Goal: Task Accomplishment & Management: Manage account settings

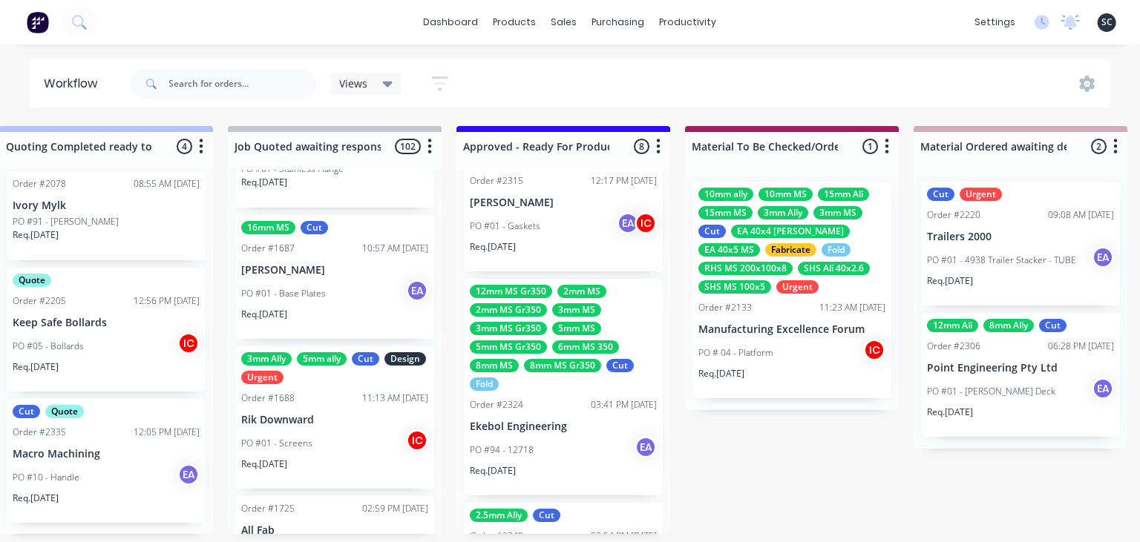
scroll to position [794, 0]
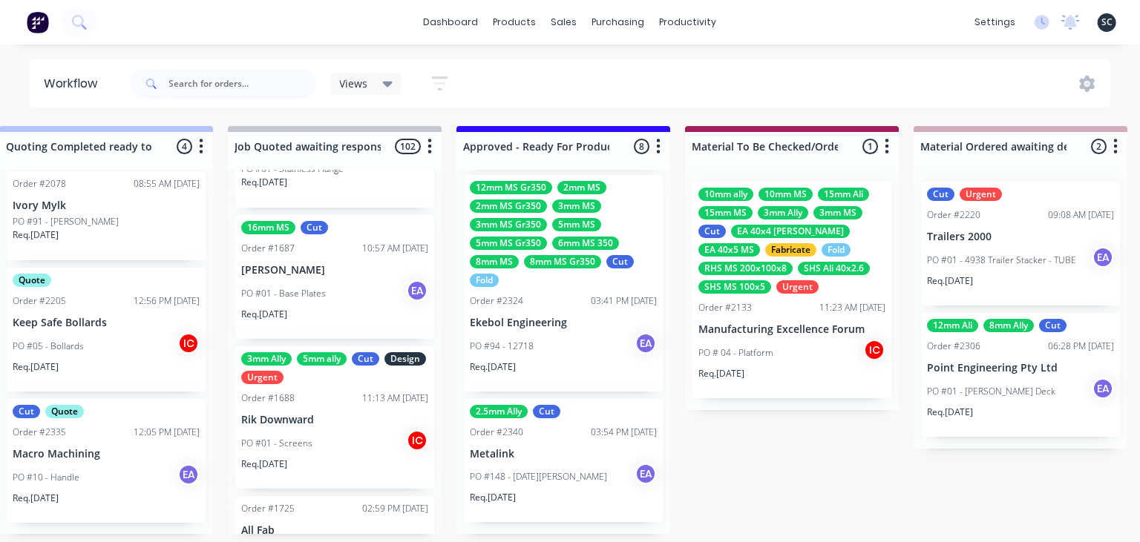
click at [577, 359] on div "PO #94 - 12718 EA" at bounding box center [563, 346] width 187 height 28
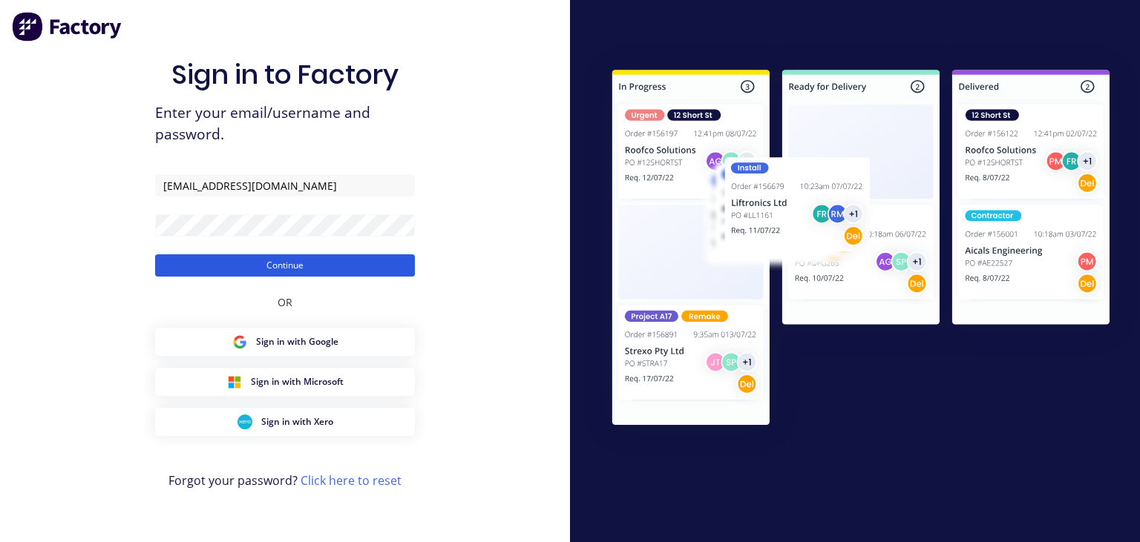
click at [361, 266] on button "Continue" at bounding box center [285, 266] width 260 height 22
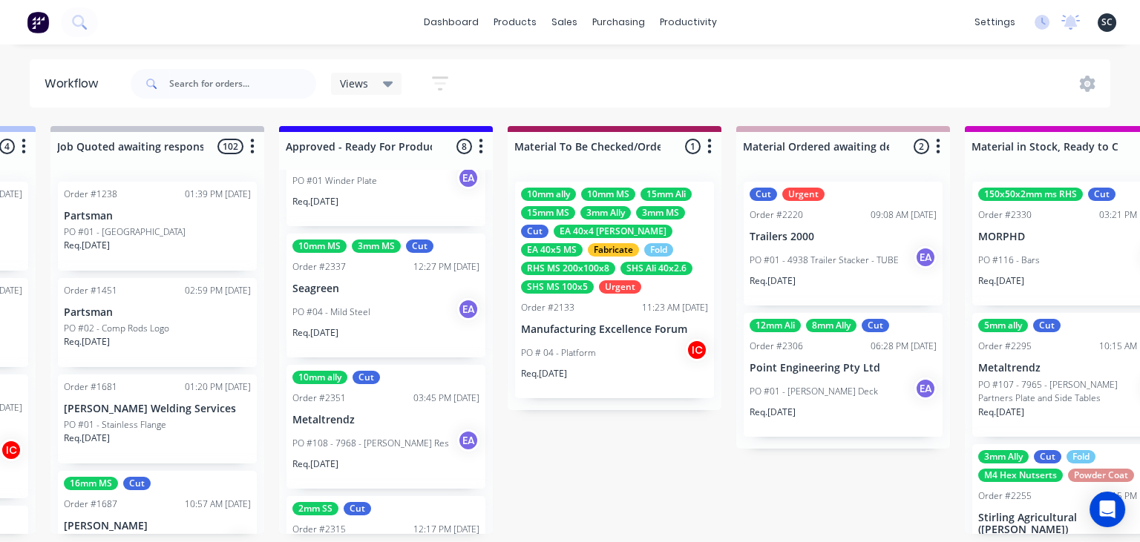
scroll to position [427, 0]
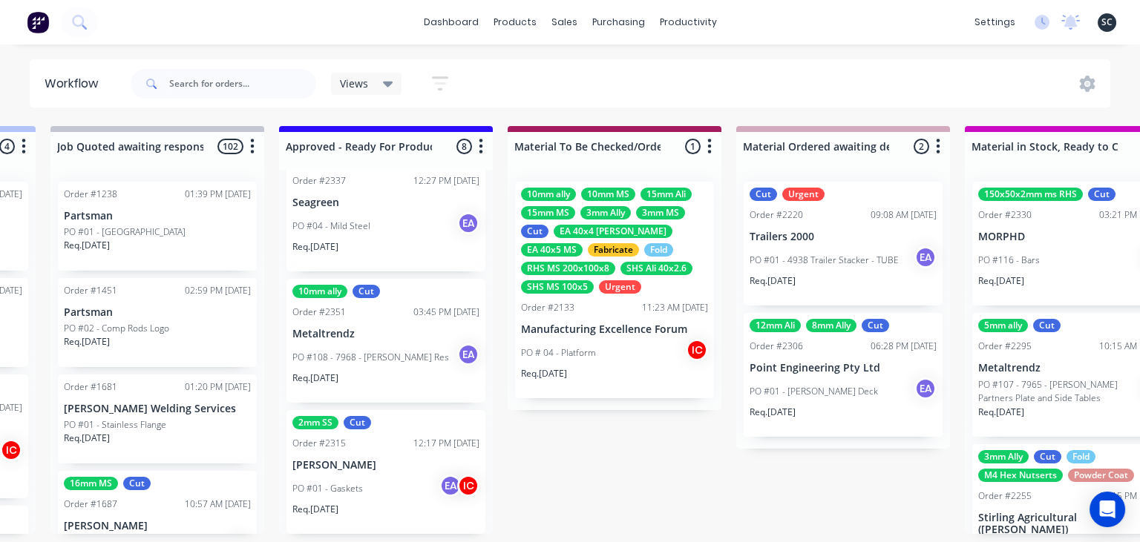
click at [396, 374] on div "Req. 30/09/25" at bounding box center [385, 384] width 187 height 25
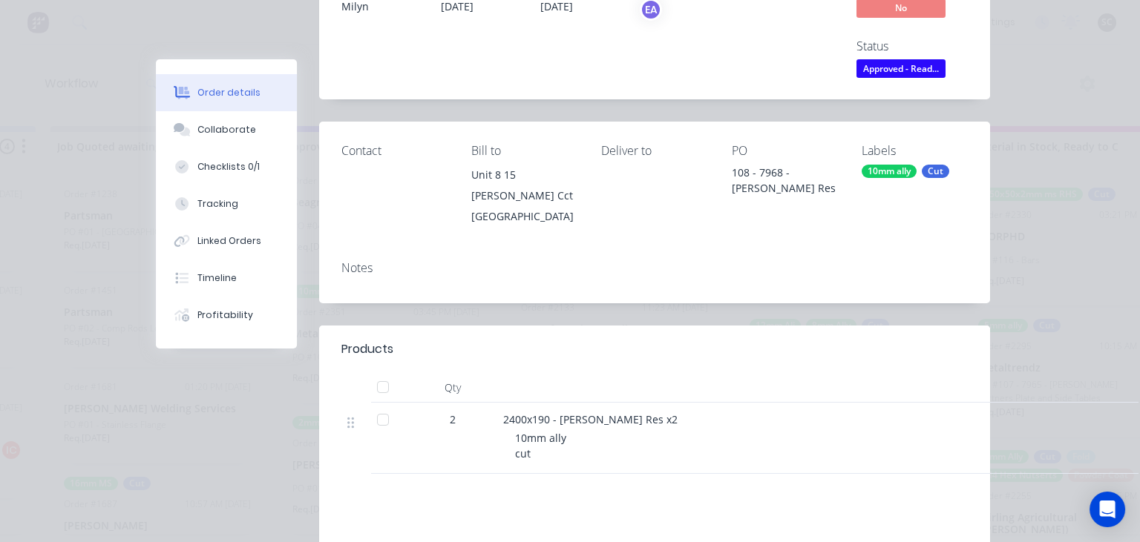
scroll to position [256, 0]
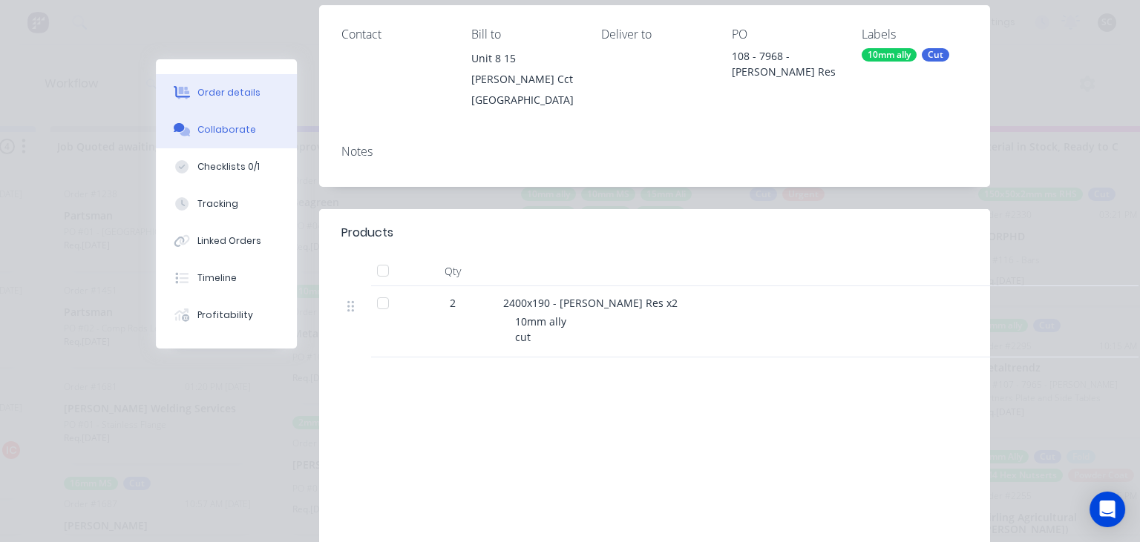
click at [255, 137] on button "Collaborate" at bounding box center [226, 129] width 141 height 37
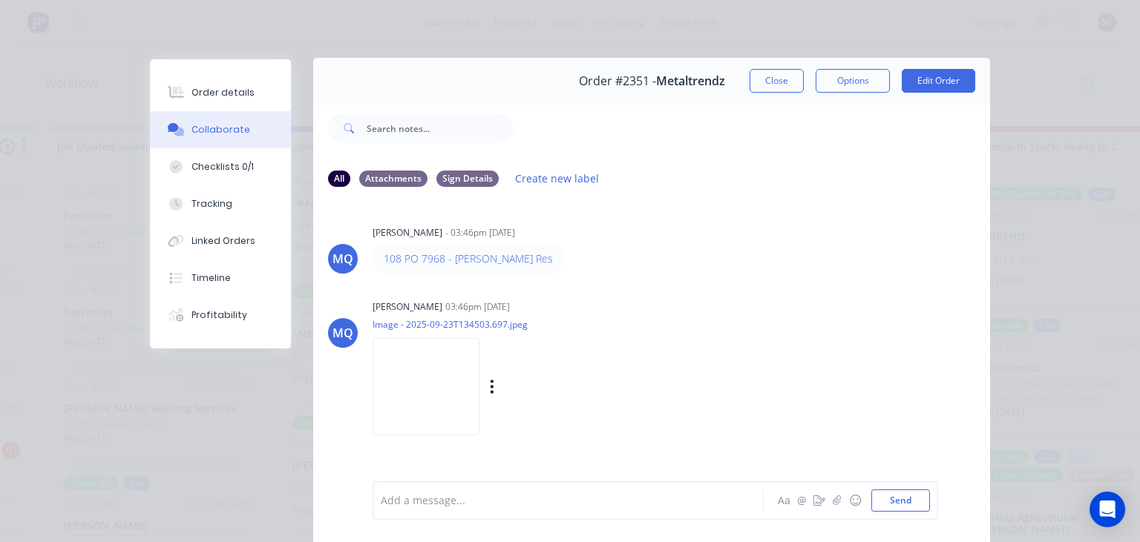
scroll to position [0, 0]
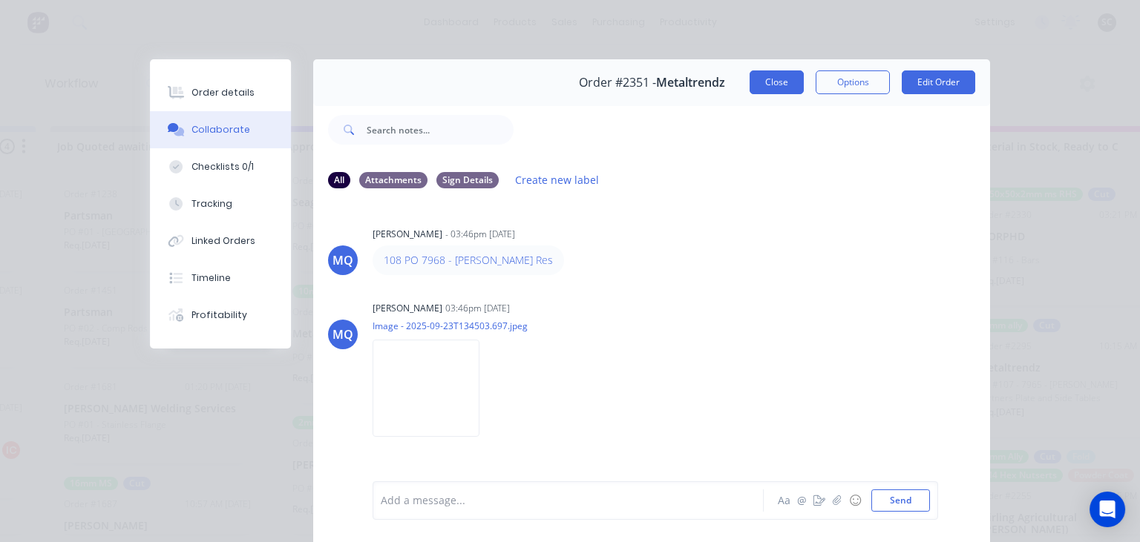
click at [758, 86] on button "Close" at bounding box center [776, 82] width 54 height 24
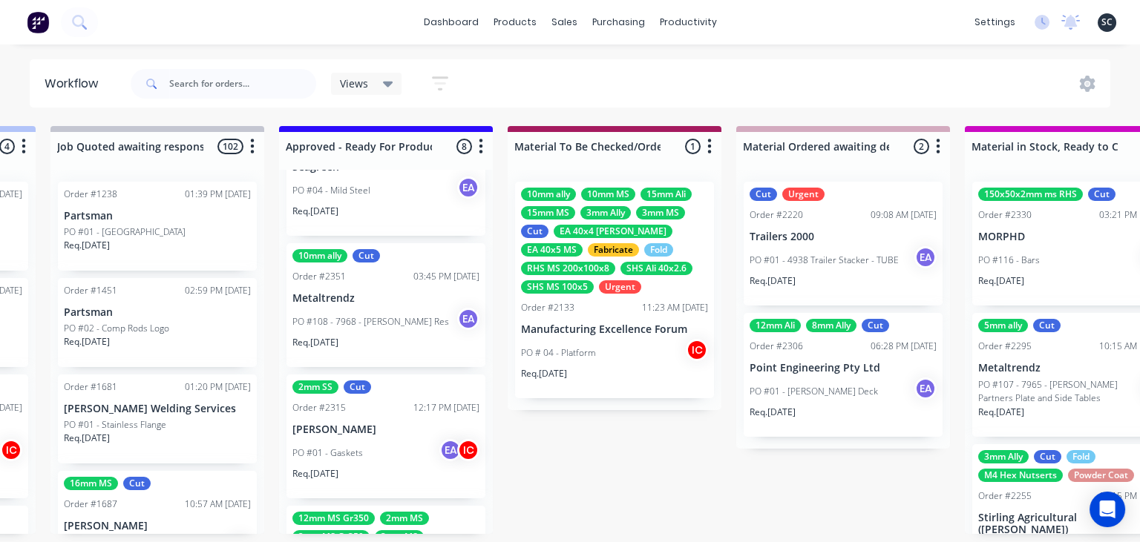
scroll to position [452, 0]
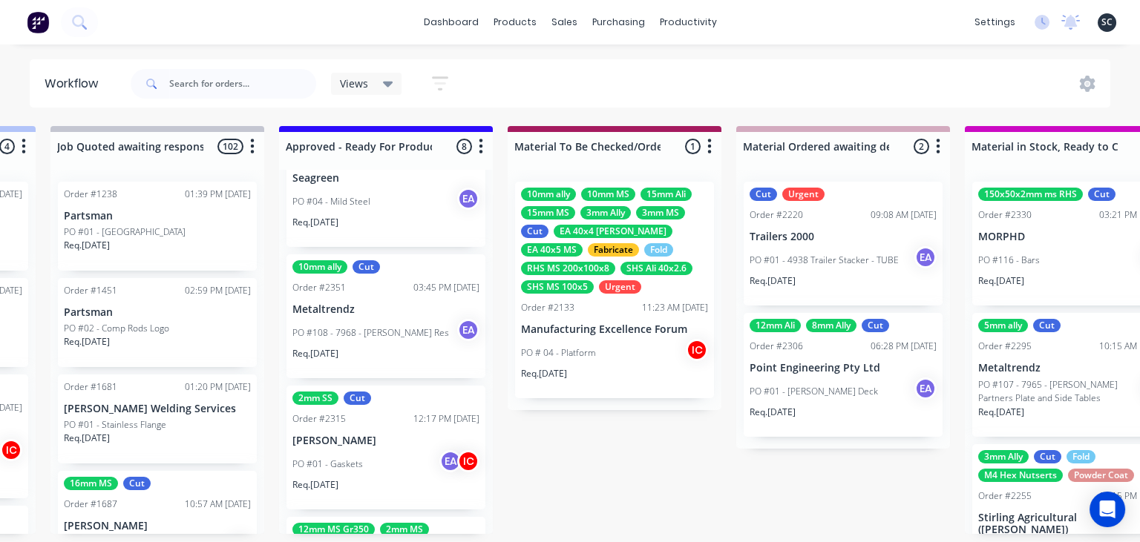
click at [387, 316] on div "10mm ally Cut Order #2351 03:45 PM 23/09/25 Metaltrendz PO #108 - 7968 - Orpin …" at bounding box center [385, 317] width 199 height 124
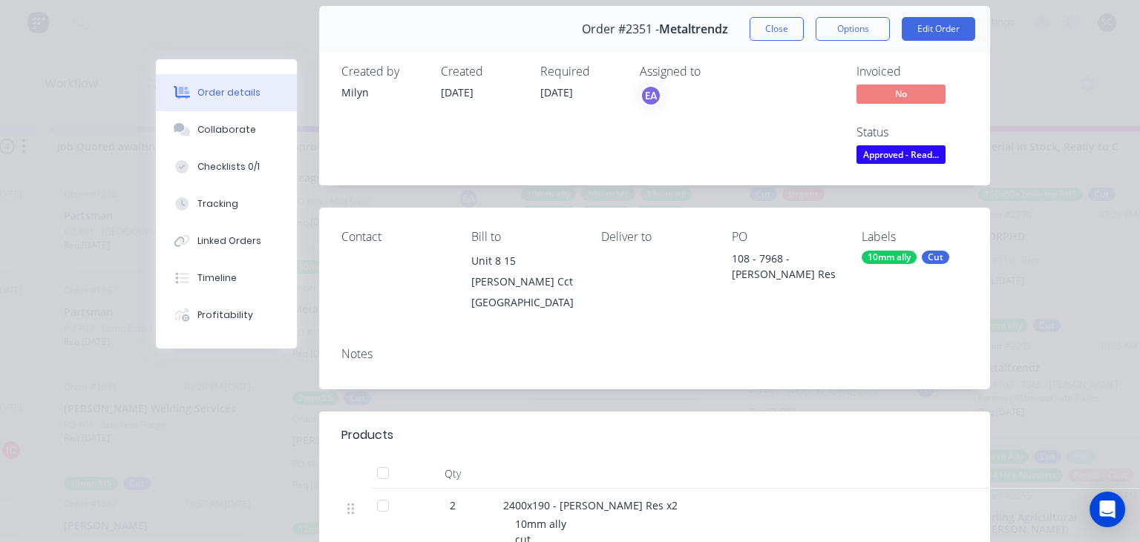
scroll to position [171, 0]
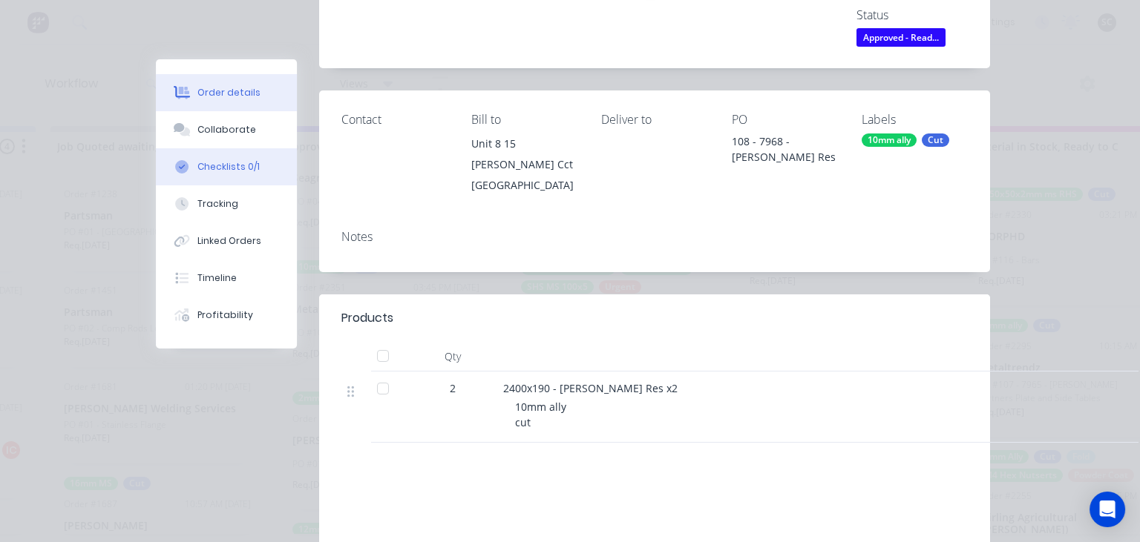
click at [248, 168] on div "Checklists 0/1" at bounding box center [228, 166] width 62 height 13
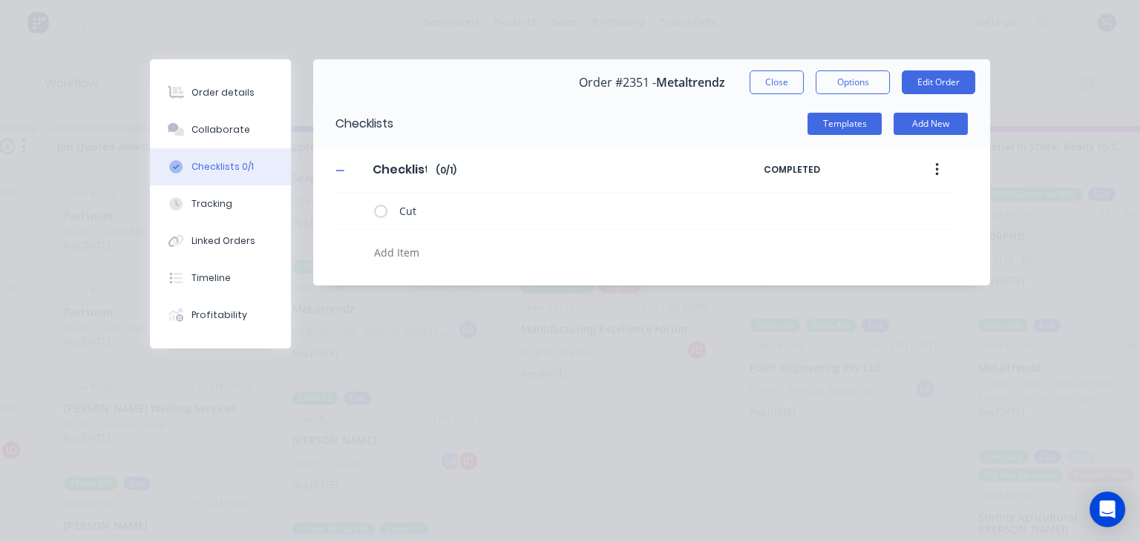
scroll to position [0, 0]
drag, startPoint x: 230, startPoint y: 136, endPoint x: 272, endPoint y: 138, distance: 42.4
click at [229, 135] on div "Collaborate" at bounding box center [220, 129] width 59 height 13
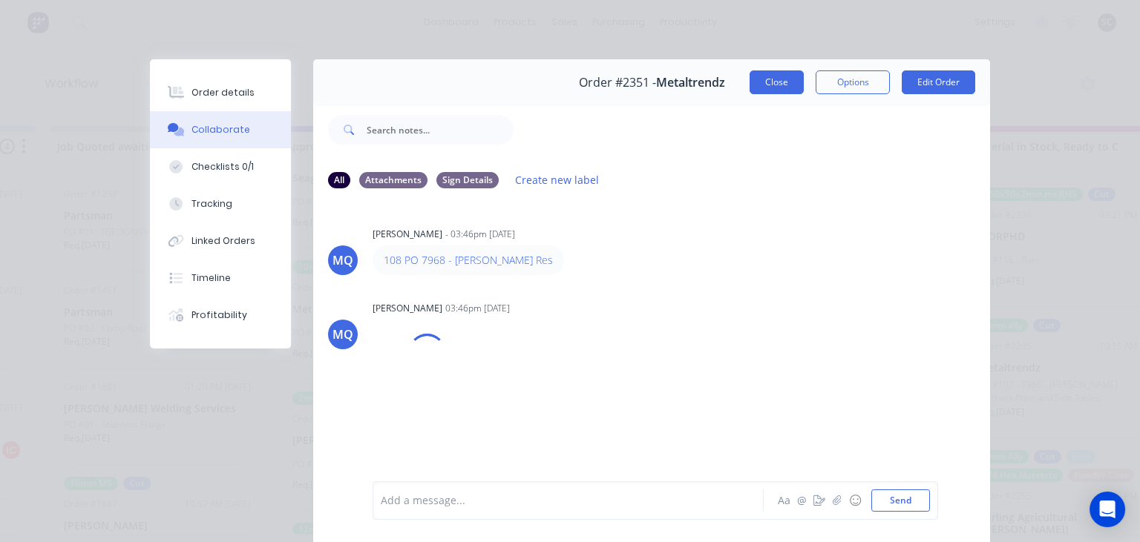
click at [776, 91] on button "Close" at bounding box center [776, 82] width 54 height 24
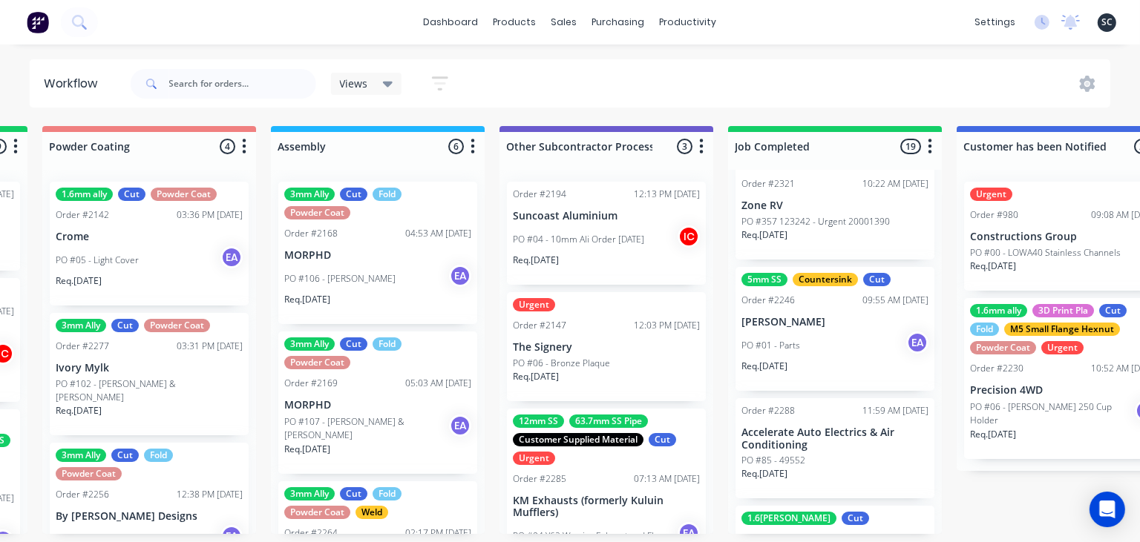
scroll to position [2255, 0]
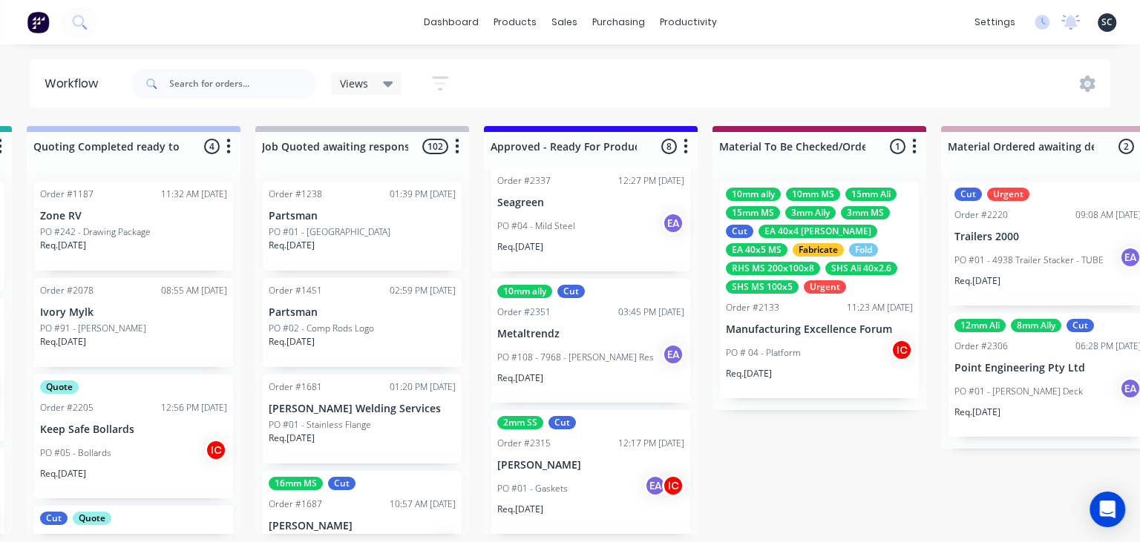
scroll to position [683, 0]
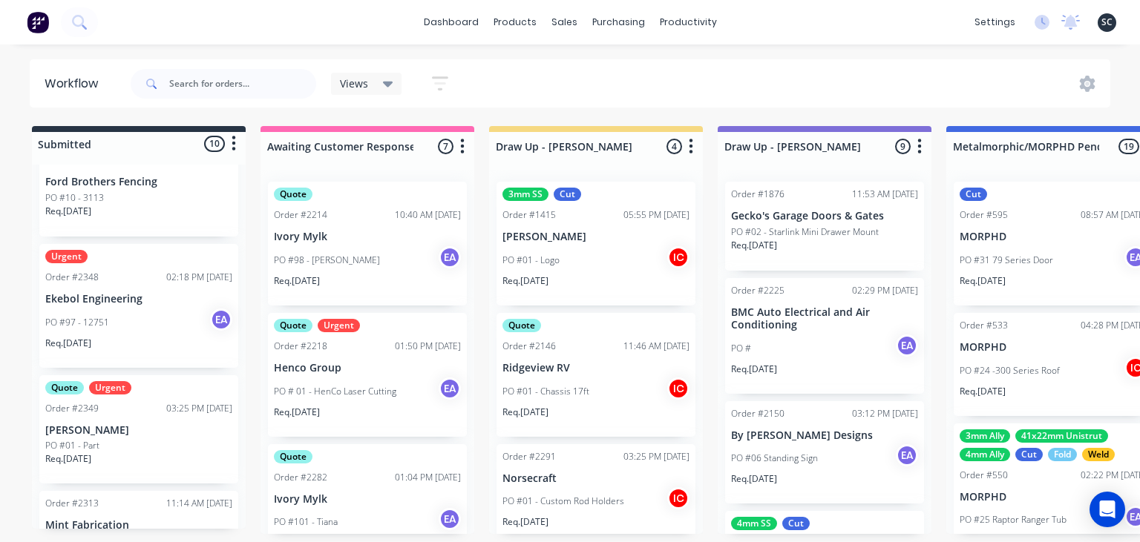
scroll to position [256, 0]
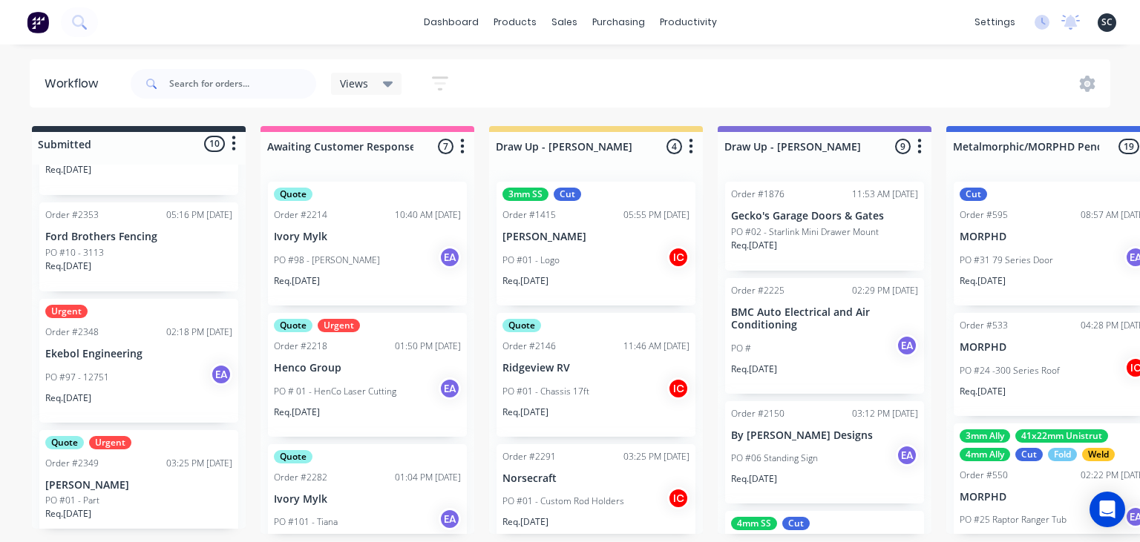
click at [132, 365] on div "PO #97 - 12751 EA" at bounding box center [138, 378] width 187 height 28
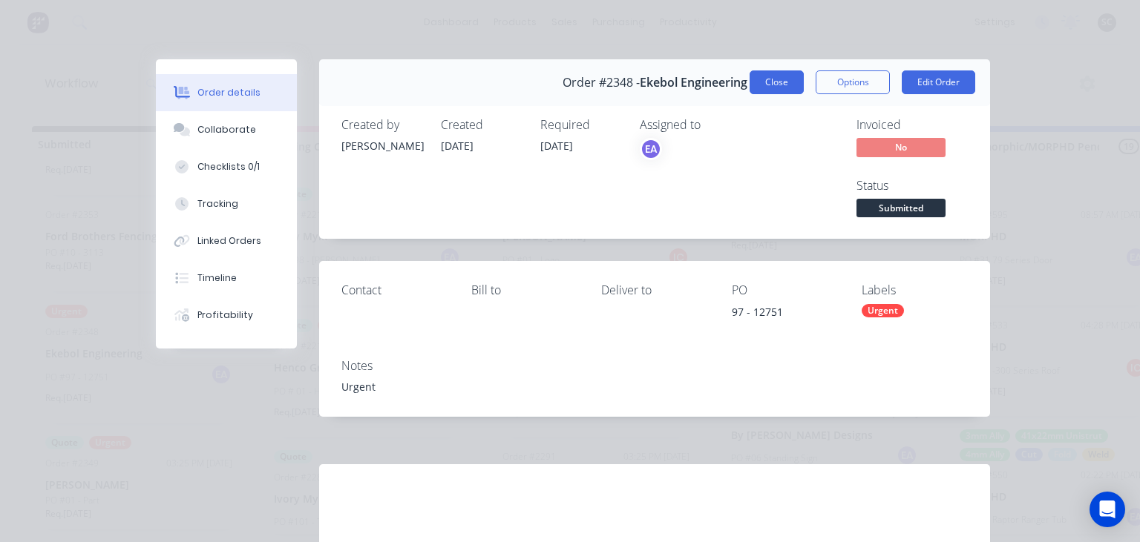
click at [782, 91] on button "Close" at bounding box center [776, 82] width 54 height 24
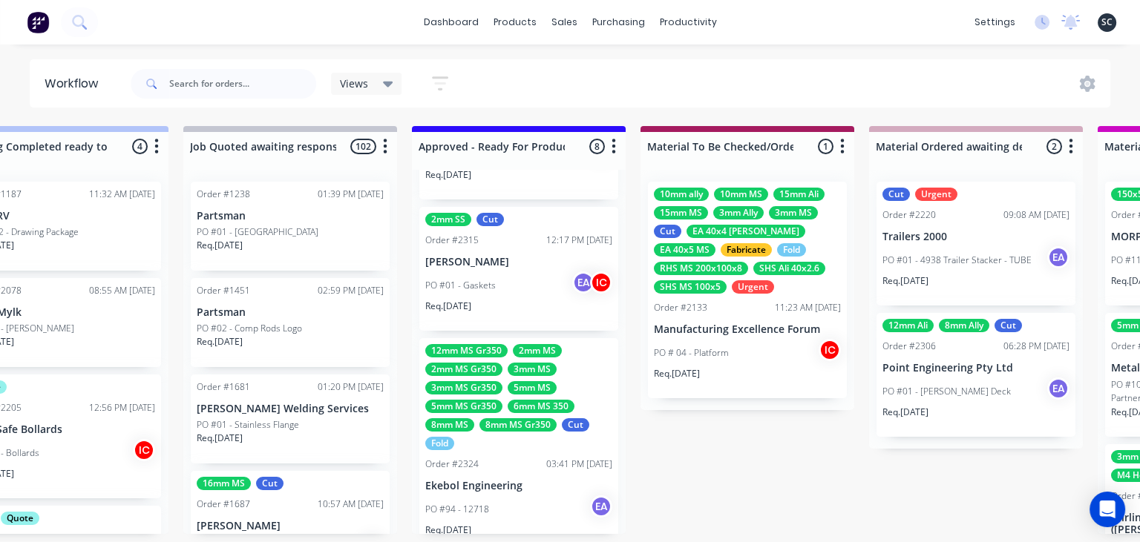
scroll to position [683, 0]
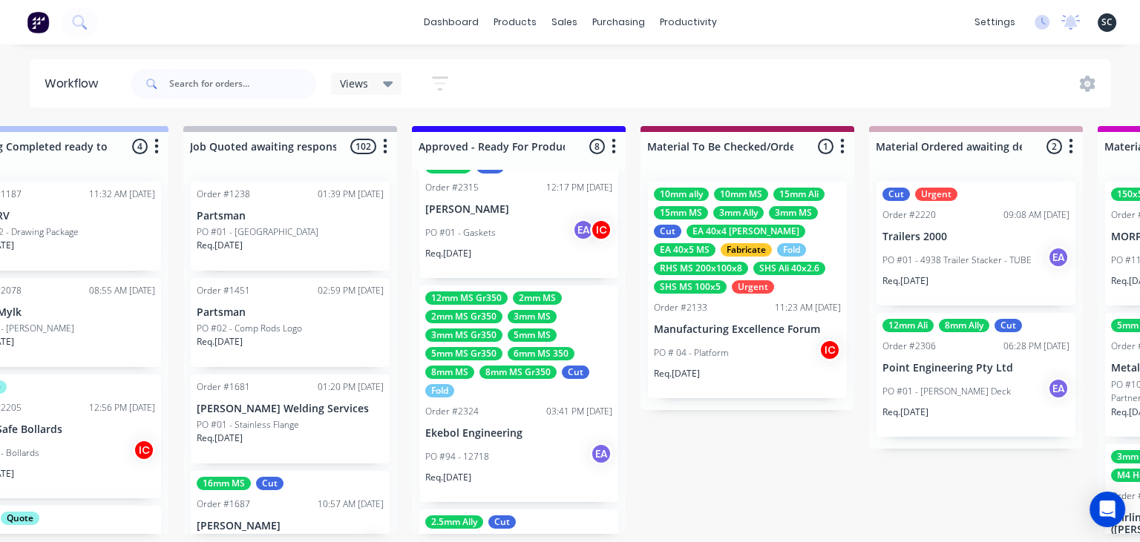
click at [510, 375] on div "8mm MS Gr350" at bounding box center [517, 372] width 77 height 13
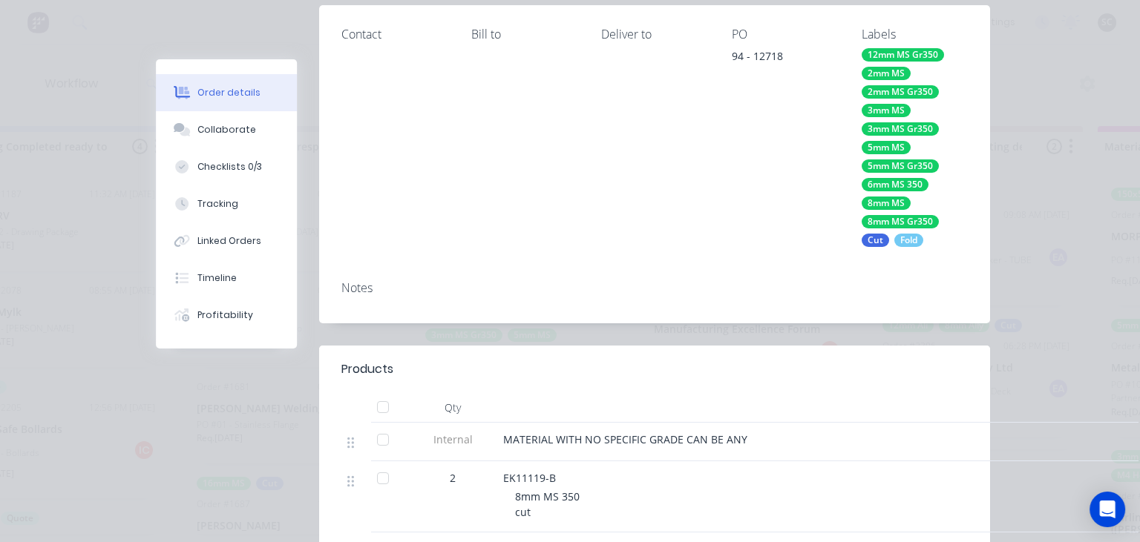
scroll to position [427, 0]
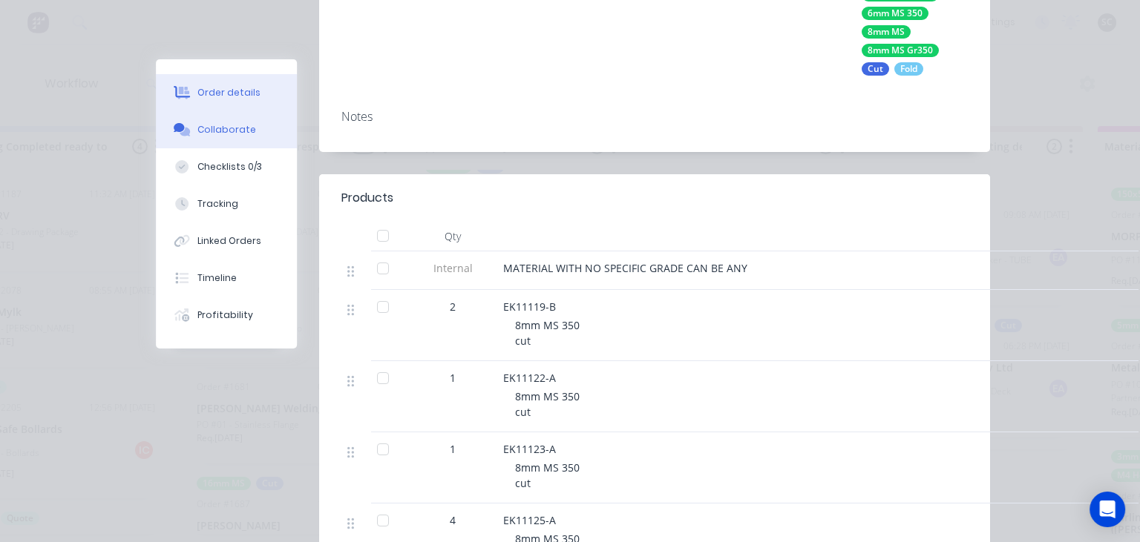
click at [243, 138] on button "Collaborate" at bounding box center [226, 129] width 141 height 37
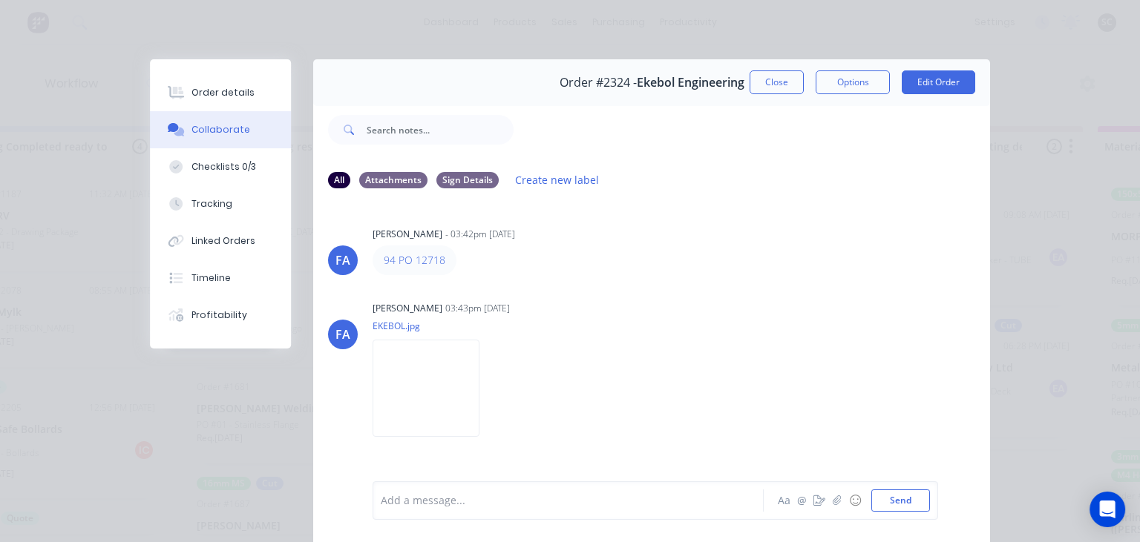
scroll to position [66, 0]
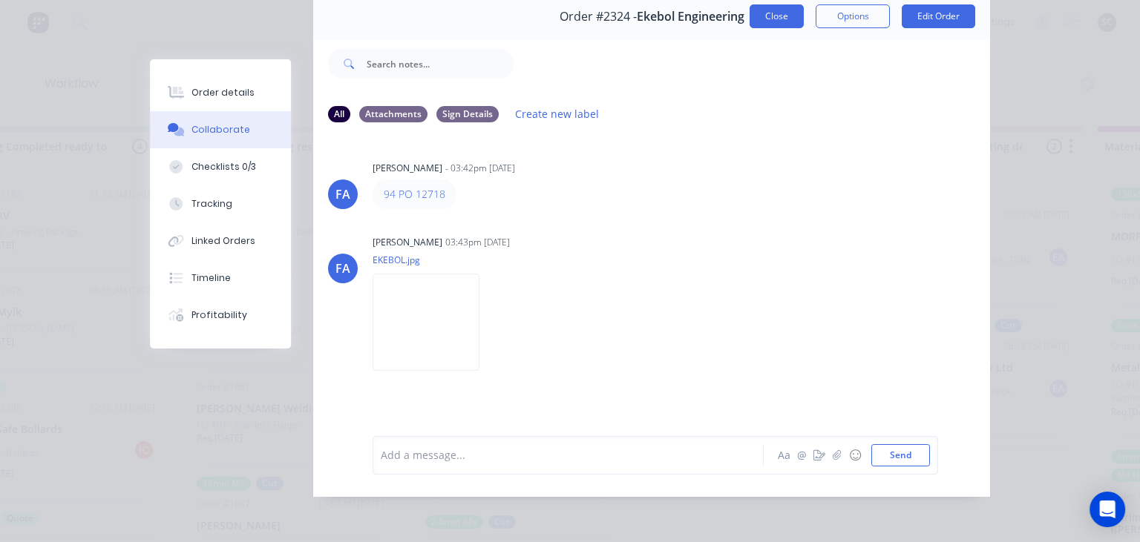
click at [764, 20] on button "Close" at bounding box center [776, 16] width 54 height 24
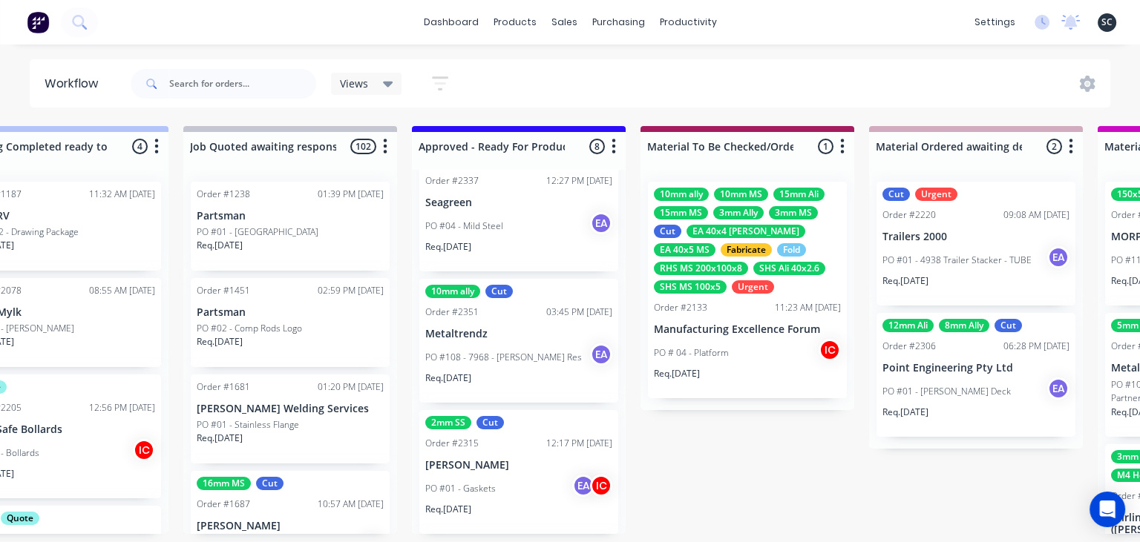
scroll to position [794, 0]
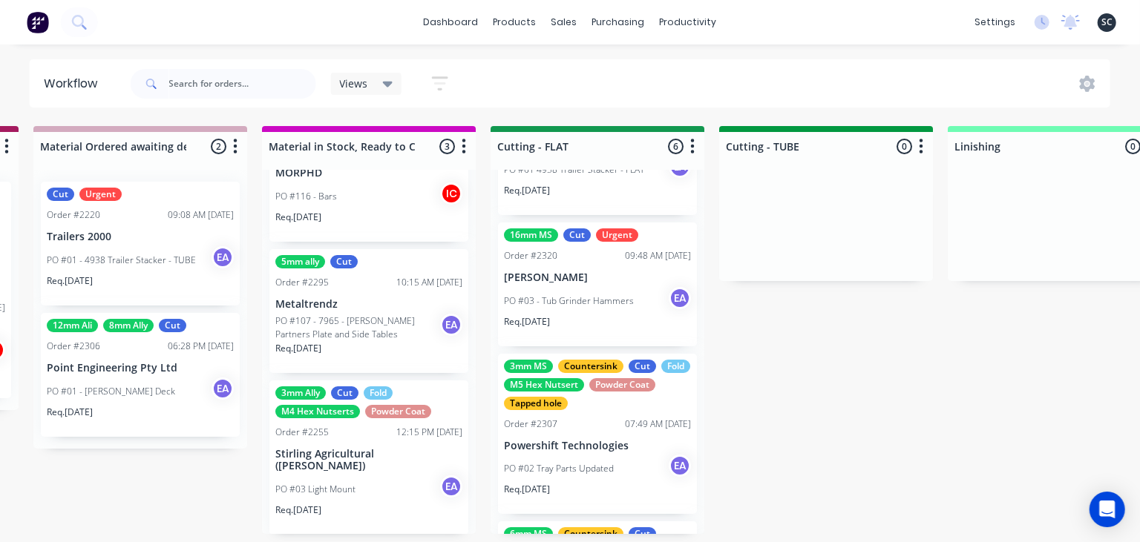
scroll to position [85, 0]
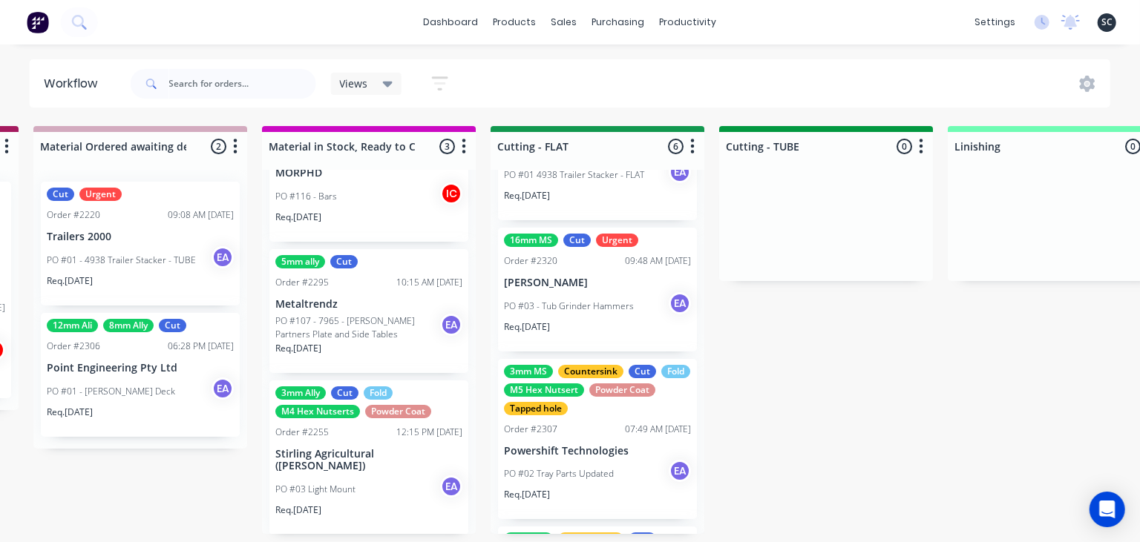
click at [618, 304] on p "PO #03 - Tub Grinder Hammers" at bounding box center [569, 306] width 130 height 13
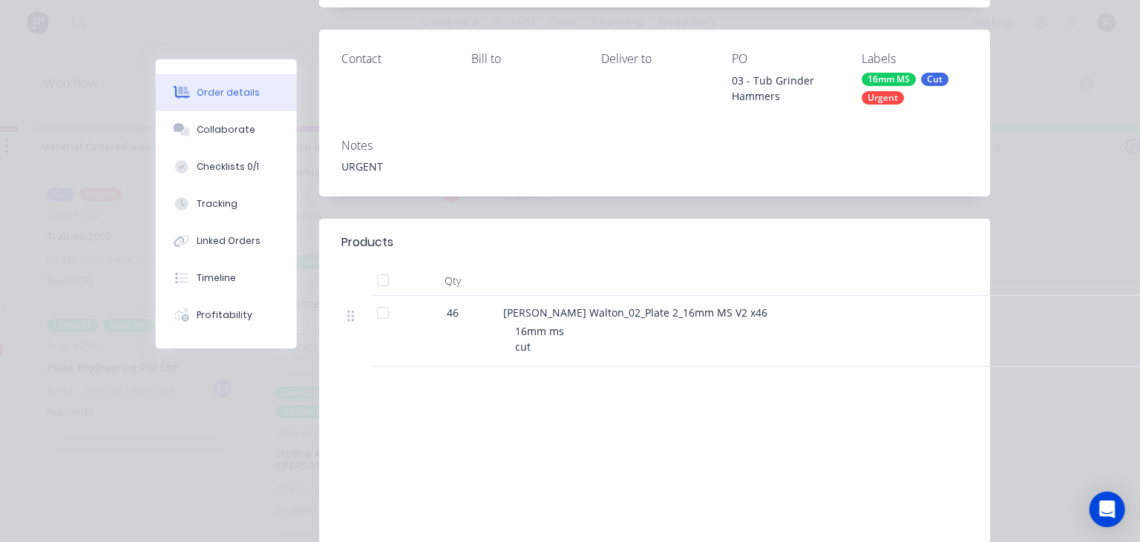
scroll to position [256, 0]
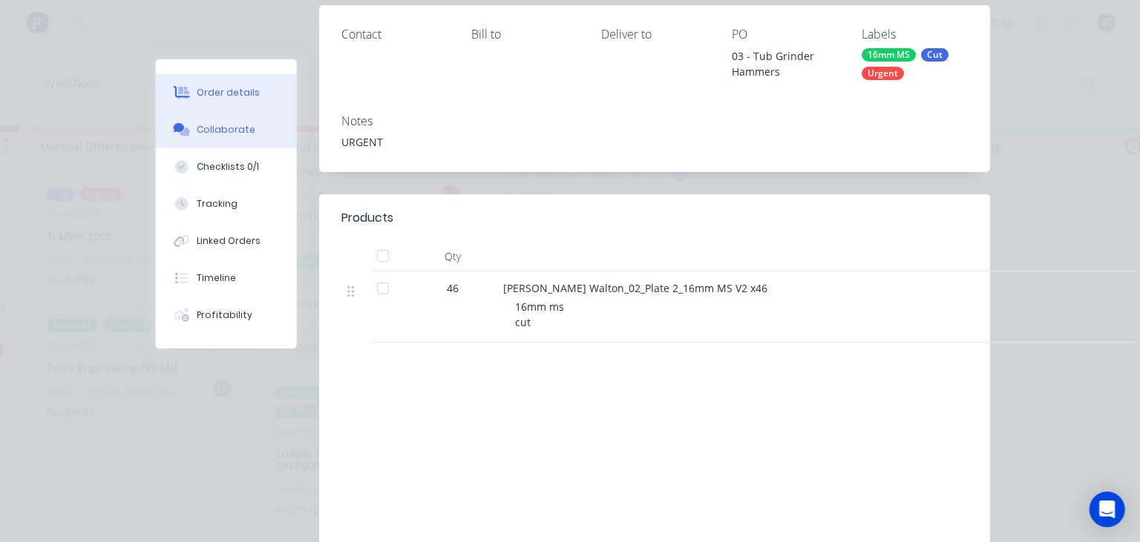
drag, startPoint x: 217, startPoint y: 131, endPoint x: 260, endPoint y: 135, distance: 42.5
click at [218, 131] on div "Collaborate" at bounding box center [226, 129] width 59 height 13
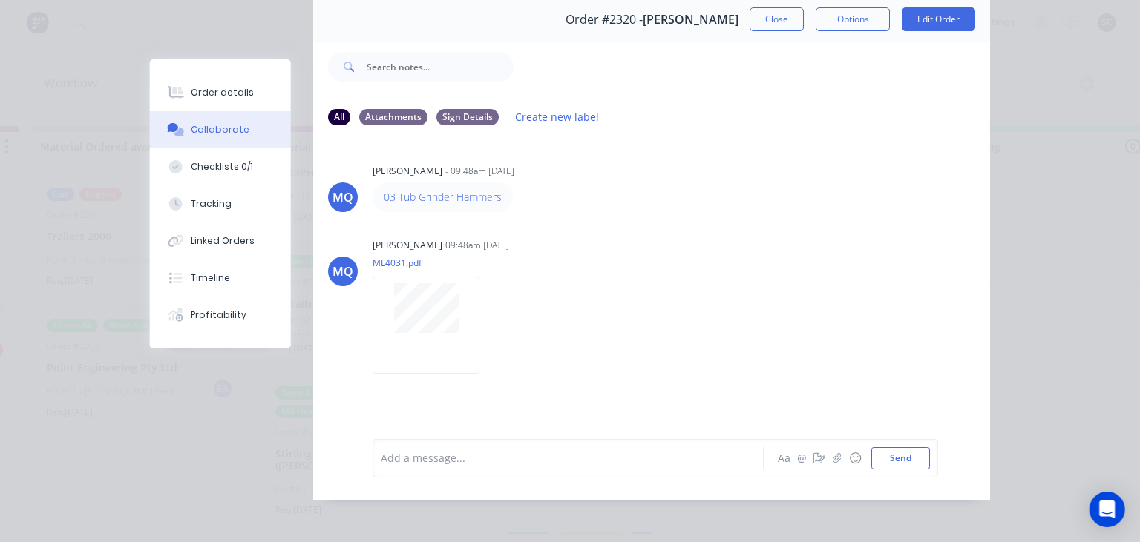
scroll to position [66, 0]
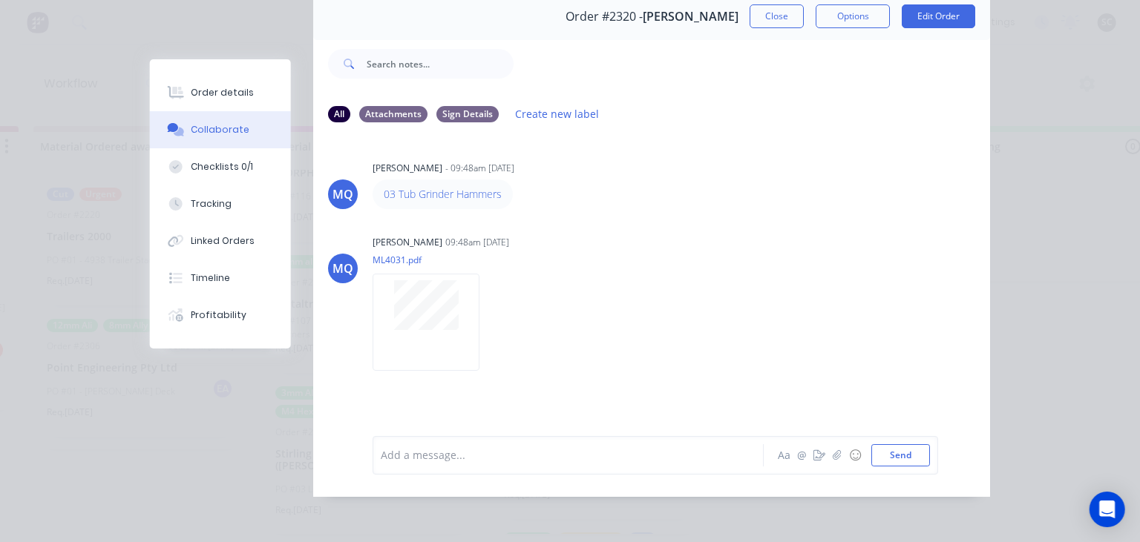
click at [697, 219] on div "MQ Milyn Quinones - 09:48am 18/09/25 03 Tub Grinder Hammers MQ Milyn Quinones 0…" at bounding box center [651, 274] width 677 height 279
drag, startPoint x: 775, startPoint y: 19, endPoint x: 672, endPoint y: 237, distance: 241.3
click at [775, 19] on button "Close" at bounding box center [776, 16] width 54 height 24
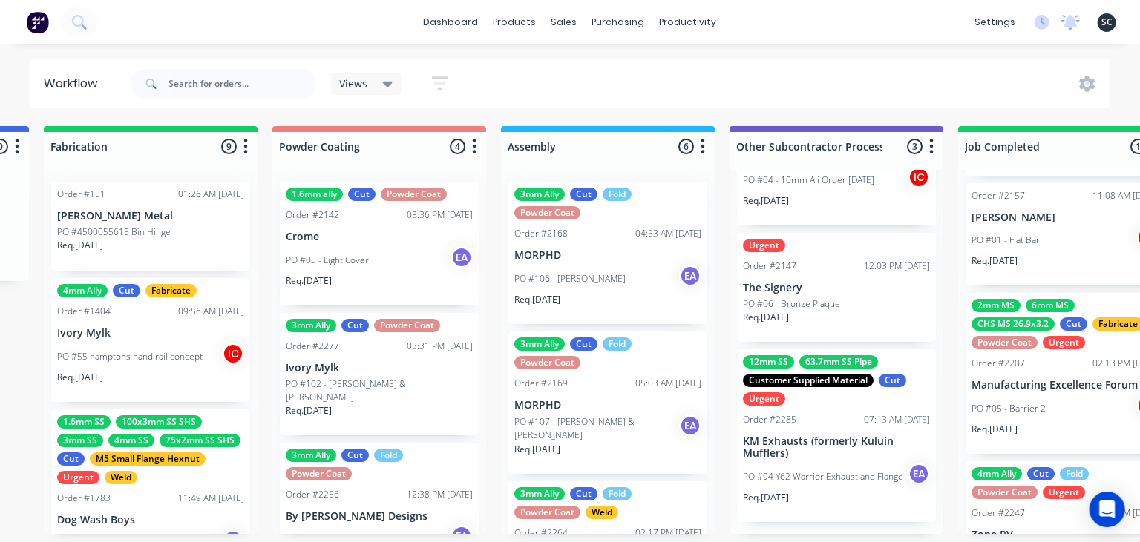
scroll to position [0, 4096]
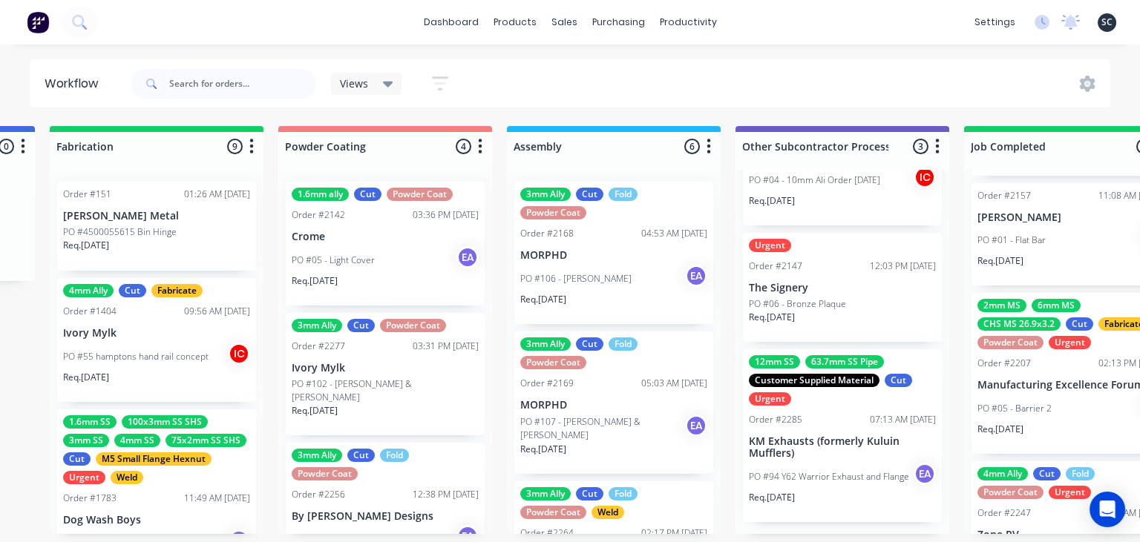
click at [836, 473] on p "PO #94 Y62 Warrior Exhaust and Flange" at bounding box center [829, 476] width 160 height 13
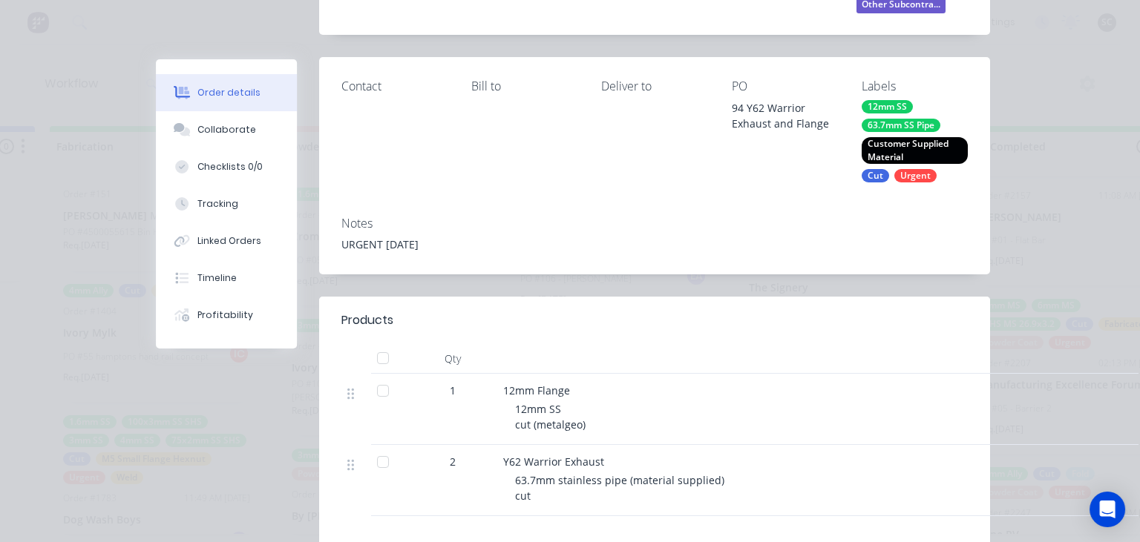
scroll to position [256, 0]
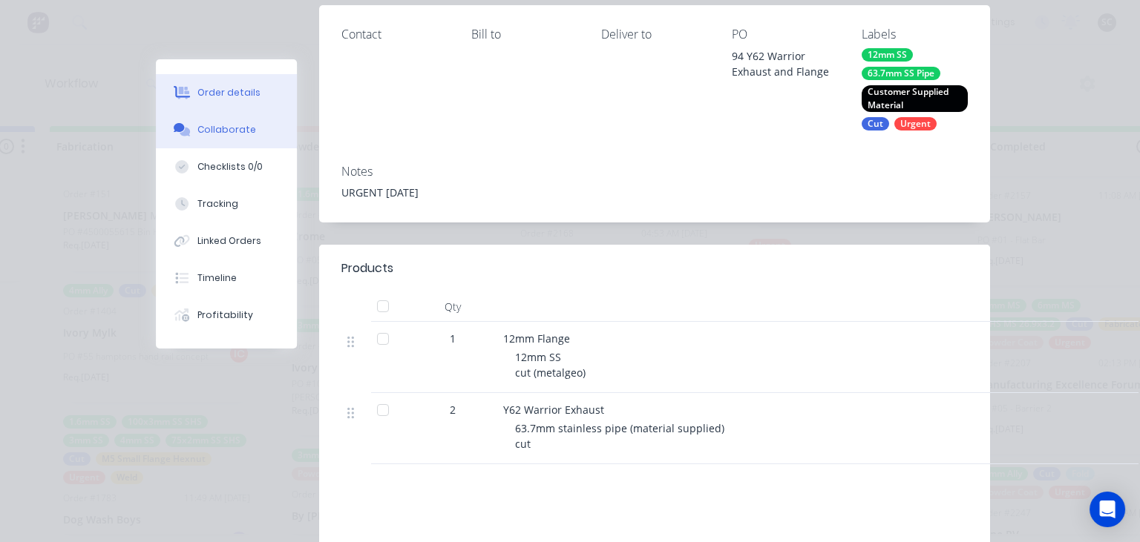
click at [251, 135] on button "Collaborate" at bounding box center [226, 129] width 141 height 37
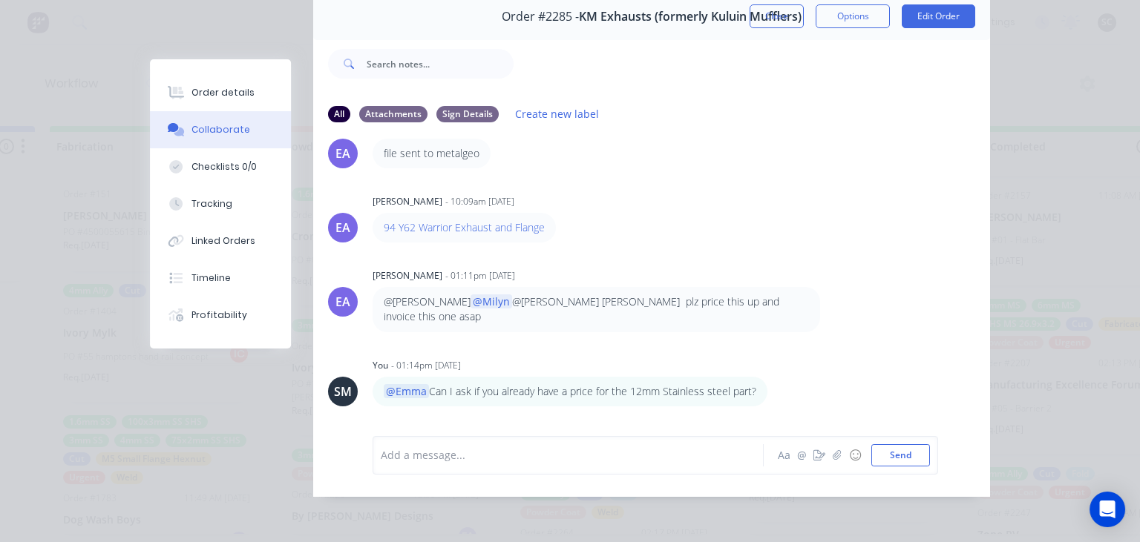
scroll to position [0, 0]
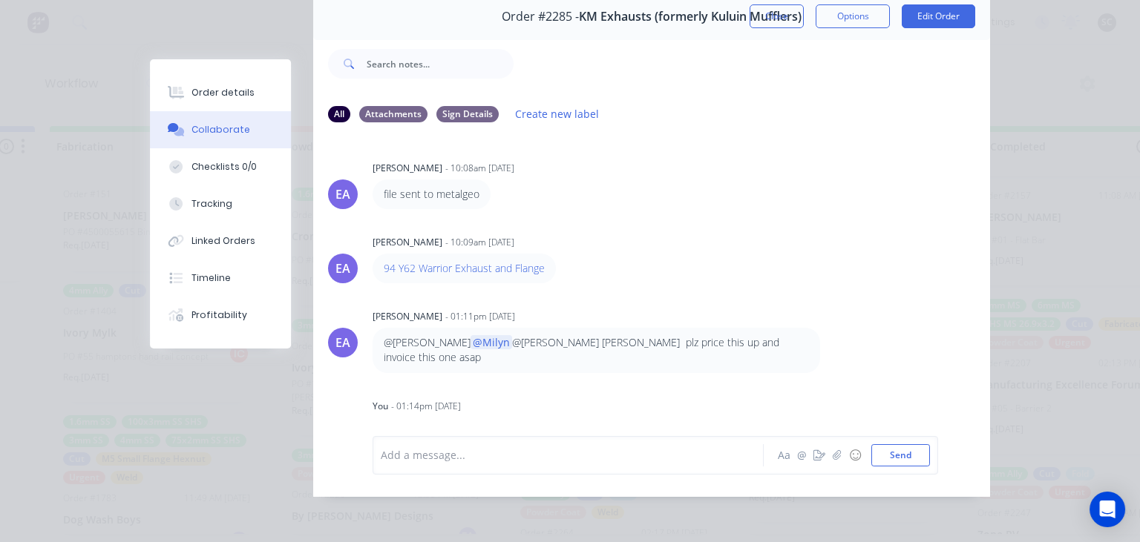
click at [786, 223] on div "EA Emma Arena - 10:08am 15/09/25 file sent to metalgeo EA Emma Arena - 10:09am …" at bounding box center [651, 274] width 677 height 279
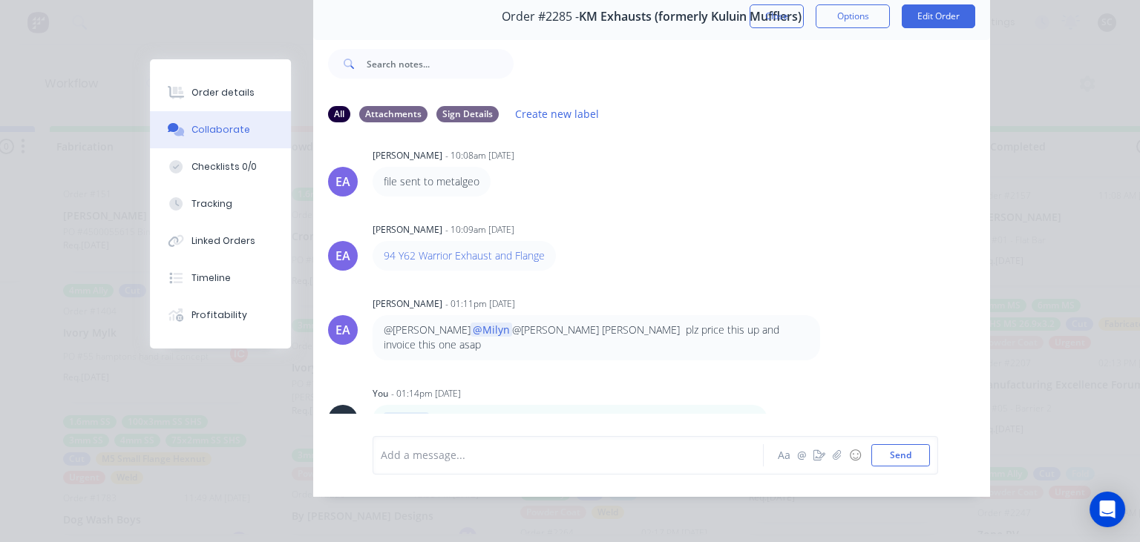
scroll to position [7, 0]
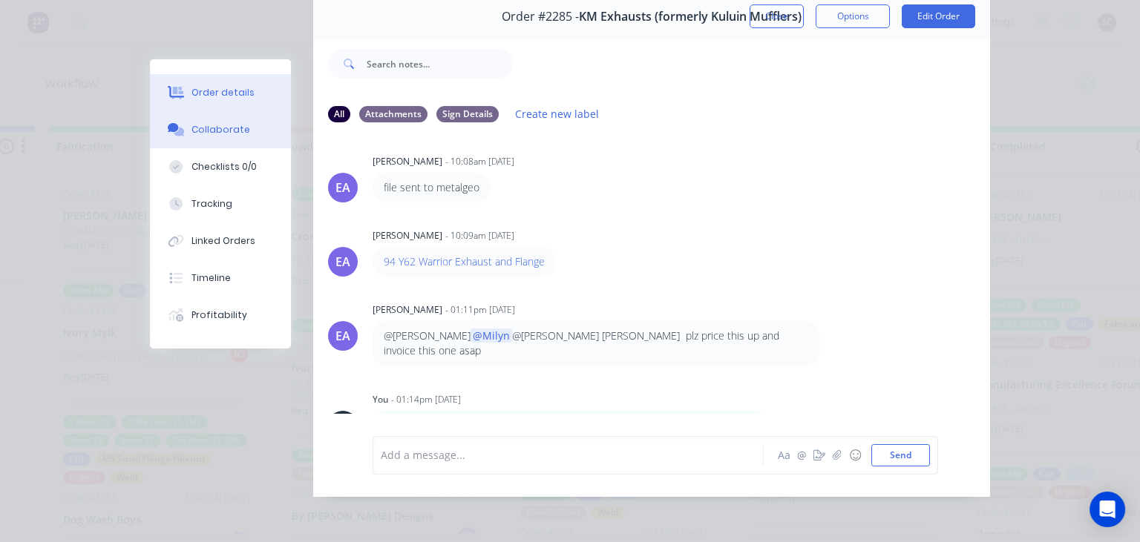
click at [219, 90] on div "Order details" at bounding box center [222, 92] width 63 height 13
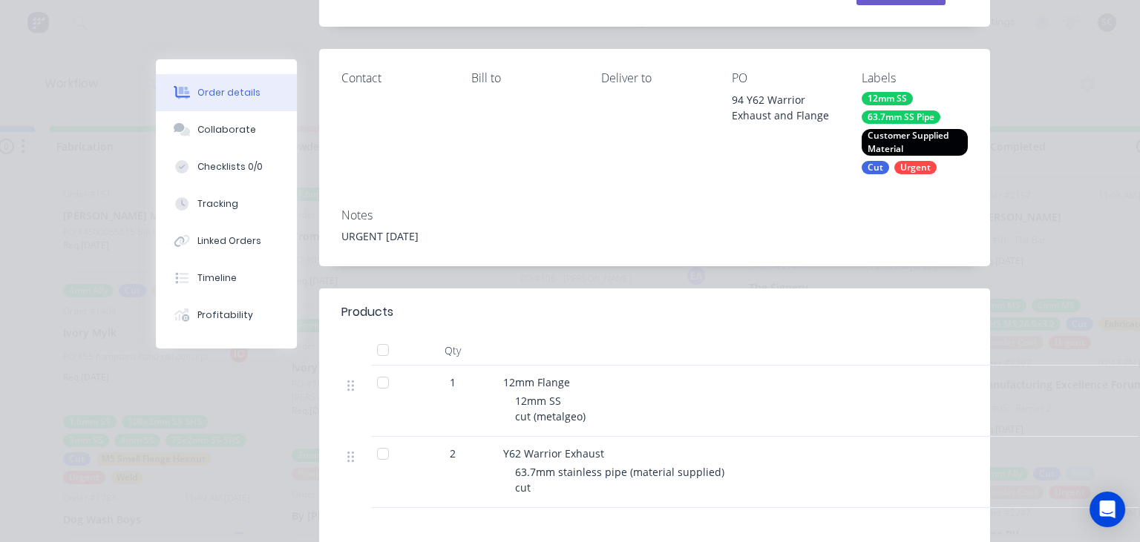
scroll to position [237, 0]
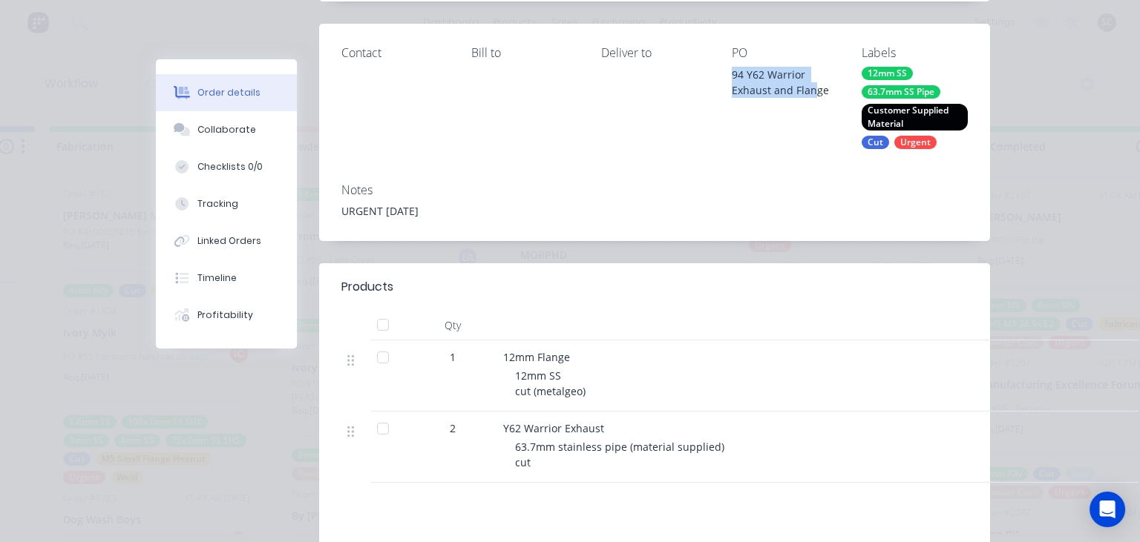
drag, startPoint x: 749, startPoint y: 74, endPoint x: 815, endPoint y: 96, distance: 69.0
click at [815, 96] on div "Contact Bill to Deliver to PO 94 Y62 Warrior Exhaust and Flange Labels 12mm SS …" at bounding box center [654, 97] width 671 height 147
click at [821, 96] on div "94 Y62 Warrior Exhaust and Flange" at bounding box center [785, 82] width 106 height 31
click at [761, 116] on div "PO 94 Y62 Warrior Exhaust and Flange" at bounding box center [785, 97] width 106 height 102
drag, startPoint x: 732, startPoint y: 73, endPoint x: 804, endPoint y: 91, distance: 74.1
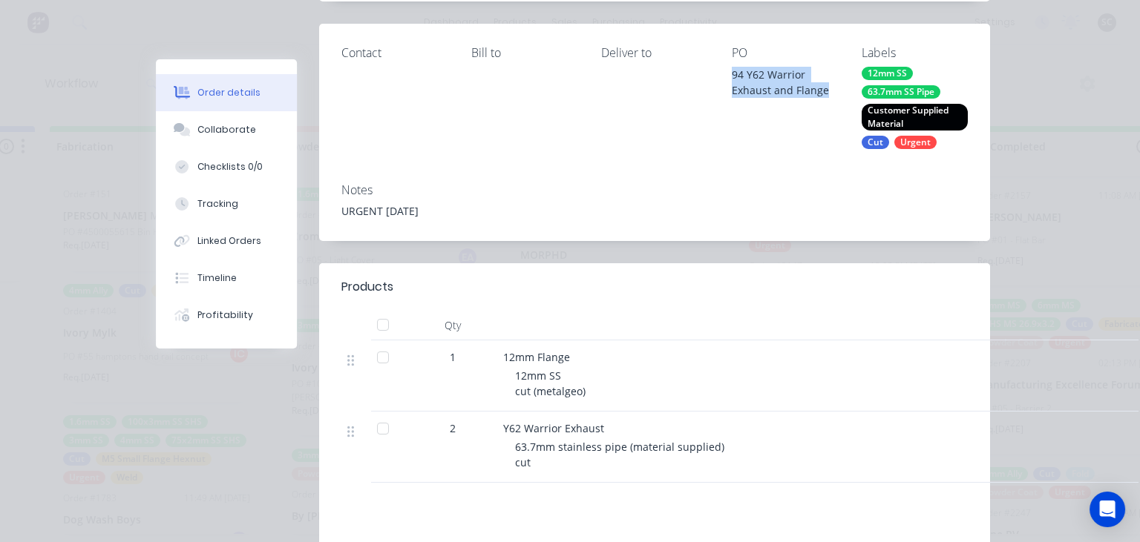
click at [833, 91] on div "94 Y62 Warrior Exhaust and Flange" at bounding box center [785, 82] width 106 height 31
copy div "94 Y62 Warrior Exhaust and Flange"
drag, startPoint x: 503, startPoint y: 357, endPoint x: 580, endPoint y: 357, distance: 77.2
click at [580, 357] on div "12mm Flange" at bounding box center [794, 357] width 582 height 16
copy span "12mm Flange"
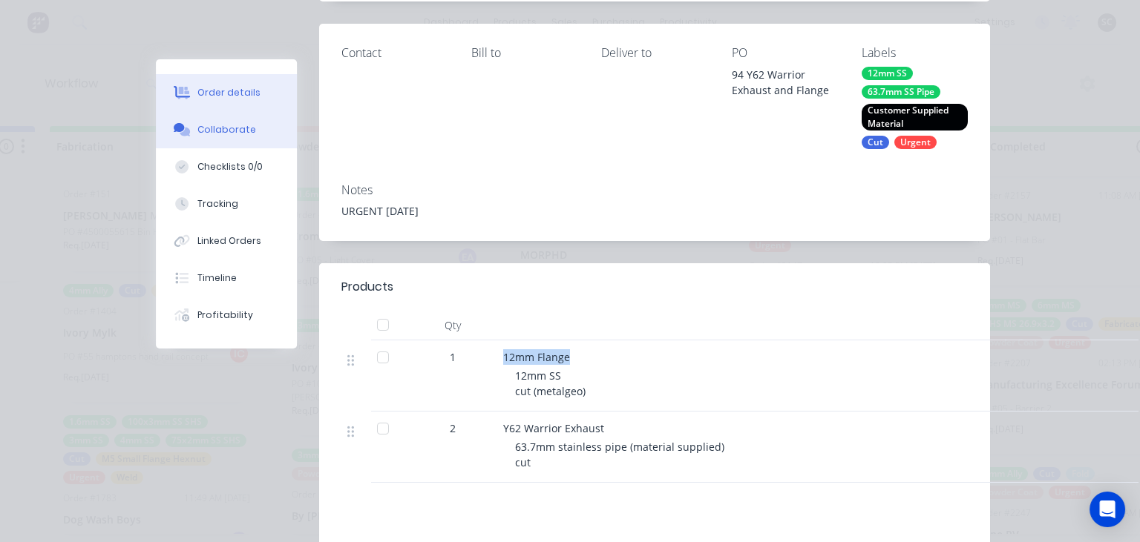
click at [251, 125] on button "Collaborate" at bounding box center [226, 129] width 141 height 37
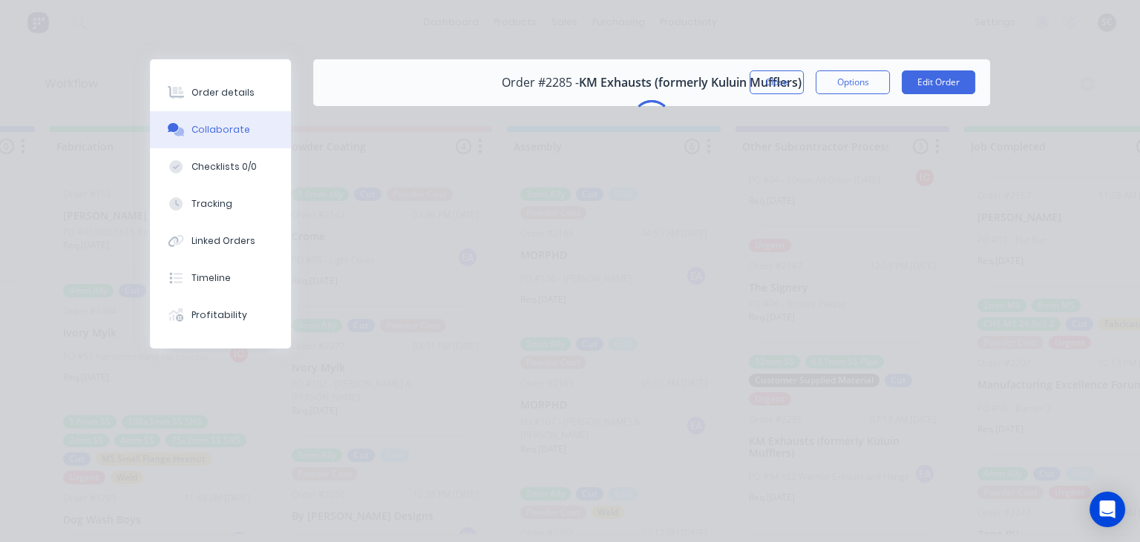
scroll to position [0, 0]
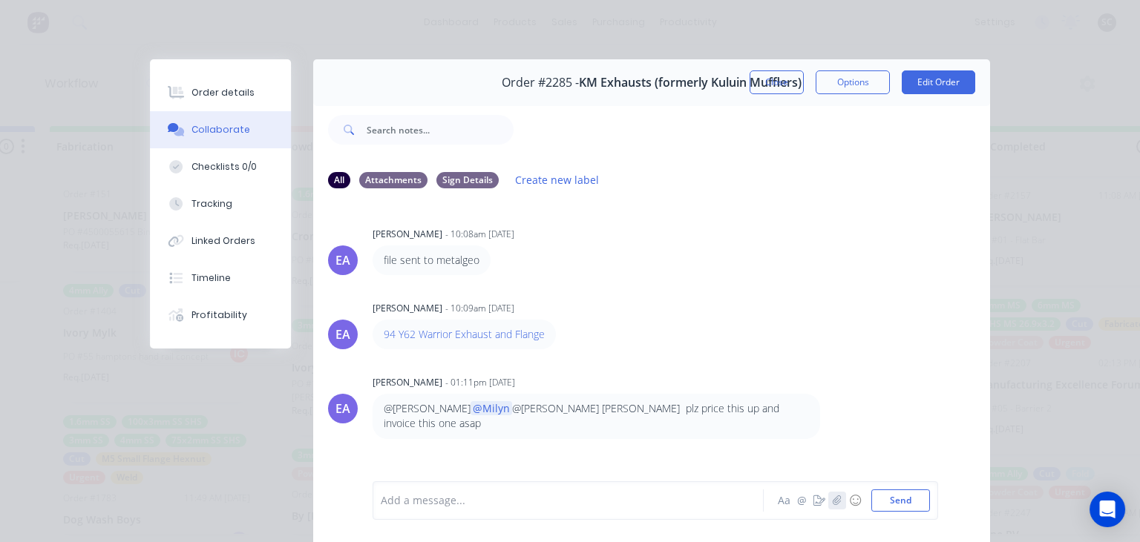
click at [841, 504] on icon "button" at bounding box center [837, 501] width 9 height 10
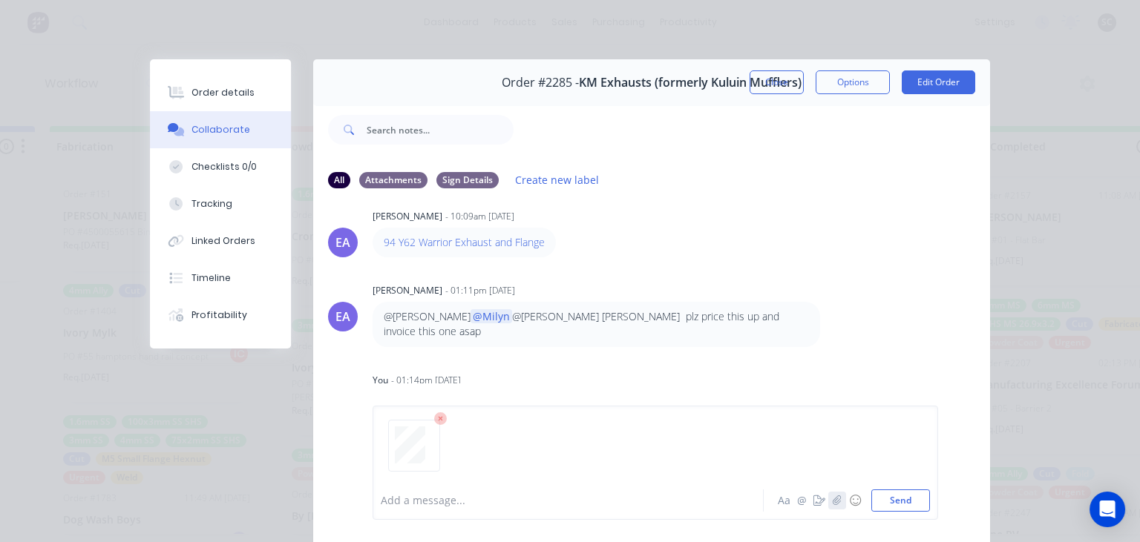
scroll to position [142, 0]
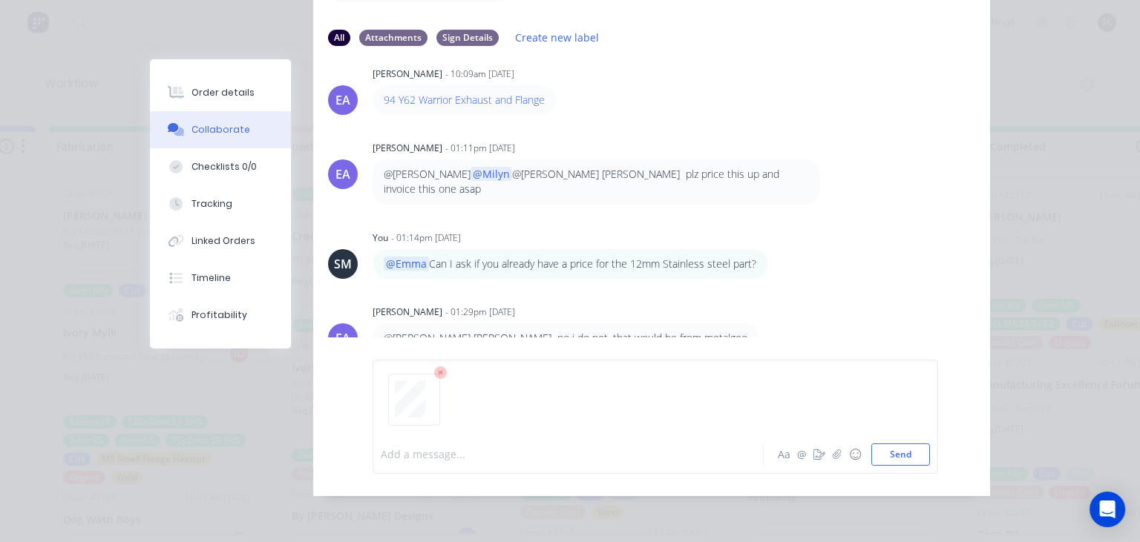
click at [439, 450] on div at bounding box center [571, 455] width 381 height 16
click at [444, 462] on div at bounding box center [571, 455] width 381 height 16
click at [903, 462] on button "Send" at bounding box center [900, 455] width 59 height 22
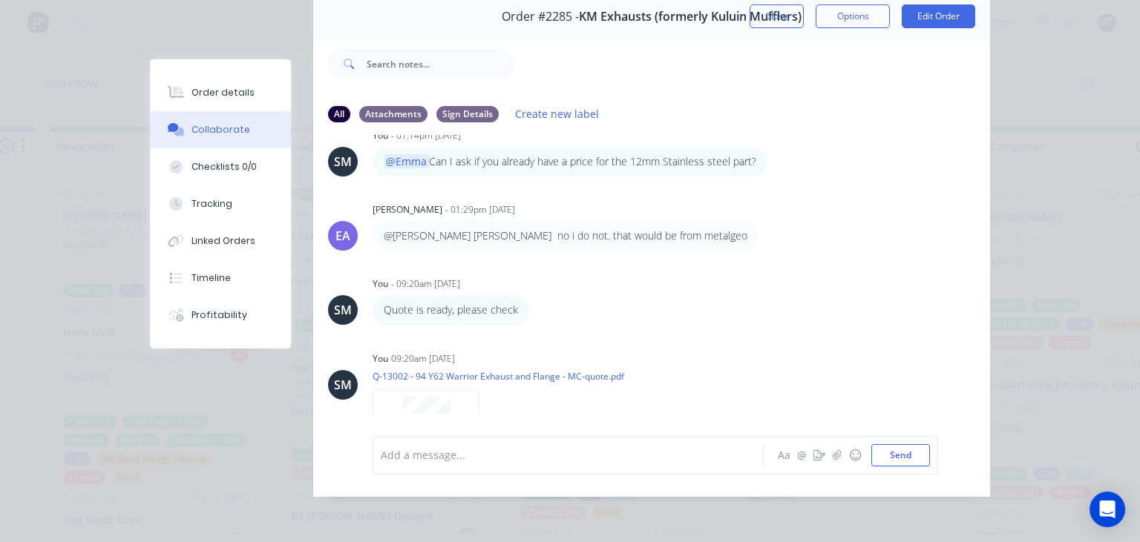
scroll to position [336, 0]
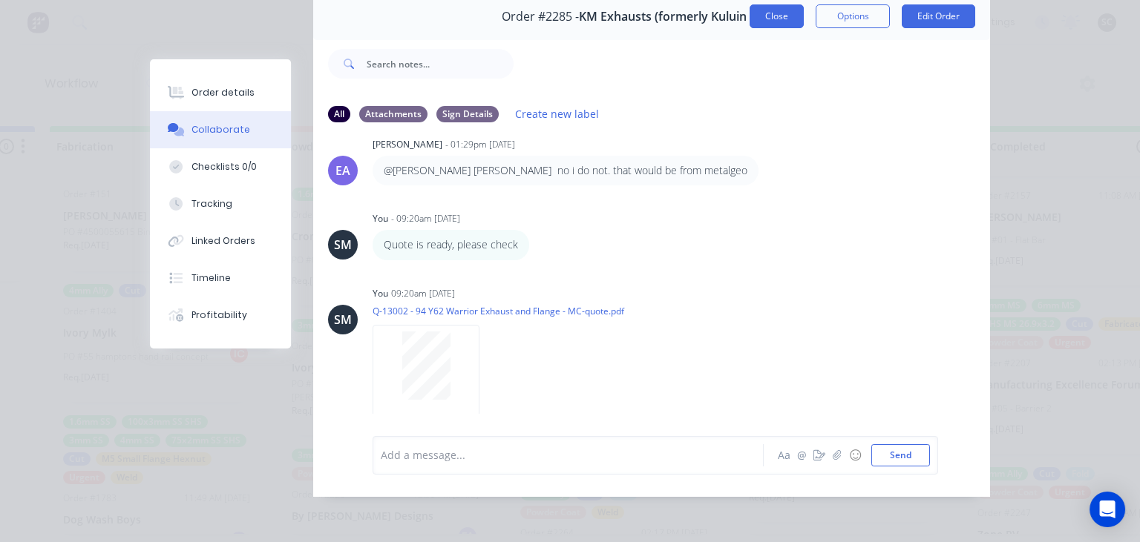
click at [773, 22] on button "Close" at bounding box center [776, 16] width 54 height 24
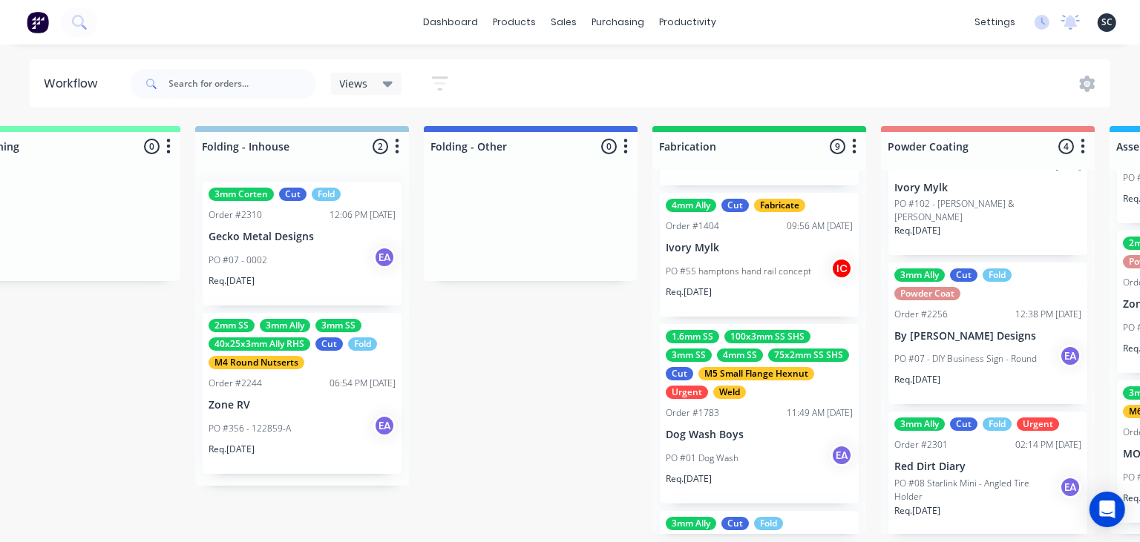
scroll to position [427, 0]
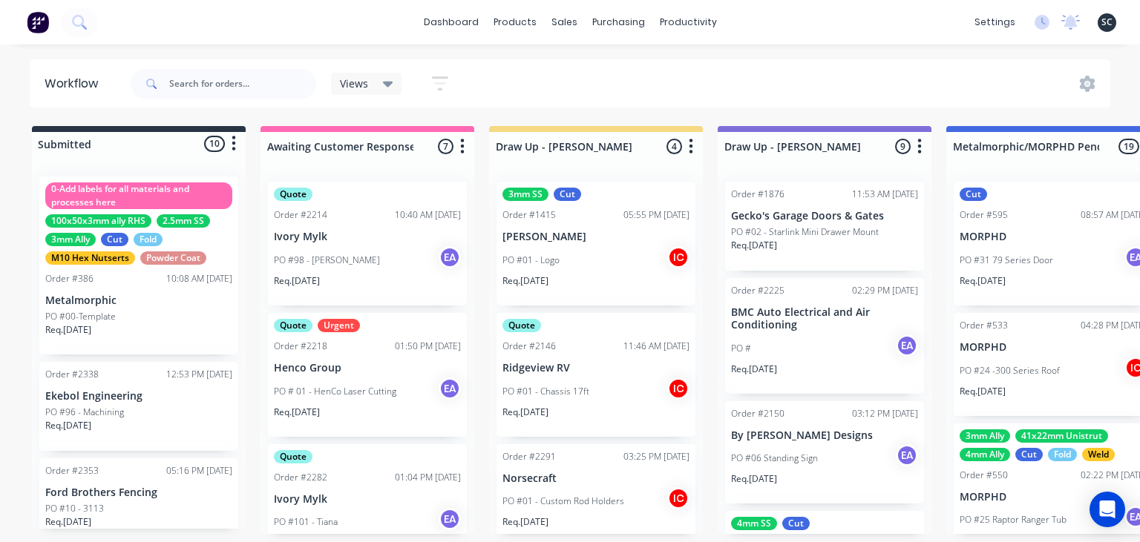
scroll to position [973, 0]
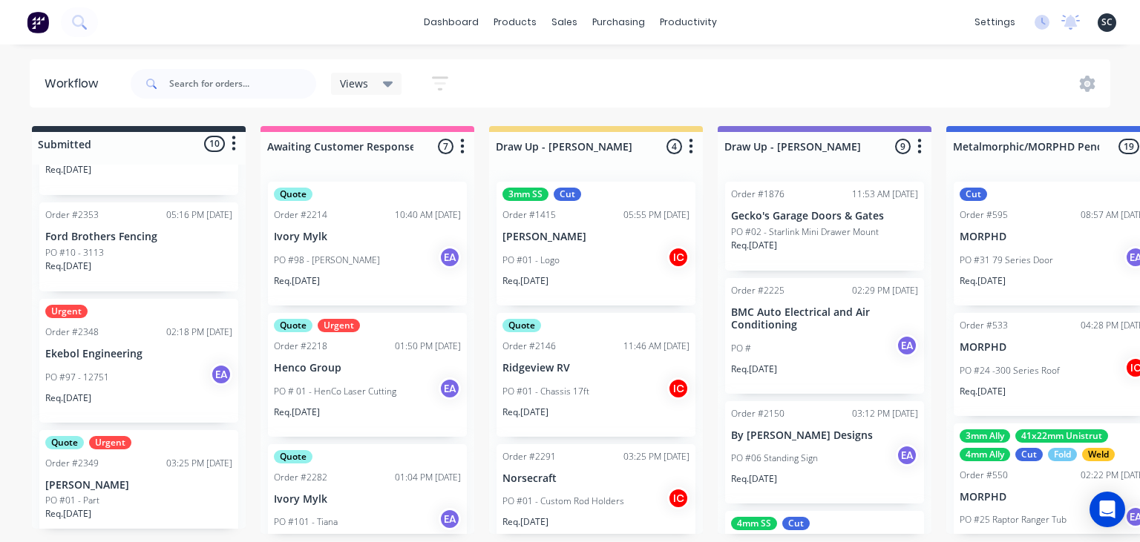
click at [165, 357] on p "Ekebol Engineering" at bounding box center [138, 354] width 187 height 13
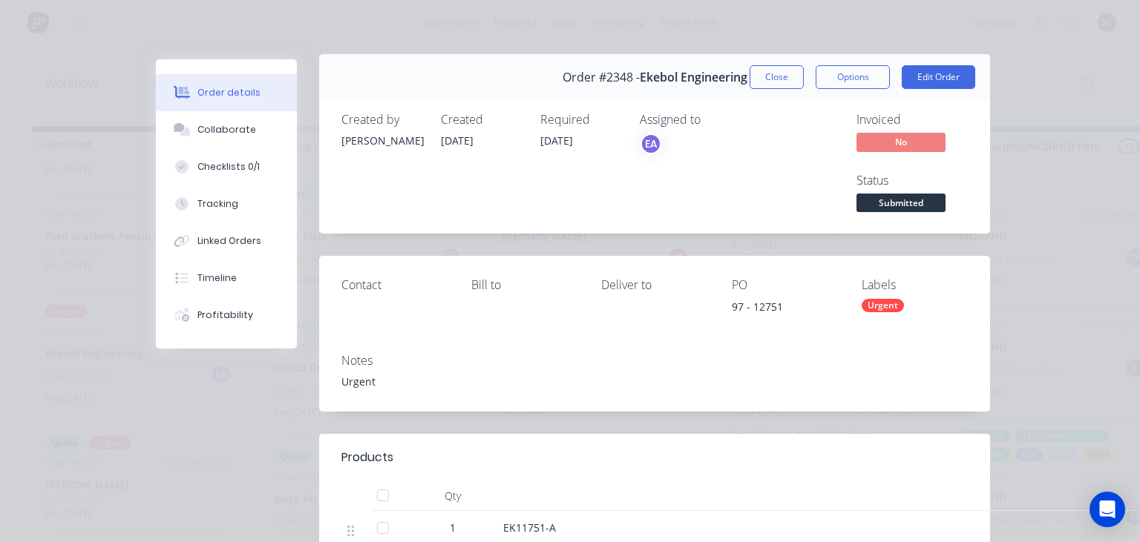
scroll to position [0, 0]
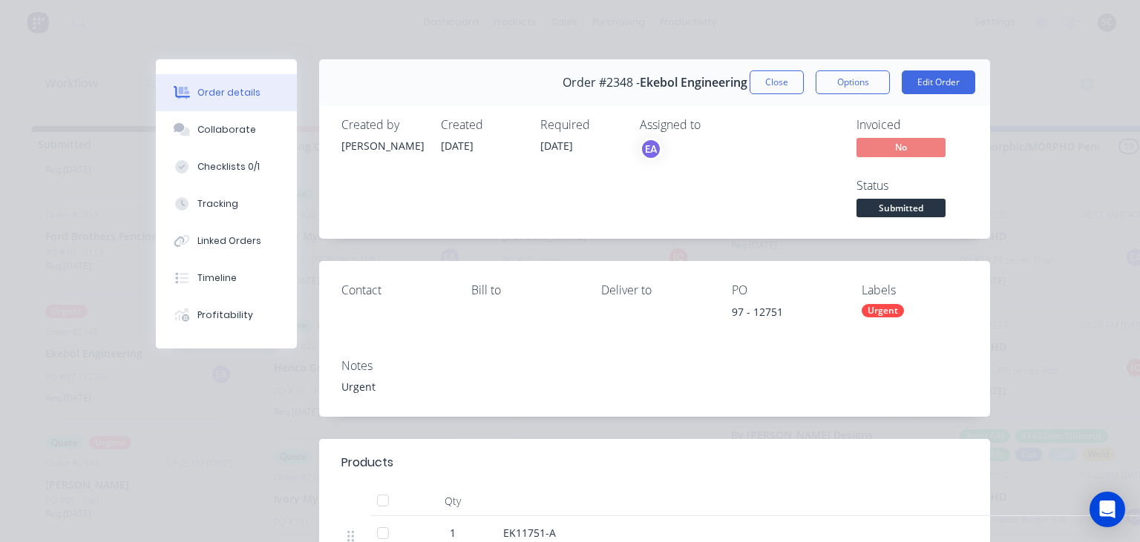
click at [780, 94] on div "Order #2348 - Ekebol Engineering Close Options Edit Order" at bounding box center [654, 82] width 671 height 47
click at [775, 85] on button "Close" at bounding box center [776, 82] width 54 height 24
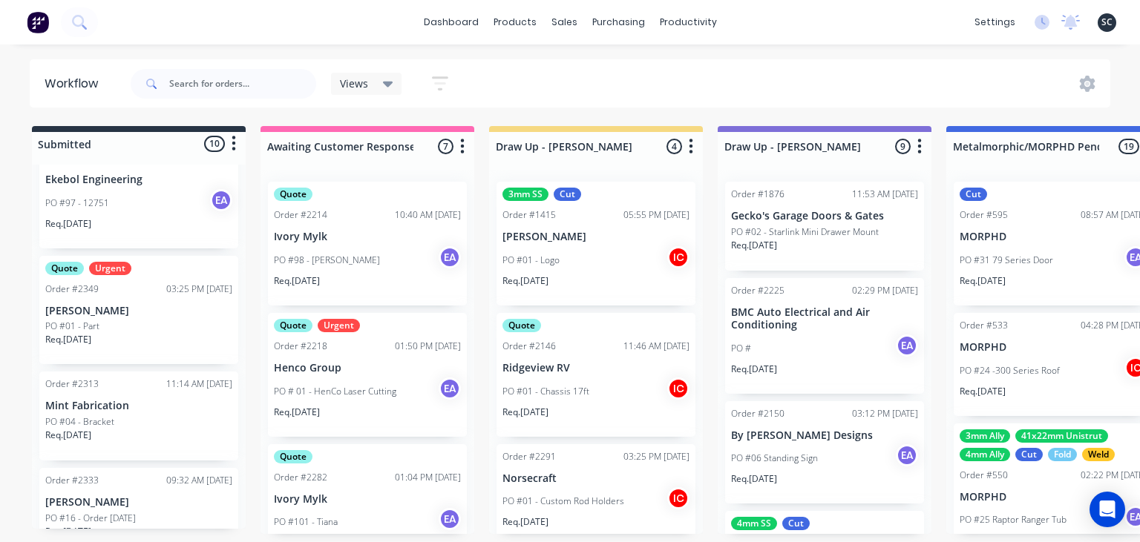
scroll to position [427, 0]
click at [127, 325] on div "PO #01 - Part" at bounding box center [138, 329] width 187 height 13
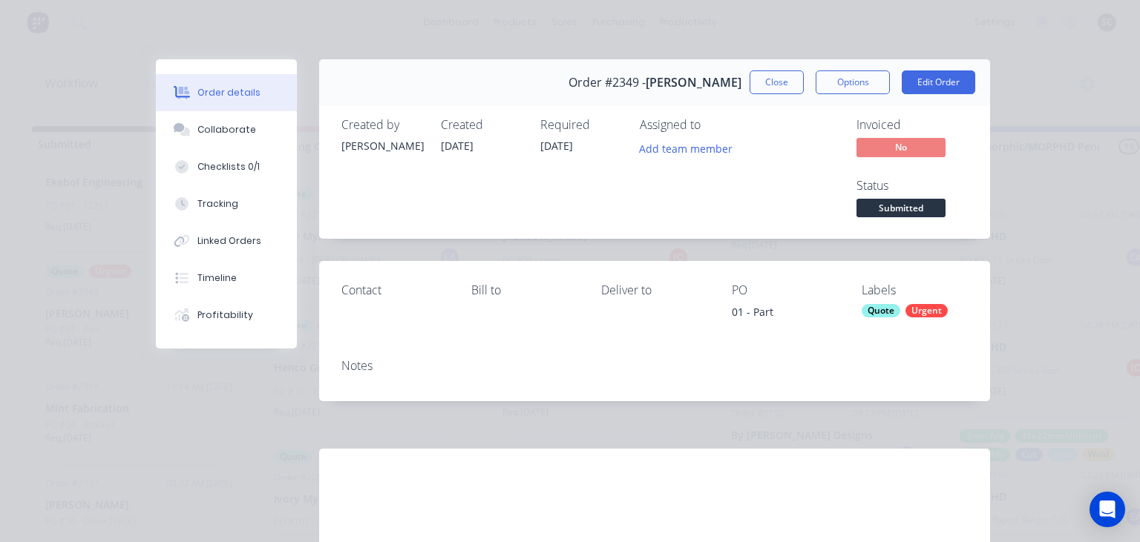
click at [907, 411] on div "Order #2349 - Aaron Cutts Close Options Edit Order Created by Francis Adrian Cr…" at bounding box center [573, 362] width 834 height 606
click at [761, 91] on button "Close" at bounding box center [776, 82] width 54 height 24
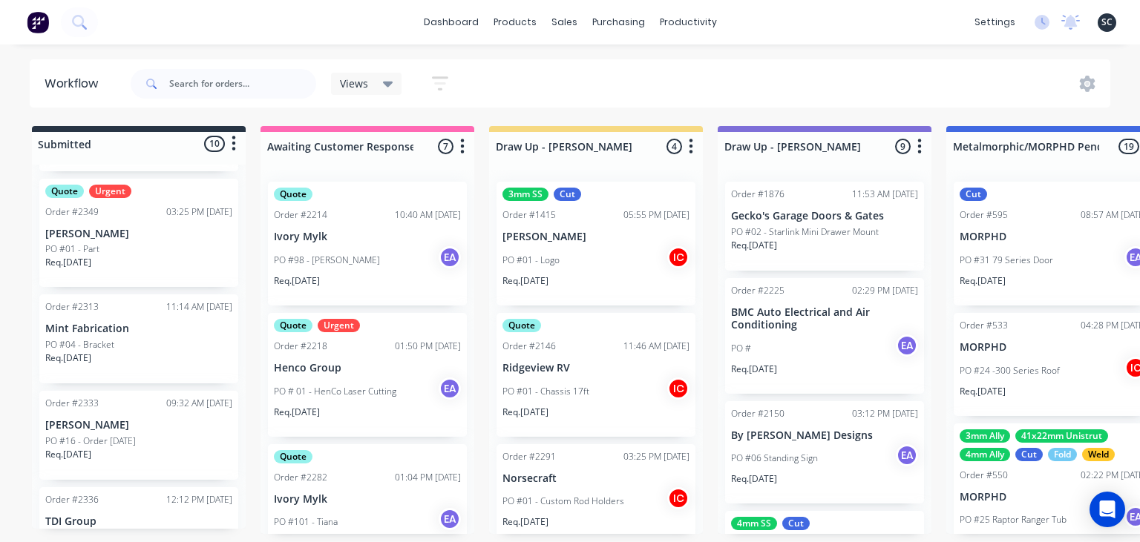
scroll to position [513, 0]
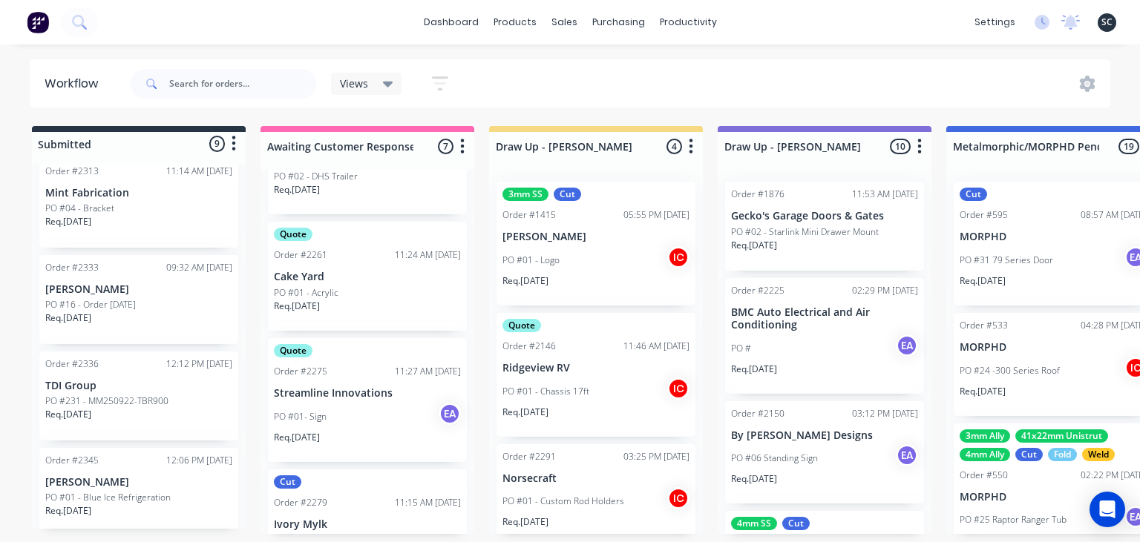
scroll to position [171, 0]
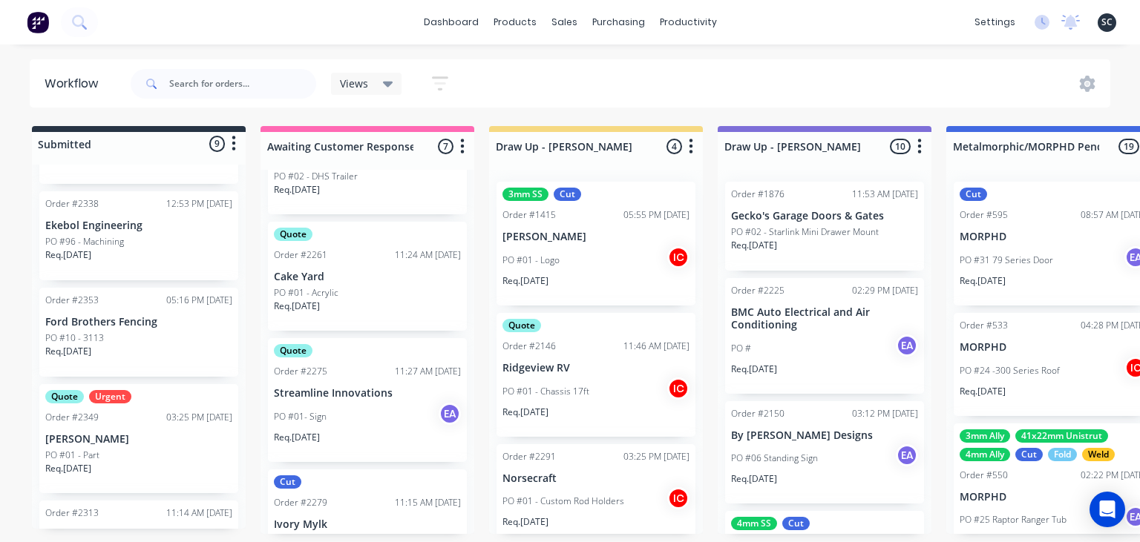
click at [133, 316] on p "Ford Brothers Fencing" at bounding box center [138, 322] width 187 height 13
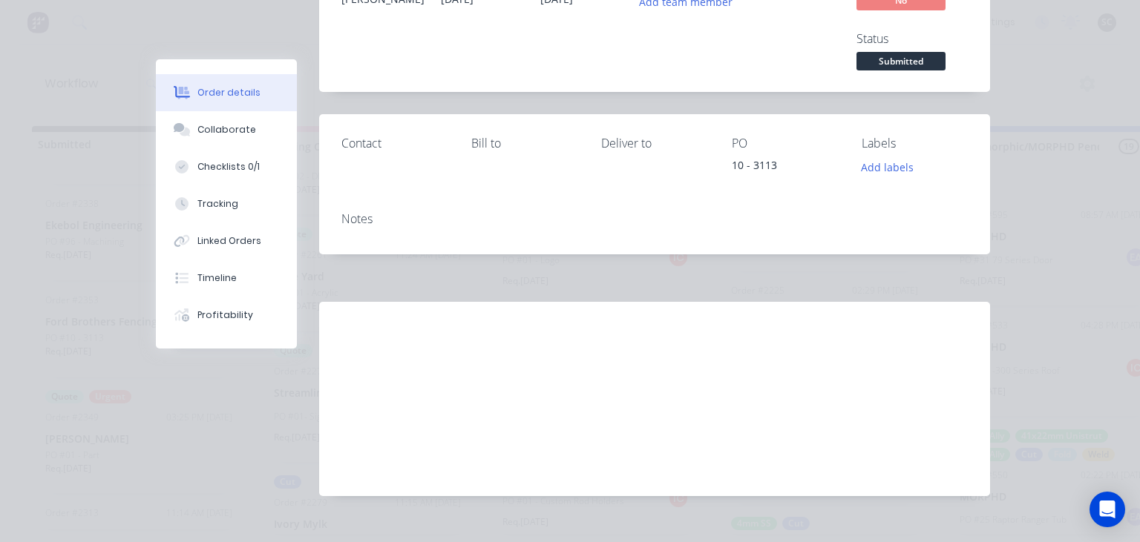
scroll to position [169, 0]
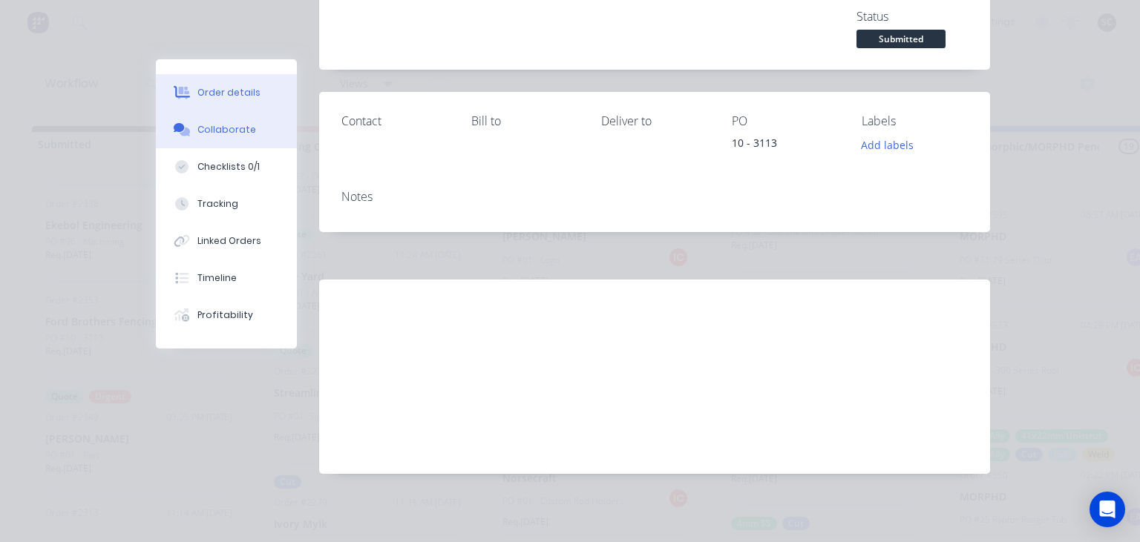
click at [243, 132] on div "Collaborate" at bounding box center [226, 129] width 59 height 13
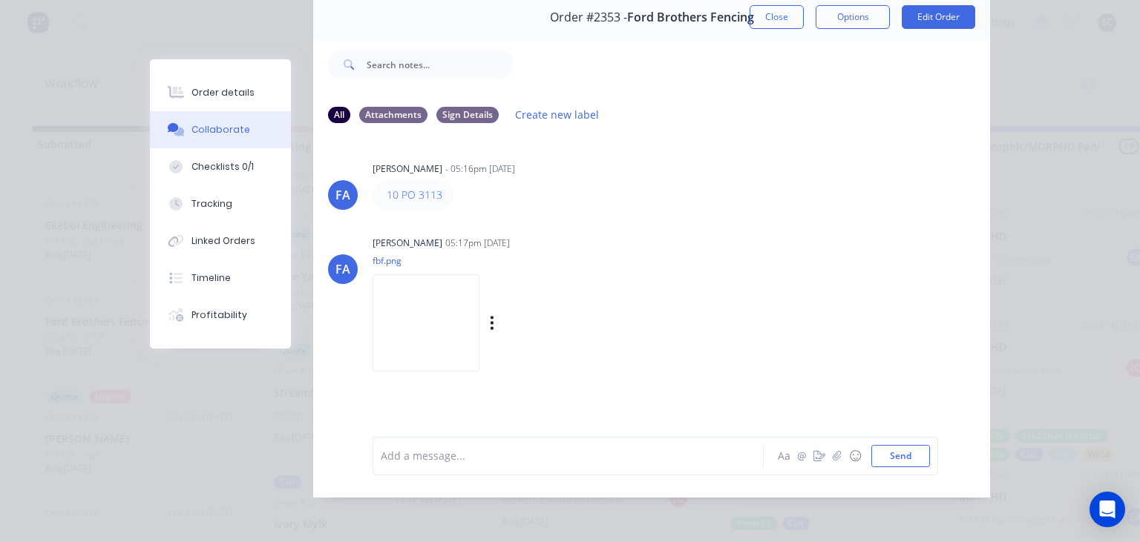
scroll to position [66, 0]
click at [664, 232] on div "Francis Adrian Candido 05:17pm 23/09/25 fbf.png Labels Download" at bounding box center [559, 299] width 373 height 134
click at [441, 334] on img at bounding box center [426, 322] width 107 height 97
click at [767, 22] on button "Close" at bounding box center [776, 16] width 54 height 24
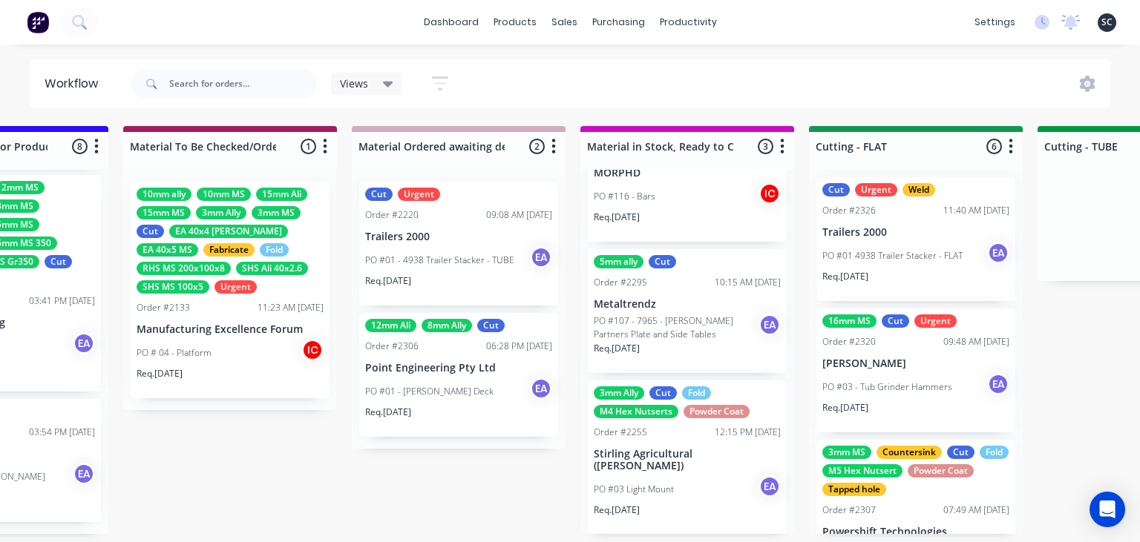
scroll to position [0, 0]
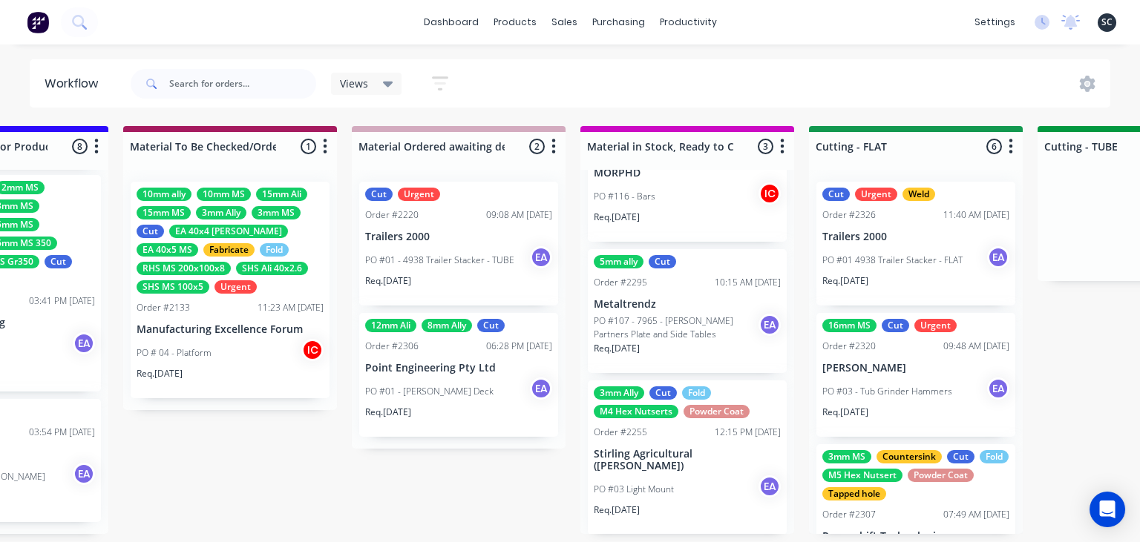
click at [914, 273] on div "PO #01 4938 Trailer Stacker - FLAT EA" at bounding box center [915, 260] width 187 height 28
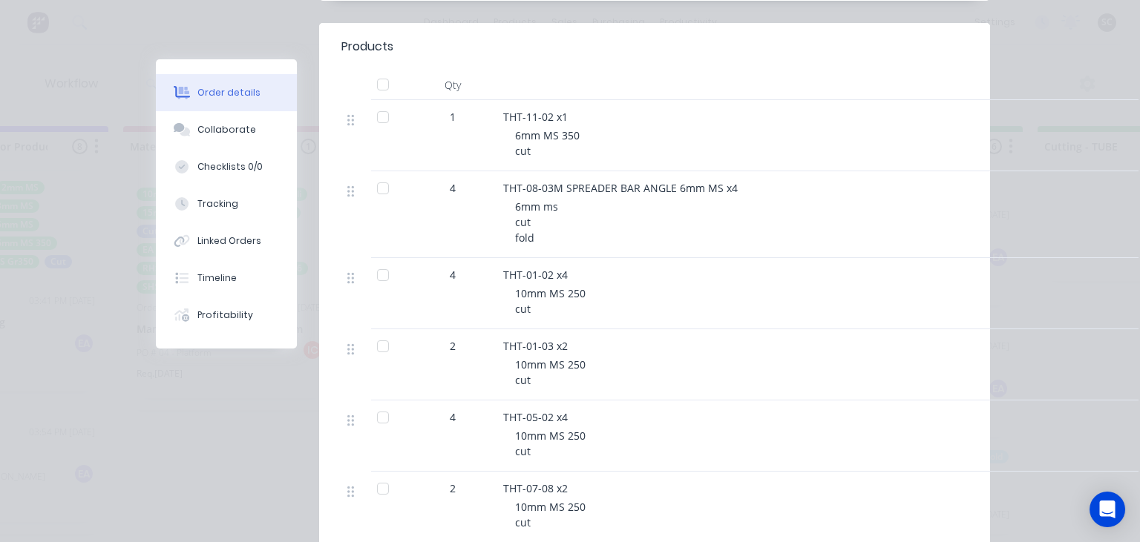
scroll to position [598, 0]
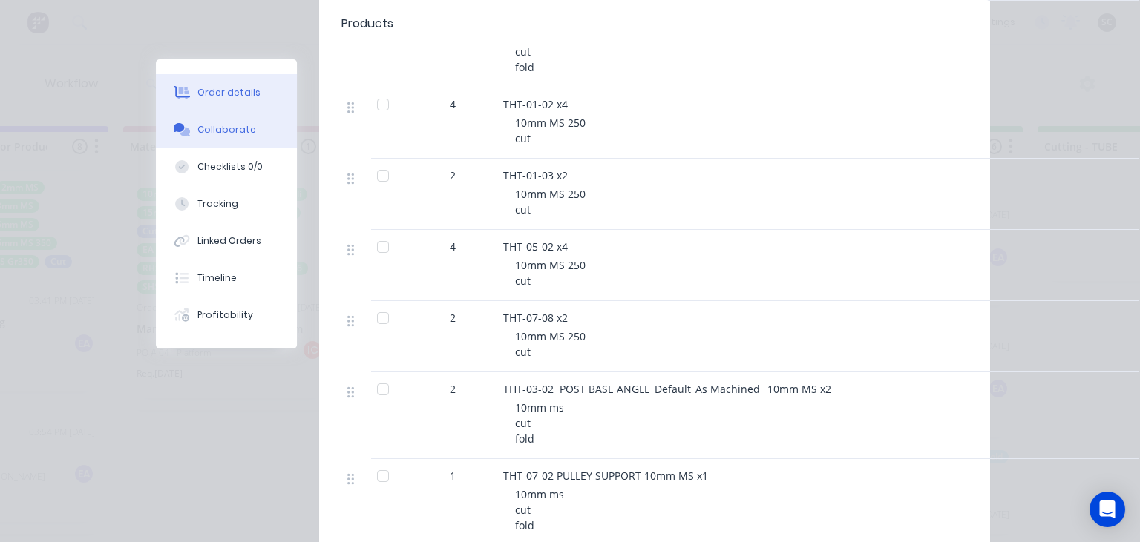
click at [237, 131] on div "Collaborate" at bounding box center [226, 129] width 59 height 13
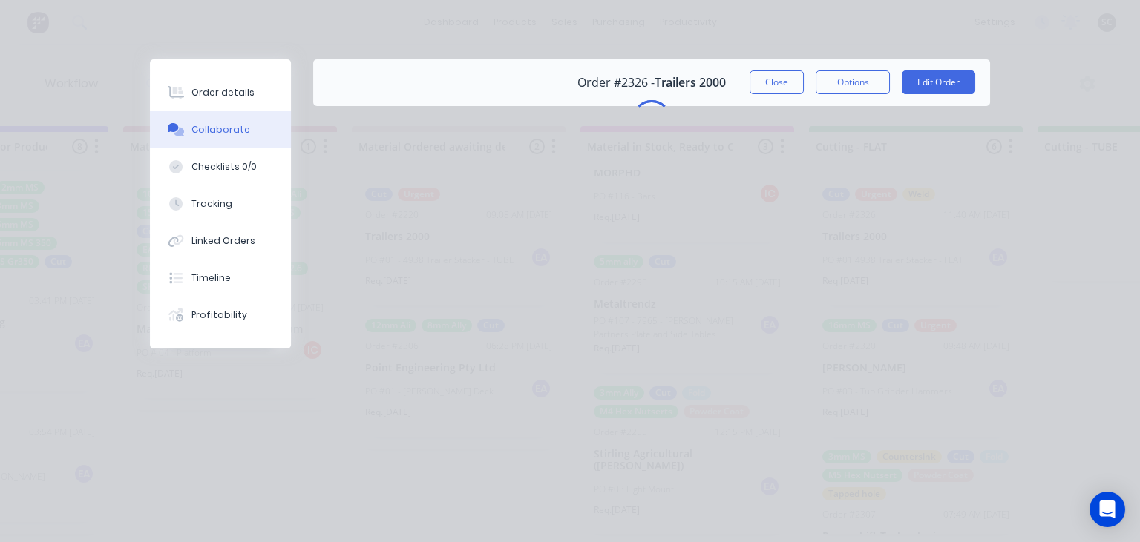
scroll to position [0, 0]
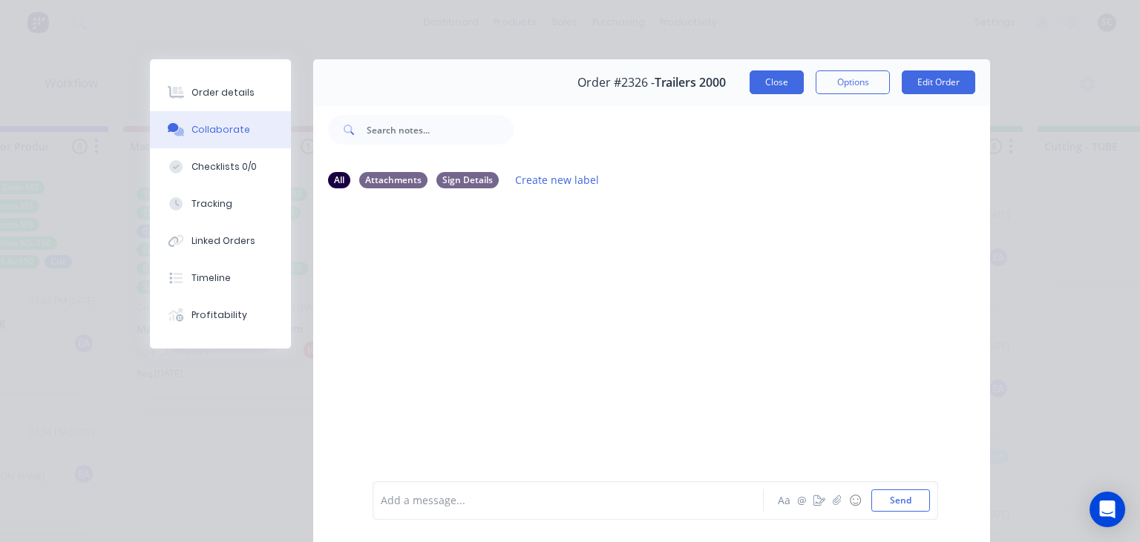
click at [758, 88] on button "Close" at bounding box center [776, 82] width 54 height 24
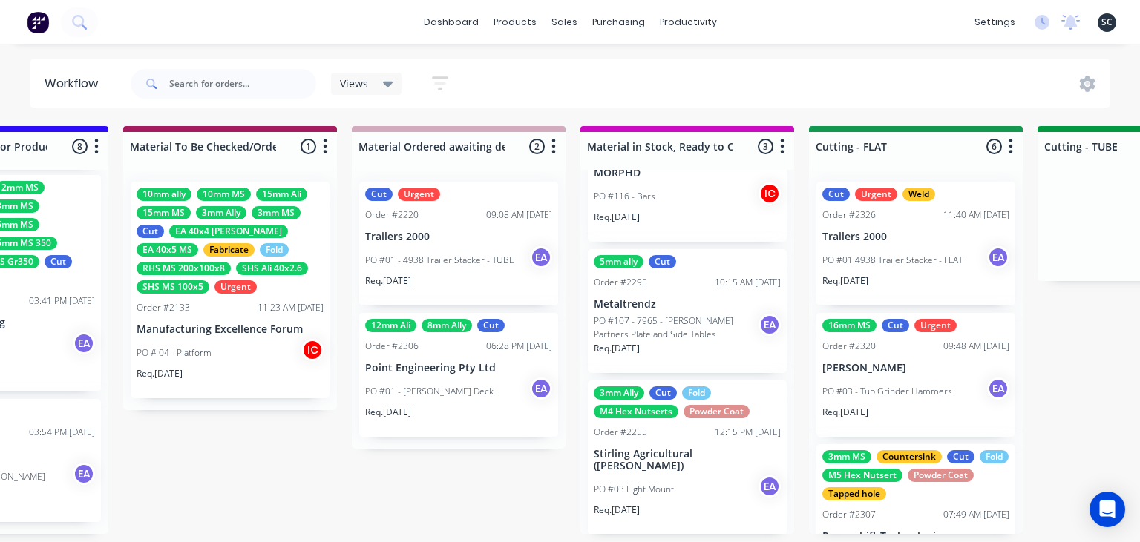
click at [427, 257] on p "PO #01 - 4938 Trailer Stacker - TUBE" at bounding box center [439, 260] width 149 height 13
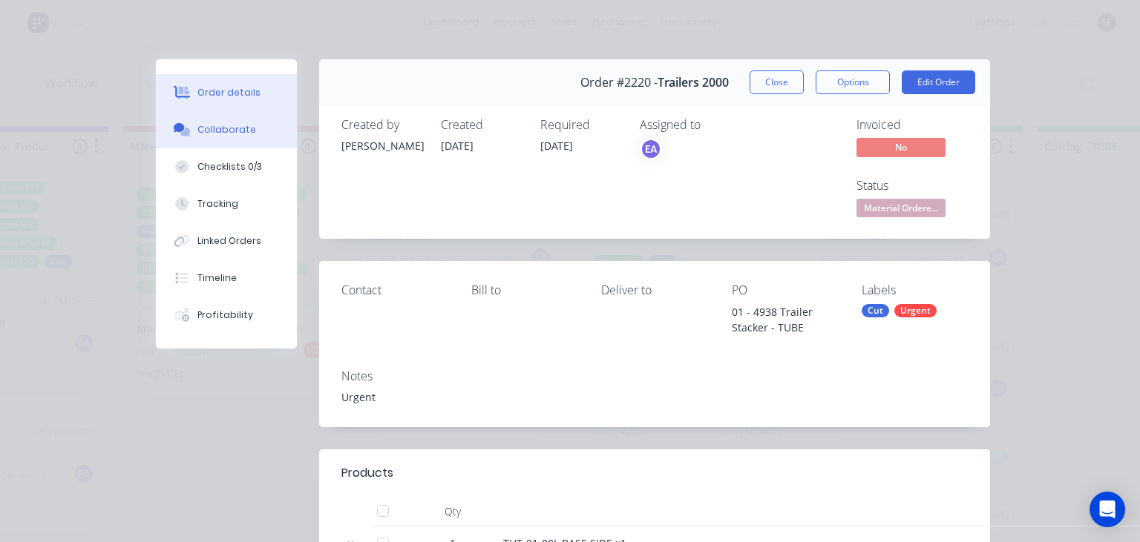
click at [226, 131] on div "Collaborate" at bounding box center [226, 129] width 59 height 13
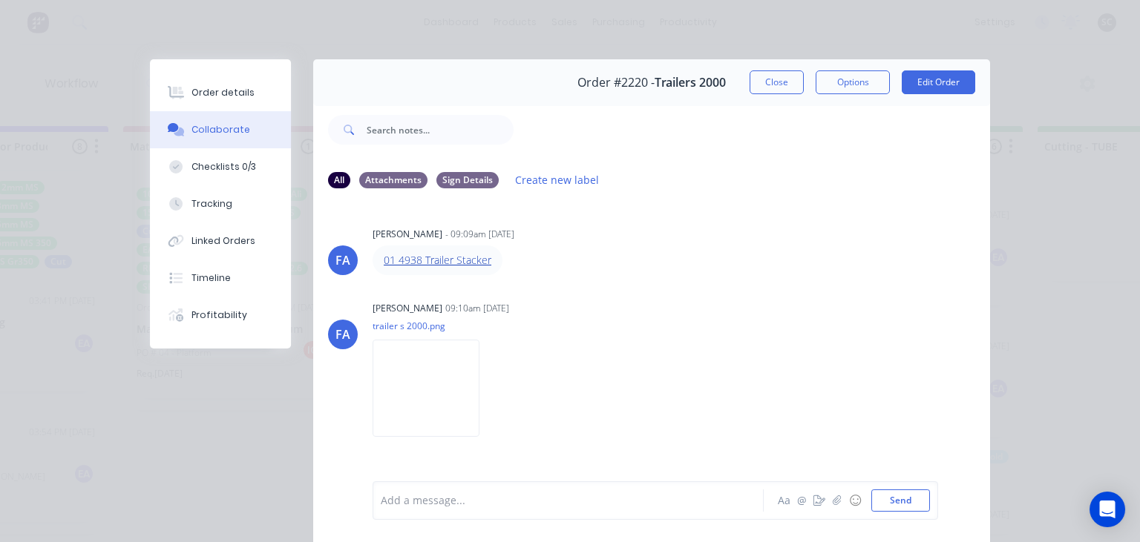
drag, startPoint x: 464, startPoint y: 263, endPoint x: 482, endPoint y: 262, distance: 18.6
drag, startPoint x: 731, startPoint y: 300, endPoint x: 821, endPoint y: 0, distance: 312.9
click at [732, 300] on div "Francis Adrian Candido 09:10am 02/09/25 trailer s 2000.png Labels Download" at bounding box center [559, 365] width 373 height 134
click at [776, 88] on button "Close" at bounding box center [776, 82] width 54 height 24
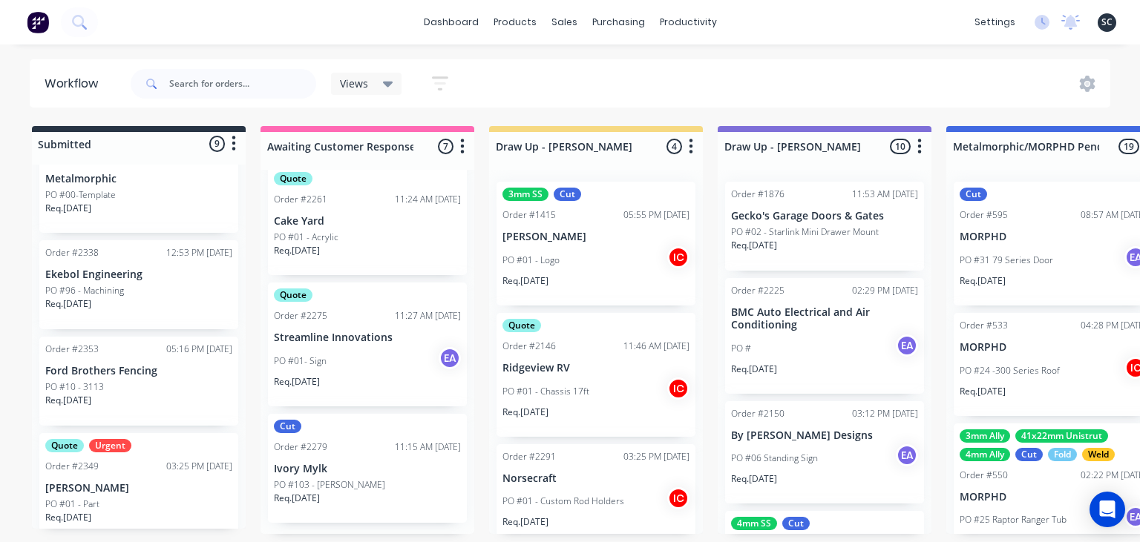
scroll to position [116, 0]
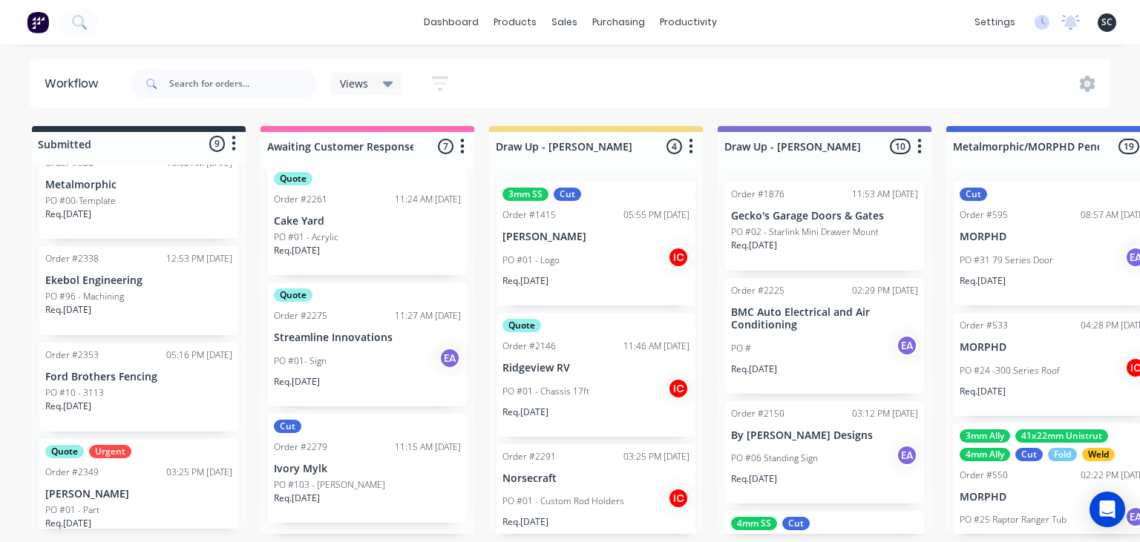
click at [133, 381] on p "Ford Brothers Fencing" at bounding box center [138, 377] width 187 height 13
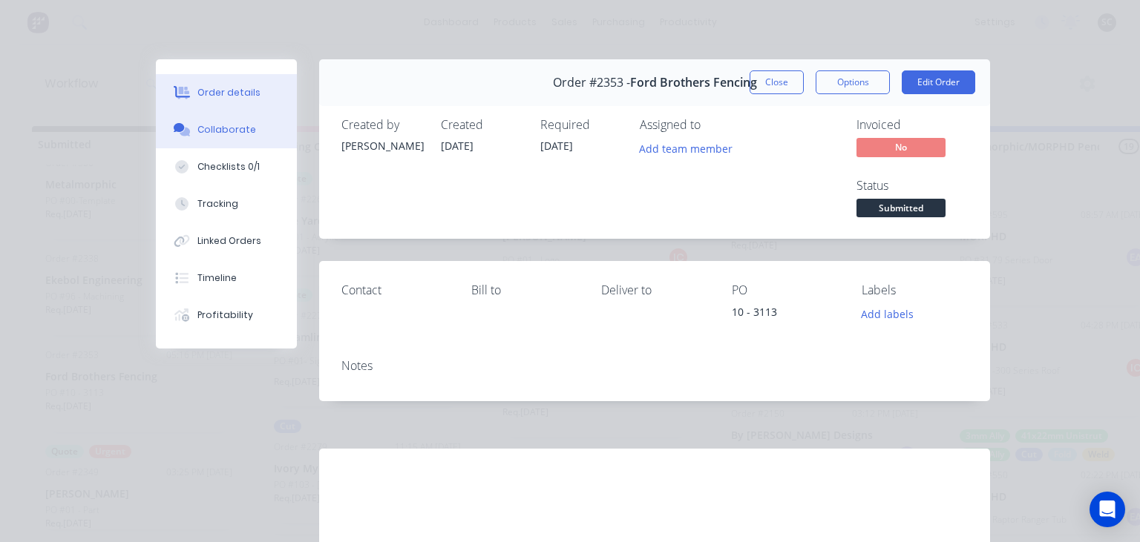
click at [234, 121] on button "Collaborate" at bounding box center [226, 129] width 141 height 37
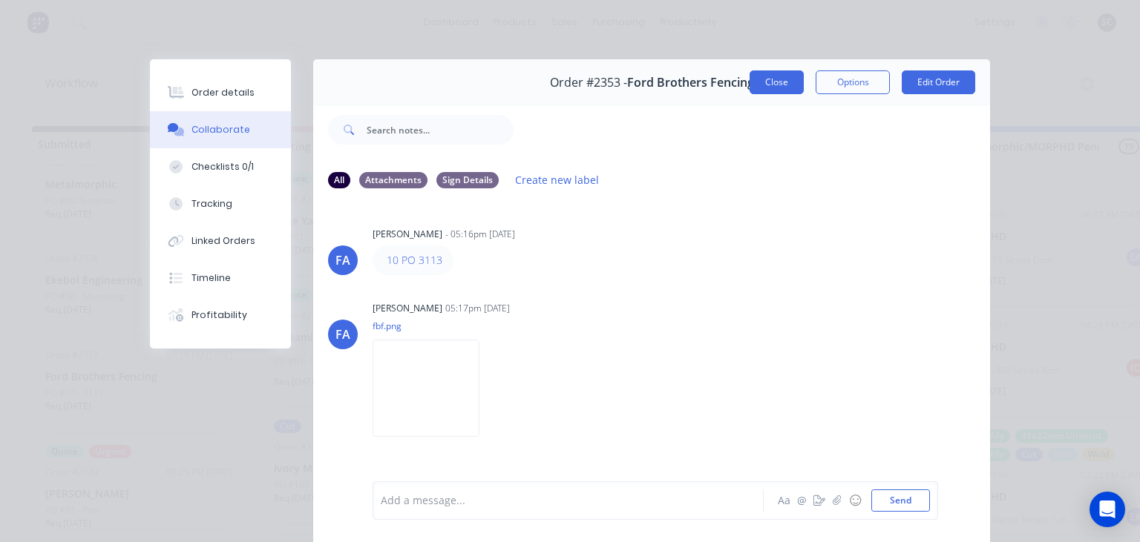
click at [776, 85] on button "Close" at bounding box center [776, 82] width 54 height 24
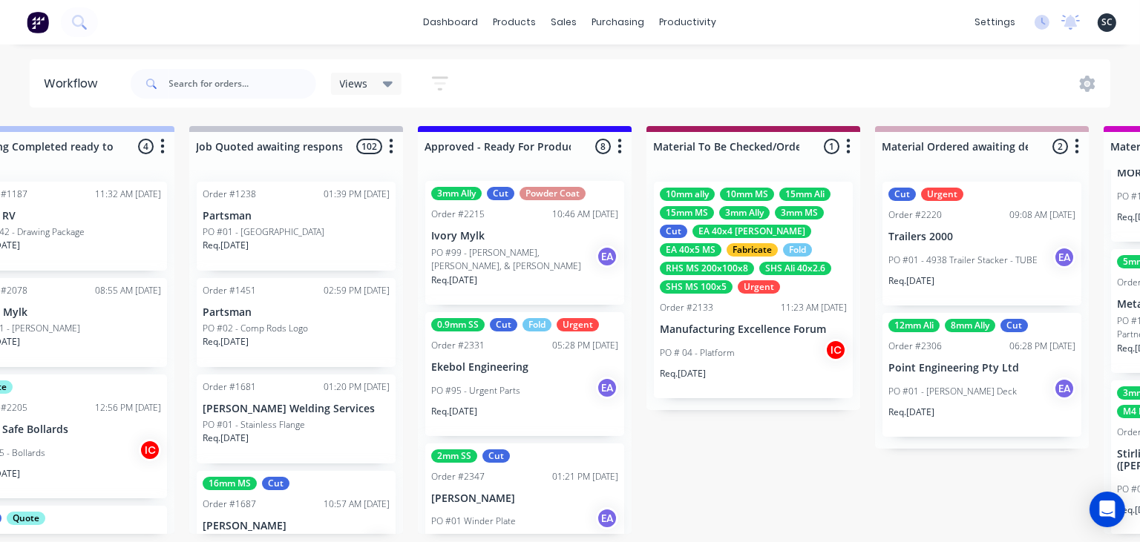
scroll to position [0, 0]
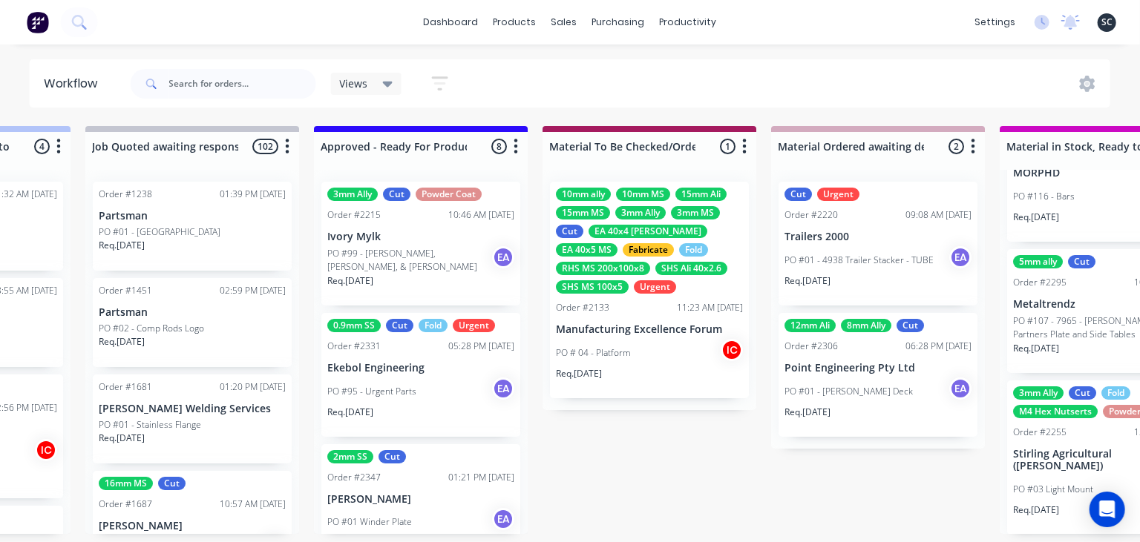
scroll to position [0, 1769]
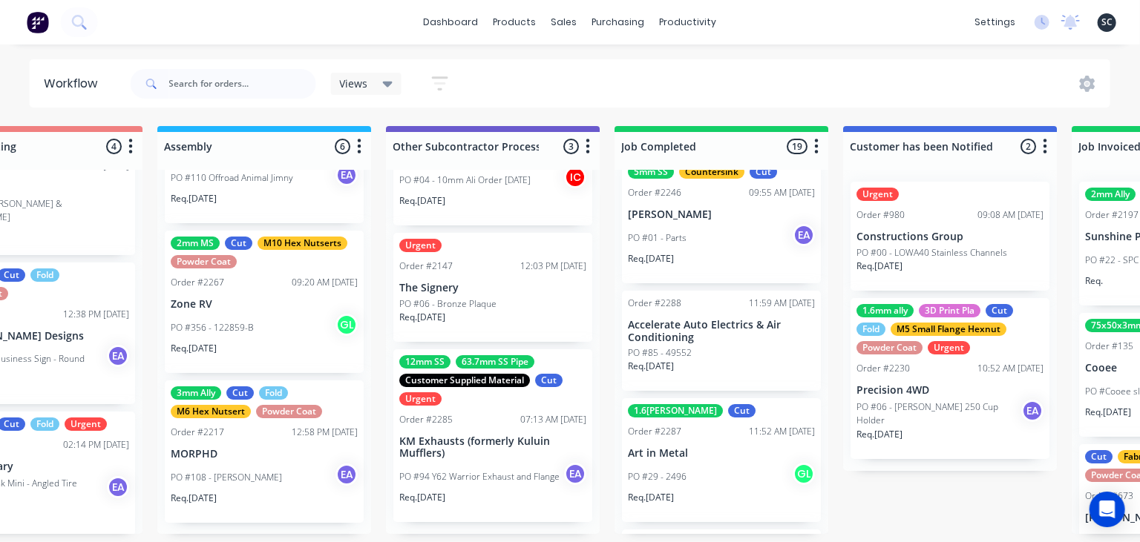
scroll to position [2255, 0]
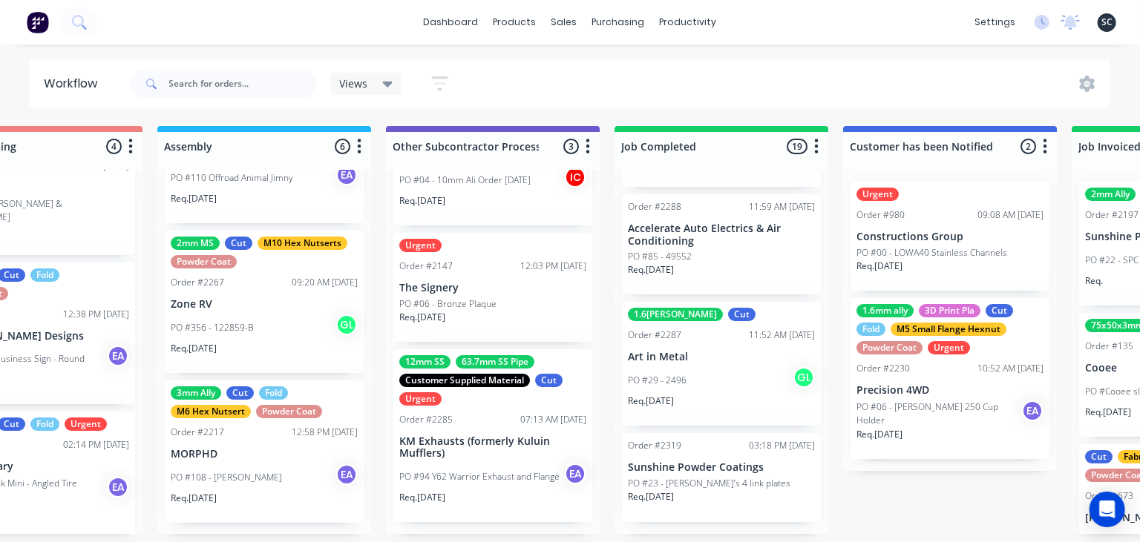
drag, startPoint x: 876, startPoint y: 533, endPoint x: 944, endPoint y: 528, distance: 68.5
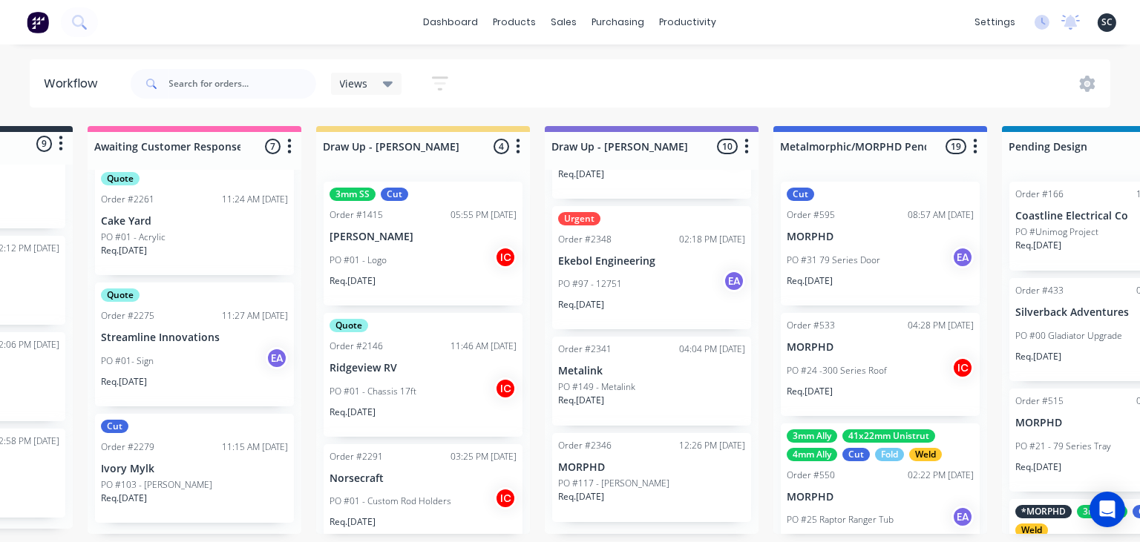
scroll to position [0, 0]
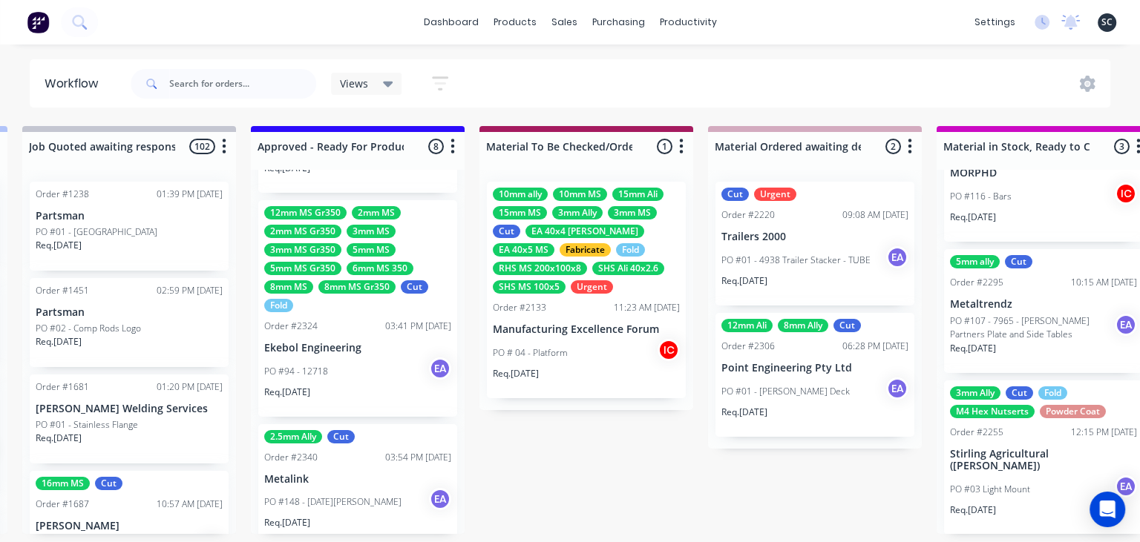
scroll to position [794, 0]
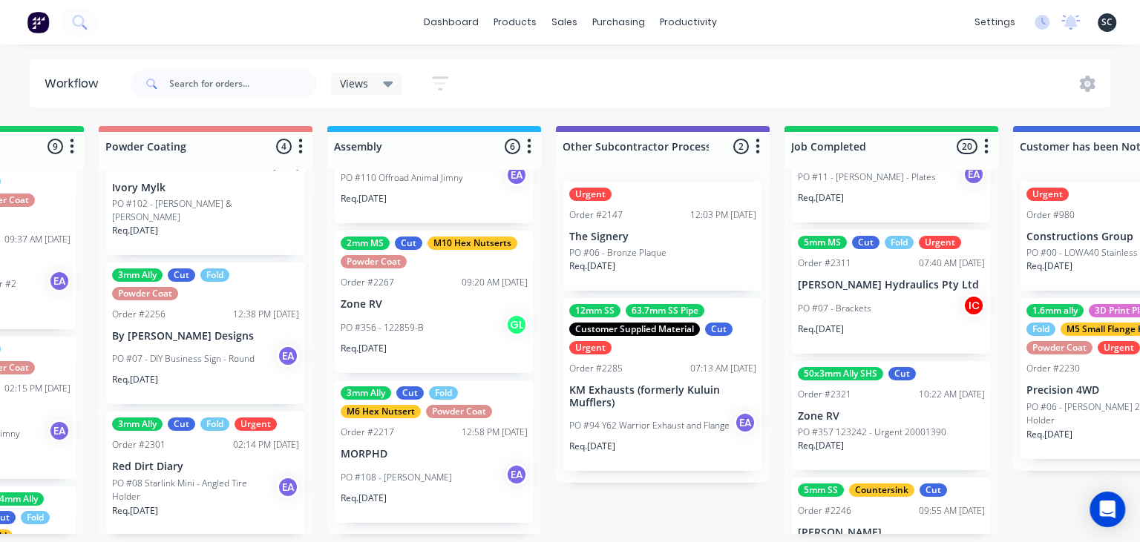
scroll to position [2366, 0]
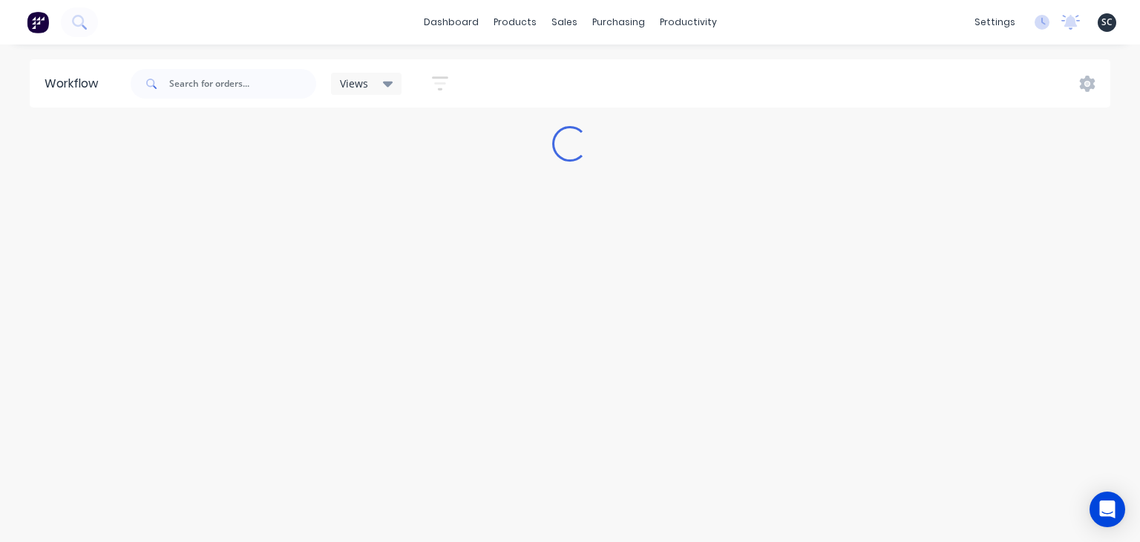
click at [744, 28] on div "dashboard products sales purchasing productivity dashboard products Product Cat…" at bounding box center [570, 22] width 1140 height 45
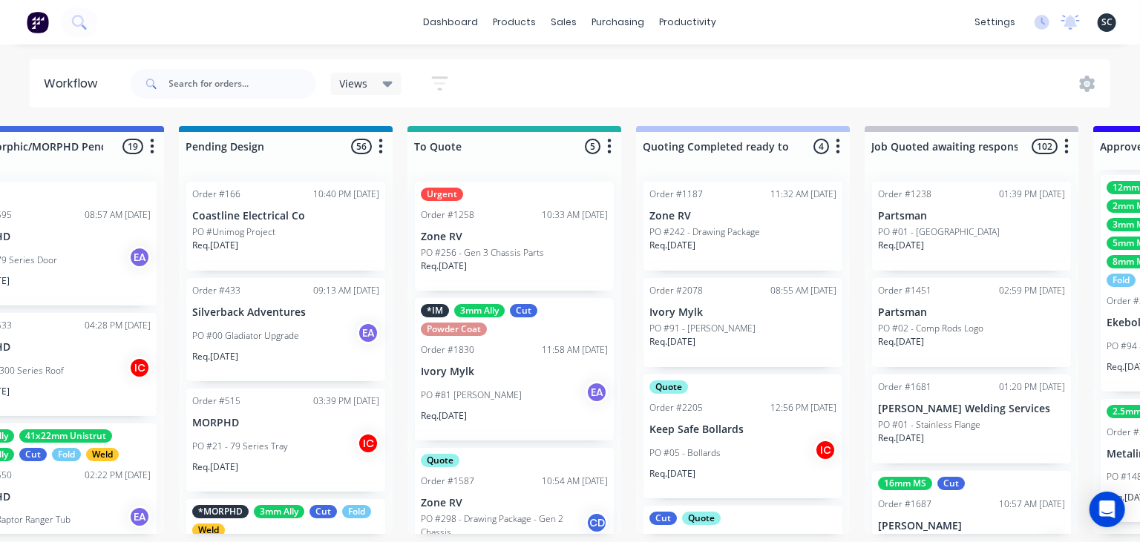
scroll to position [276, 0]
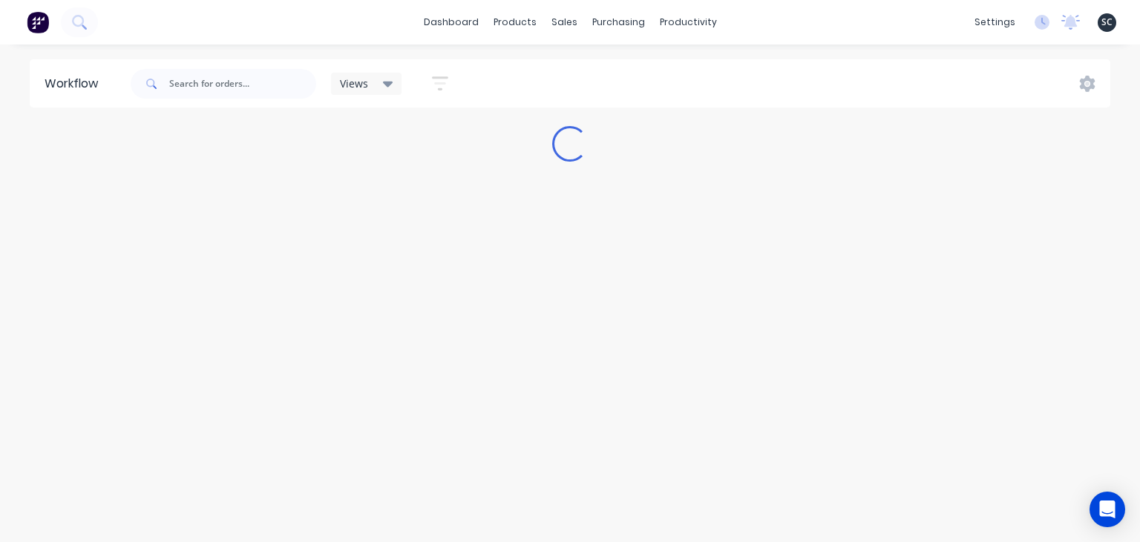
drag, startPoint x: 876, startPoint y: 300, endPoint x: 836, endPoint y: 292, distance: 41.5
click at [876, 301] on div "Workflow Views Save new view None (Default) edit [PERSON_NAME] edit [PERSON_NAM…" at bounding box center [570, 285] width 1140 height 453
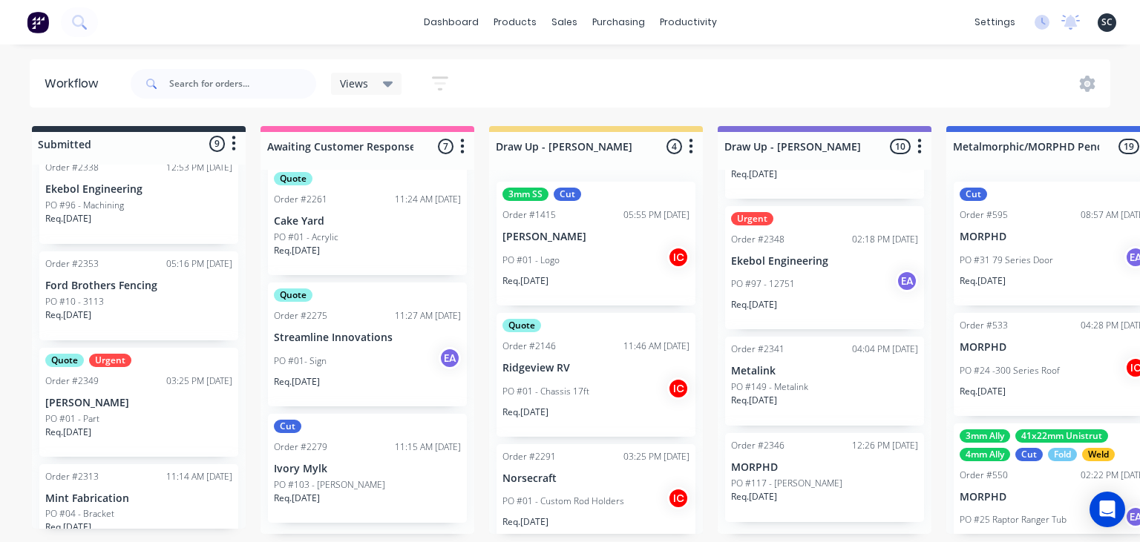
scroll to position [201, 0]
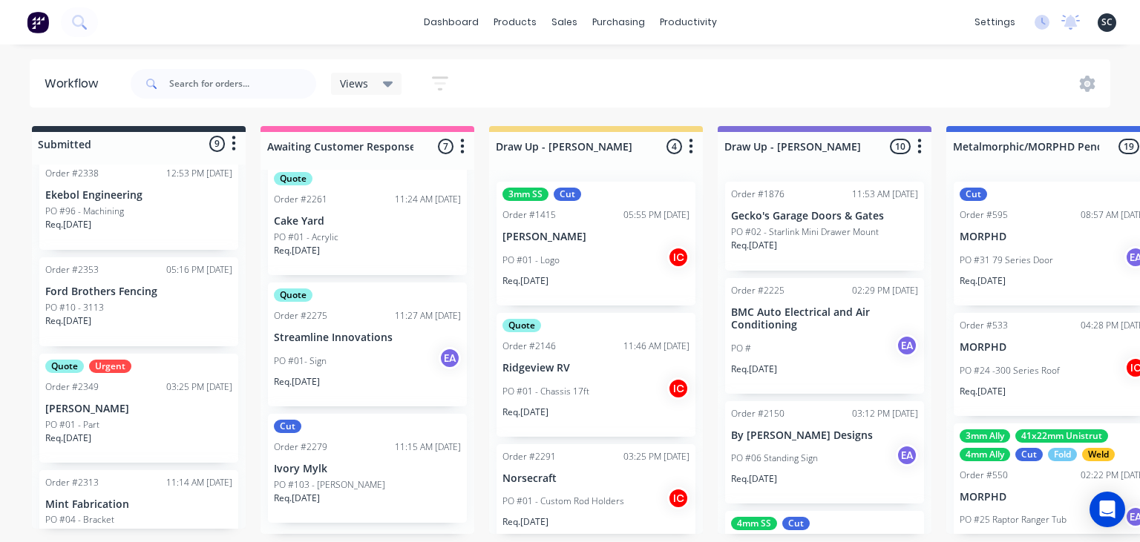
scroll to position [2366, 0]
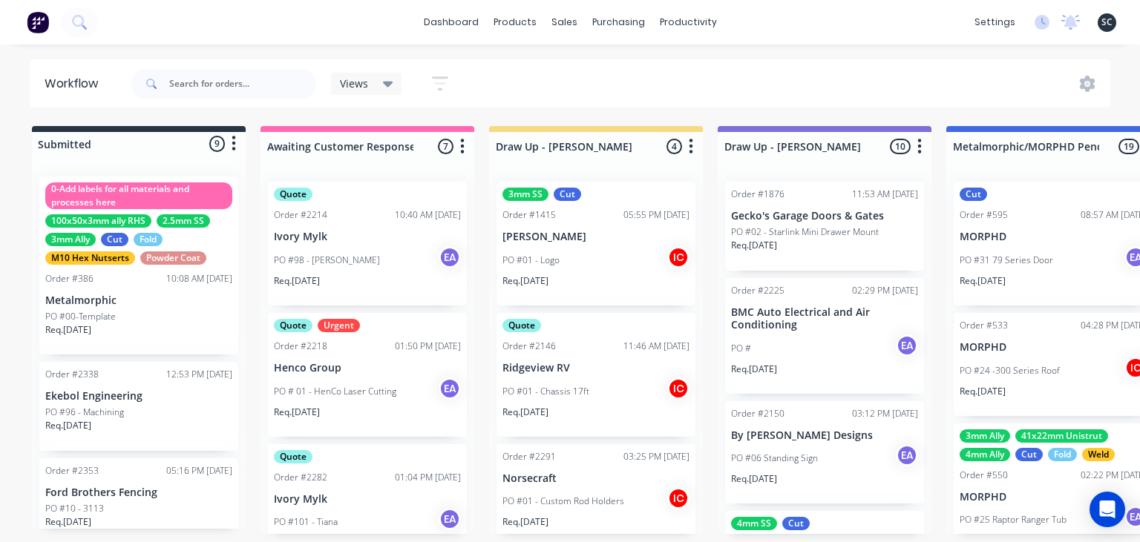
scroll to position [2366, 0]
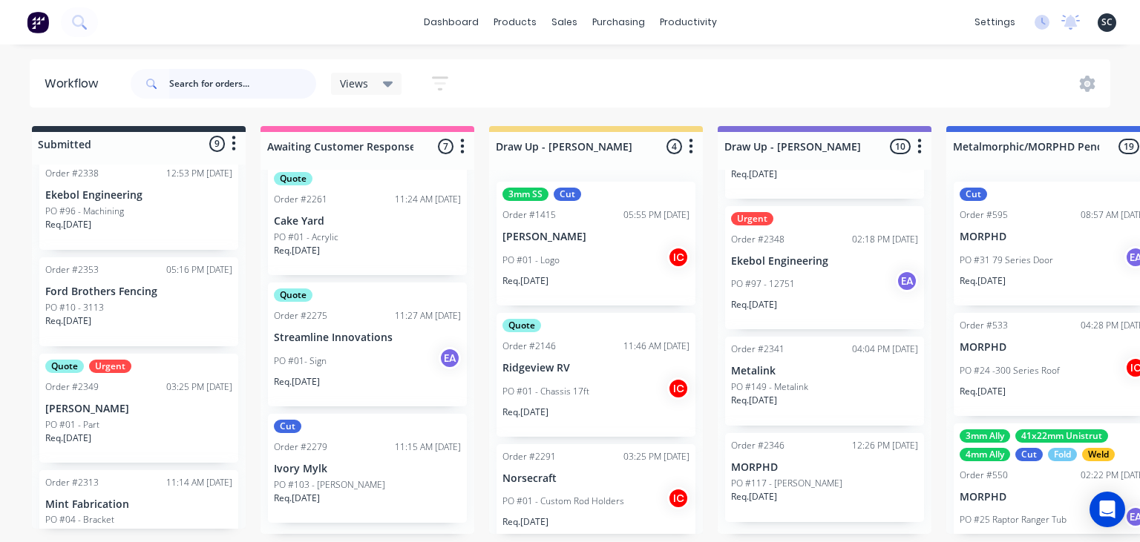
click at [208, 76] on input "text" at bounding box center [242, 84] width 147 height 30
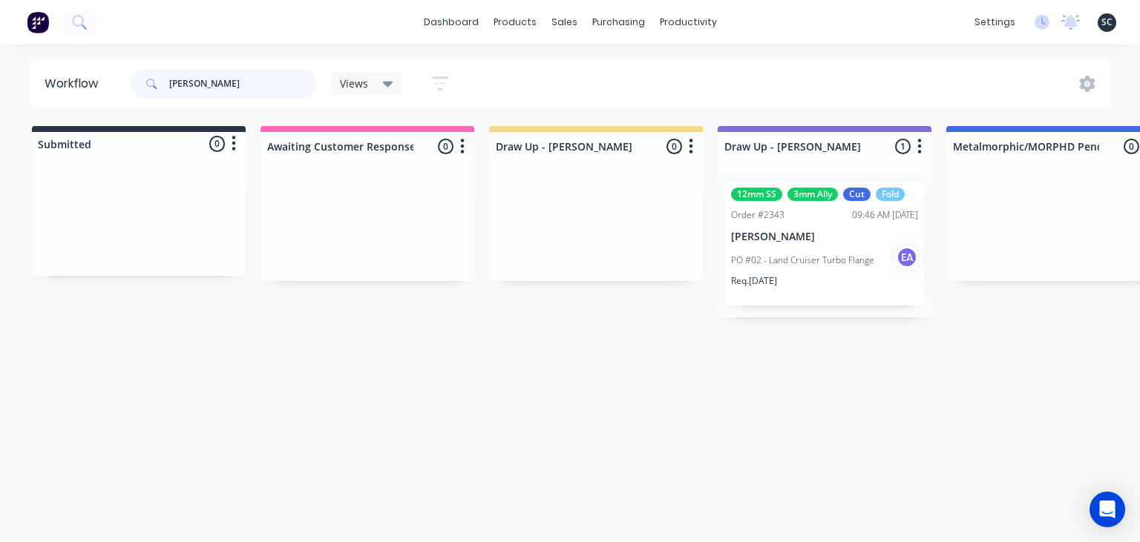
type input "shaun"
click at [846, 260] on p "PO #02 - Land Cruiser Turbo Flange" at bounding box center [802, 260] width 143 height 13
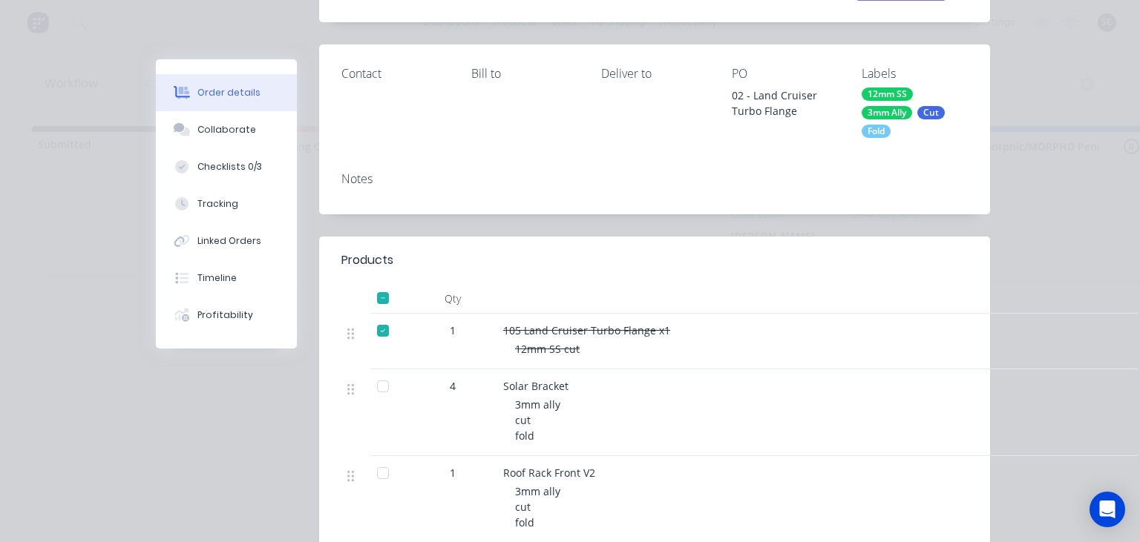
scroll to position [171, 0]
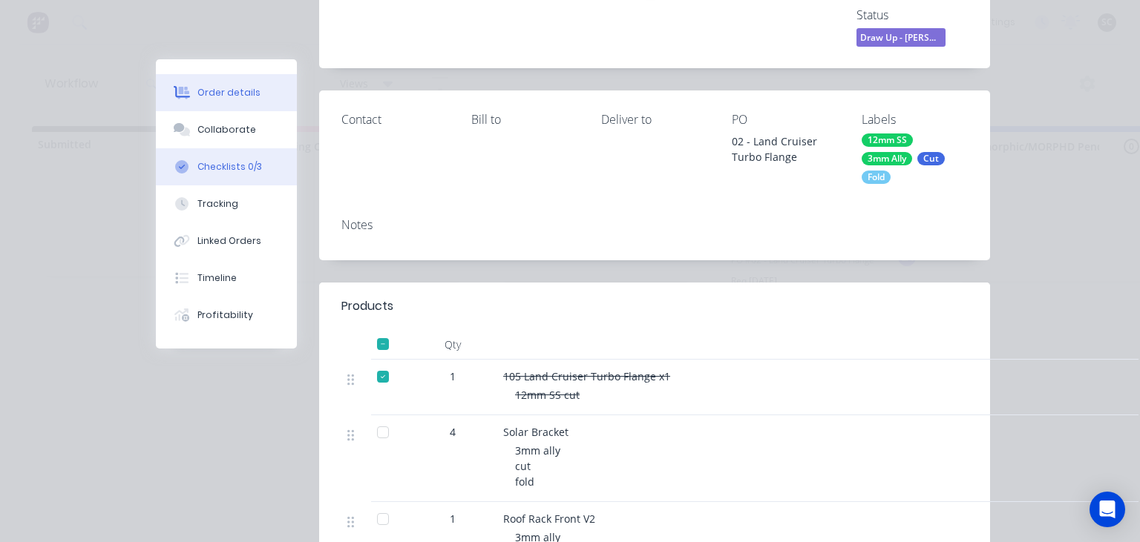
click at [247, 166] on div "Checklists 0/3" at bounding box center [229, 166] width 65 height 13
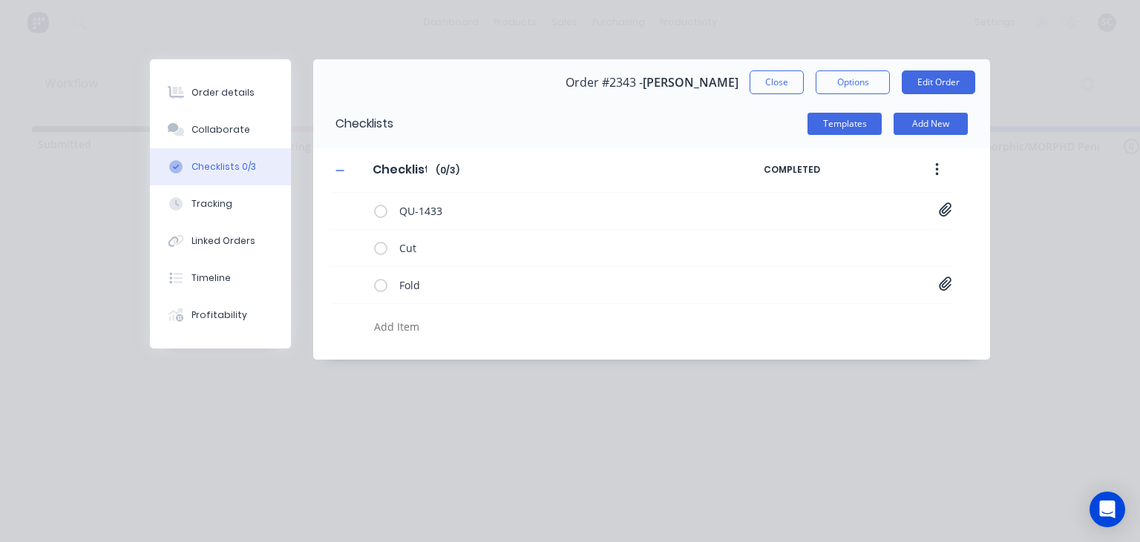
scroll to position [0, 0]
click at [940, 207] on icon at bounding box center [945, 210] width 13 height 15
click at [815, 246] on link "Quote QU1433.pdf" at bounding box center [825, 242] width 173 height 16
click at [767, 85] on button "Close" at bounding box center [776, 82] width 54 height 24
type textarea "x"
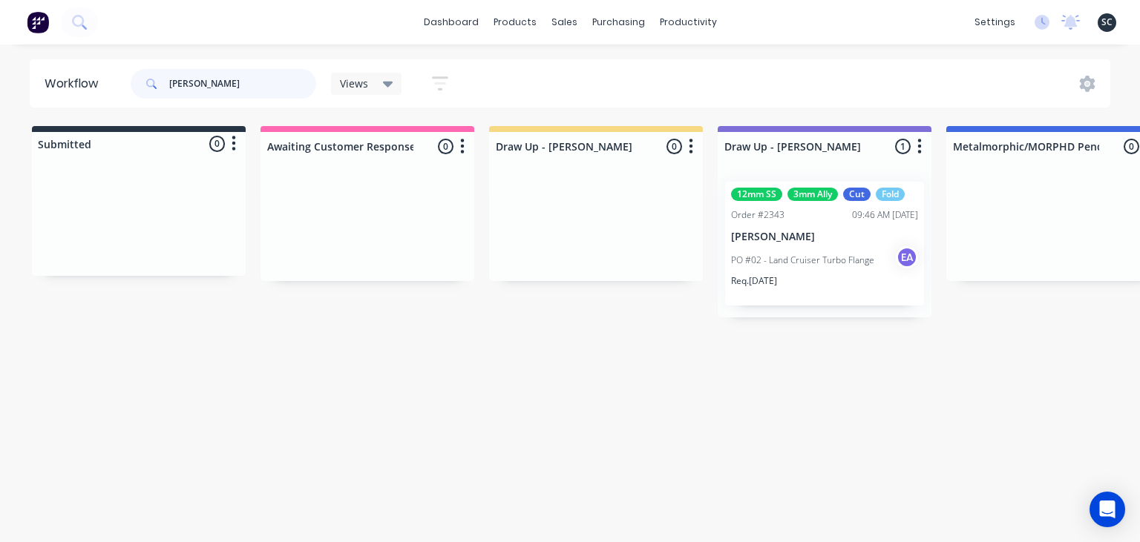
click at [169, 82] on input "shaun" at bounding box center [242, 84] width 147 height 30
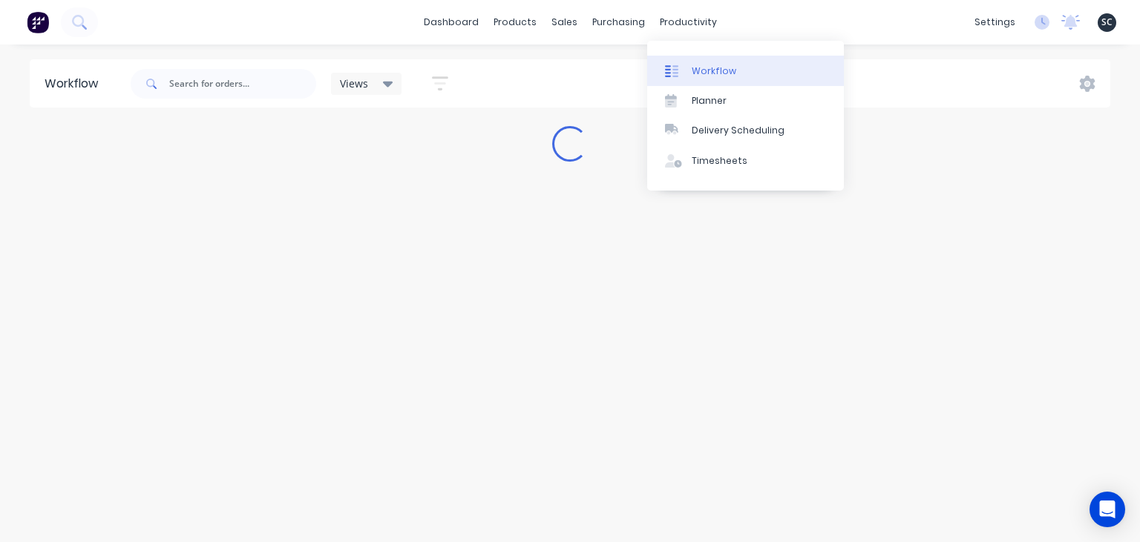
click at [711, 67] on div "Workflow" at bounding box center [714, 71] width 45 height 13
click at [726, 60] on link "Workflow" at bounding box center [745, 71] width 197 height 30
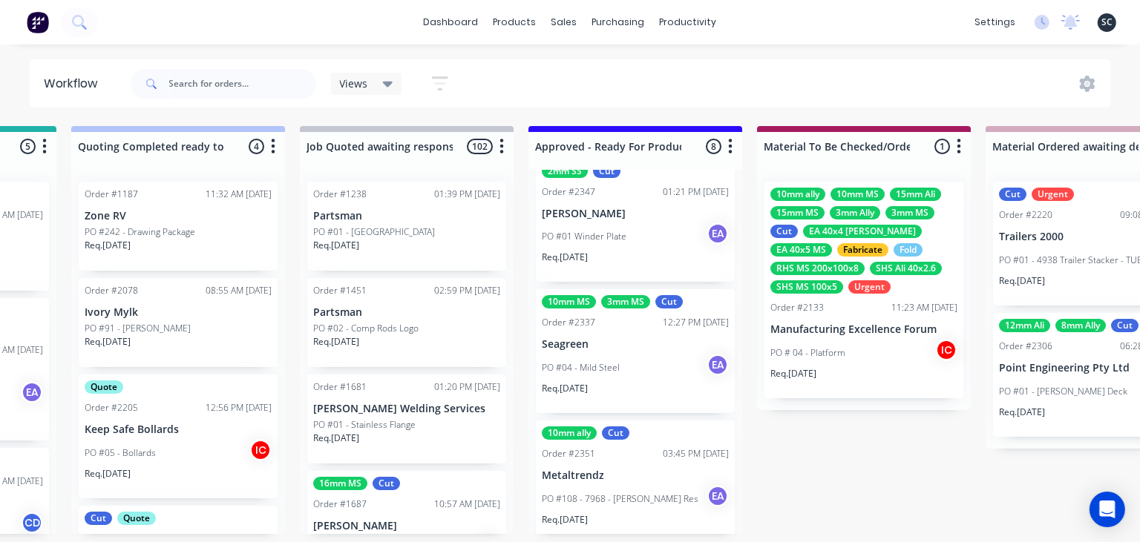
scroll to position [341, 0]
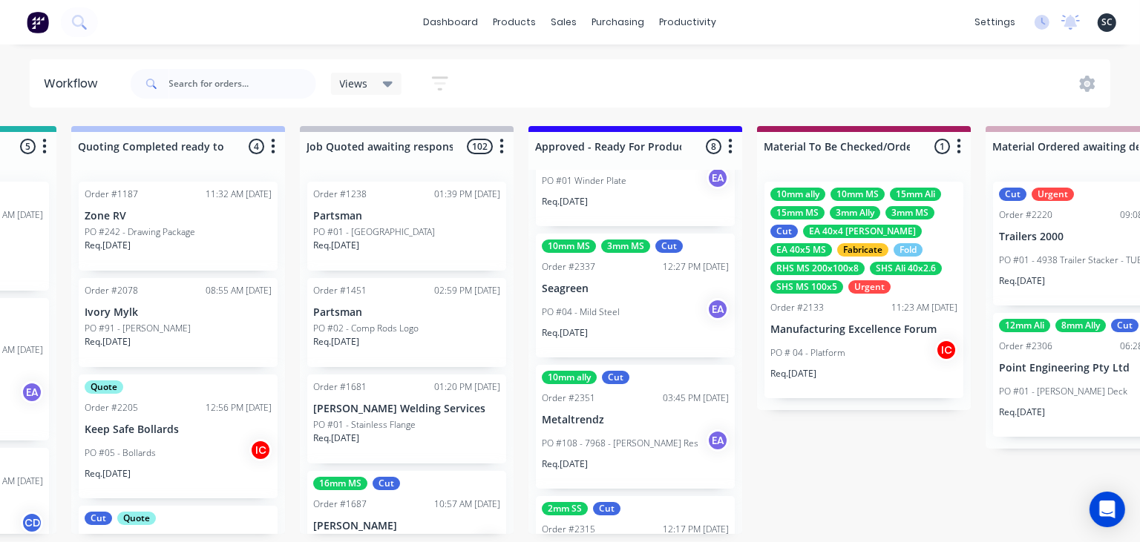
click at [643, 422] on p "Metaltrendz" at bounding box center [635, 420] width 187 height 13
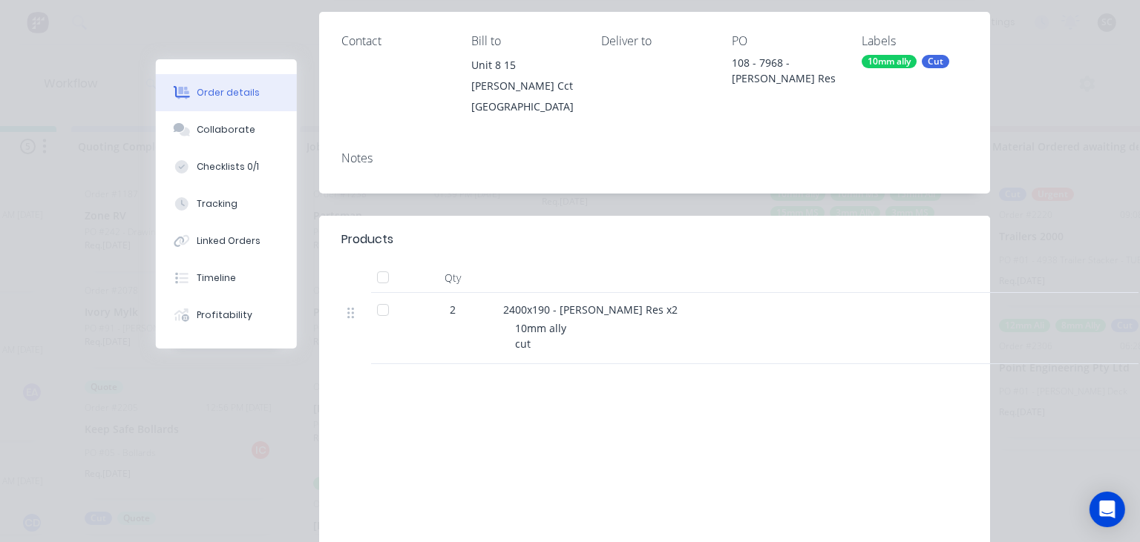
scroll to position [256, 0]
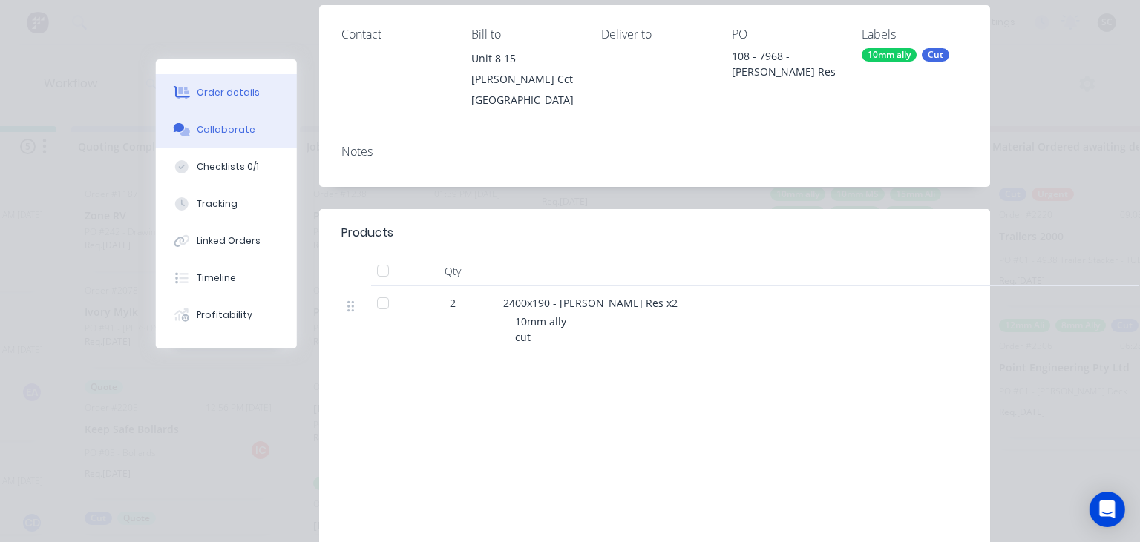
click at [222, 125] on div "Collaborate" at bounding box center [226, 129] width 59 height 13
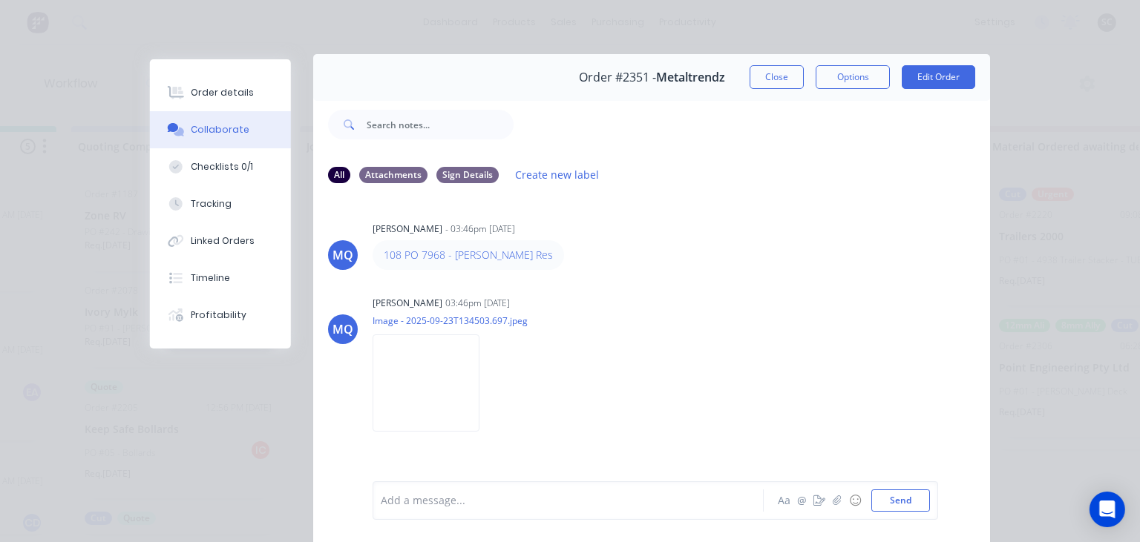
scroll to position [0, 0]
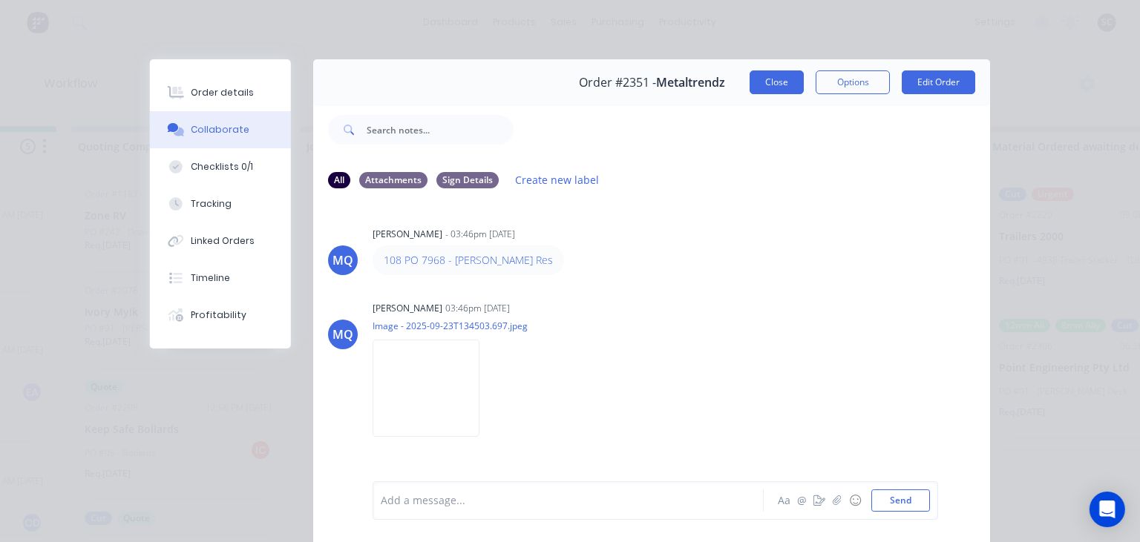
click at [783, 87] on button "Close" at bounding box center [776, 82] width 54 height 24
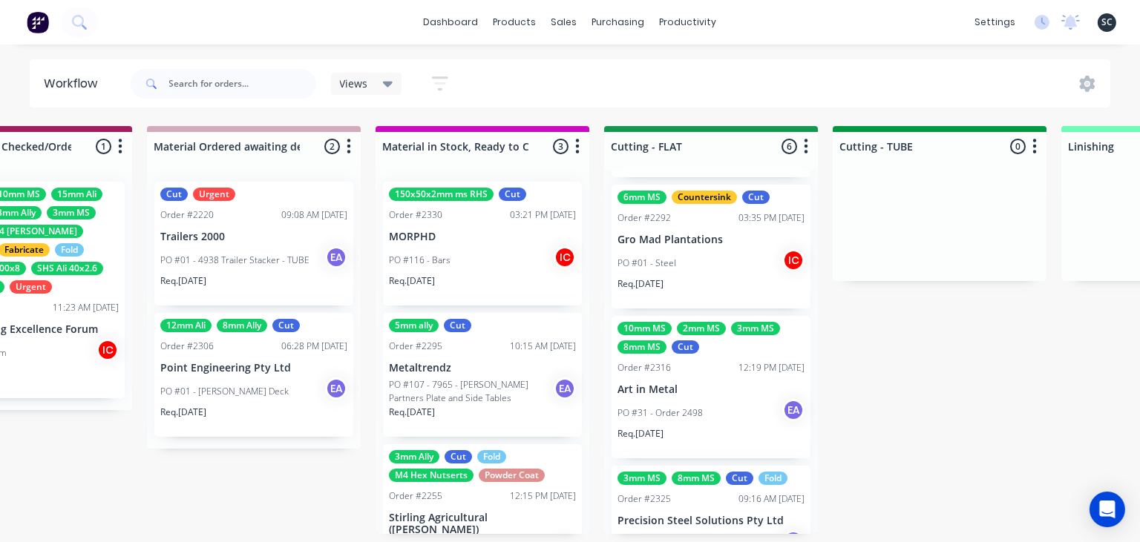
scroll to position [494, 0]
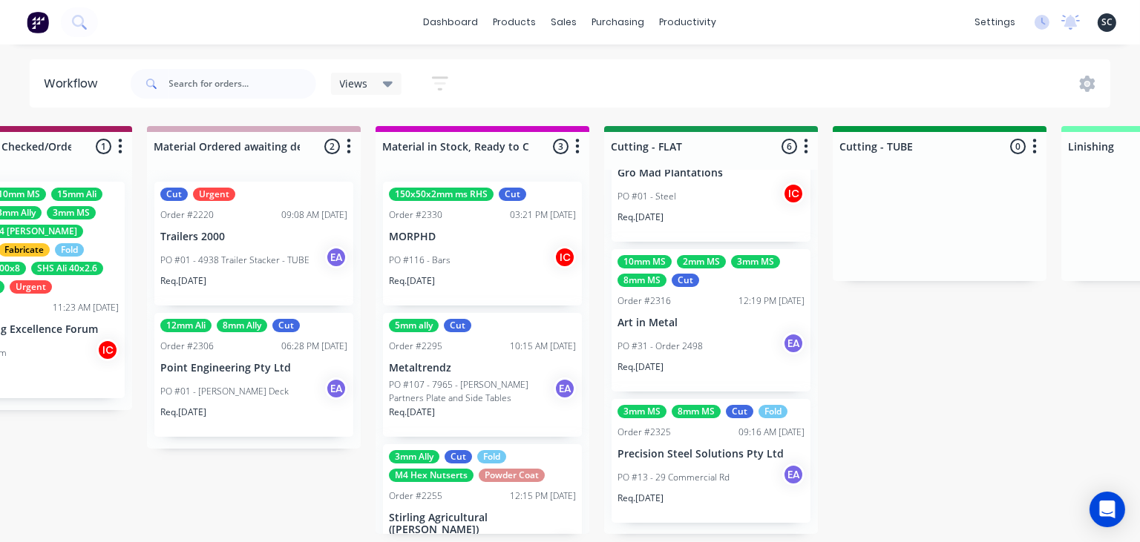
drag, startPoint x: 1038, startPoint y: 361, endPoint x: 944, endPoint y: 389, distance: 98.2
click at [1032, 364] on div "Submitted 9 Status colour #273444 hex #273444 Save Cancel Summaries Total order…" at bounding box center [656, 330] width 6133 height 408
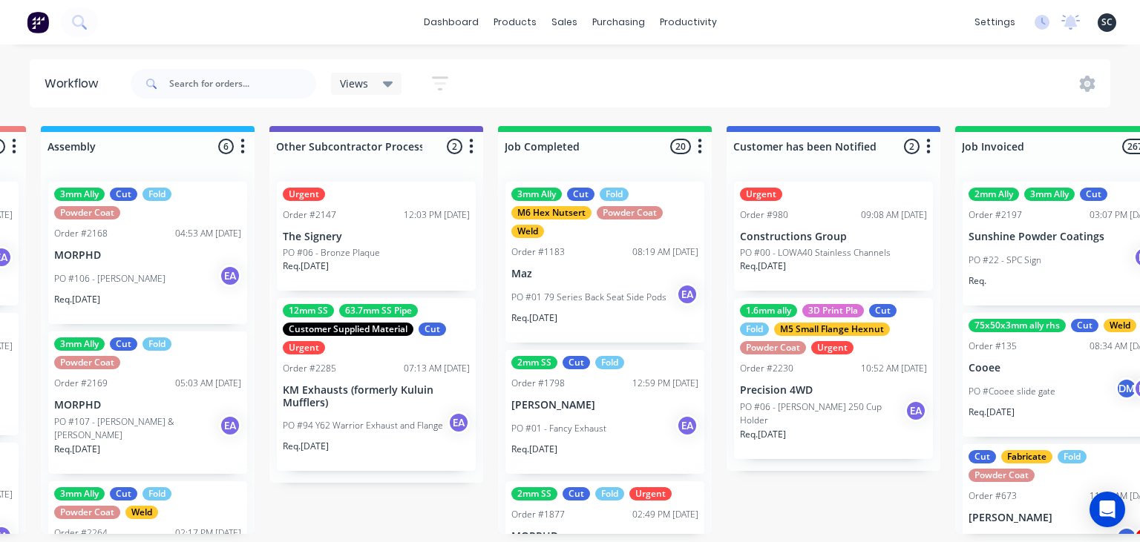
scroll to position [0, 4591]
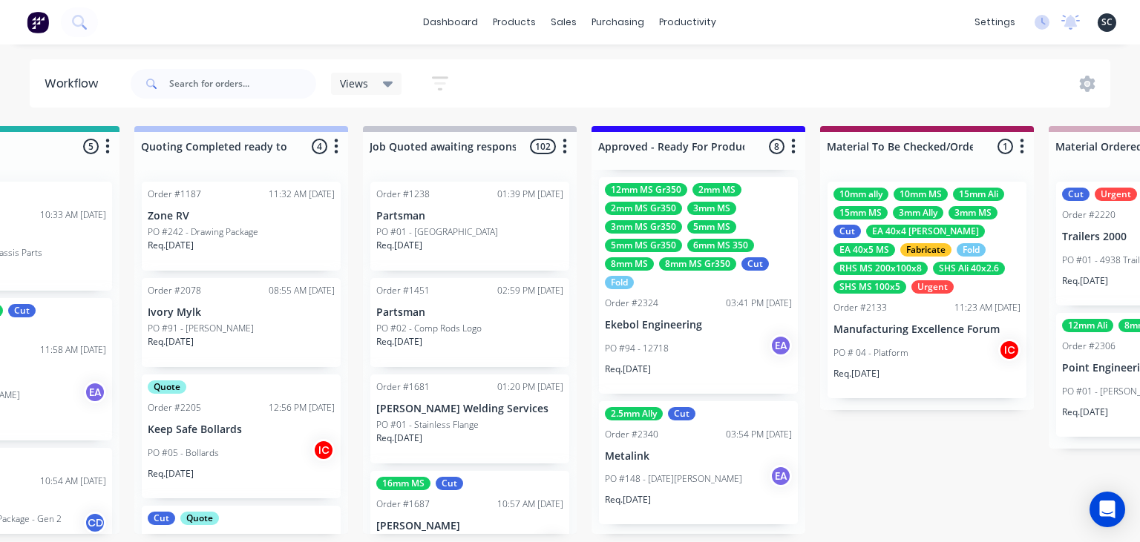
scroll to position [794, 0]
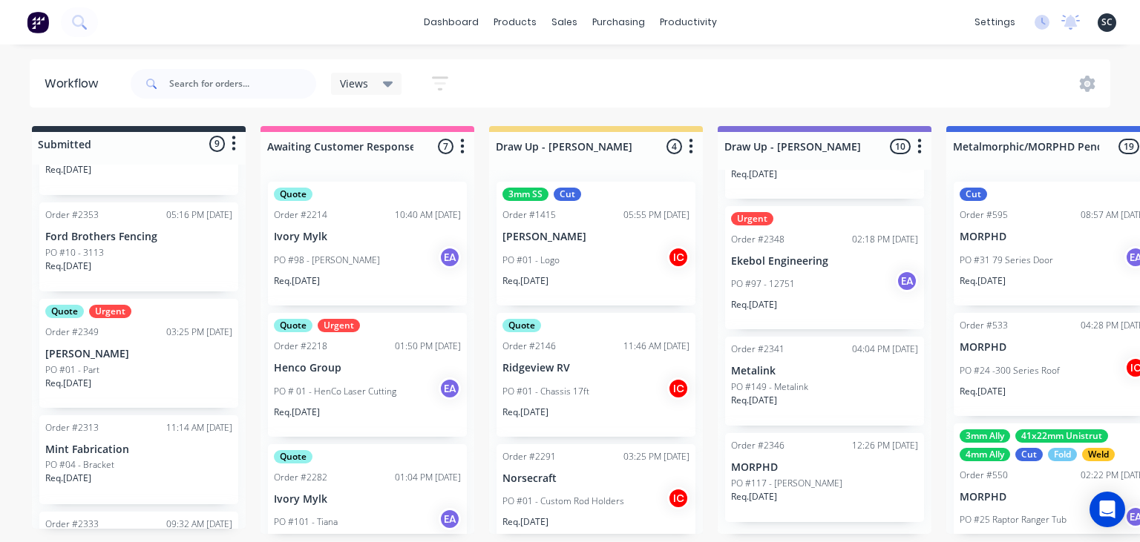
scroll to position [629, 0]
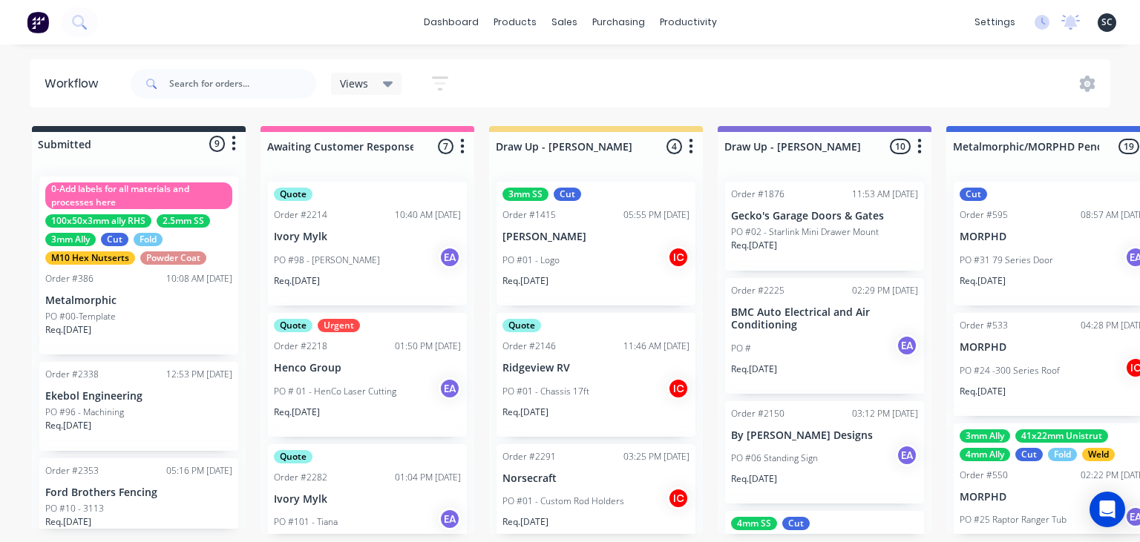
scroll to position [494, 0]
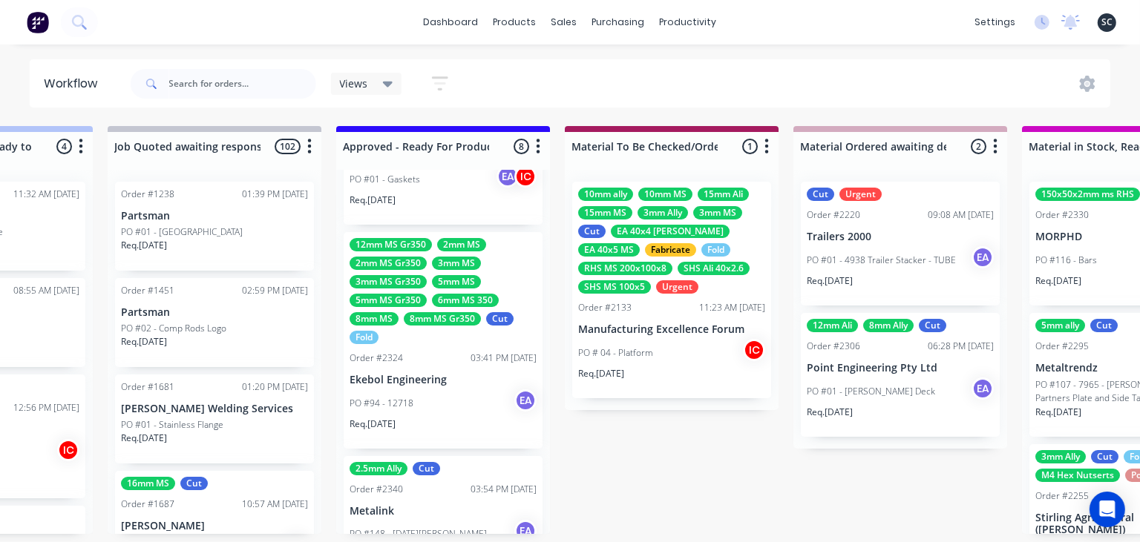
scroll to position [794, 0]
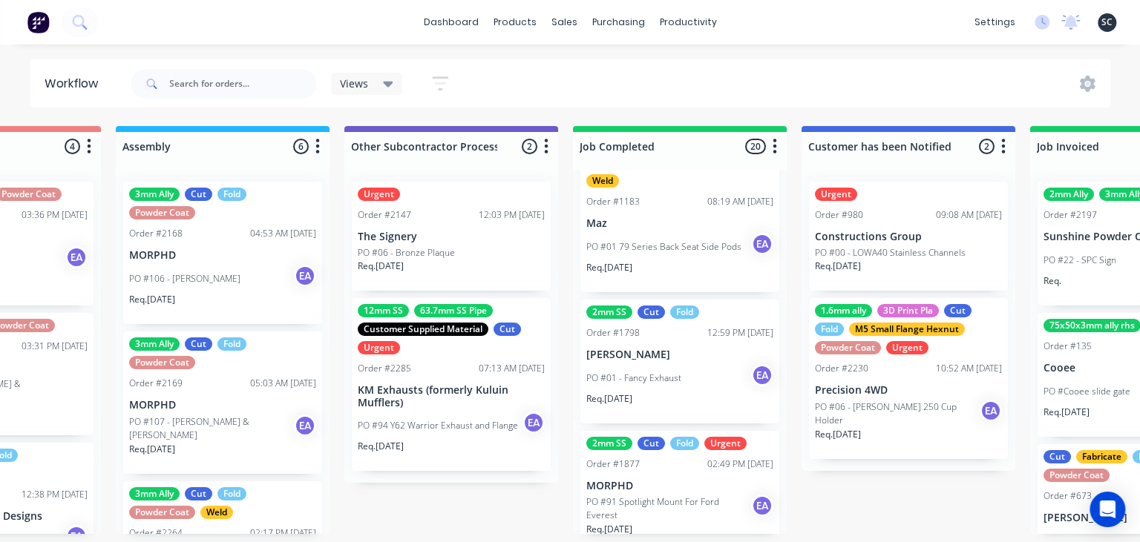
scroll to position [0, 0]
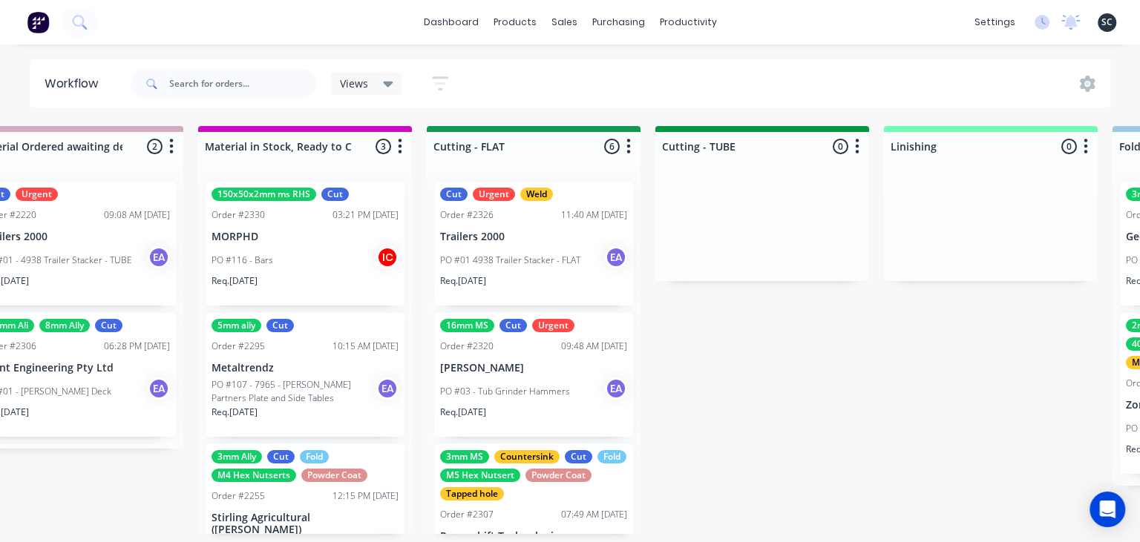
click at [888, 410] on div "Submitted 9 Status colour #273444 hex #273444 Save Cancel Summaries Total order…" at bounding box center [479, 330] width 6133 height 408
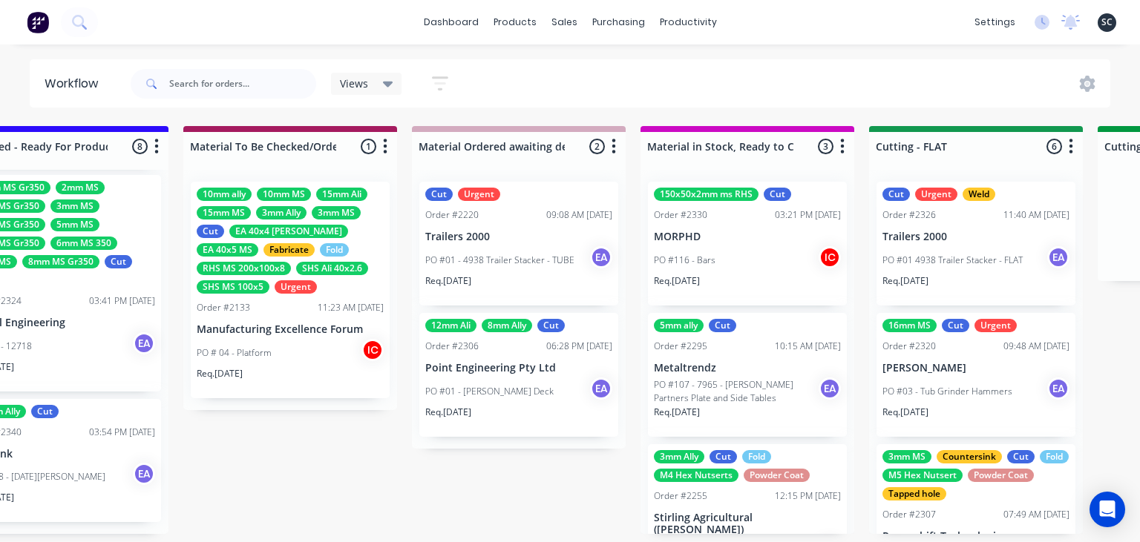
scroll to position [0, 2122]
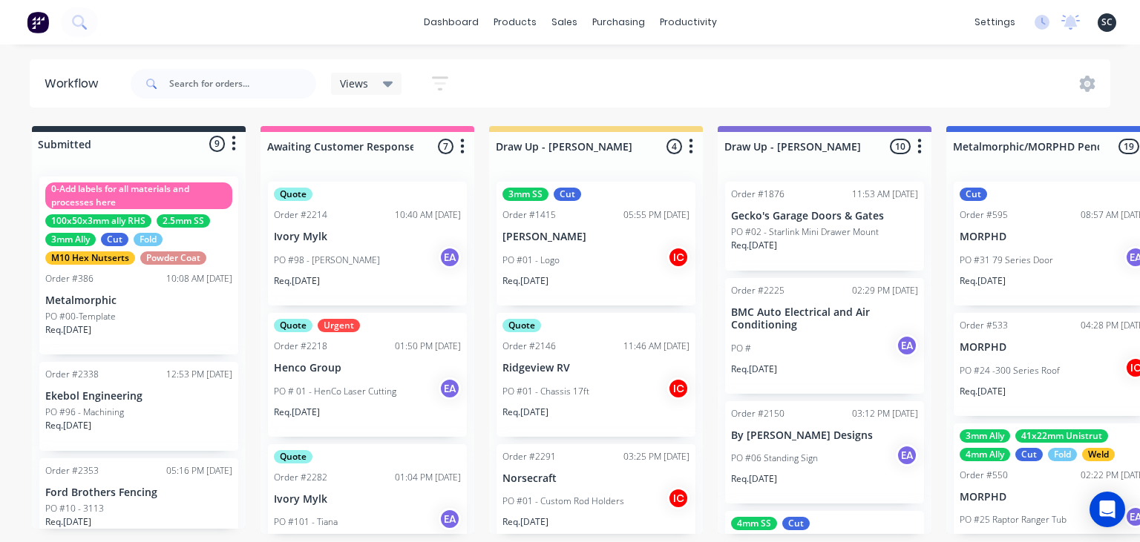
scroll to position [794, 0]
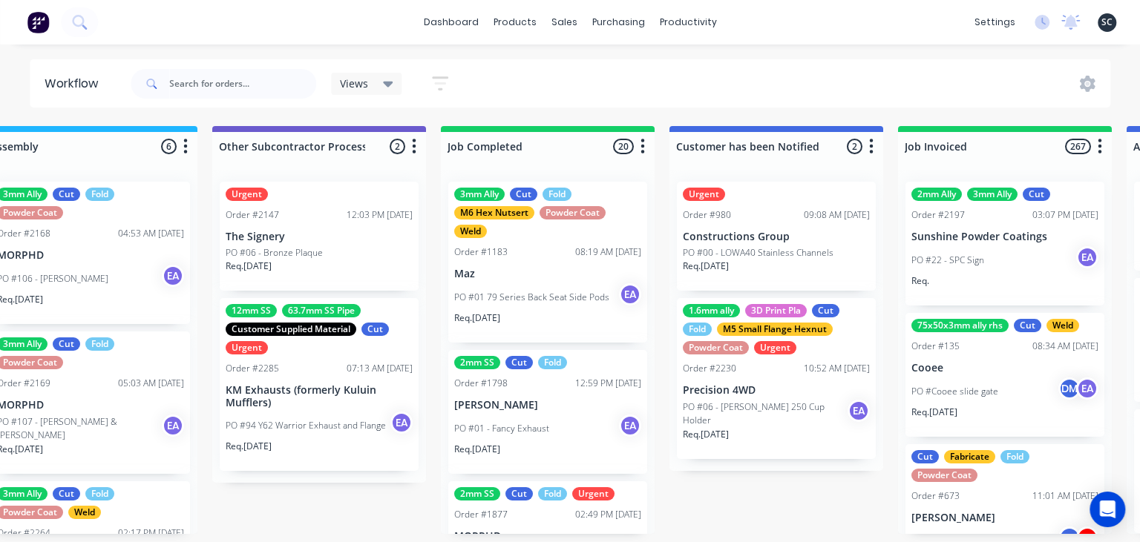
scroll to position [0, 4615]
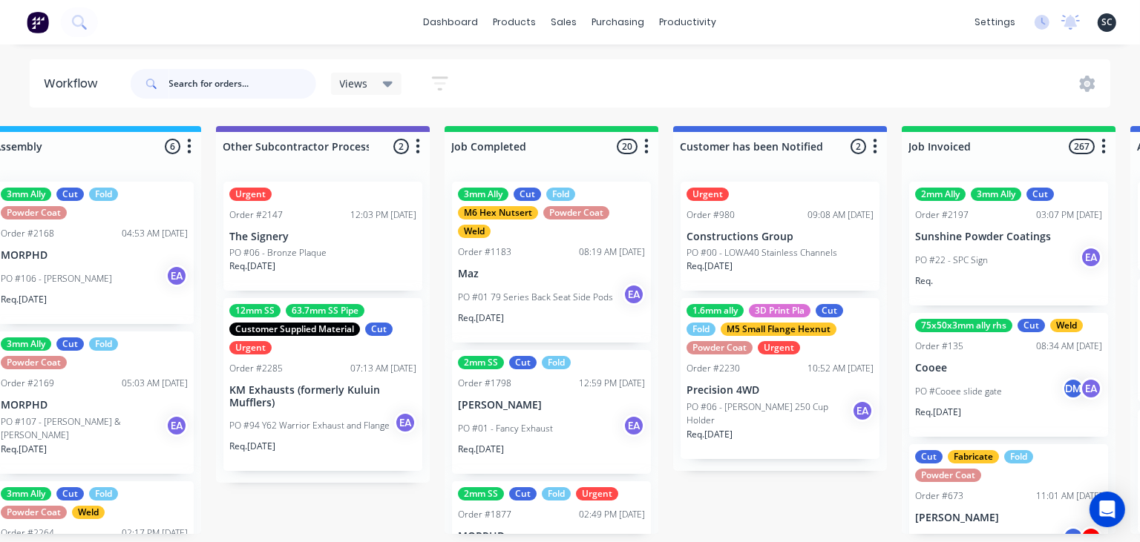
click at [229, 86] on input "text" at bounding box center [242, 84] width 147 height 30
type input "dominic"
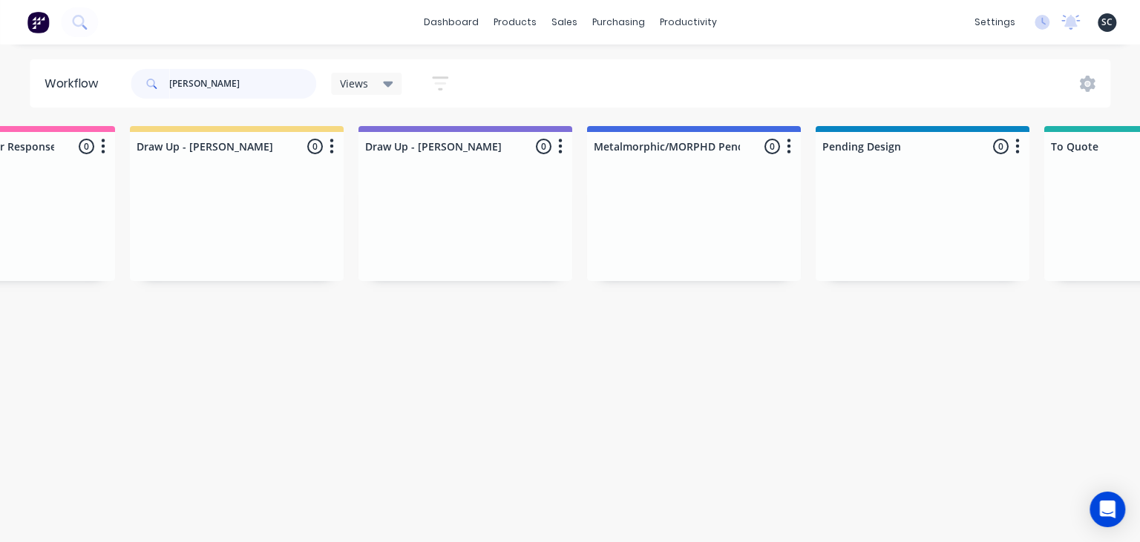
scroll to position [0, 0]
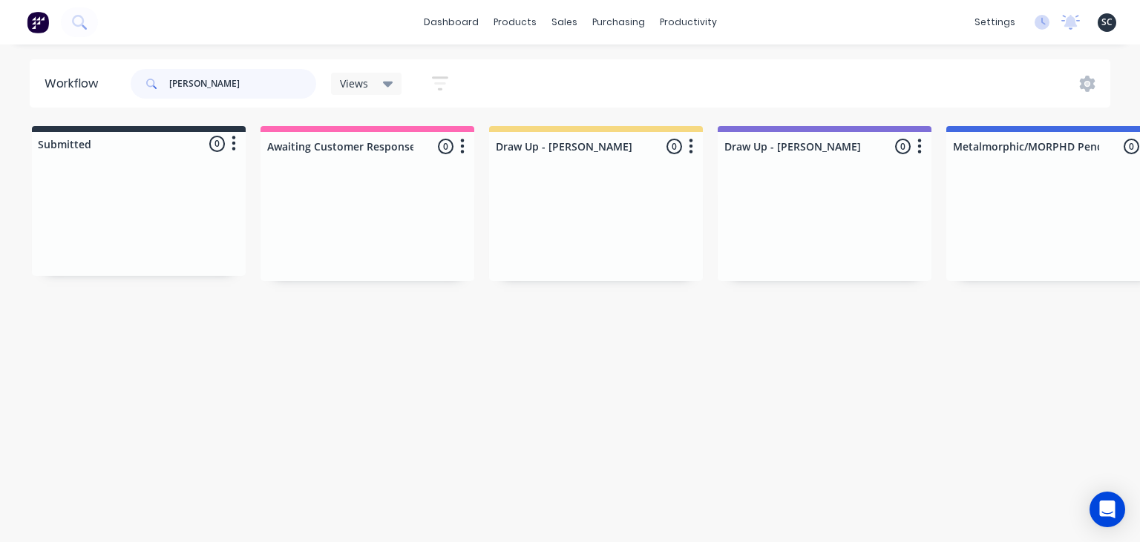
click at [169, 82] on input "dominic" at bounding box center [242, 84] width 147 height 30
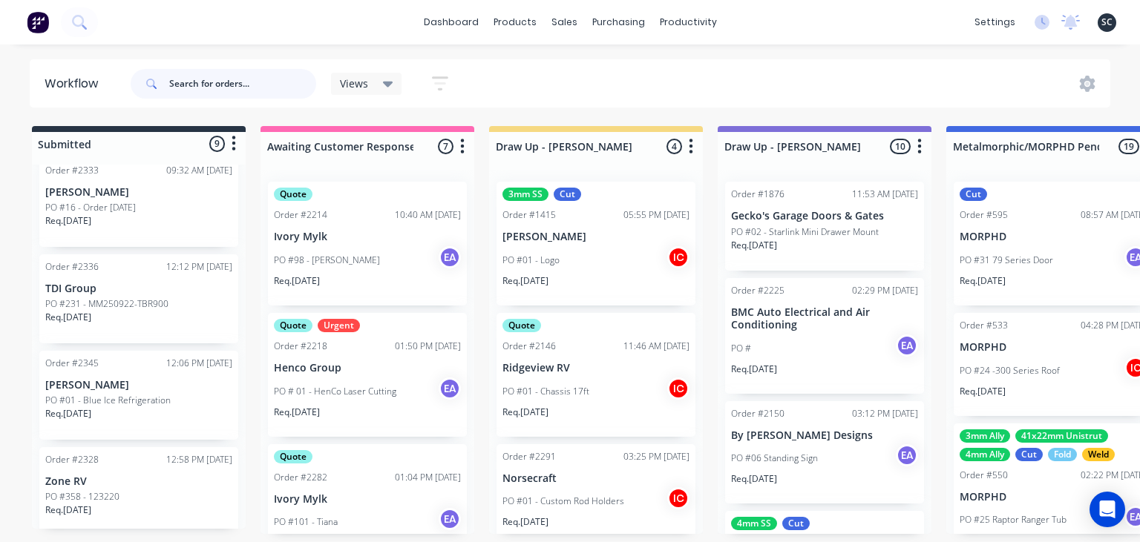
scroll to position [629, 0]
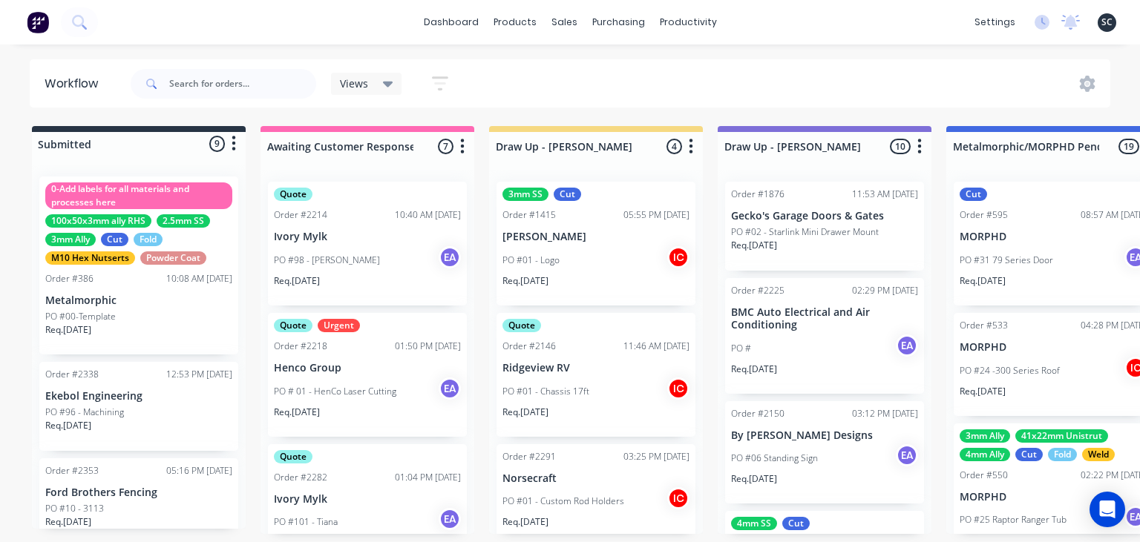
scroll to position [629, 0]
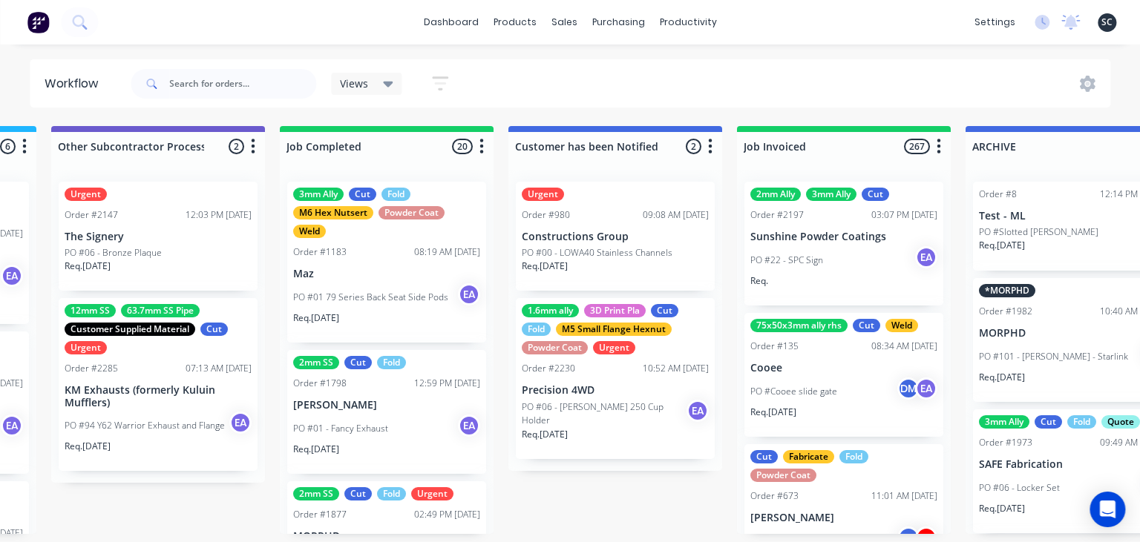
scroll to position [0, 4604]
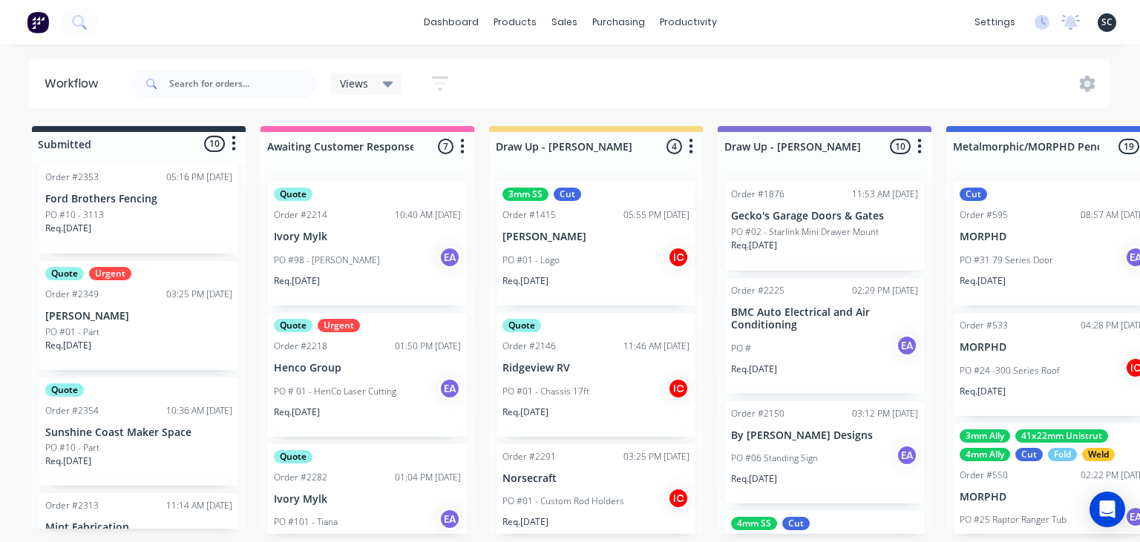
scroll to position [286, 0]
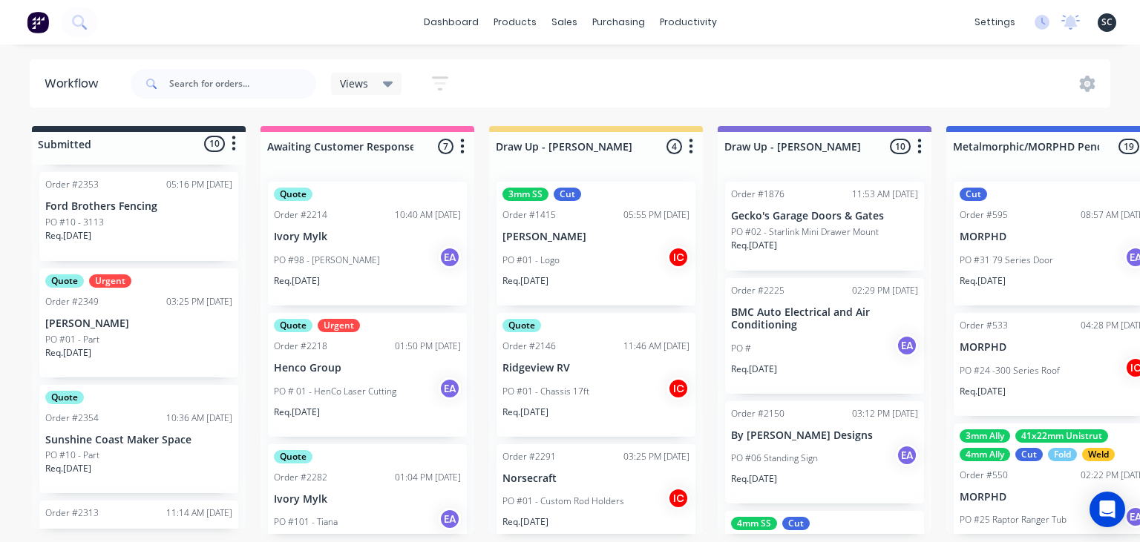
click at [128, 432] on div "Quote Order #2354 10:36 AM [DATE] Sunshine Coast Maker Space PO #10 - Part Req.…" at bounding box center [138, 439] width 199 height 109
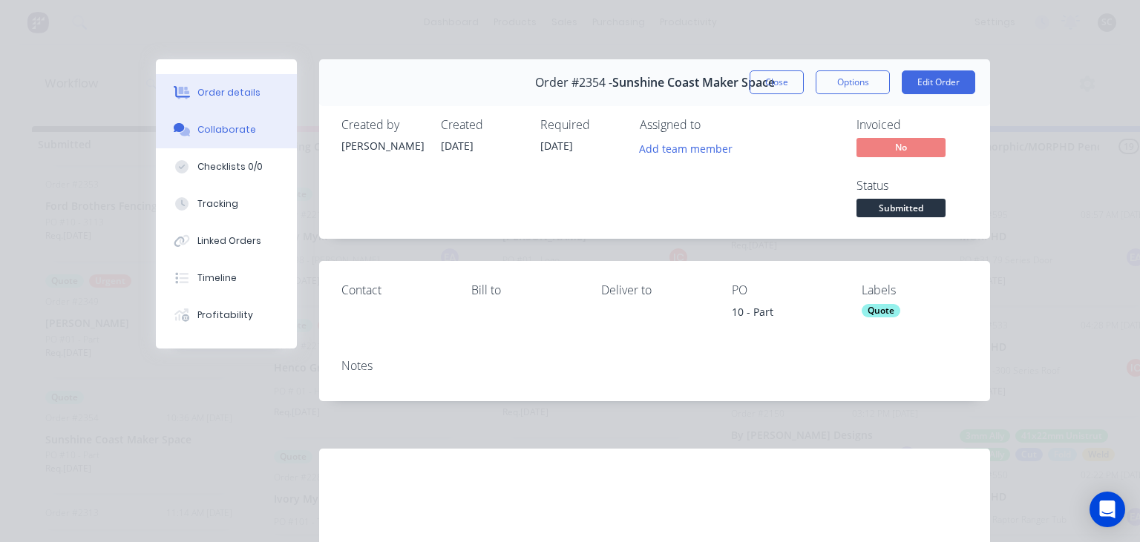
click at [238, 132] on div "Collaborate" at bounding box center [226, 129] width 59 height 13
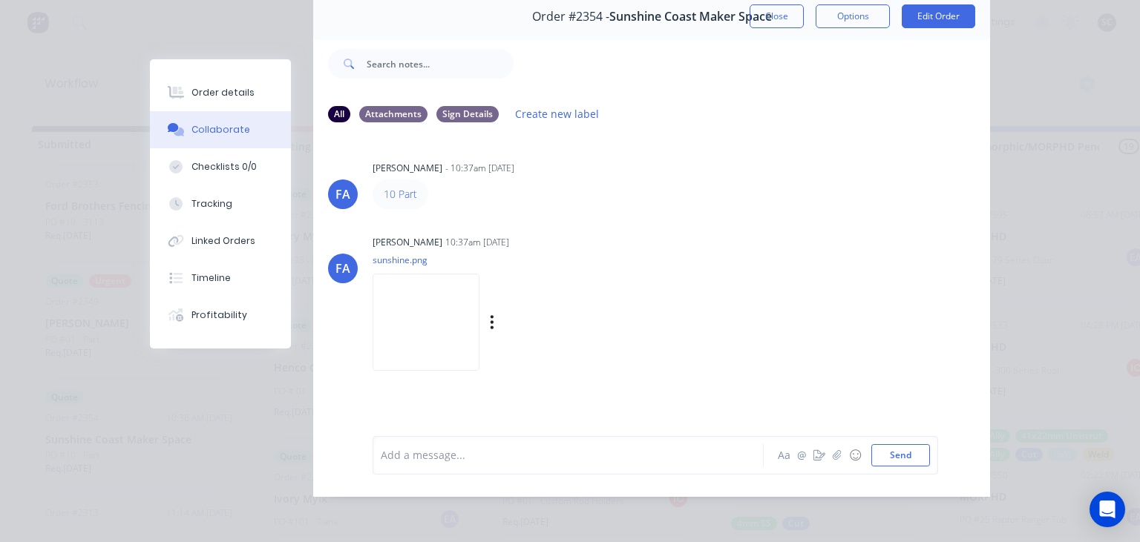
scroll to position [0, 0]
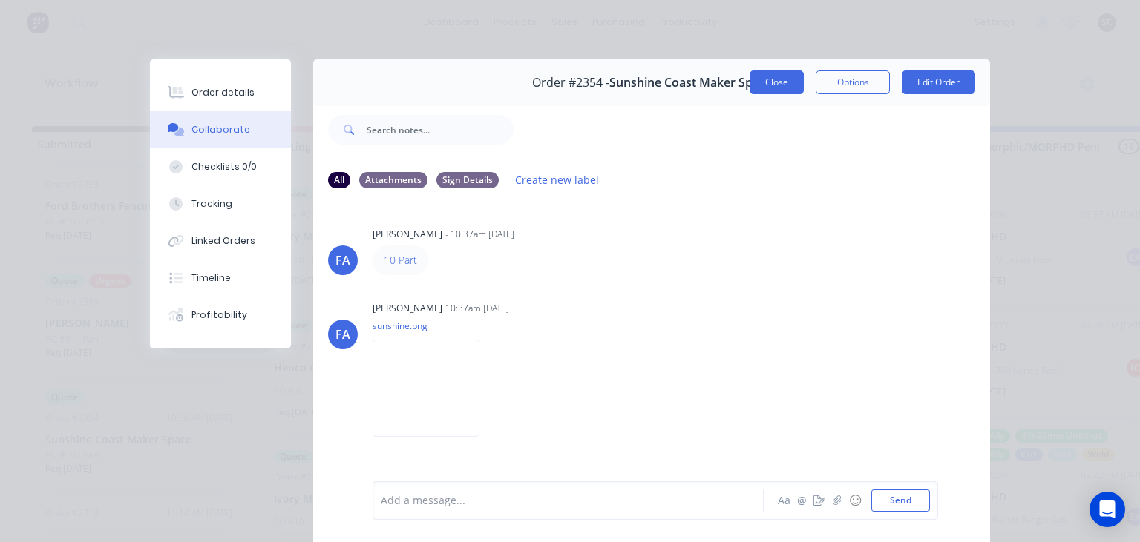
click at [772, 89] on button "Close" at bounding box center [776, 82] width 54 height 24
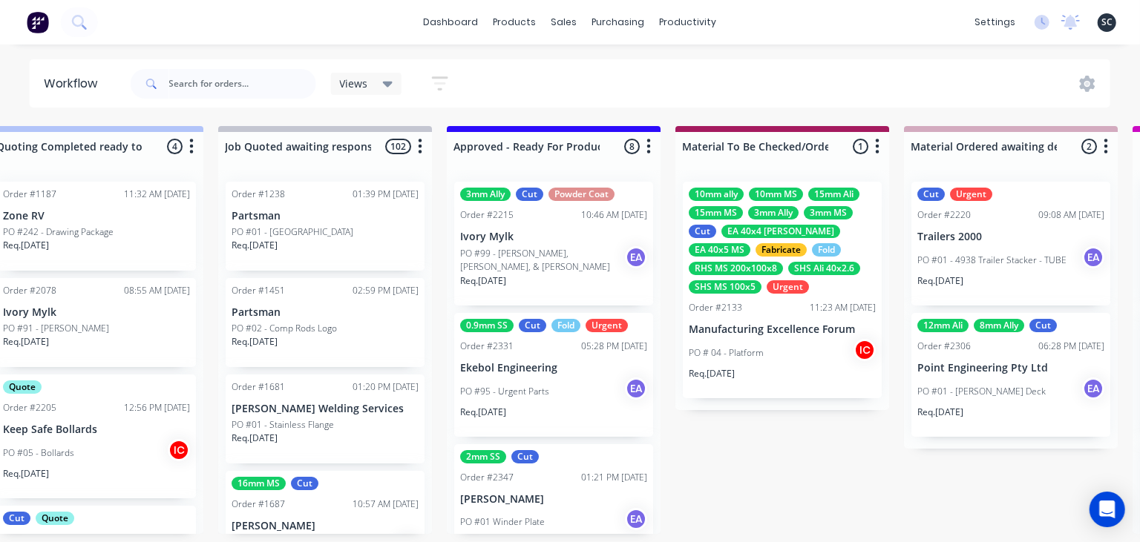
scroll to position [0, 1646]
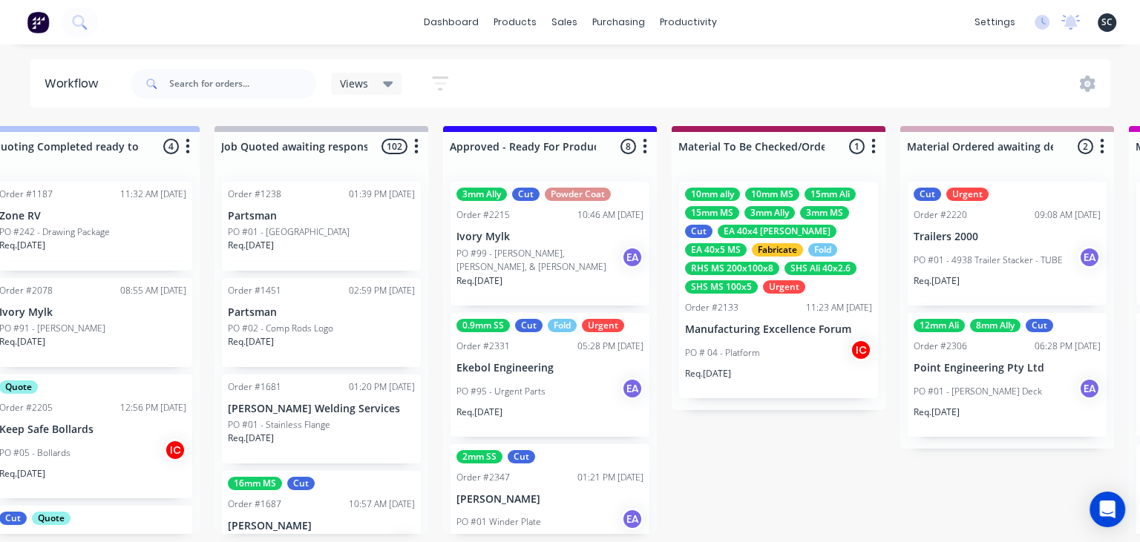
drag, startPoint x: 961, startPoint y: 484, endPoint x: 917, endPoint y: 485, distance: 43.8
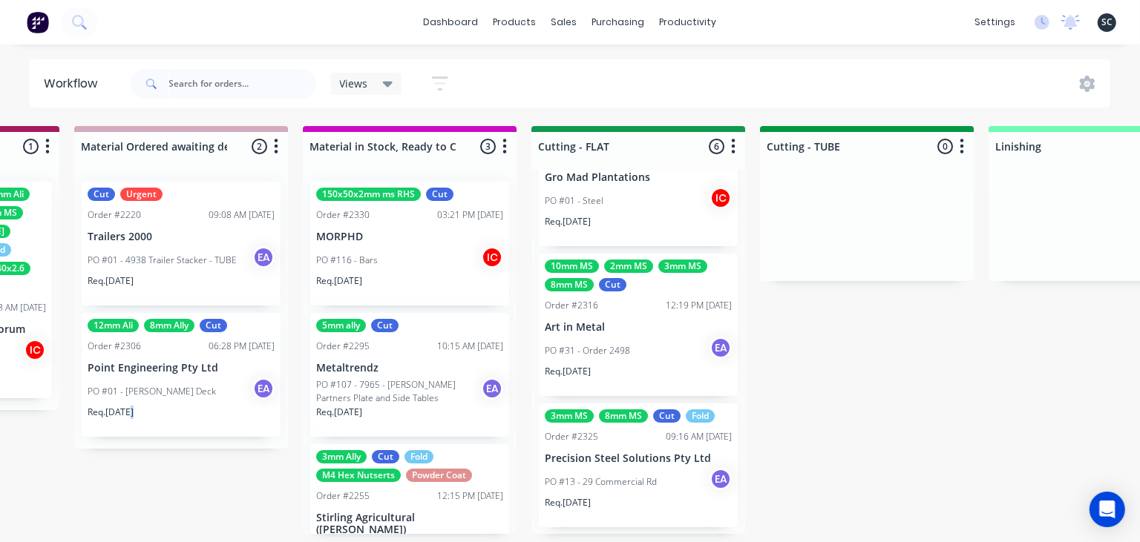
scroll to position [494, 0]
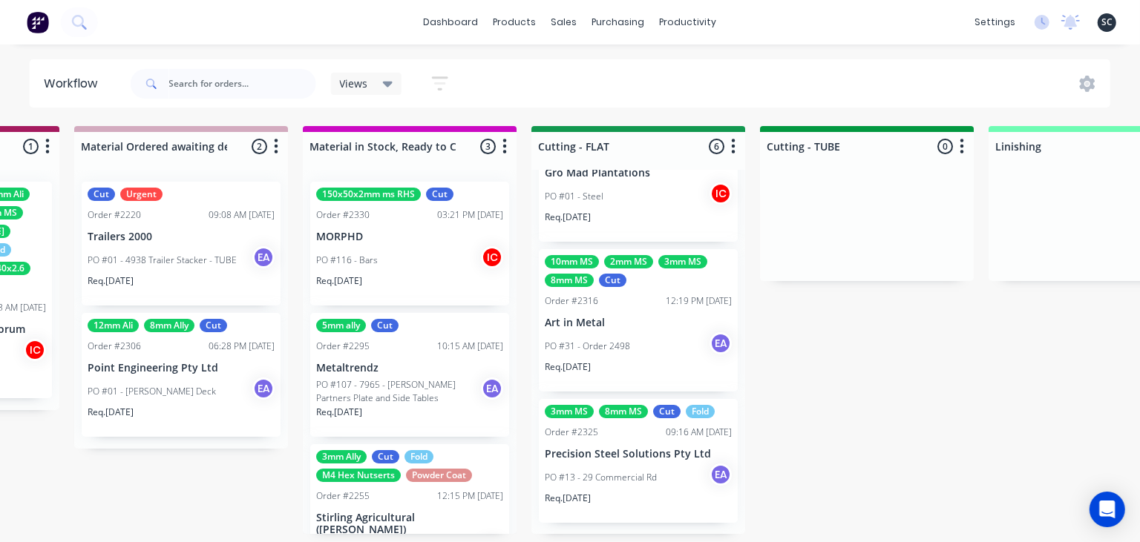
click at [985, 407] on div "Submitted 10 Status colour #273444 hex #273444 Save Cancel Summaries Total orde…" at bounding box center [583, 330] width 6133 height 408
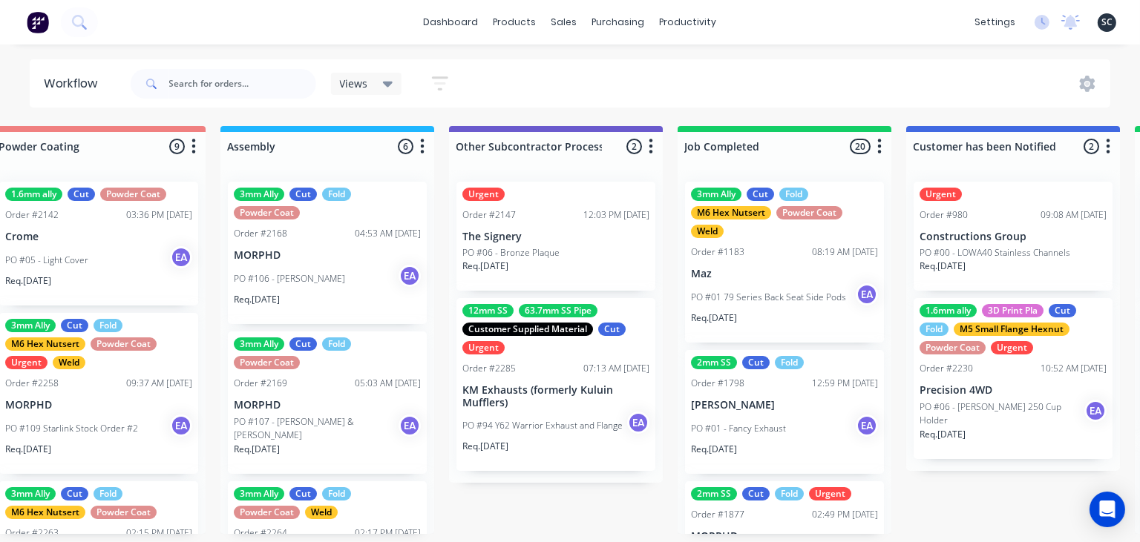
scroll to position [0, 4399]
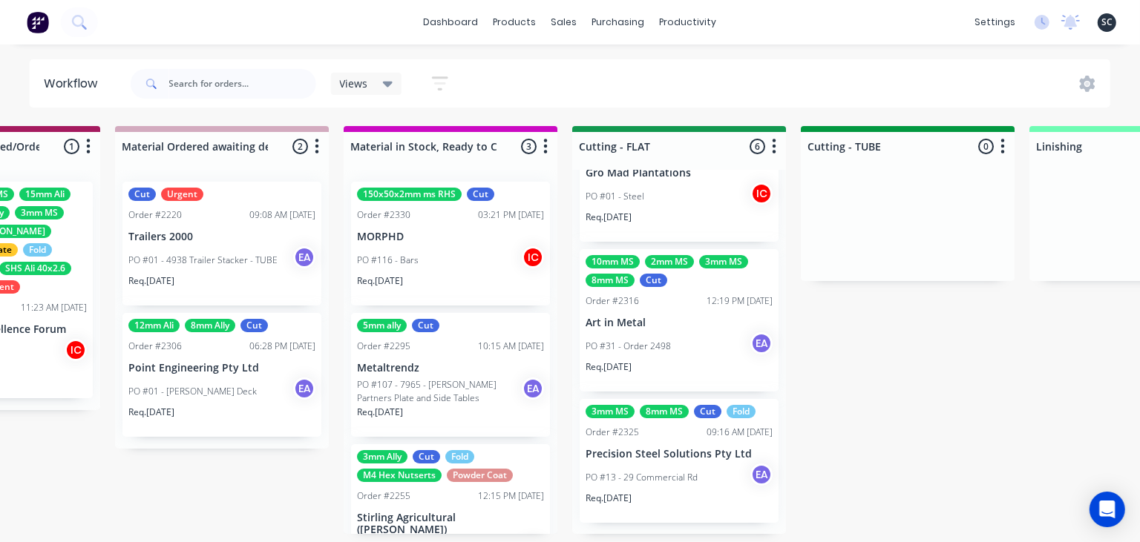
scroll to position [0, 2444]
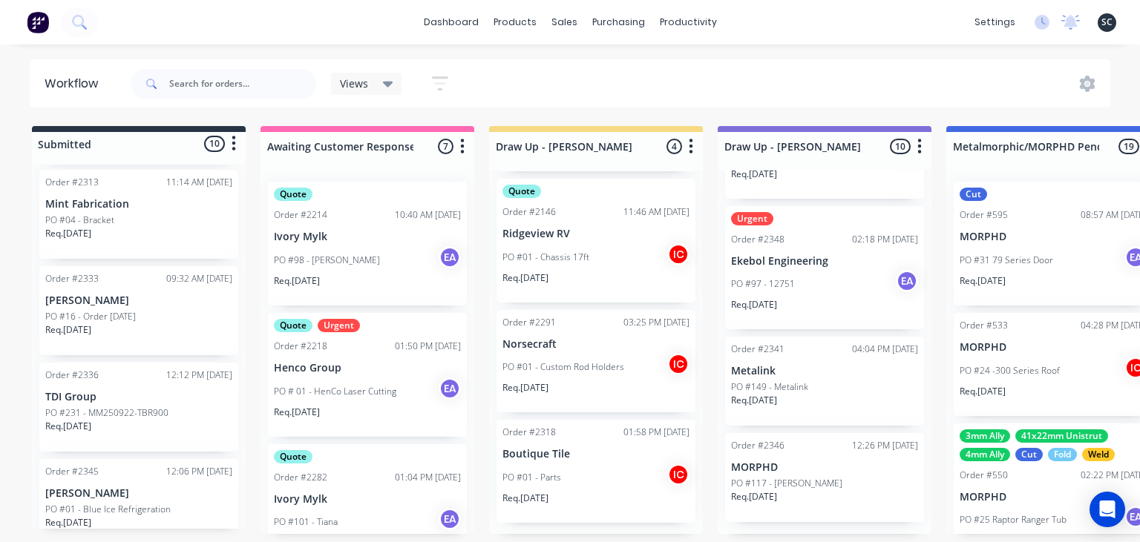
scroll to position [745, 0]
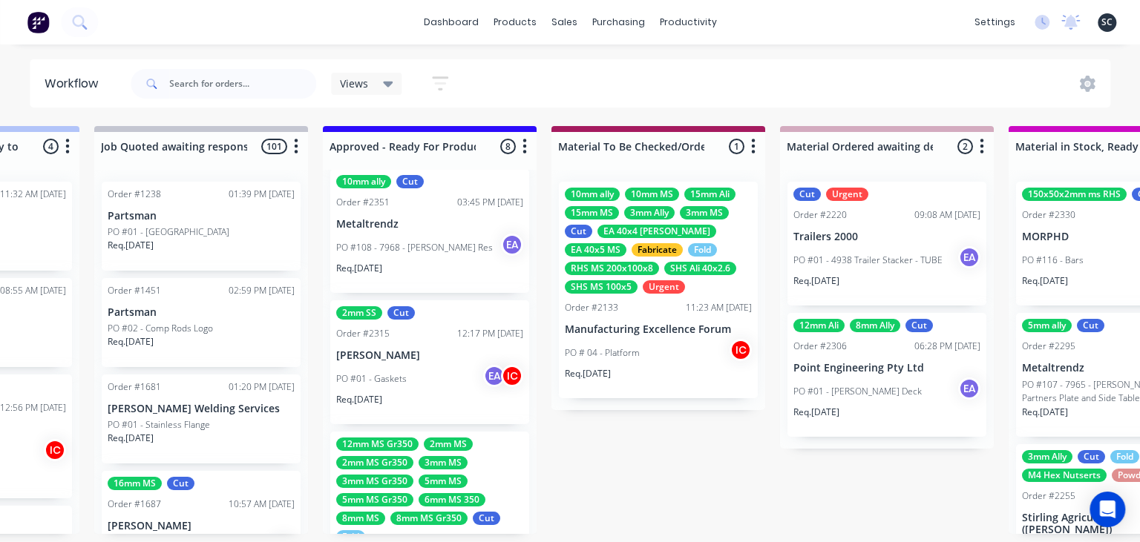
scroll to position [794, 0]
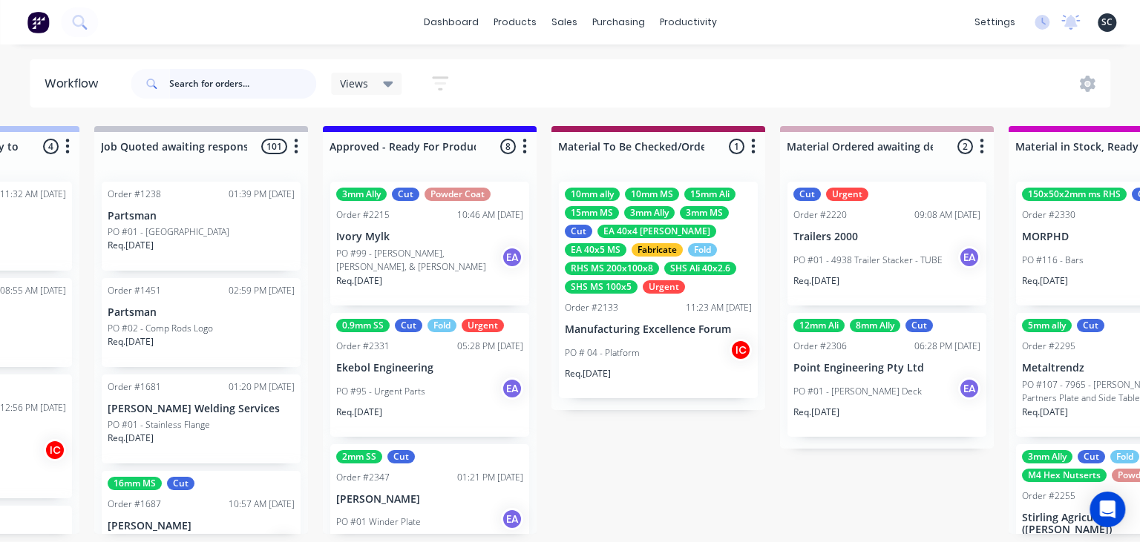
click at [236, 76] on input "text" at bounding box center [242, 84] width 147 height 30
type input "point engineering"
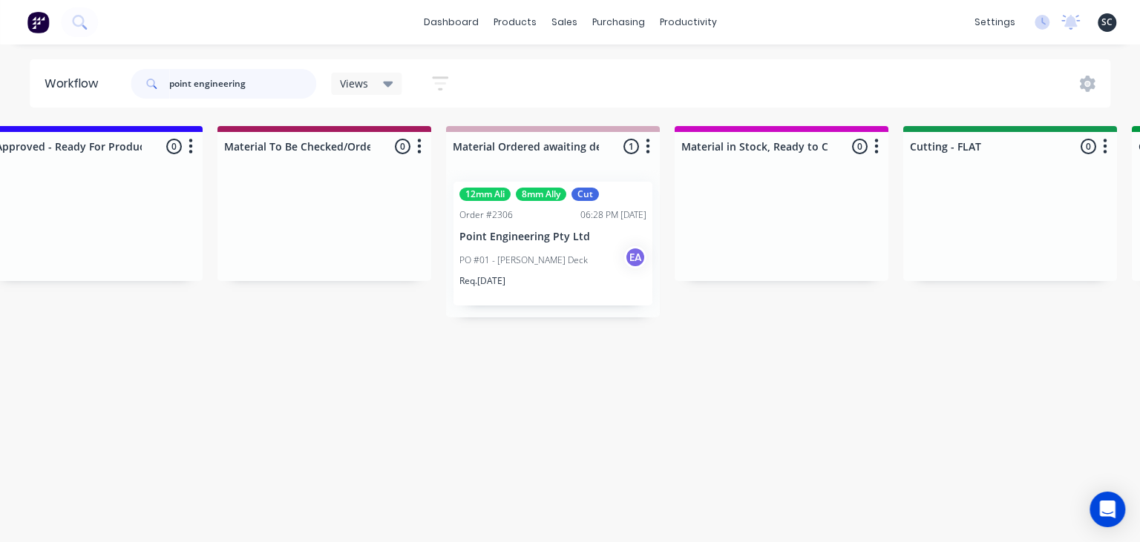
scroll to position [0, 2050]
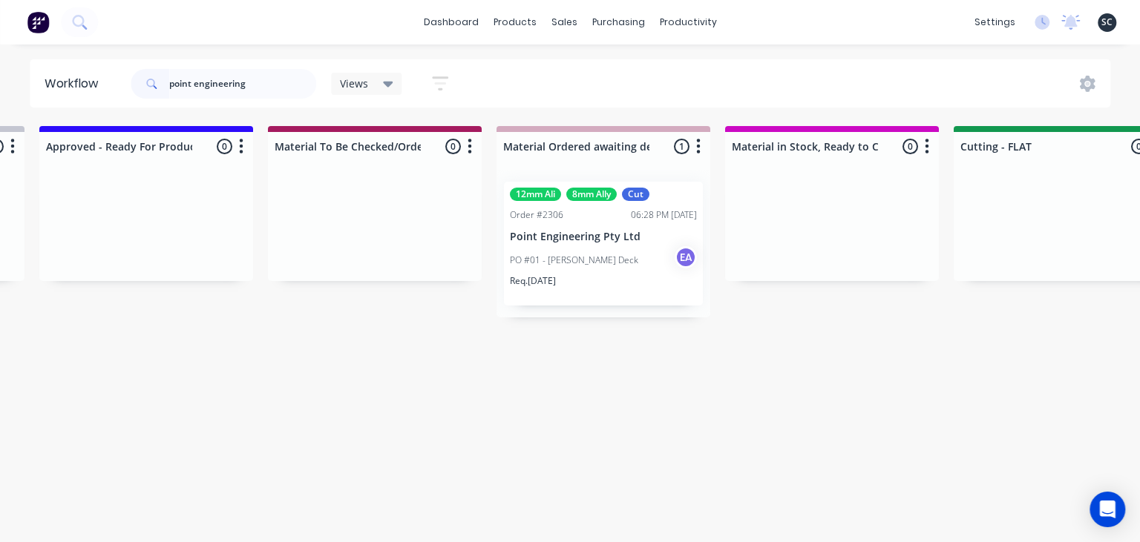
click at [600, 286] on div "Req. 29/09/25" at bounding box center [603, 287] width 187 height 25
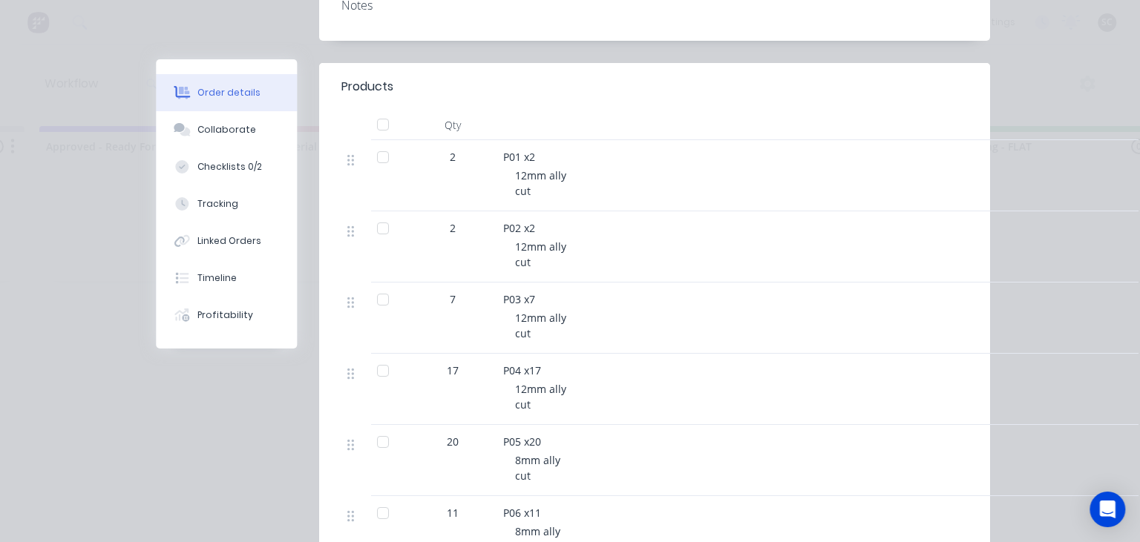
scroll to position [341, 0]
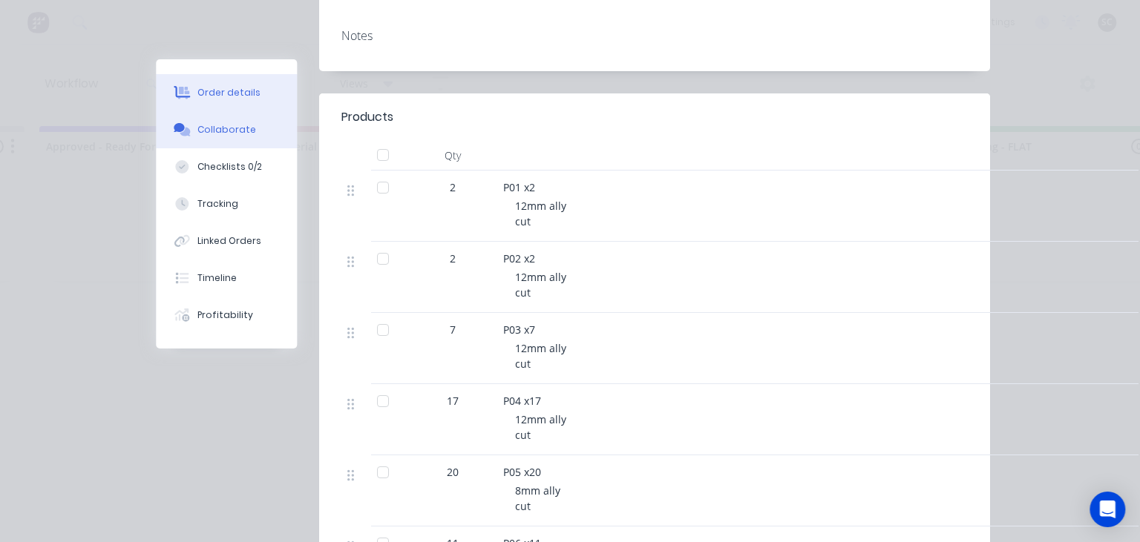
click at [236, 126] on div "Collaborate" at bounding box center [226, 129] width 59 height 13
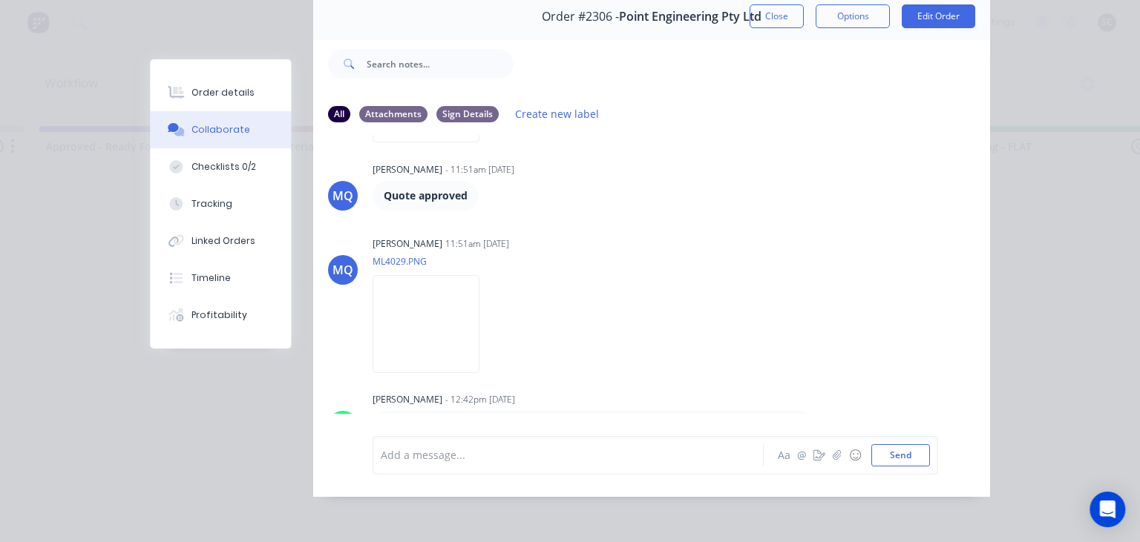
scroll to position [1020, 0]
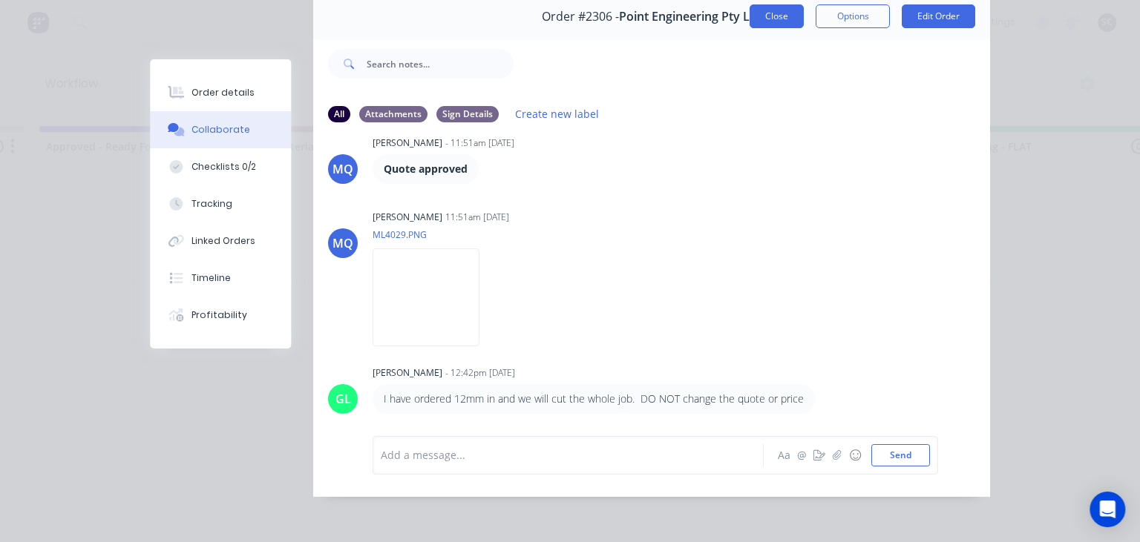
click at [769, 25] on button "Close" at bounding box center [776, 16] width 54 height 24
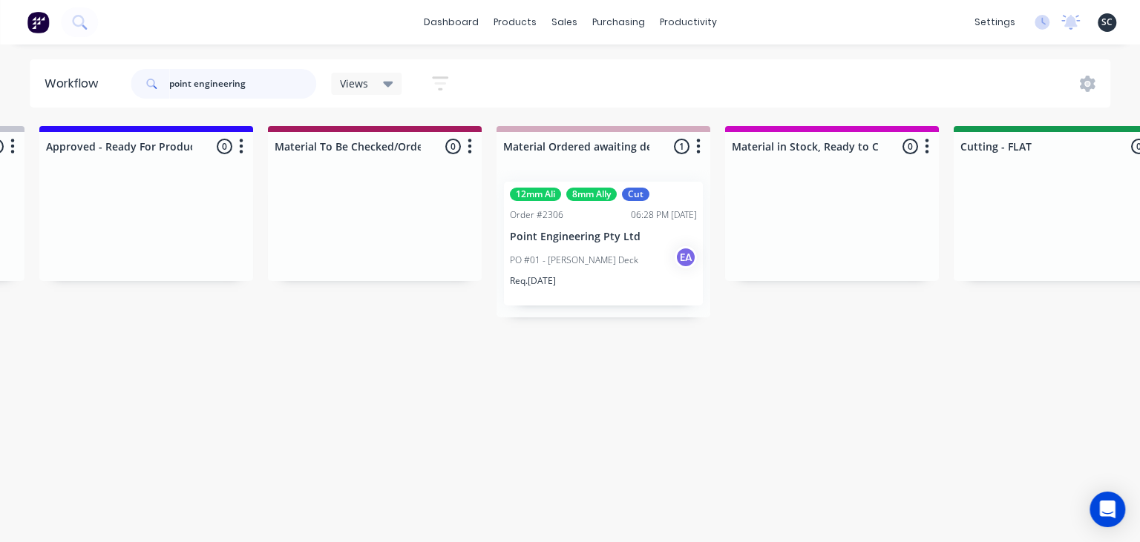
drag, startPoint x: 278, startPoint y: 88, endPoint x: 76, endPoint y: 88, distance: 201.8
click at [169, 88] on input "point engineering" at bounding box center [242, 84] width 147 height 30
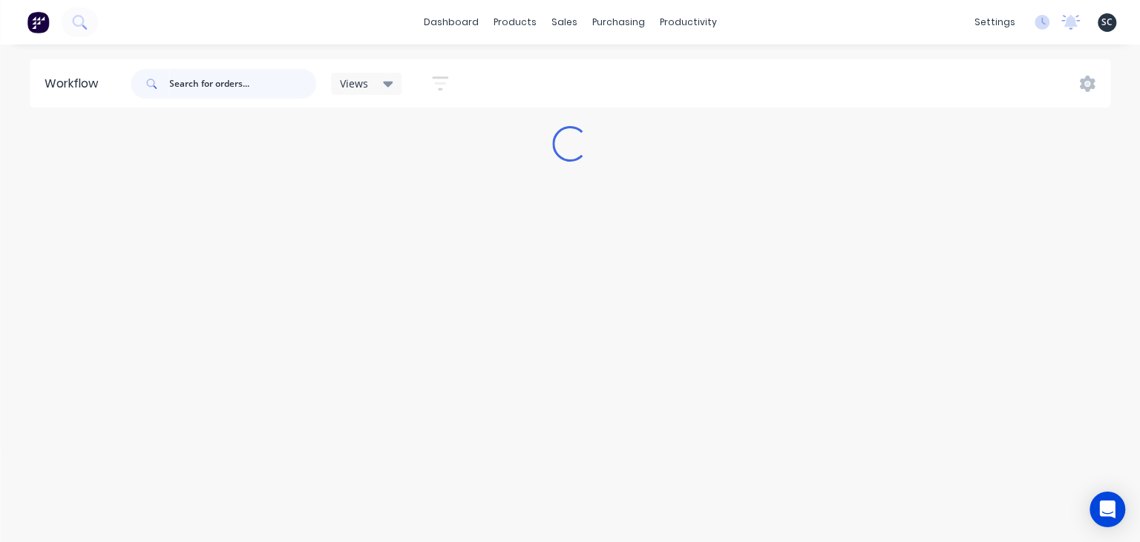
scroll to position [0, 0]
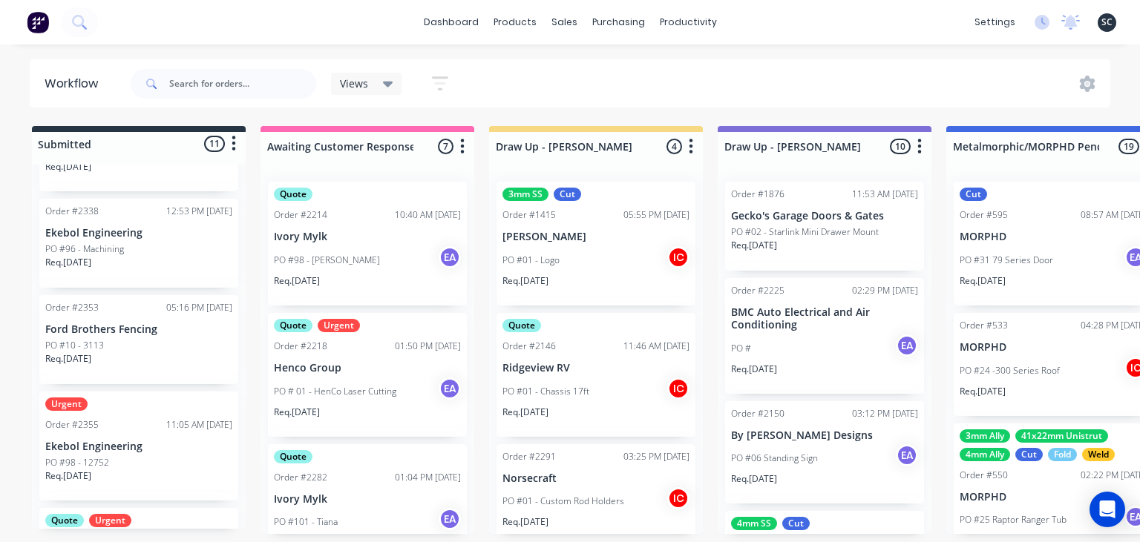
scroll to position [171, 0]
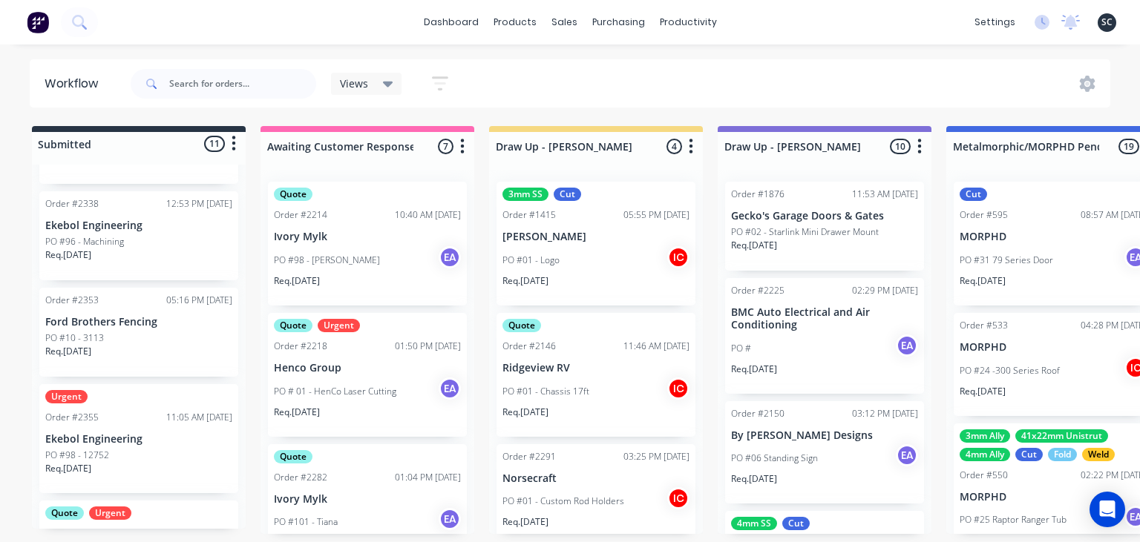
click at [121, 439] on p "Ekebol Engineering" at bounding box center [138, 439] width 187 height 13
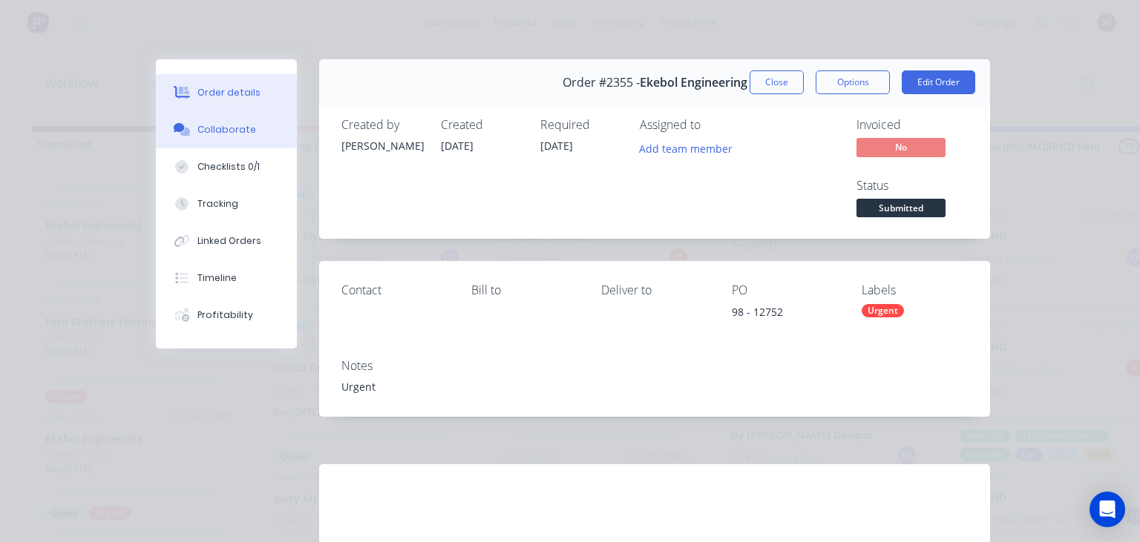
click at [241, 130] on div "Collaborate" at bounding box center [226, 129] width 59 height 13
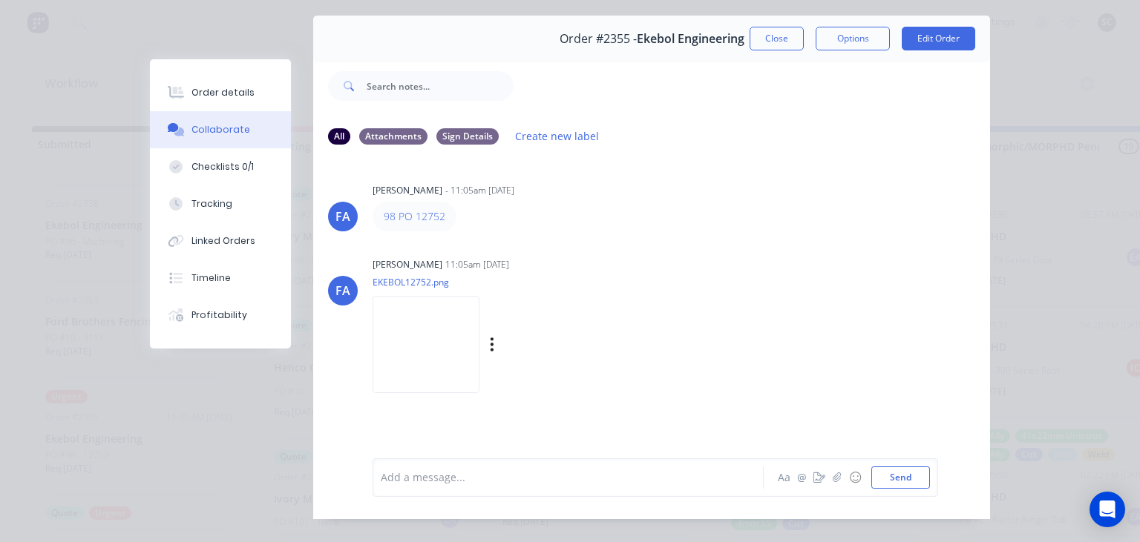
scroll to position [66, 0]
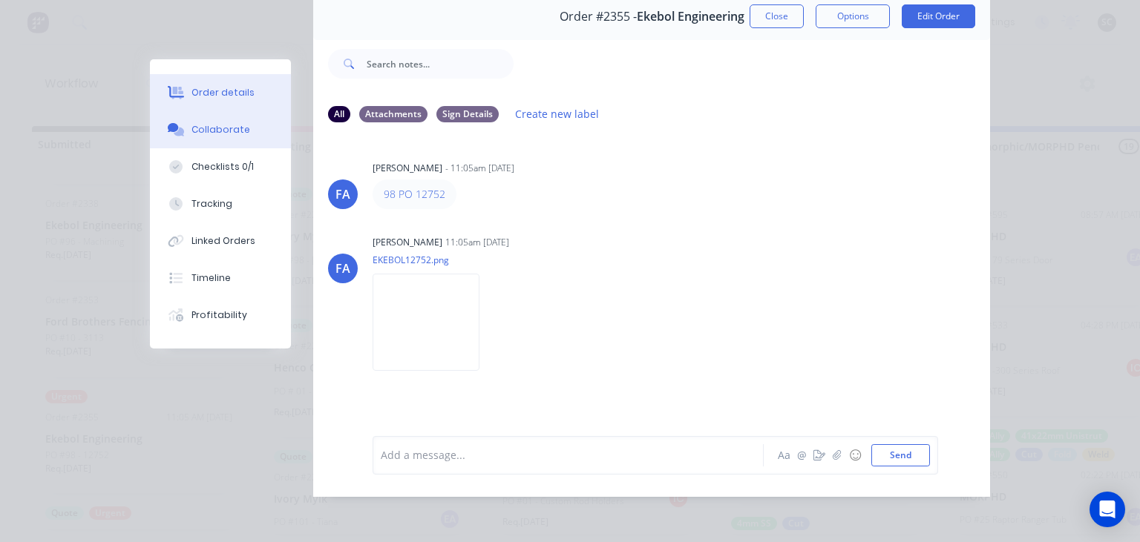
click at [241, 104] on button "Order details" at bounding box center [220, 92] width 141 height 37
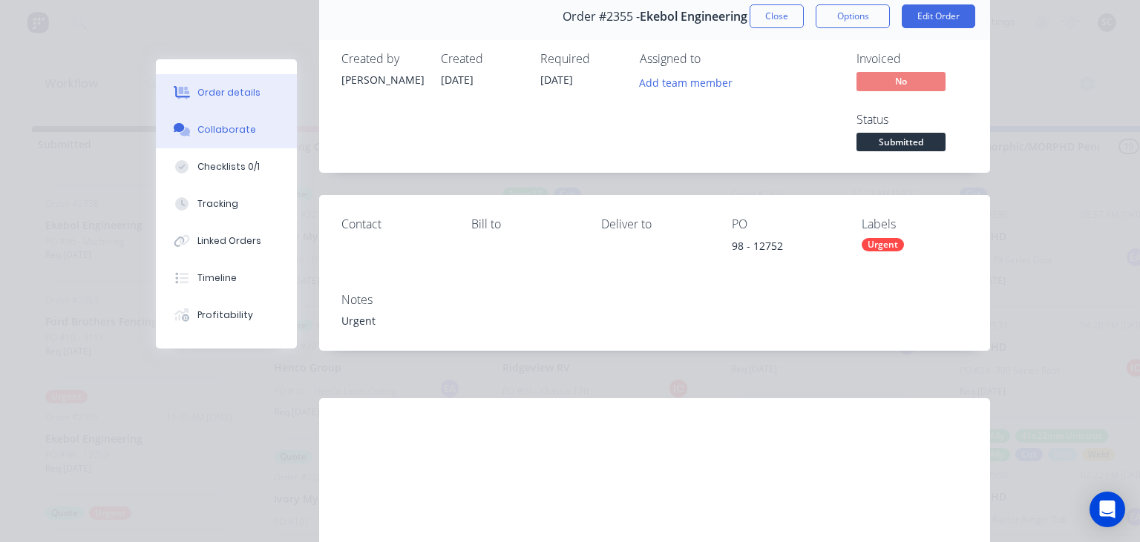
click at [245, 136] on div "Collaborate" at bounding box center [226, 129] width 59 height 13
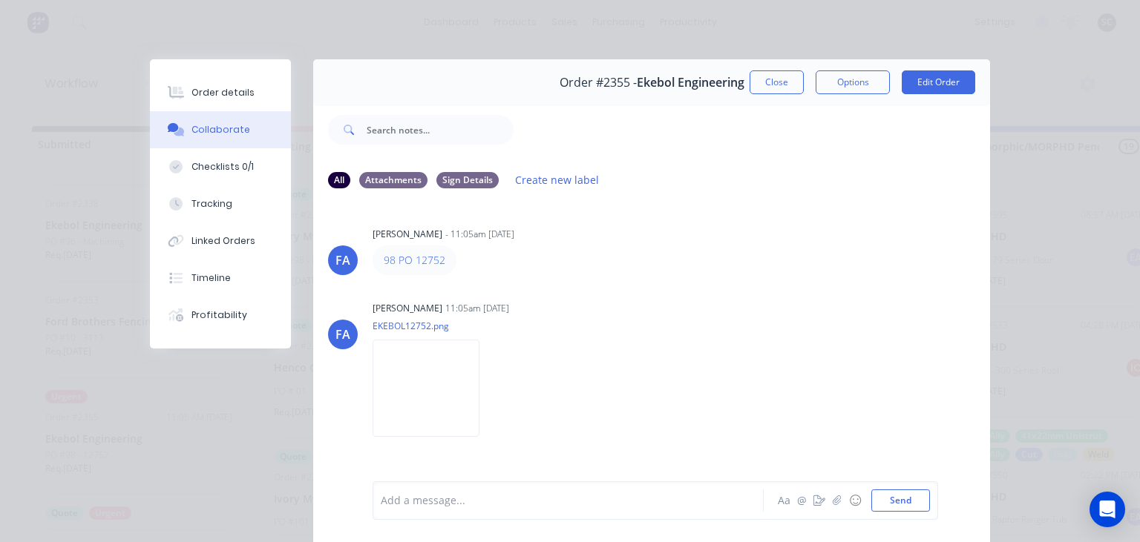
click at [779, 76] on button "Close" at bounding box center [776, 82] width 54 height 24
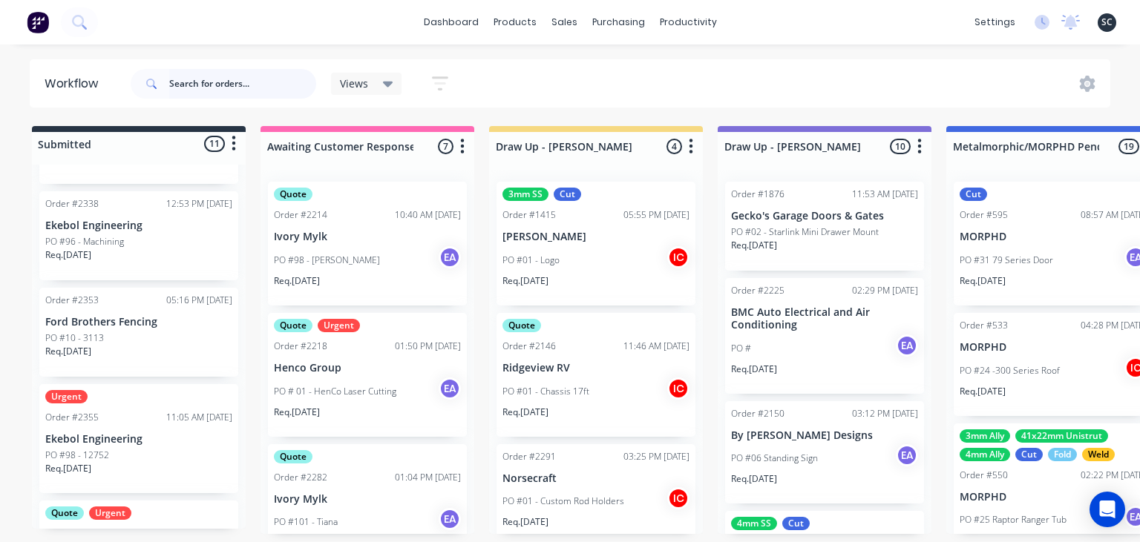
click at [226, 93] on input "text" at bounding box center [242, 84] width 147 height 30
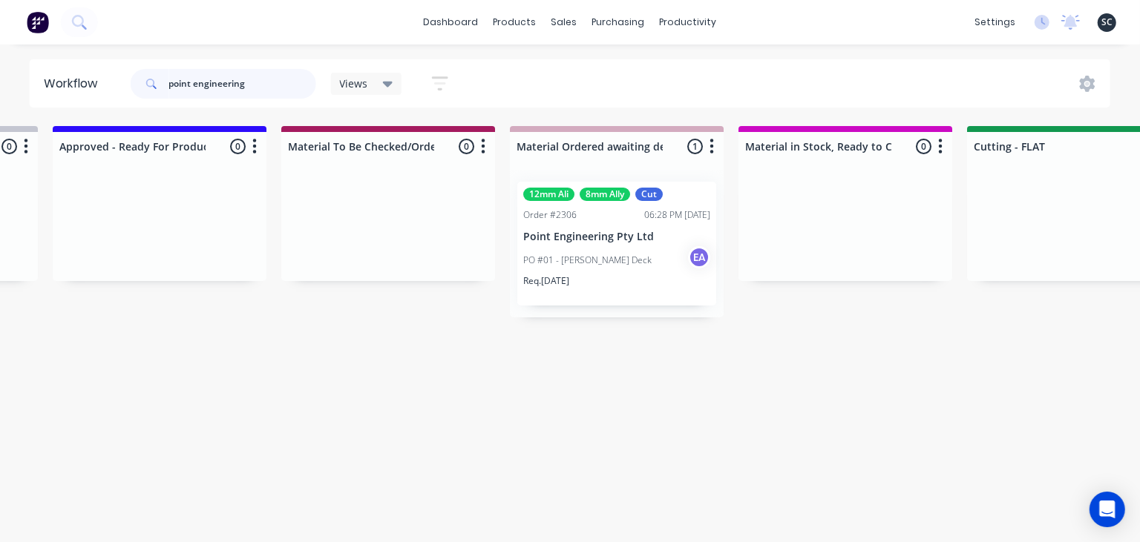
scroll to position [0, 2002]
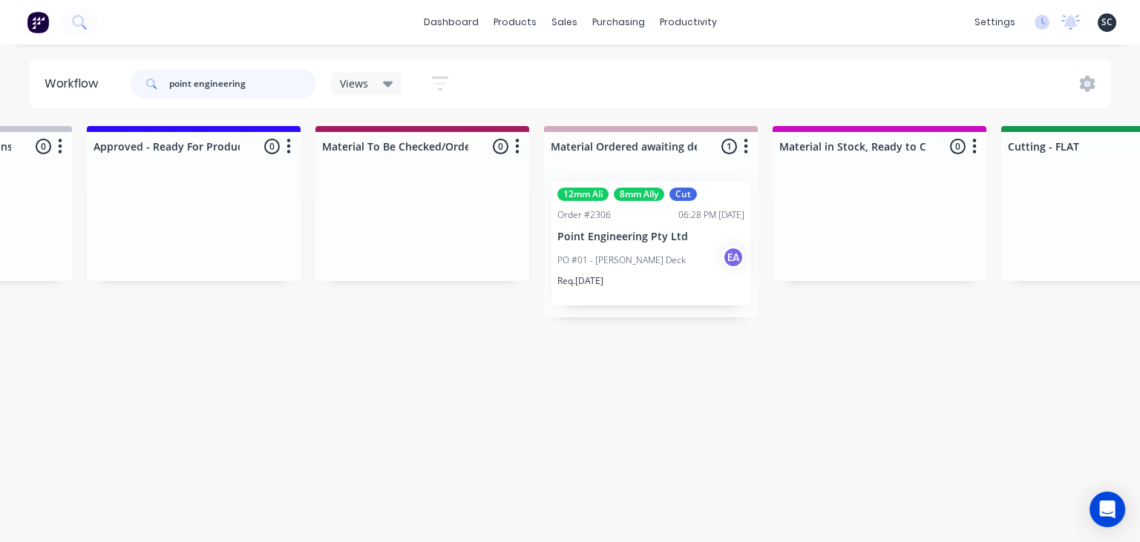
type input "point engineering"
click at [652, 260] on p "PO #01 - [PERSON_NAME] Deck" at bounding box center [621, 260] width 128 height 13
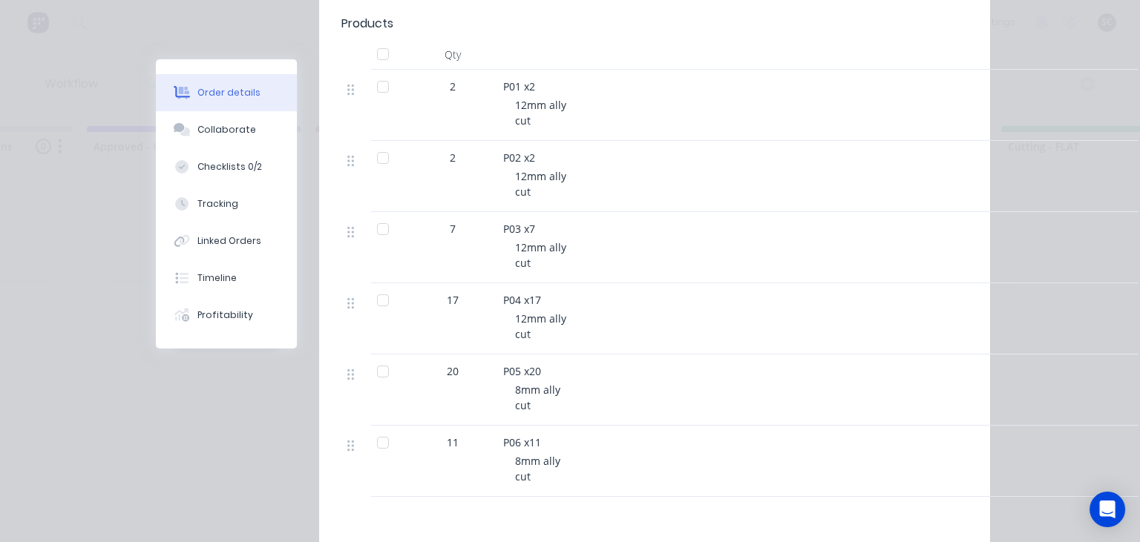
scroll to position [513, 0]
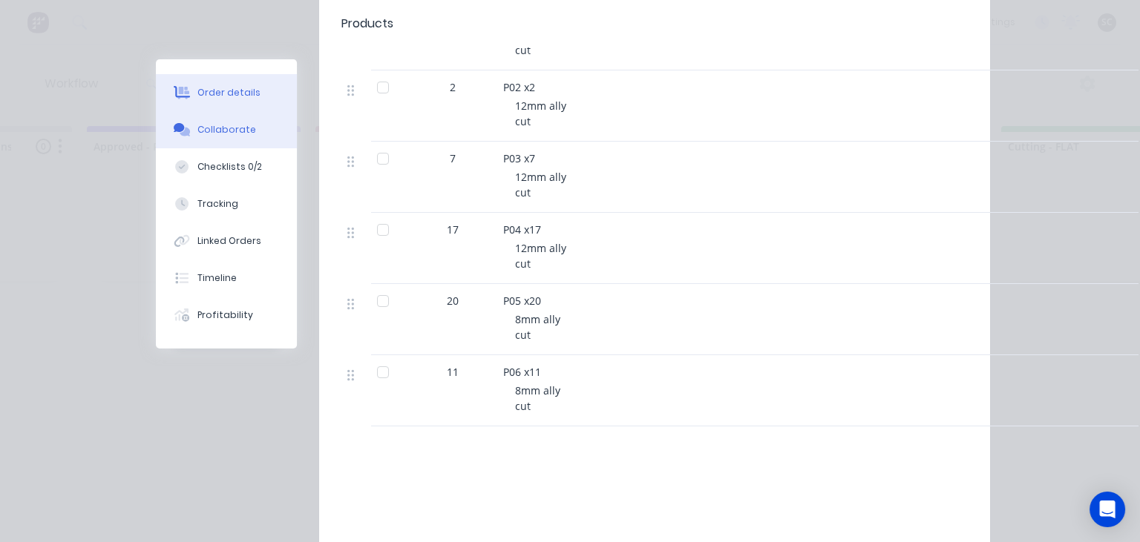
click at [234, 131] on div "Collaborate" at bounding box center [226, 129] width 59 height 13
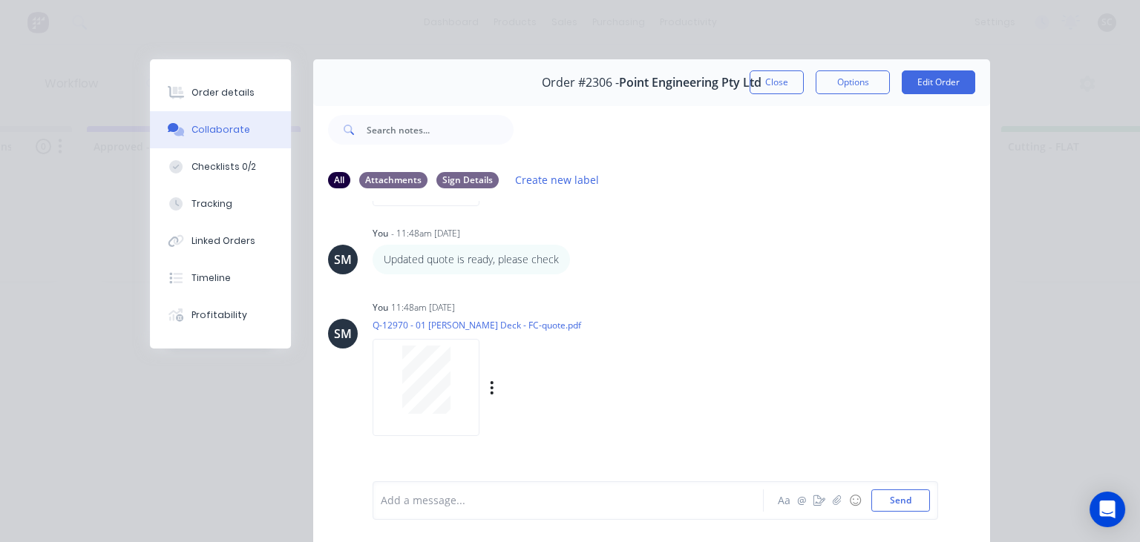
scroll to position [764, 0]
click at [789, 91] on button "Close" at bounding box center [776, 82] width 54 height 24
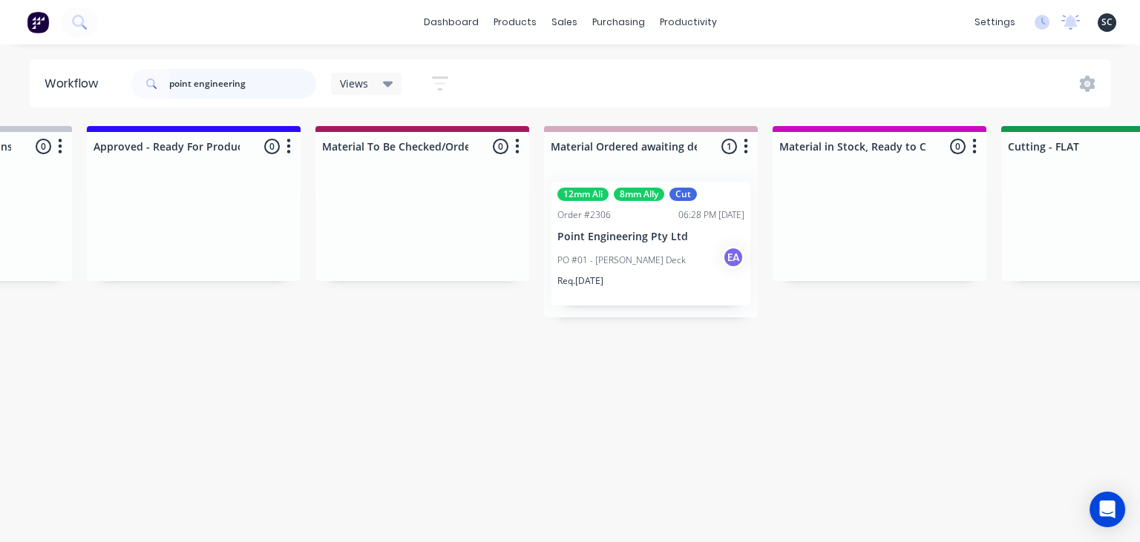
drag, startPoint x: 269, startPoint y: 91, endPoint x: 108, endPoint y: 105, distance: 161.7
click at [169, 99] on input "point engineering" at bounding box center [242, 84] width 147 height 30
drag, startPoint x: 318, startPoint y: 79, endPoint x: 142, endPoint y: 80, distance: 175.9
click at [142, 80] on div "point engineering Views Save new view None (Default) edit Greg edit Greg edit S…" at bounding box center [296, 84] width 337 height 45
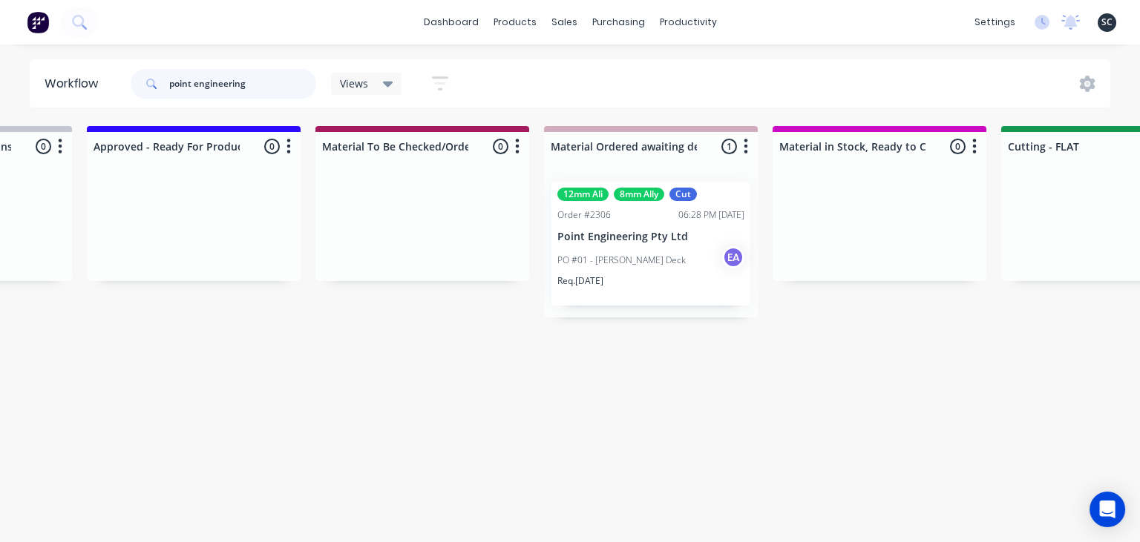
drag, startPoint x: 276, startPoint y: 85, endPoint x: 117, endPoint y: 101, distance: 159.6
click at [169, 99] on input "point engineering" at bounding box center [242, 84] width 147 height 30
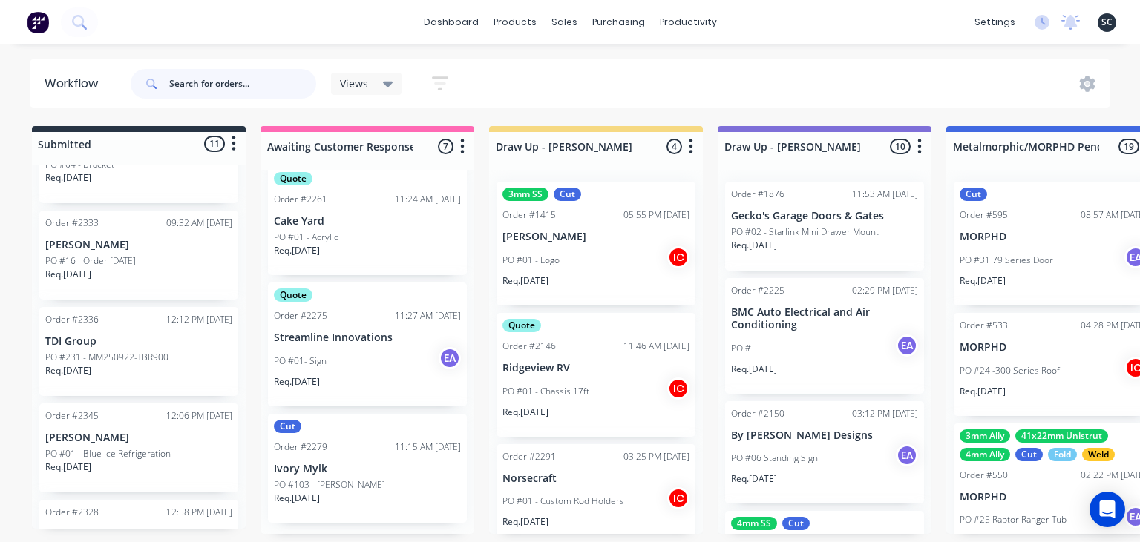
scroll to position [787, 0]
click at [542, 47] on div "dashboard products sales purchasing productivity dashboard products Product Cat…" at bounding box center [570, 226] width 1140 height 453
click at [919, 49] on div "dashboard products sales purchasing productivity dashboard products Product Cat…" at bounding box center [570, 226] width 1140 height 453
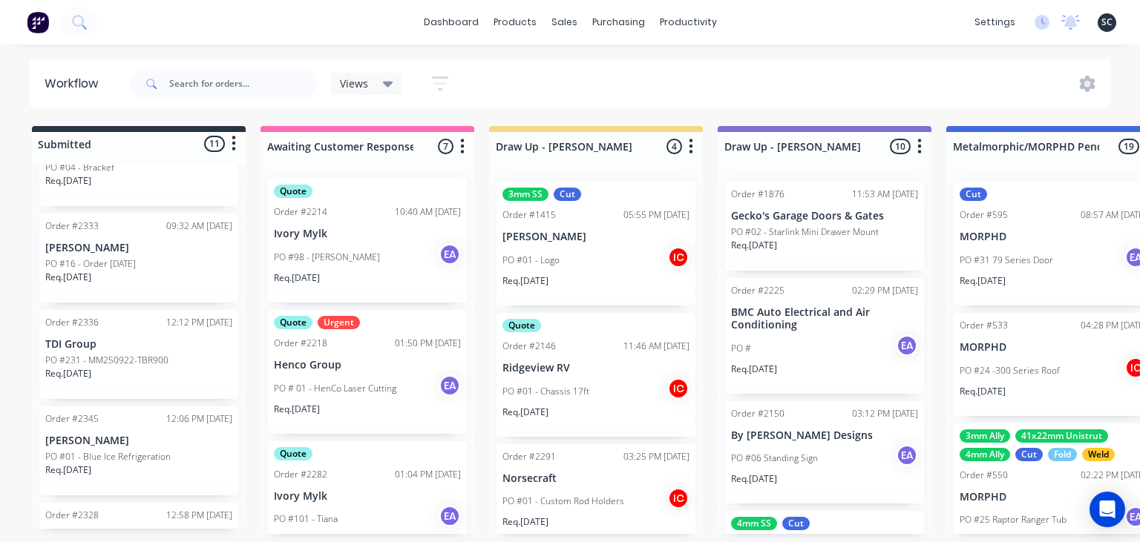
scroll to position [0, 0]
click at [521, 50] on div "dashboard products sales purchasing productivity dashboard products Product Cat…" at bounding box center [570, 226] width 1140 height 453
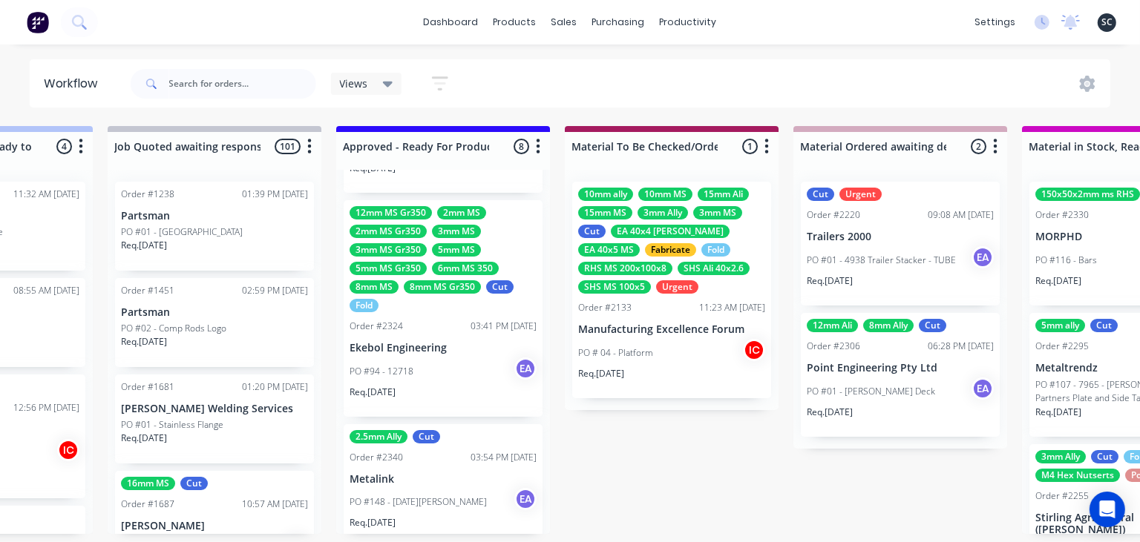
scroll to position [794, 0]
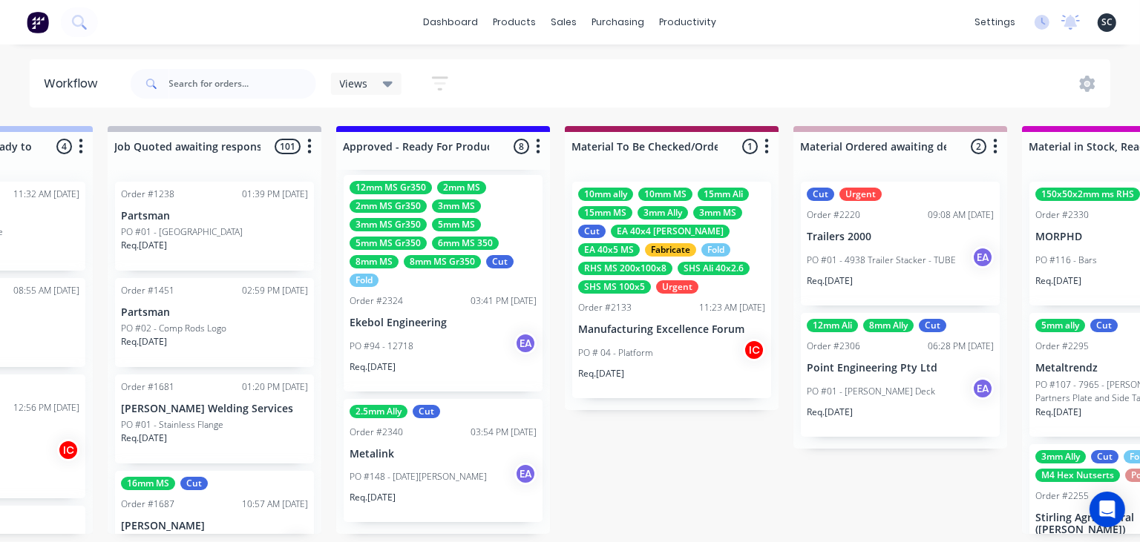
drag, startPoint x: 640, startPoint y: 450, endPoint x: 578, endPoint y: 441, distance: 63.1
drag, startPoint x: 550, startPoint y: 450, endPoint x: 547, endPoint y: 442, distance: 8.7
drag, startPoint x: 632, startPoint y: 457, endPoint x: 609, endPoint y: 458, distance: 23.0
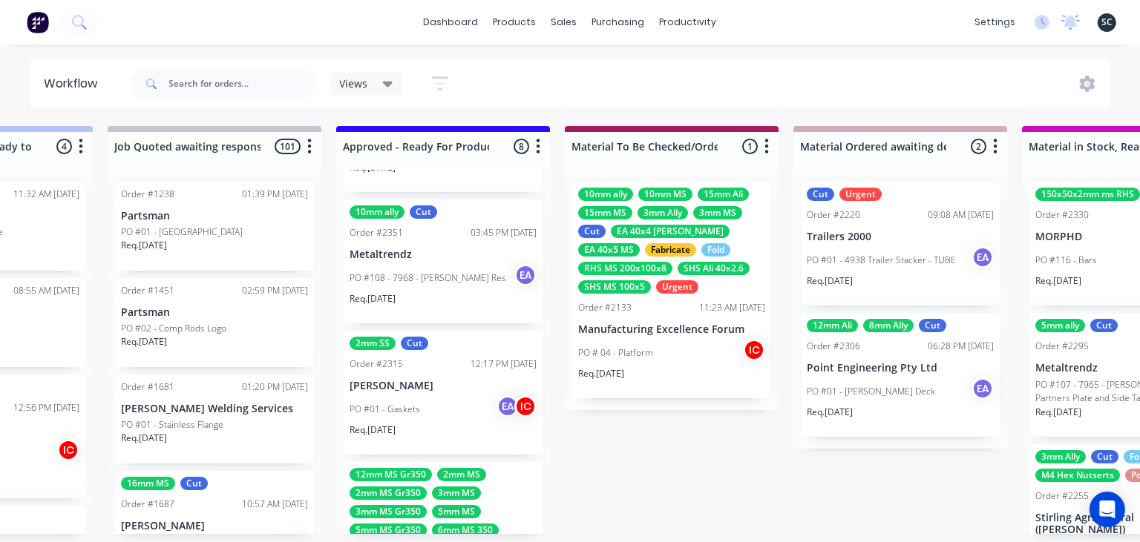
scroll to position [511, 0]
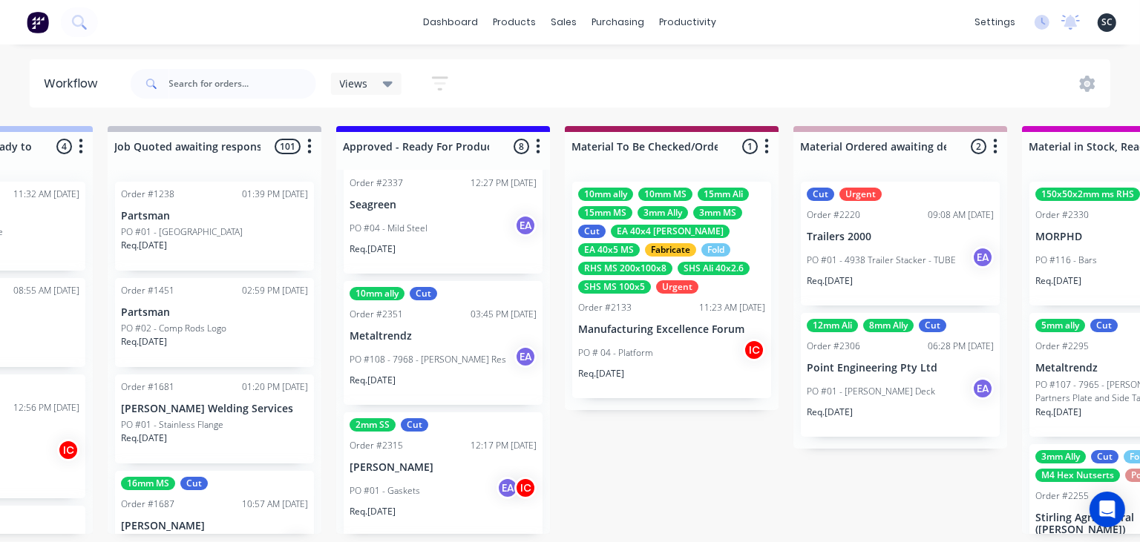
scroll to position [0, 0]
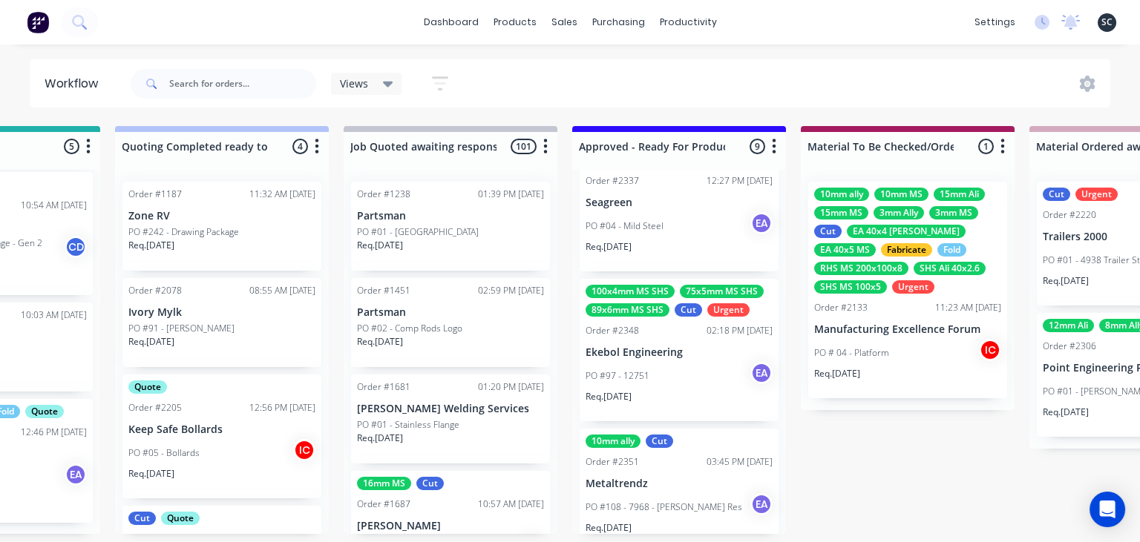
scroll to position [513, 0]
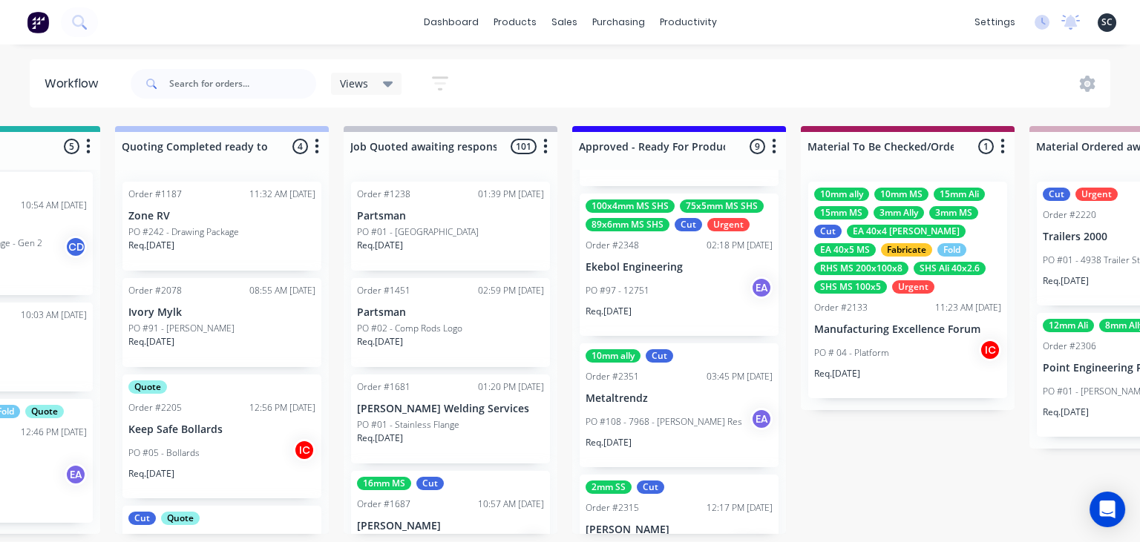
click at [676, 275] on div "100x4mm MS SHS 75x5mm MS SHS 89x6mm MS SHS Cut Urgent Order #2348 02:18 PM 23/0…" at bounding box center [679, 265] width 199 height 142
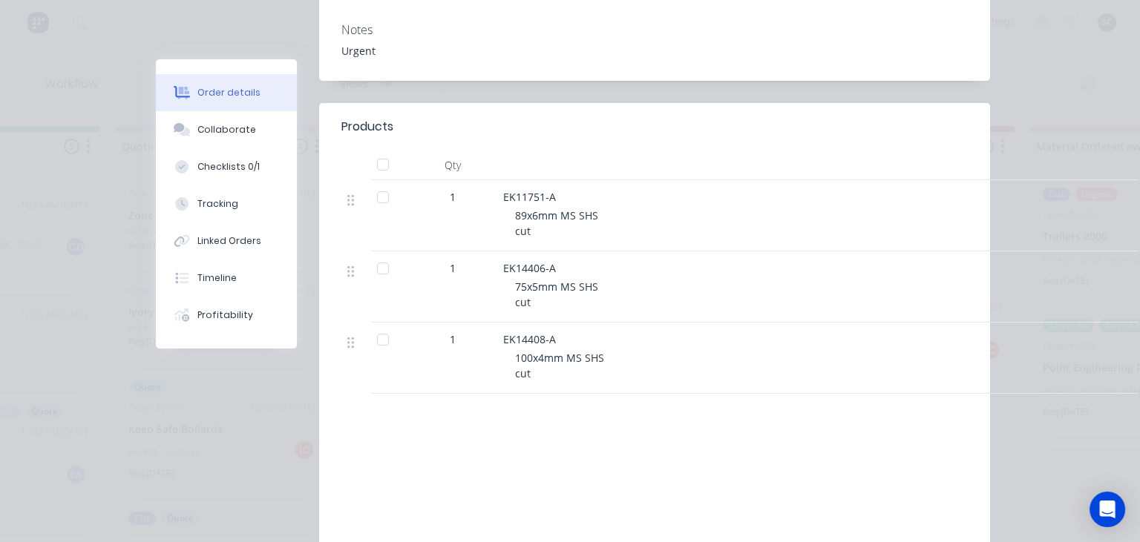
scroll to position [427, 0]
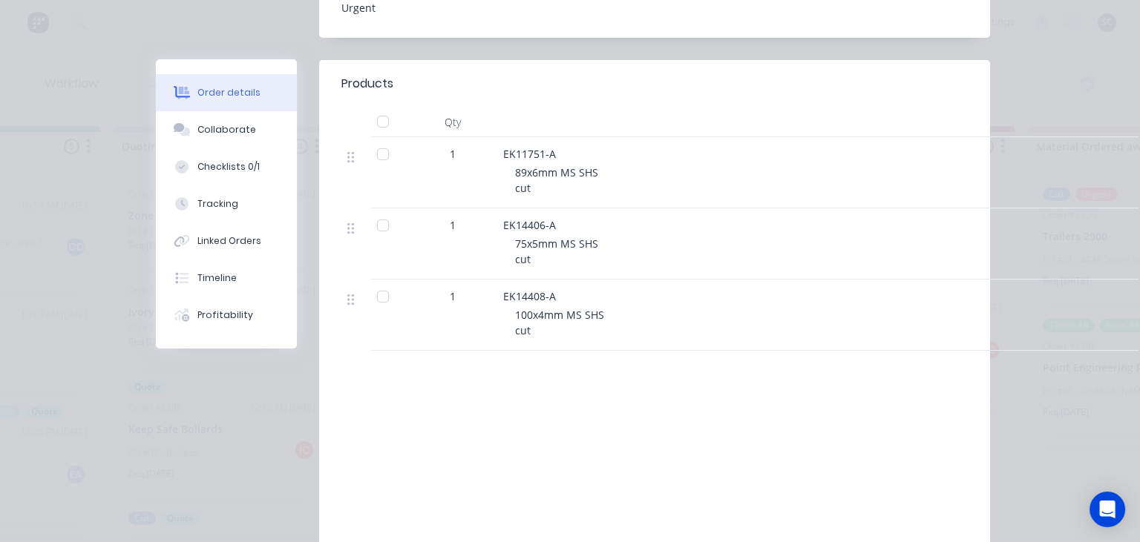
click at [246, 145] on button "Collaborate" at bounding box center [226, 129] width 141 height 37
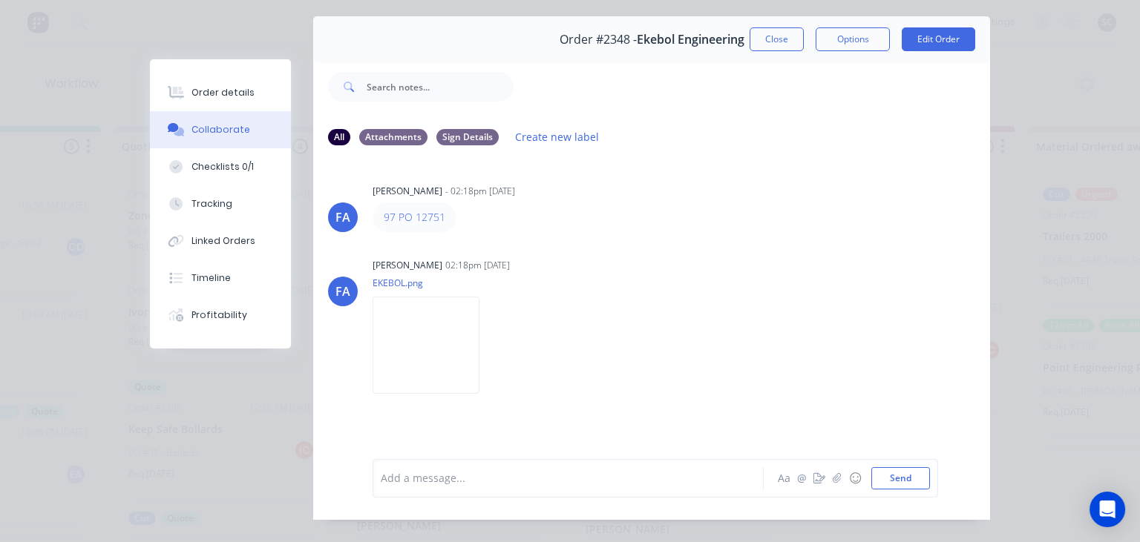
scroll to position [66, 0]
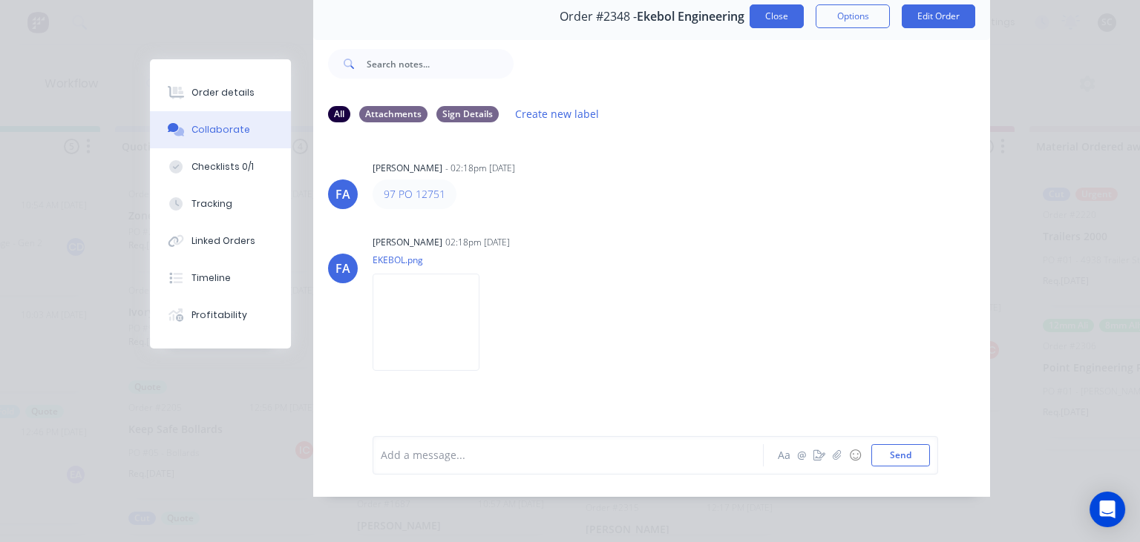
click at [769, 25] on button "Close" at bounding box center [776, 16] width 54 height 24
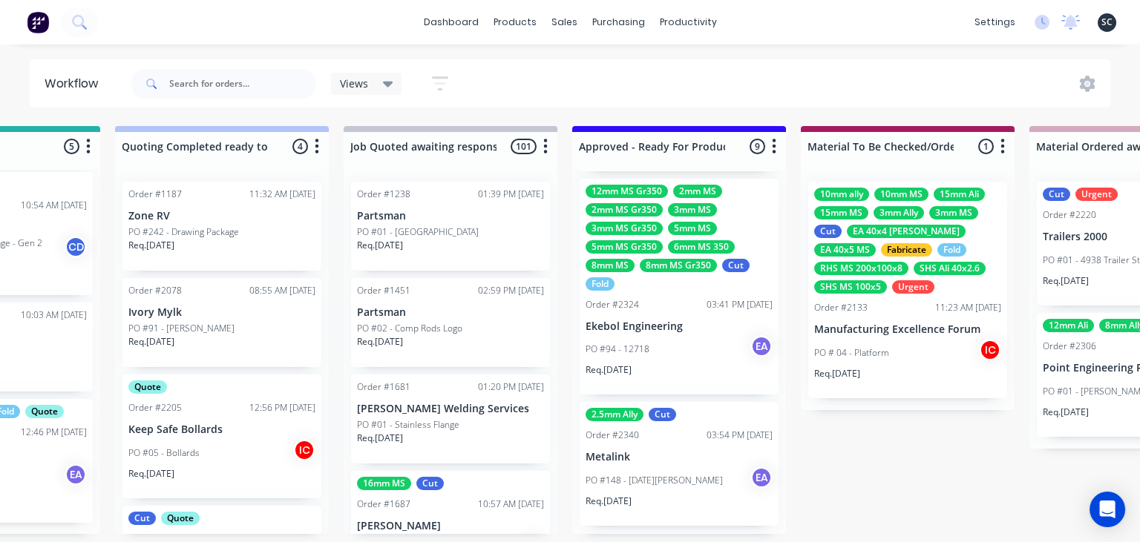
scroll to position [944, 0]
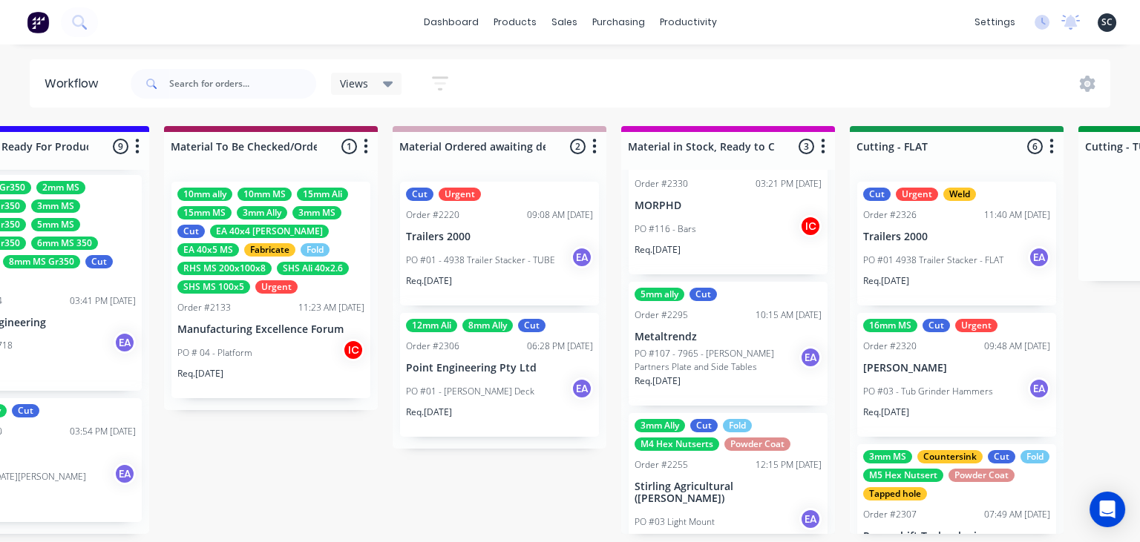
scroll to position [64, 0]
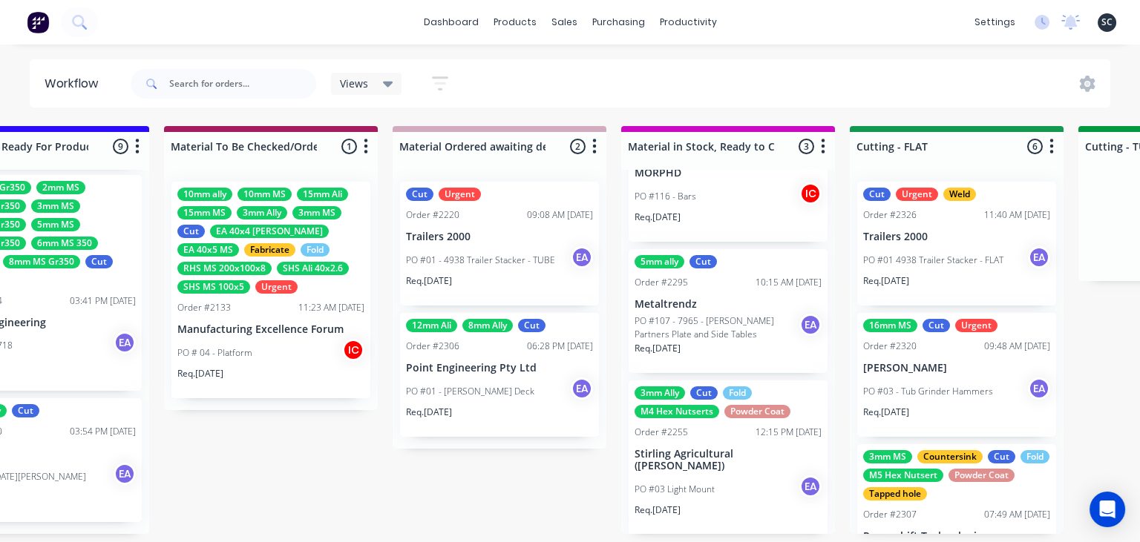
click at [458, 488] on div "Submitted 11 Status colour #273444 hex #273444 Save Cancel Summaries Total orde…" at bounding box center [901, 330] width 6133 height 408
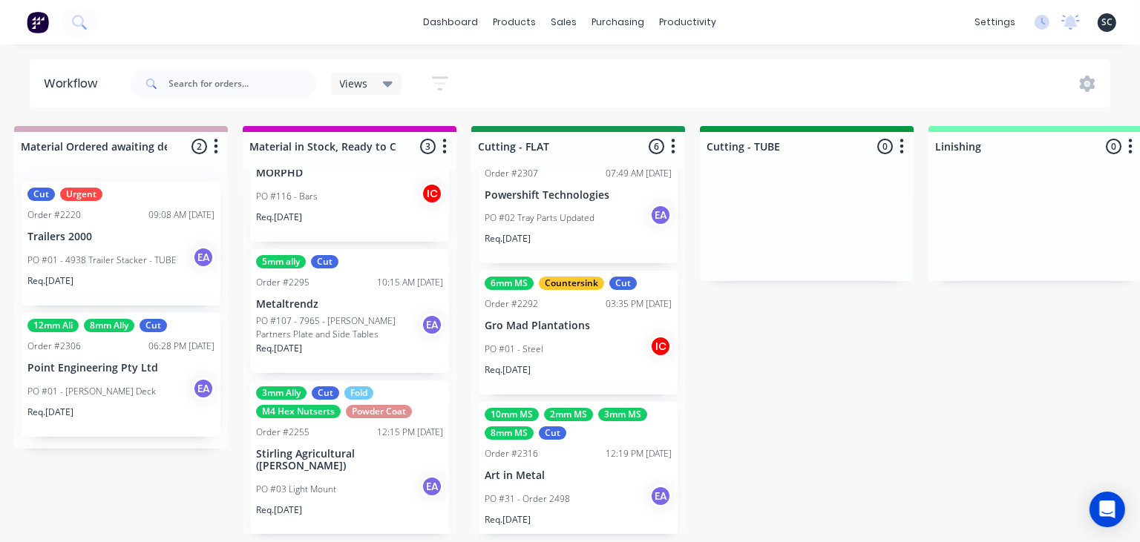
scroll to position [494, 0]
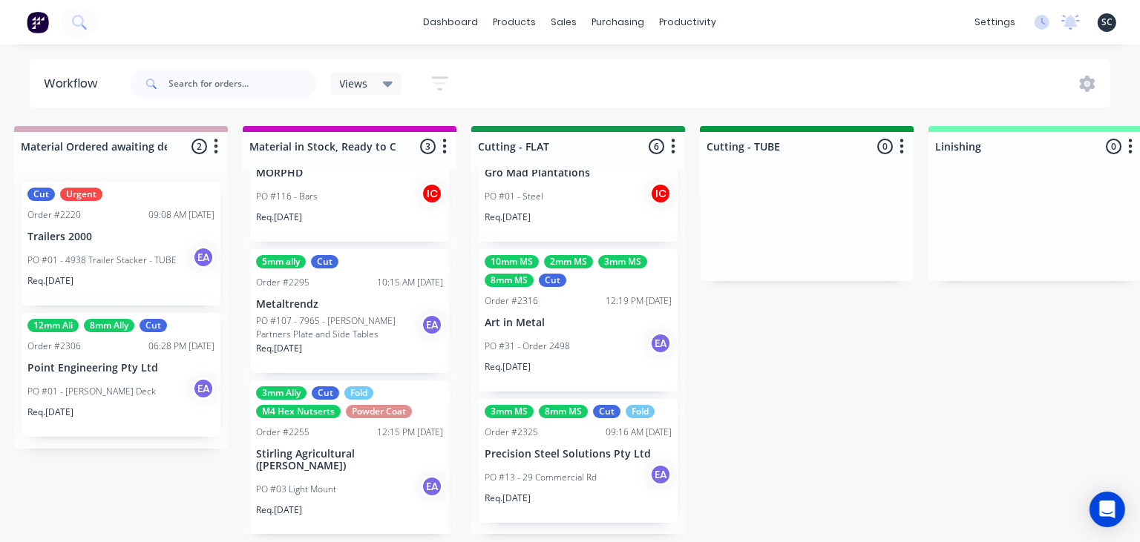
click at [845, 375] on div "Submitted 11 Status colour #273444 hex #273444 Save Cancel Summaries Total orde…" at bounding box center [523, 330] width 6133 height 408
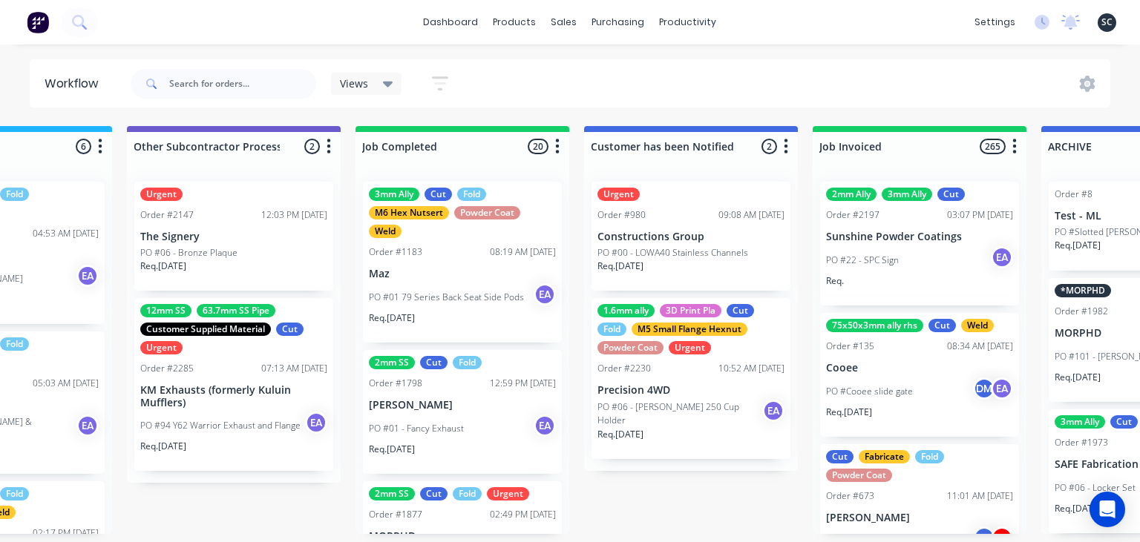
scroll to position [0, 4615]
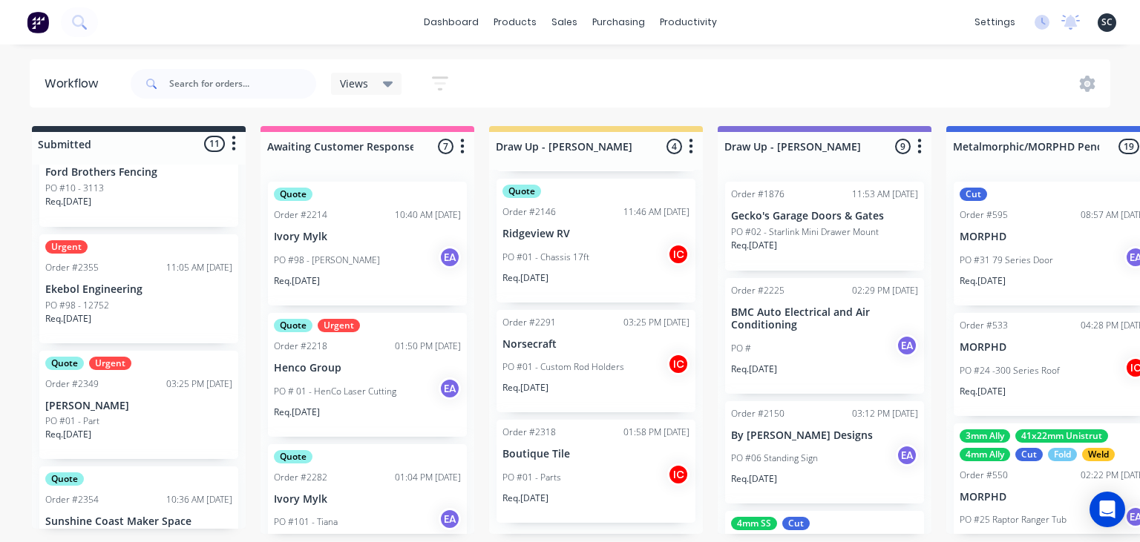
scroll to position [263, 0]
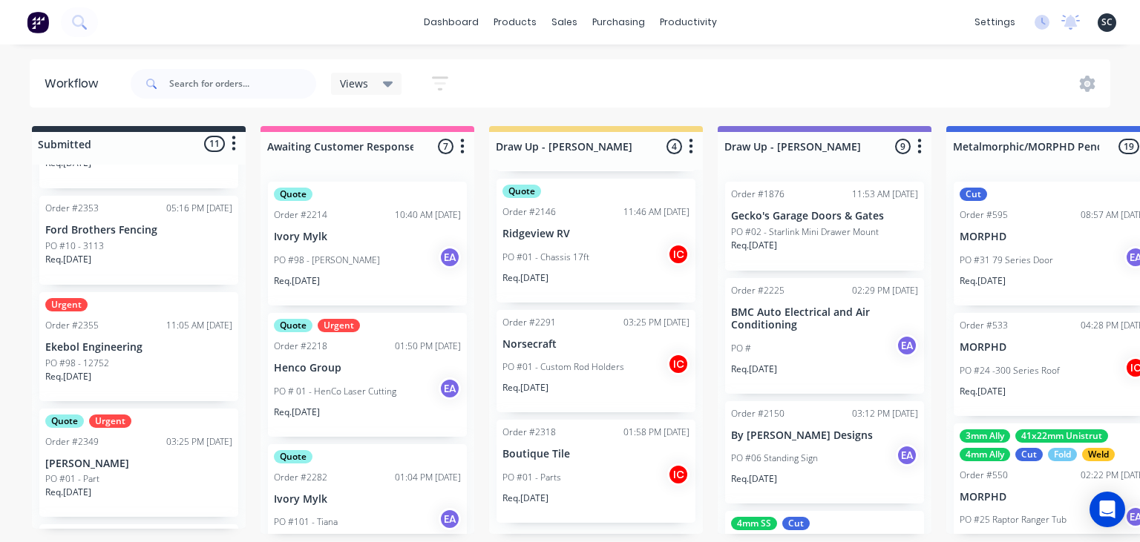
click at [141, 358] on div "PO #98 - 12752" at bounding box center [138, 363] width 187 height 13
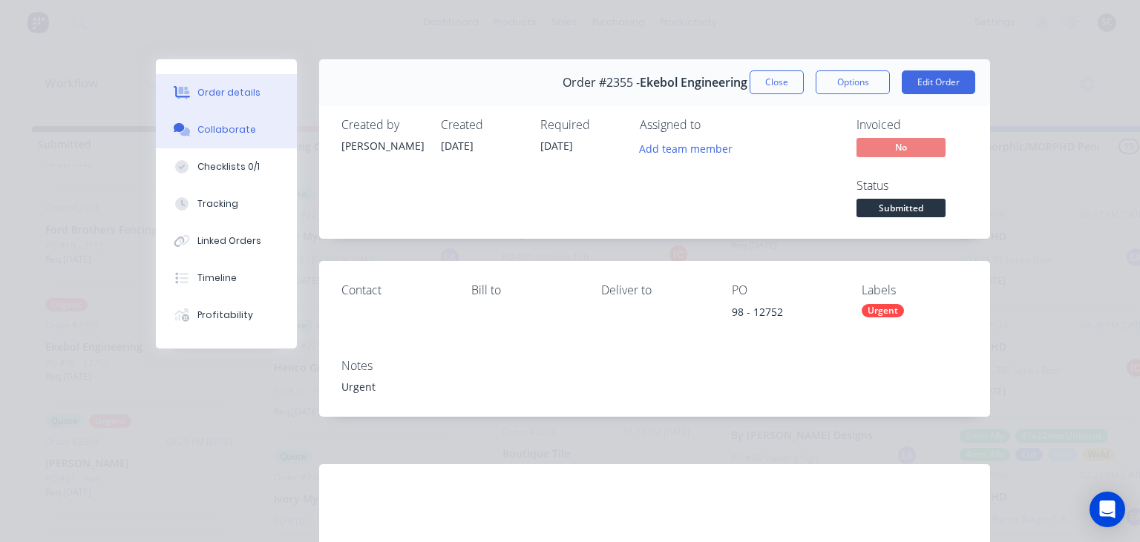
click at [230, 125] on div "Collaborate" at bounding box center [226, 129] width 59 height 13
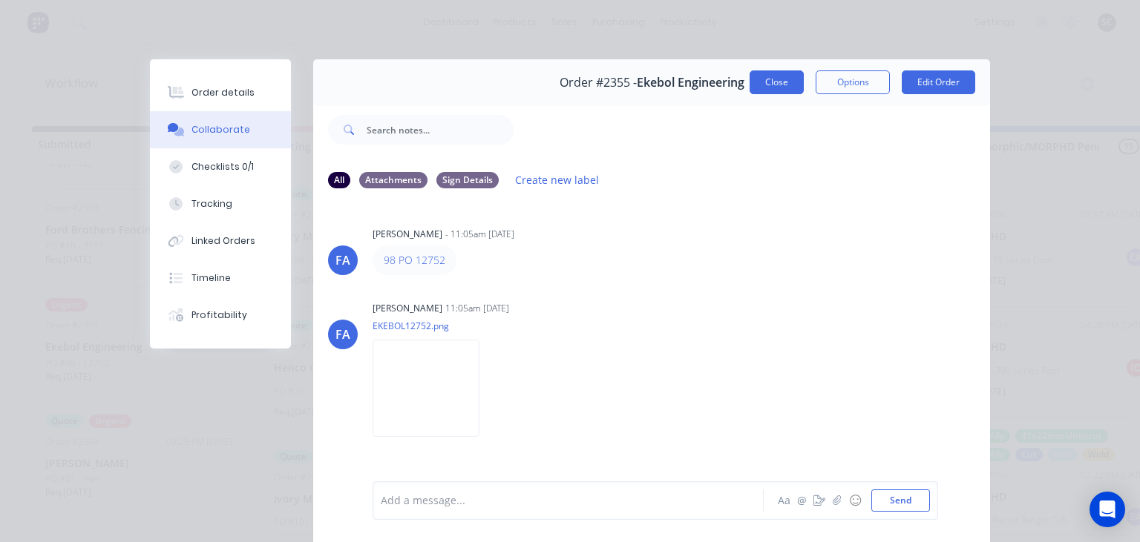
click at [788, 73] on button "Close" at bounding box center [776, 82] width 54 height 24
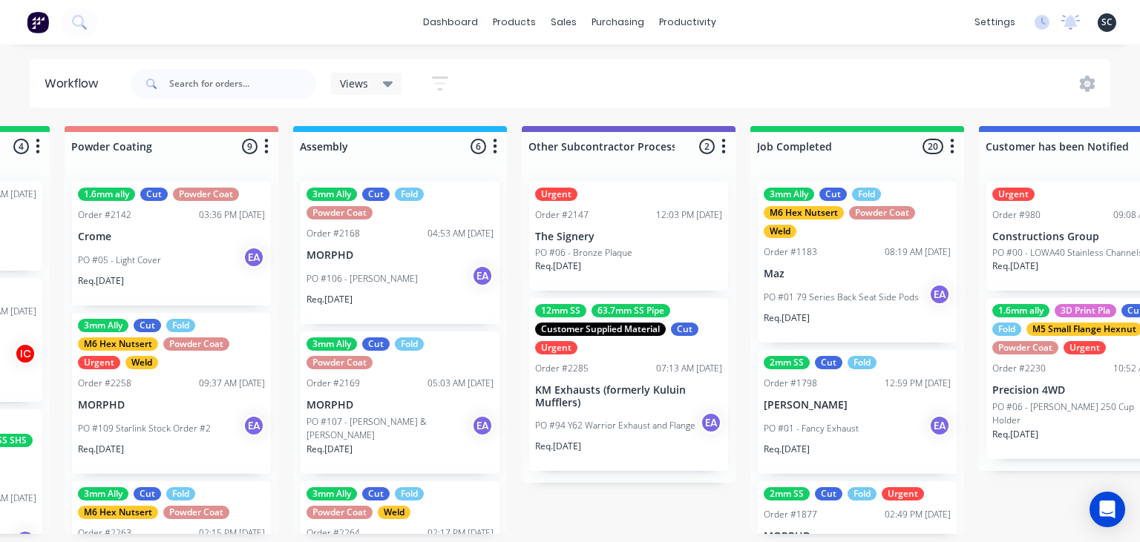
scroll to position [0, 4360]
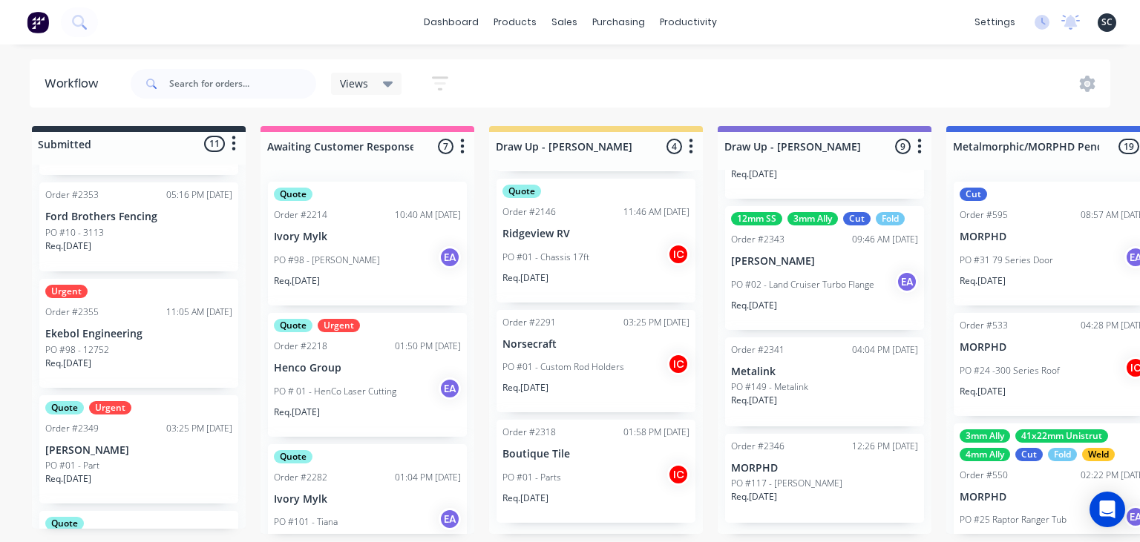
scroll to position [263, 0]
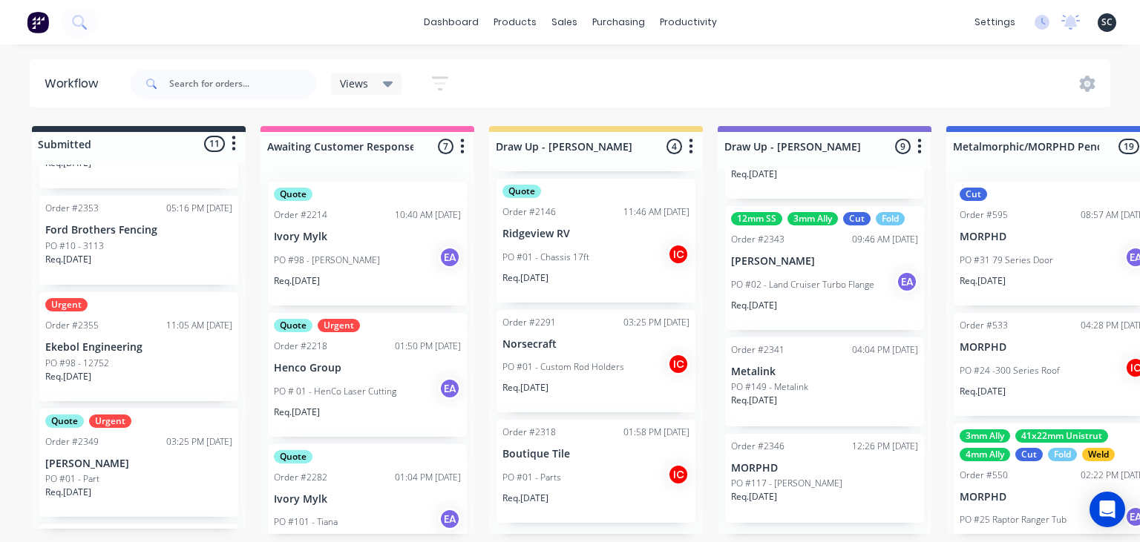
click at [75, 347] on p "Ekebol Engineering" at bounding box center [138, 347] width 187 height 13
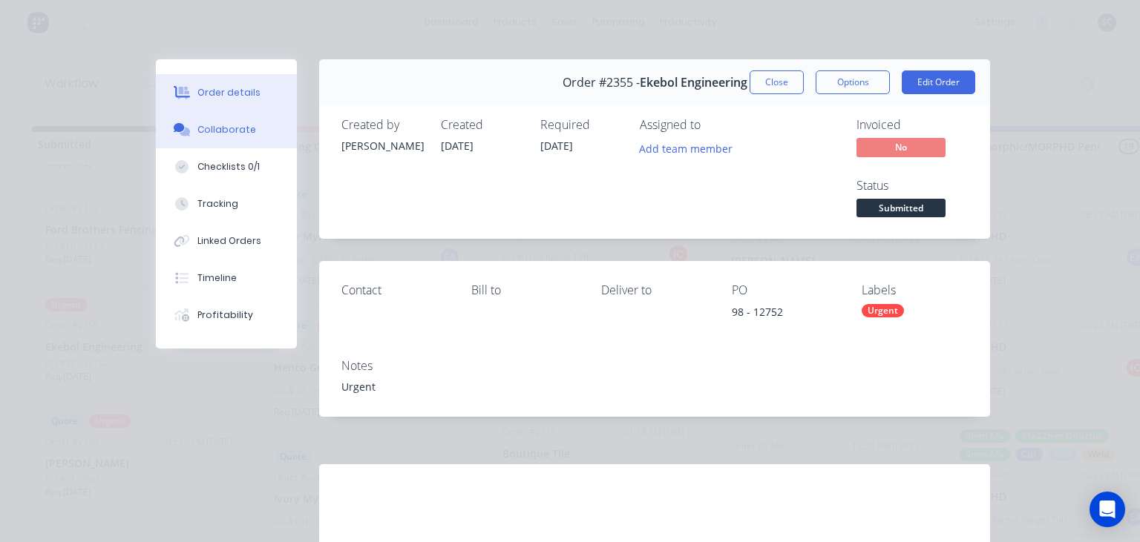
click at [233, 121] on button "Collaborate" at bounding box center [226, 129] width 141 height 37
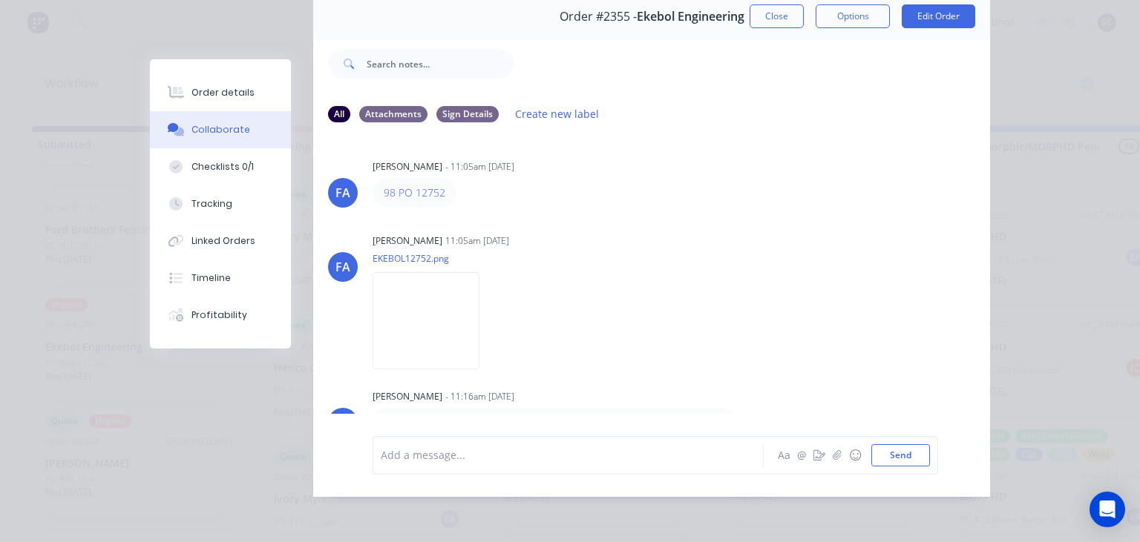
scroll to position [0, 0]
drag, startPoint x: 651, startPoint y: 218, endPoint x: 698, endPoint y: 99, distance: 128.6
click at [652, 218] on div "FA Francis Adrian Candido - 11:05am 24/09/25 98 PO 12752 FA Francis Adrian Cand…" at bounding box center [651, 274] width 677 height 279
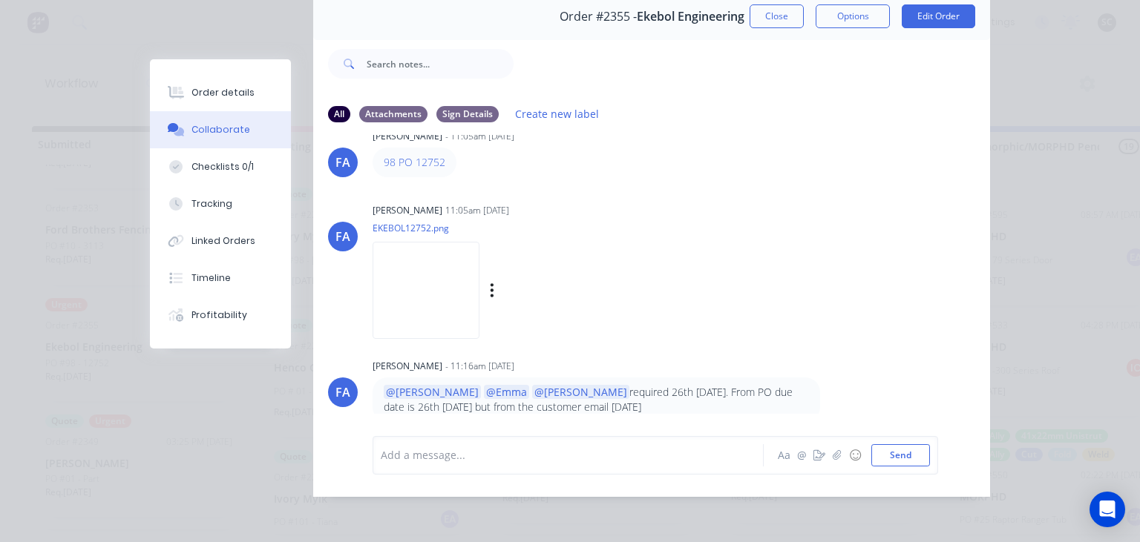
scroll to position [40, 0]
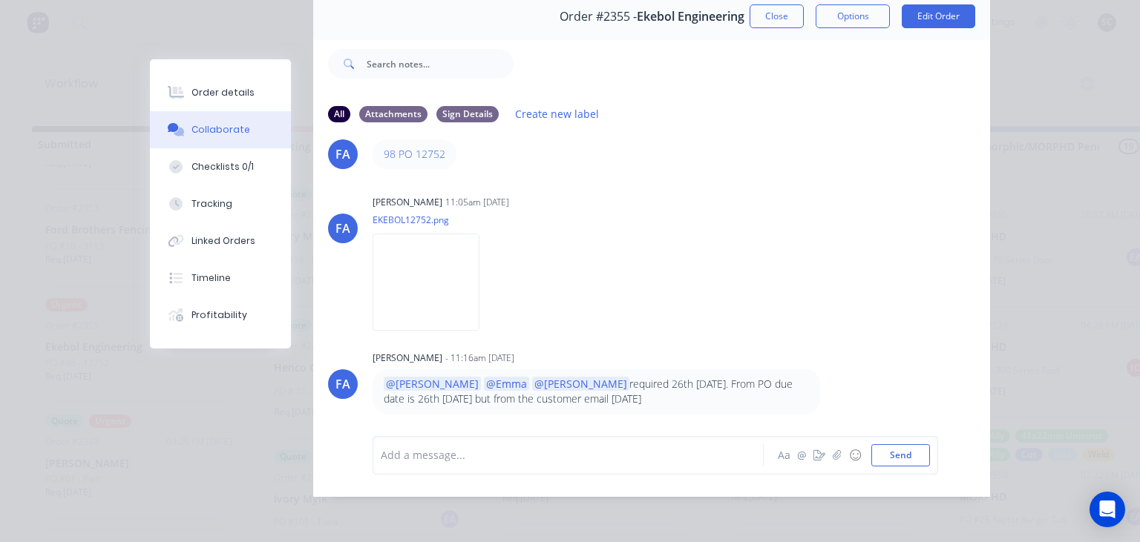
drag, startPoint x: 784, startPoint y: 16, endPoint x: 671, endPoint y: 348, distance: 351.3
click at [784, 16] on button "Close" at bounding box center [776, 16] width 54 height 24
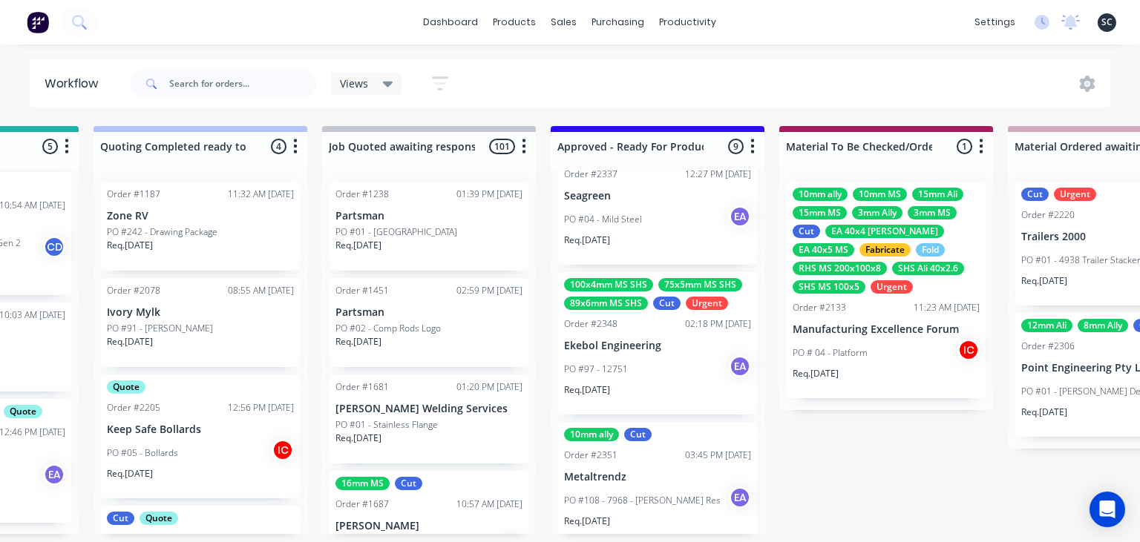
scroll to position [430, 0]
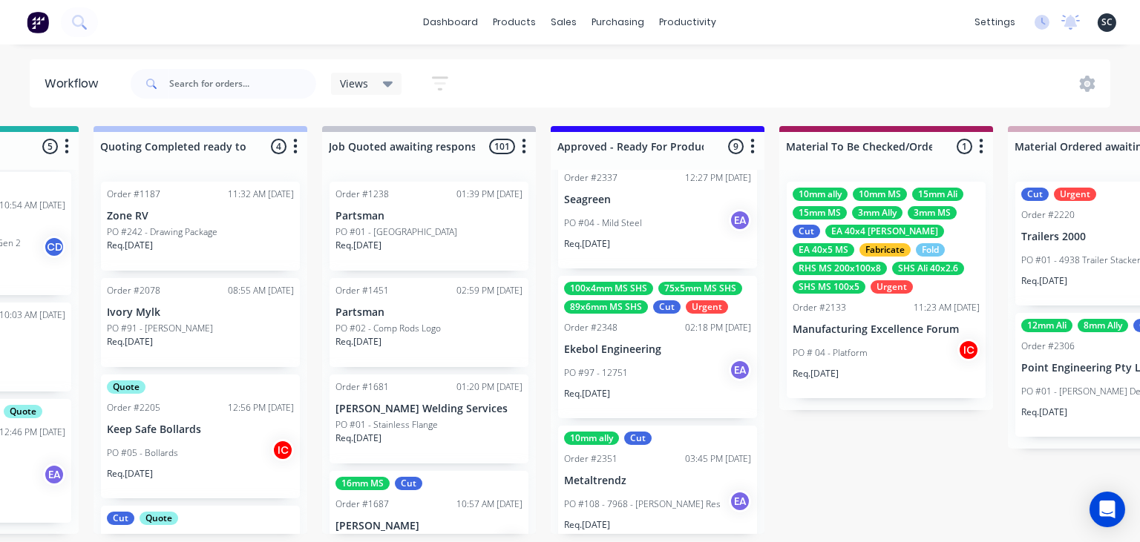
click at [666, 380] on div "PO #97 - 12751 EA" at bounding box center [657, 373] width 187 height 28
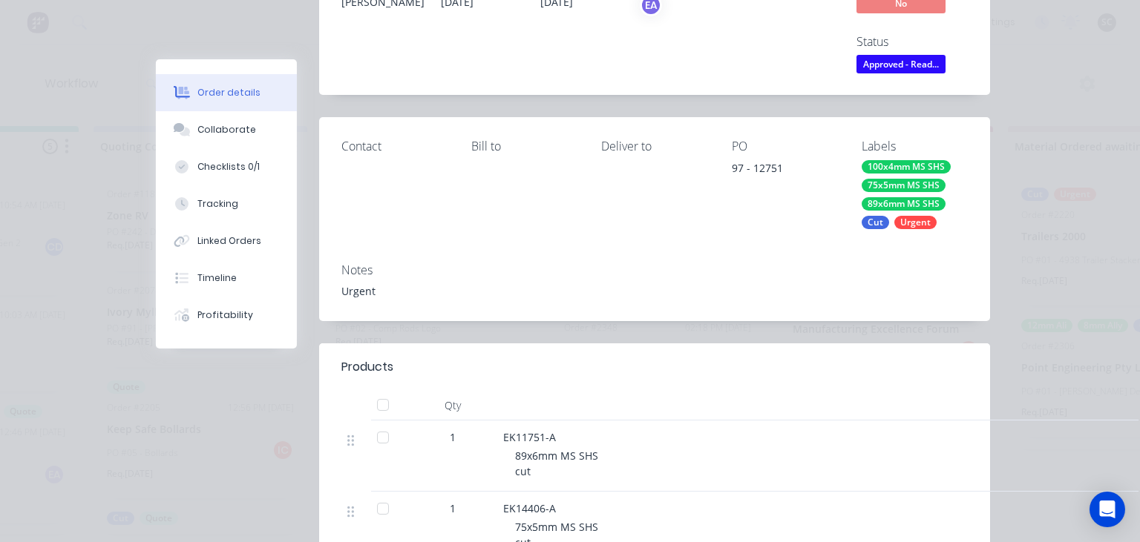
scroll to position [171, 0]
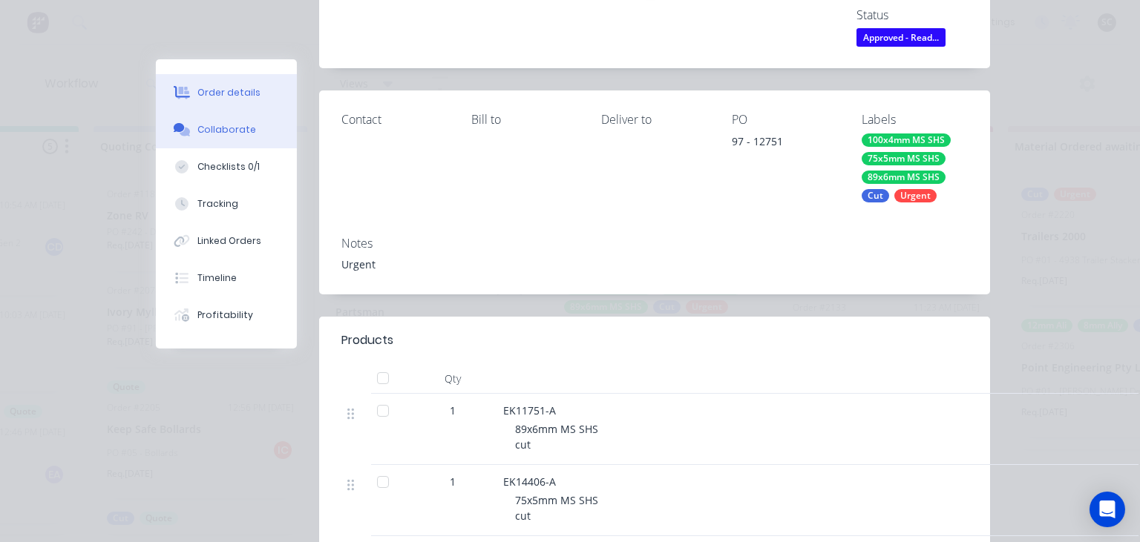
click at [236, 124] on div "Collaborate" at bounding box center [226, 129] width 59 height 13
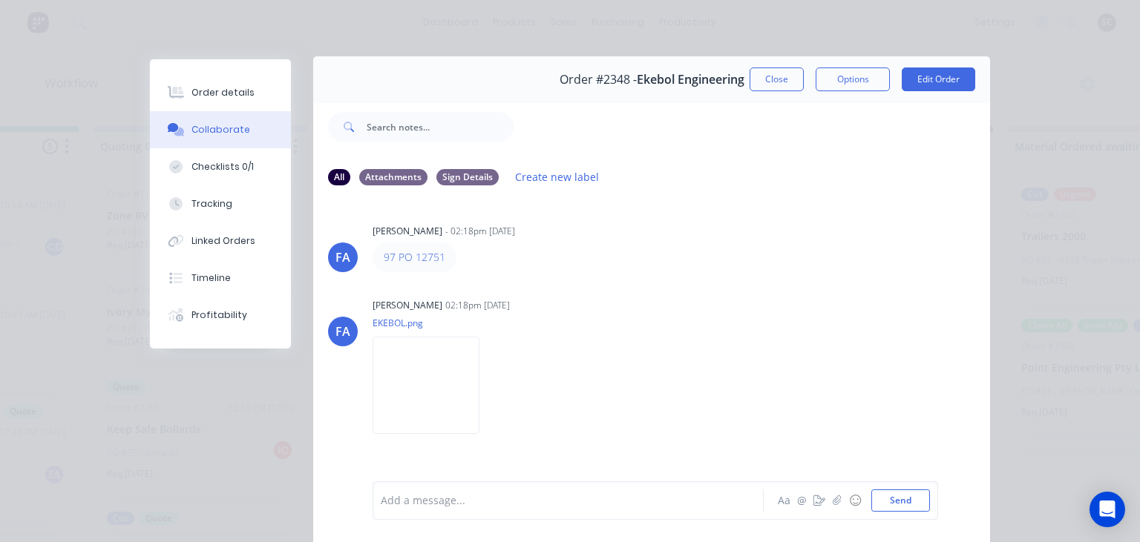
scroll to position [0, 0]
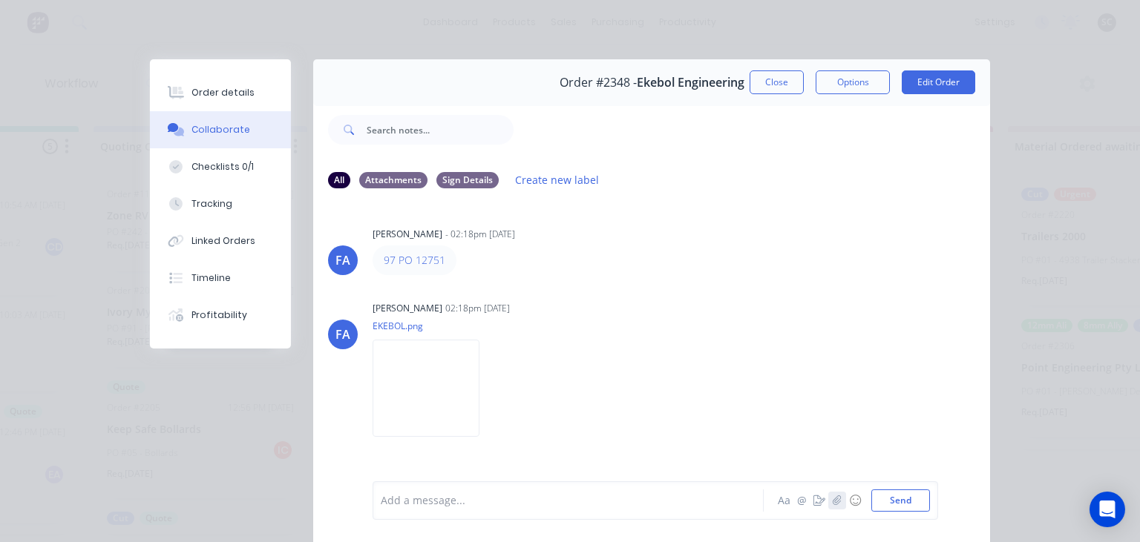
click at [838, 505] on icon "button" at bounding box center [837, 501] width 9 height 10
click at [447, 499] on div at bounding box center [571, 501] width 381 height 16
click at [782, 85] on button "Close" at bounding box center [776, 82] width 54 height 24
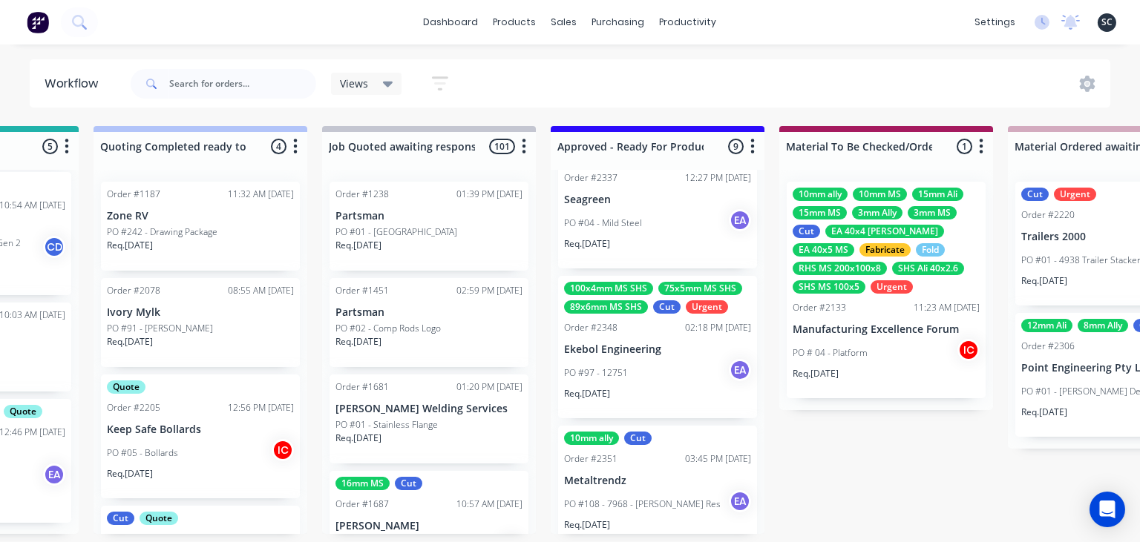
click at [669, 367] on div "PO #97 - 12751 EA" at bounding box center [657, 373] width 187 height 28
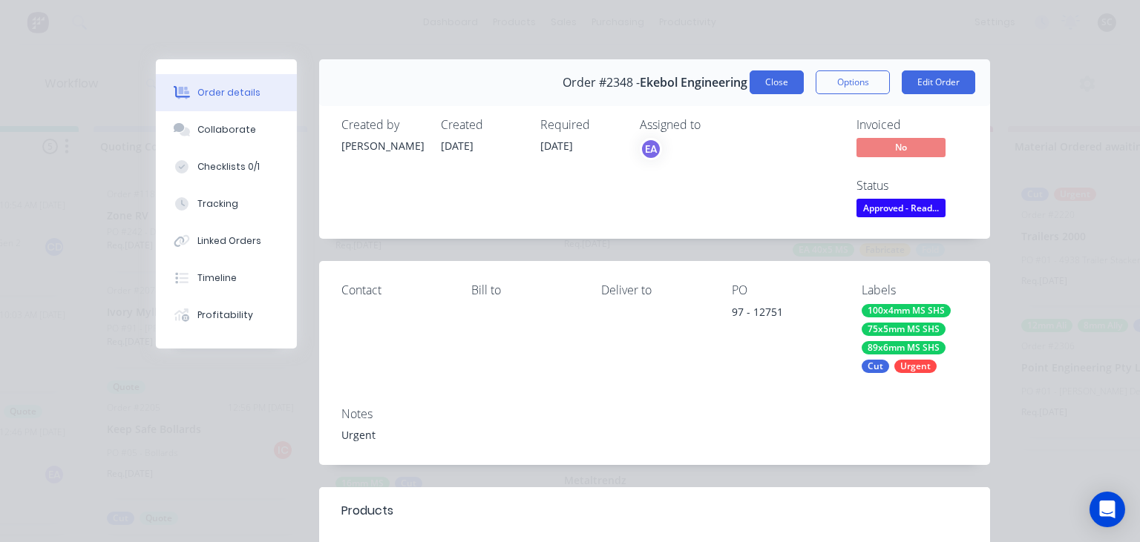
click at [788, 85] on button "Close" at bounding box center [776, 82] width 54 height 24
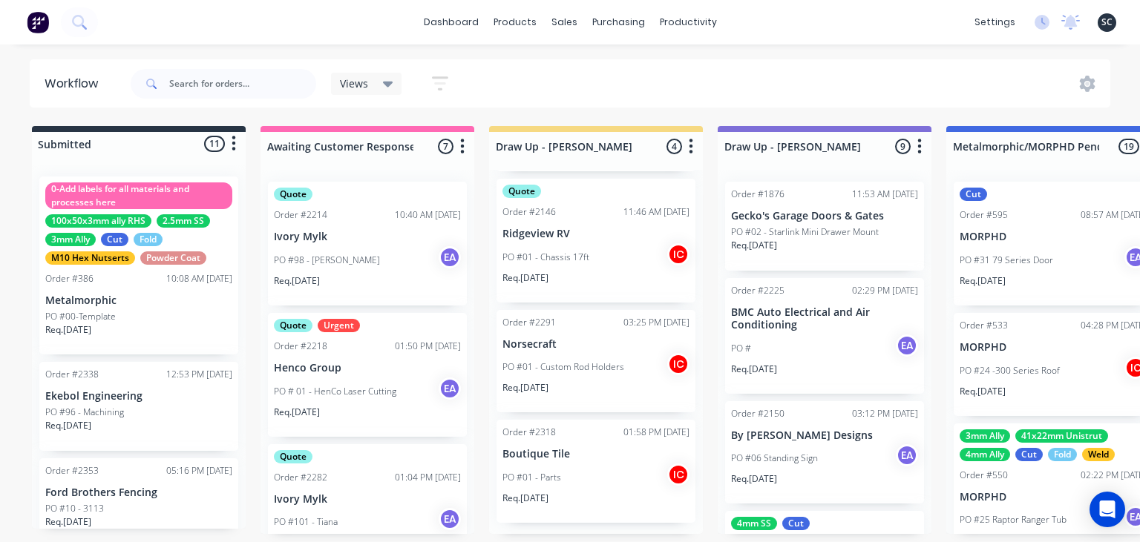
click at [774, 48] on div "dashboard products sales purchasing productivity dashboard products Product Cat…" at bounding box center [570, 226] width 1140 height 453
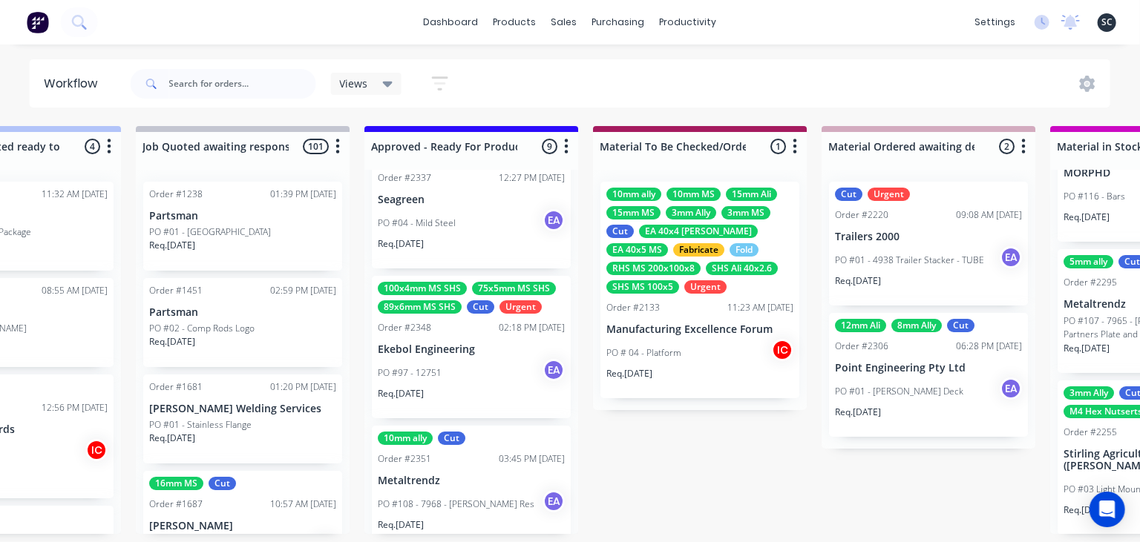
scroll to position [0, 1615]
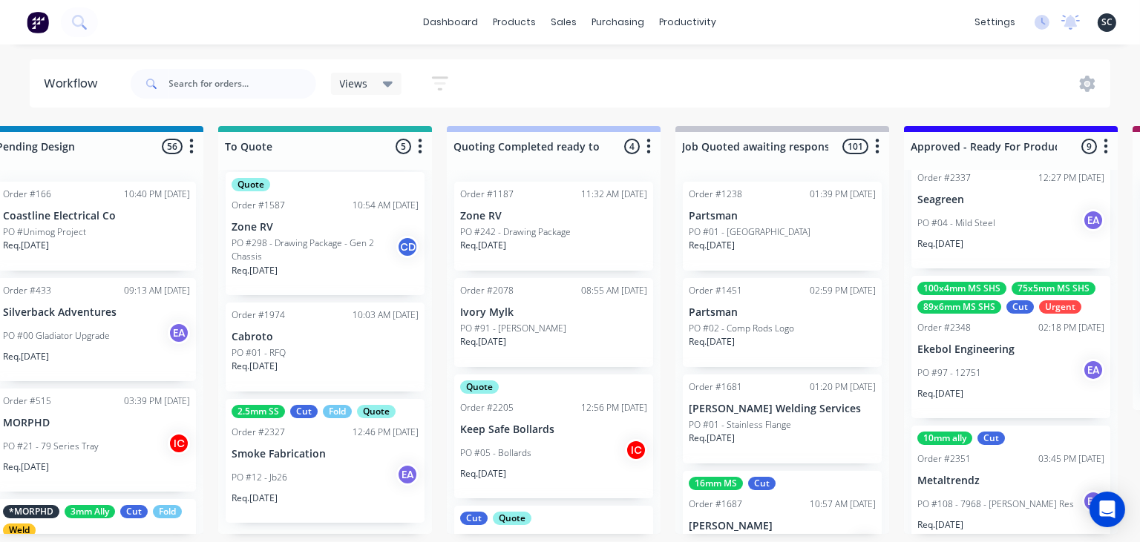
scroll to position [0, 1207]
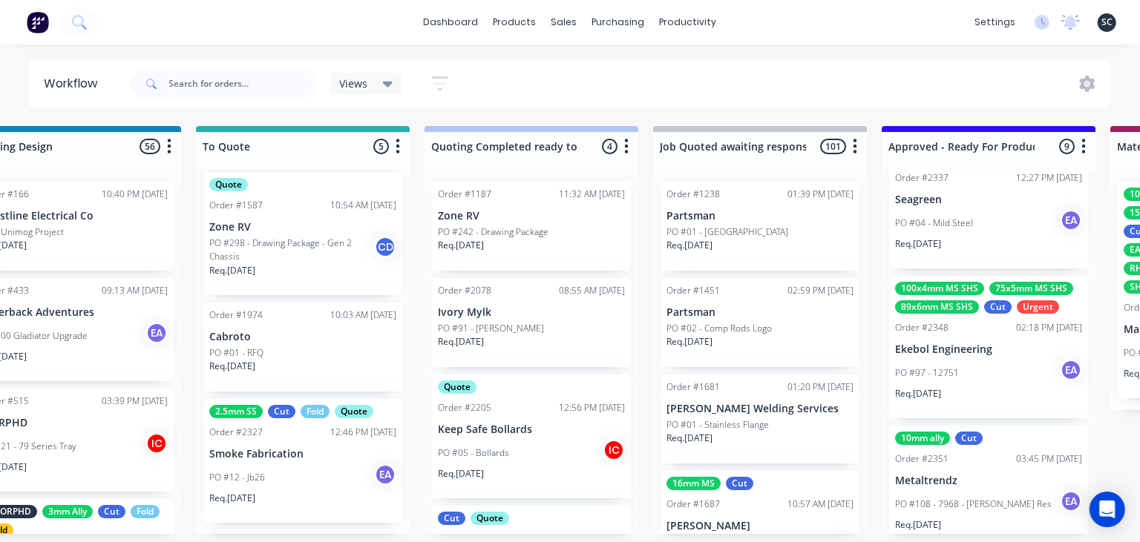
click at [298, 453] on p "Smoke Fabrication" at bounding box center [302, 454] width 187 height 13
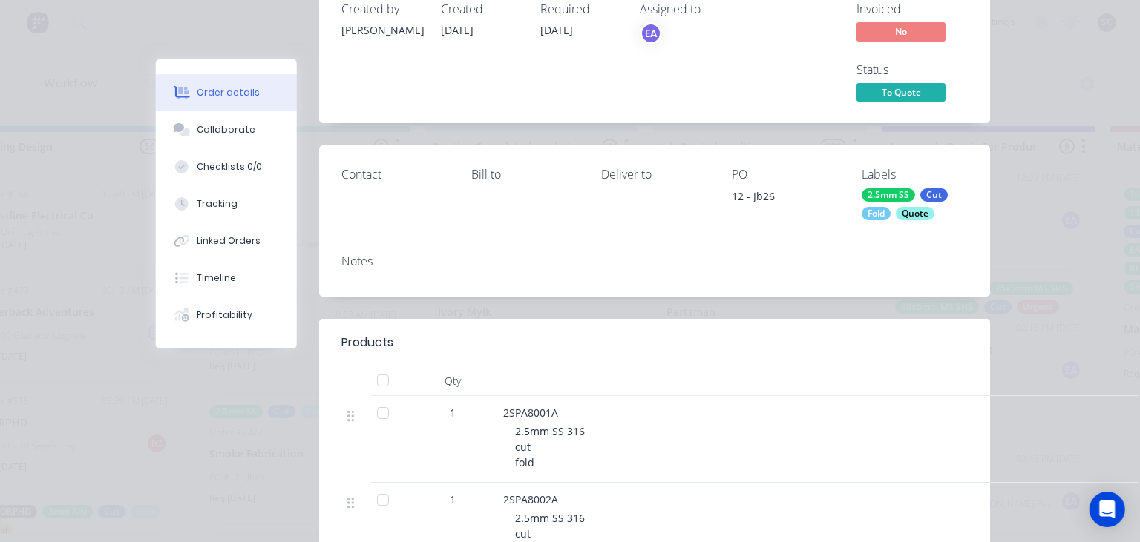
scroll to position [0, 0]
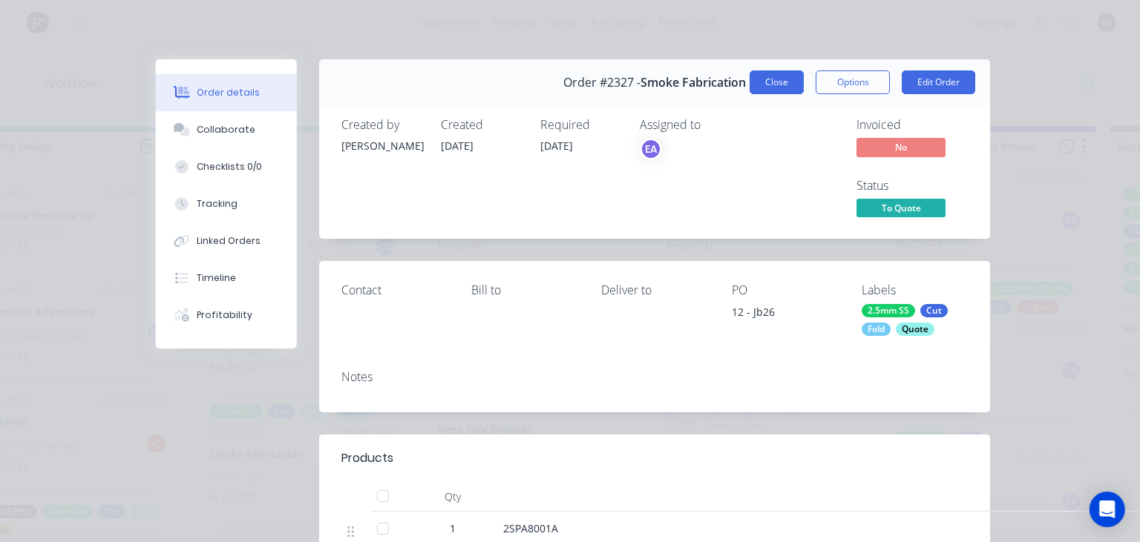
click at [773, 85] on button "Close" at bounding box center [776, 82] width 54 height 24
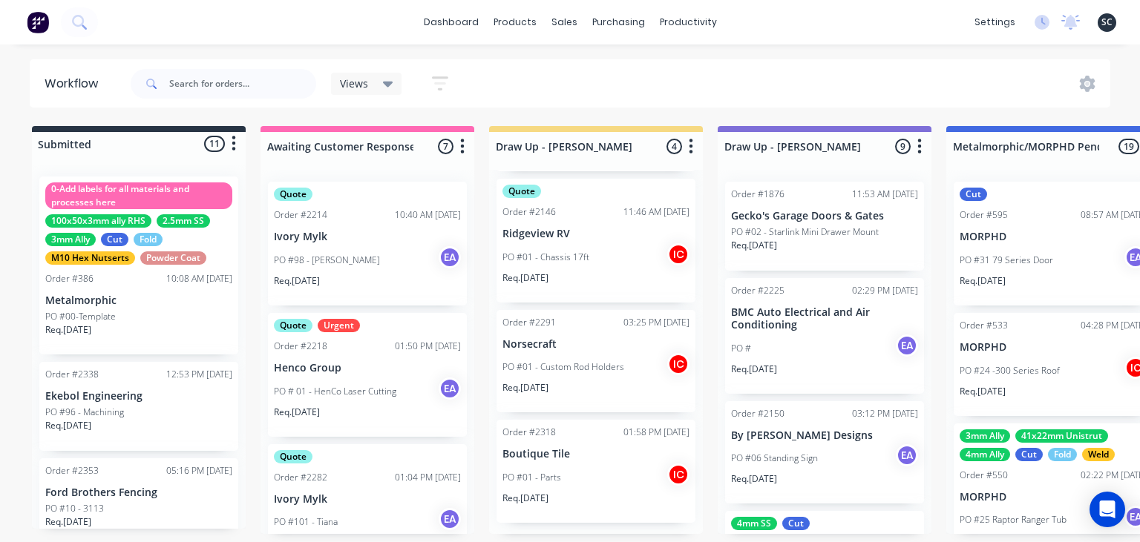
click at [0, 72] on div "Workflow Views Save new view None (Default) edit Greg edit Greg edit Show/Hide …" at bounding box center [570, 83] width 1140 height 48
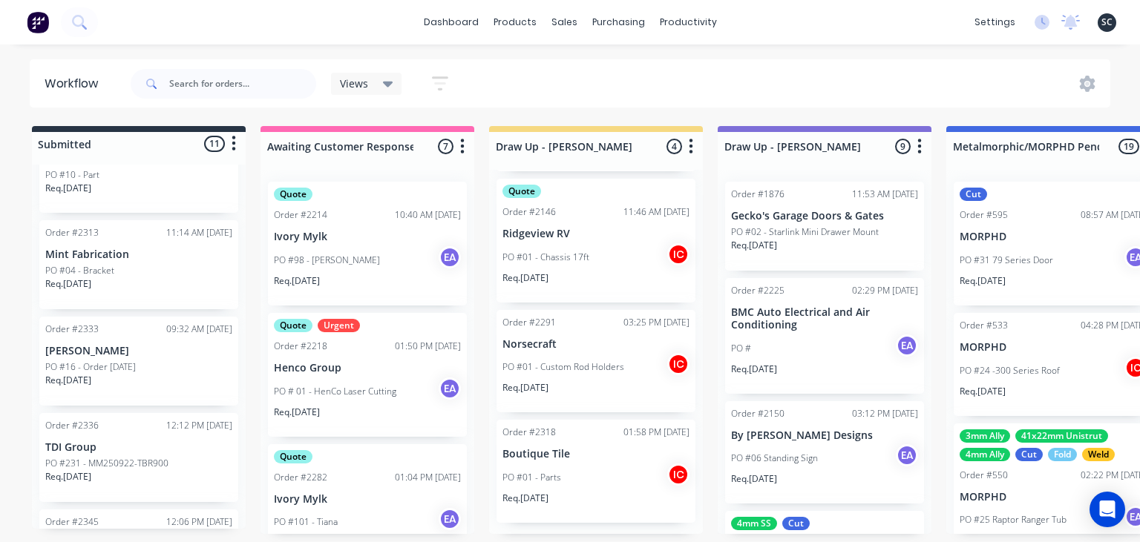
scroll to position [861, 0]
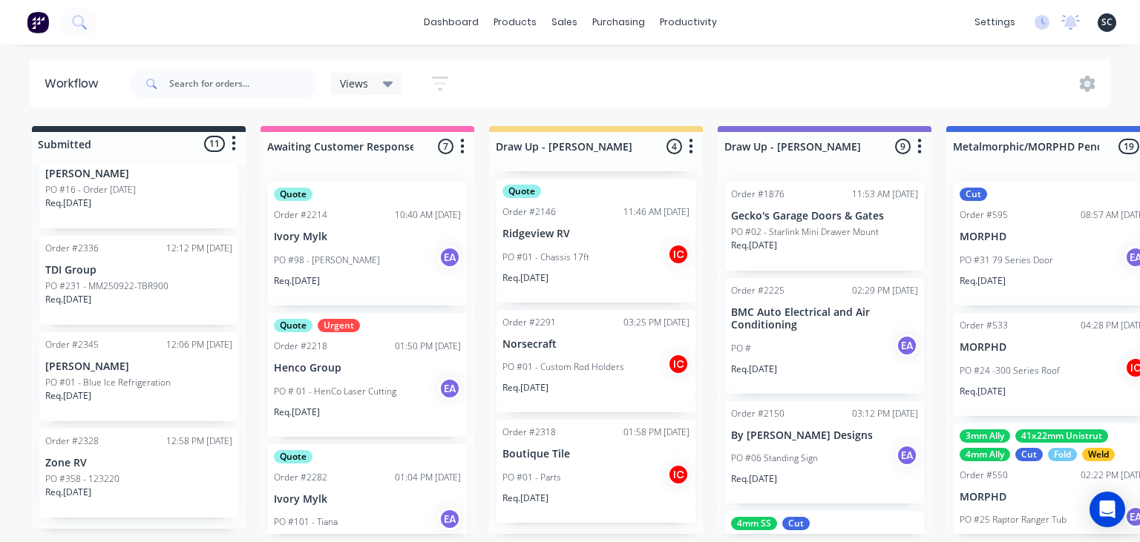
click at [800, 16] on div "dashboard products sales purchasing productivity dashboard products Product Cat…" at bounding box center [570, 22] width 1140 height 45
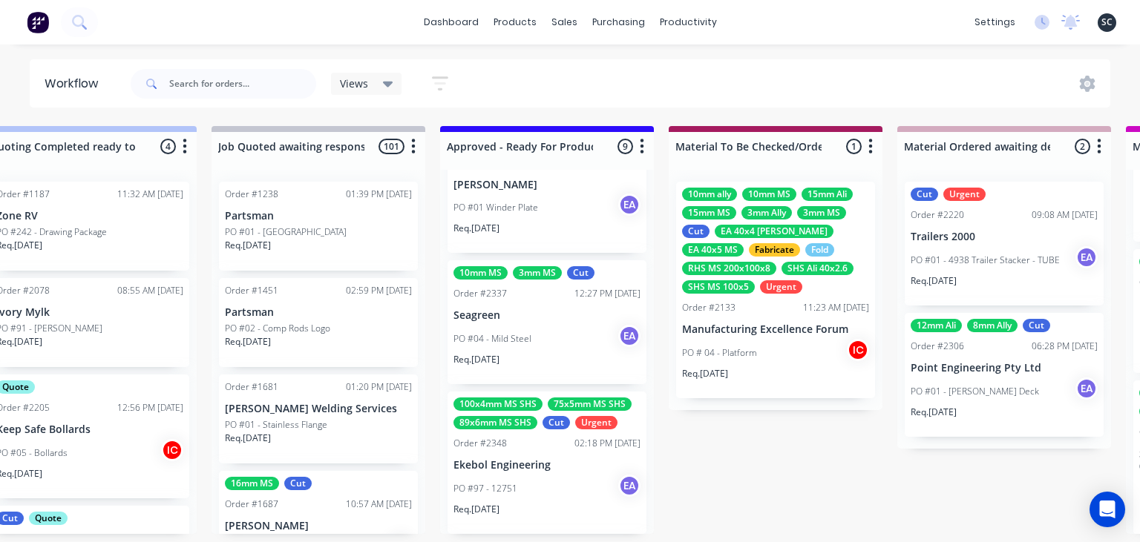
scroll to position [327, 0]
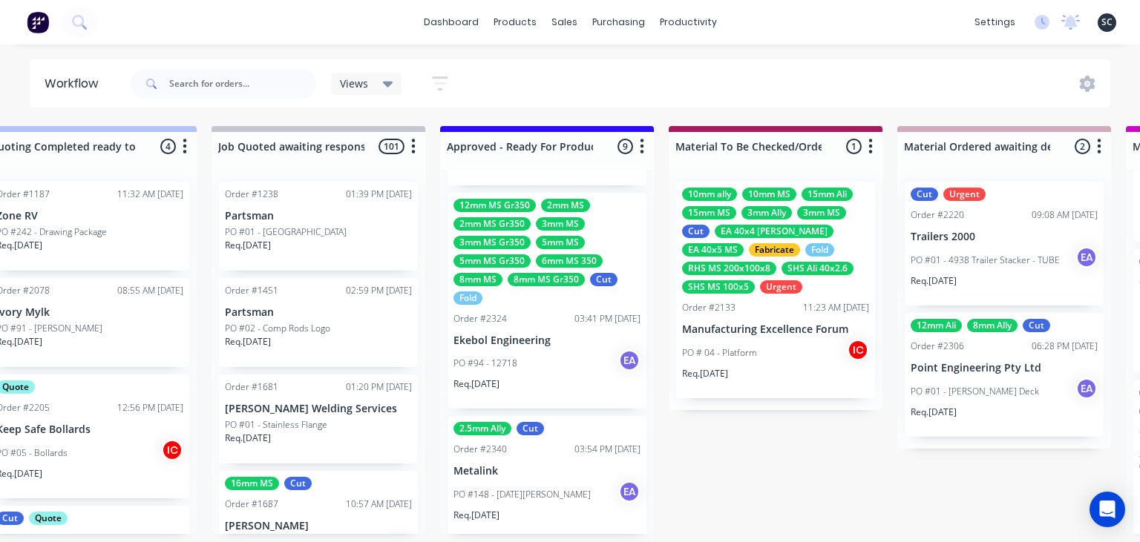
scroll to position [924, 0]
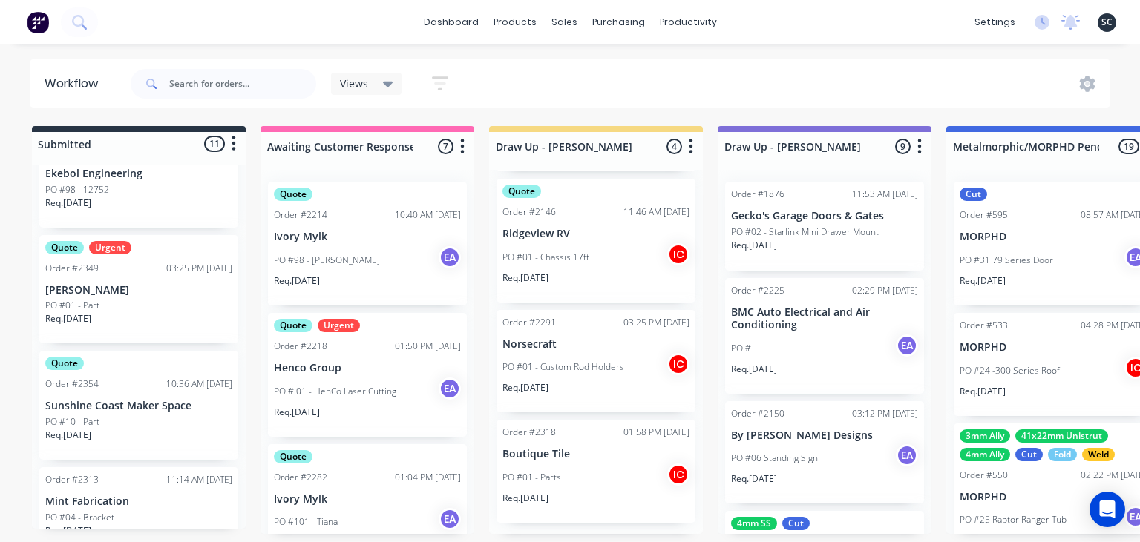
scroll to position [433, 0]
click at [124, 323] on div "Req. 30/09/25" at bounding box center [138, 327] width 187 height 25
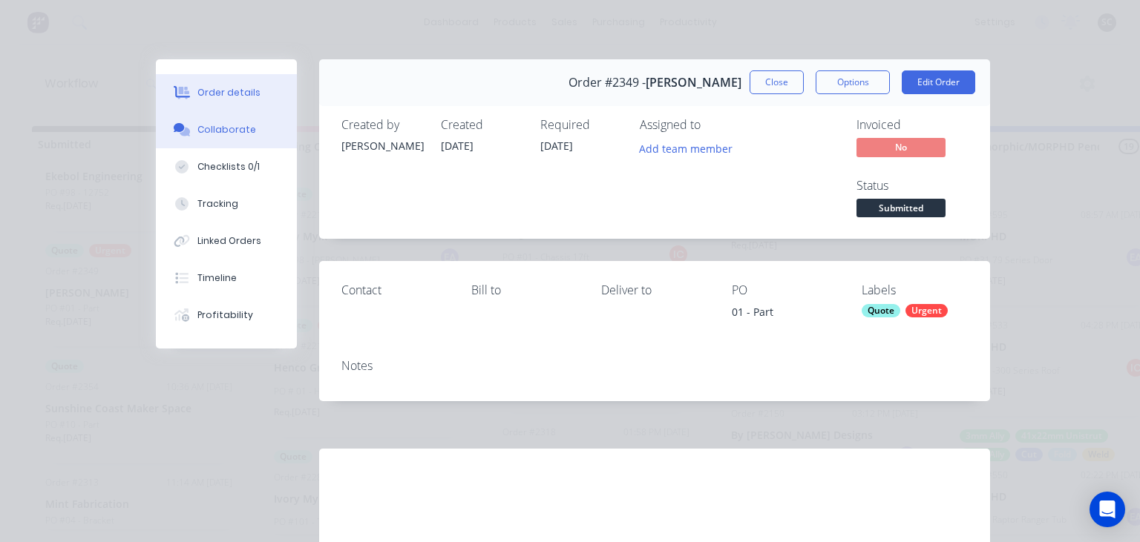
click at [245, 138] on button "Collaborate" at bounding box center [226, 129] width 141 height 37
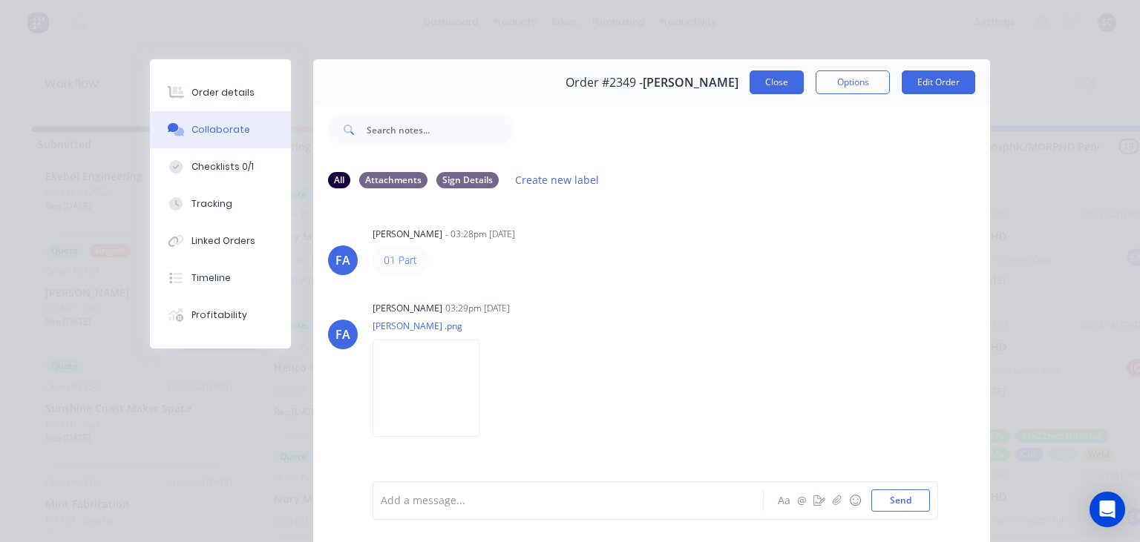
click at [773, 82] on button "Close" at bounding box center [776, 82] width 54 height 24
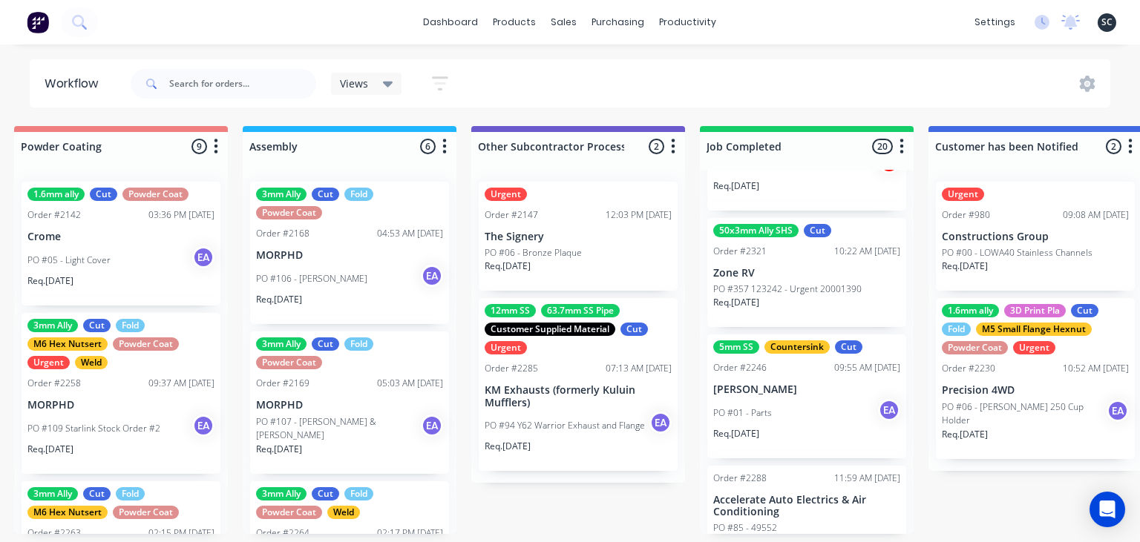
scroll to position [2163, 0]
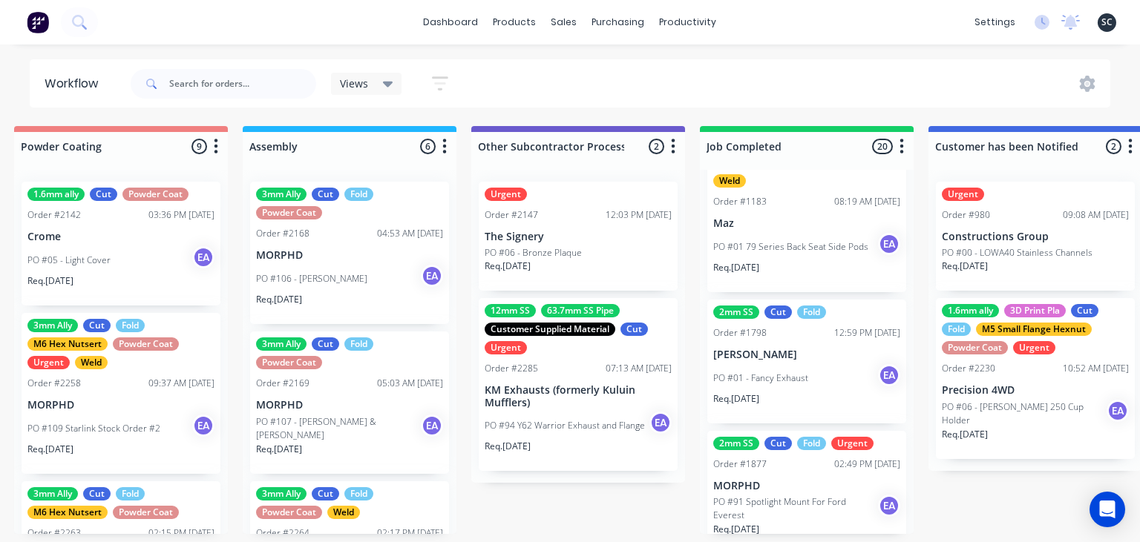
scroll to position [0, 0]
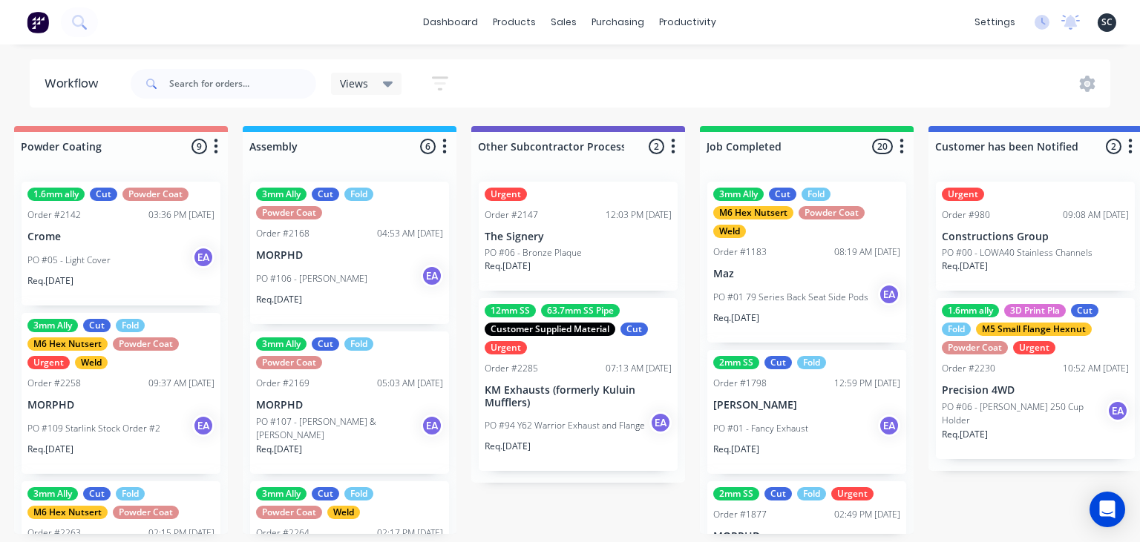
click at [193, 84] on input "text" at bounding box center [242, 84] width 147 height 30
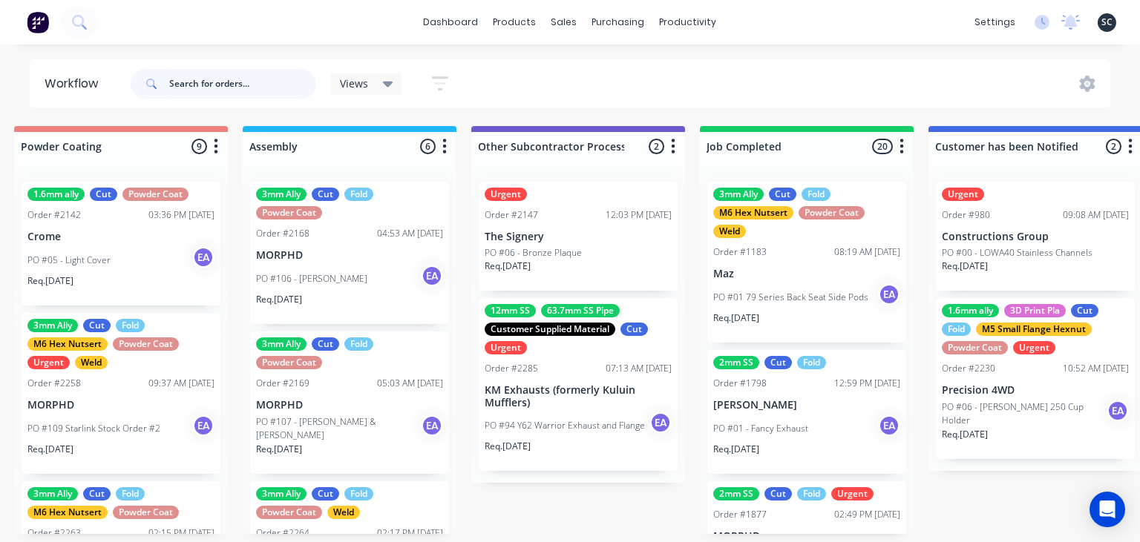
click at [188, 83] on input "text" at bounding box center [242, 84] width 147 height 30
type input "aaron"
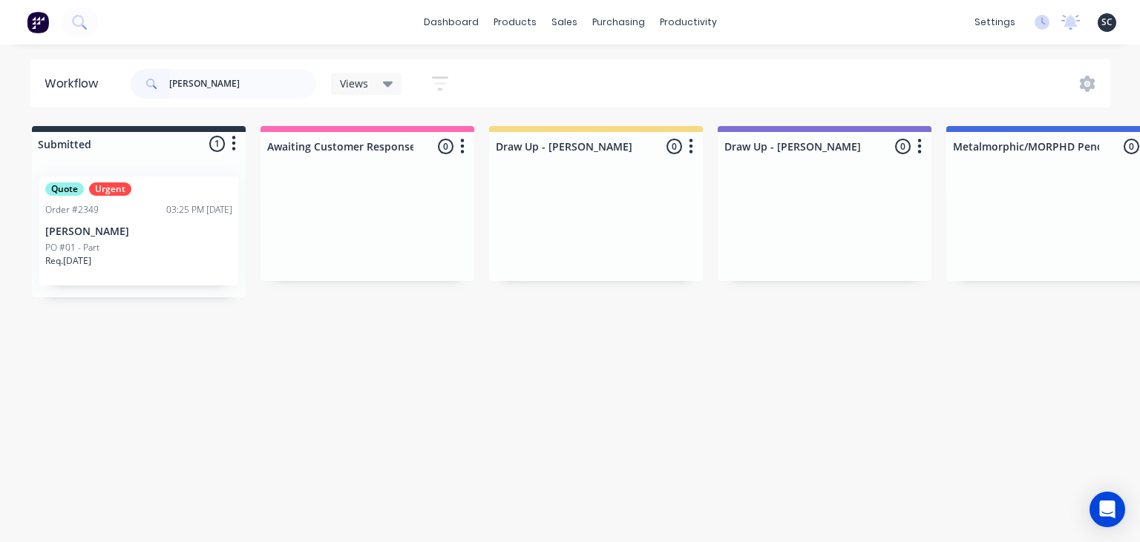
click at [147, 229] on p "[PERSON_NAME]" at bounding box center [138, 232] width 187 height 13
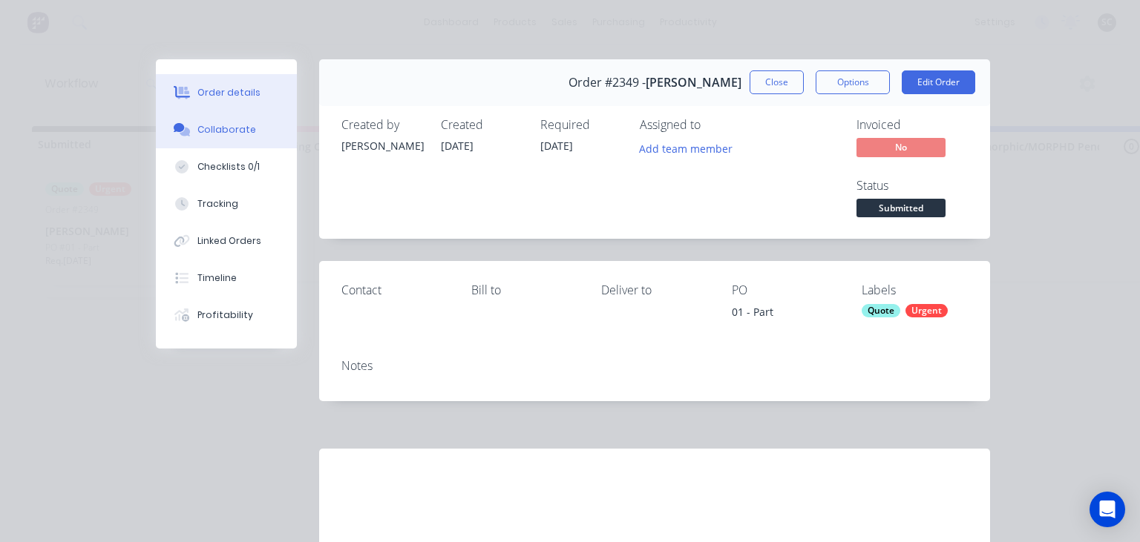
drag, startPoint x: 246, startPoint y: 137, endPoint x: 260, endPoint y: 140, distance: 13.5
click at [246, 137] on button "Collaborate" at bounding box center [226, 129] width 141 height 37
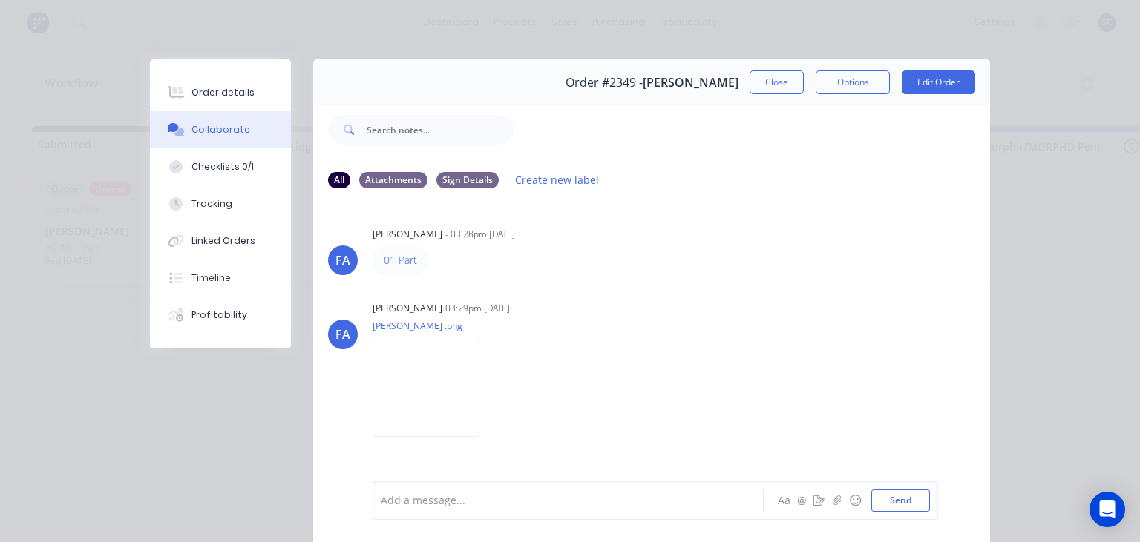
drag, startPoint x: 864, startPoint y: 261, endPoint x: 603, endPoint y: 261, distance: 261.9
click at [862, 261] on div "FA Francis Adrian Candido - 03:28pm 23/09/25 01 Part" at bounding box center [651, 249] width 677 height 52
click at [411, 259] on link "01 Part" at bounding box center [400, 260] width 33 height 14
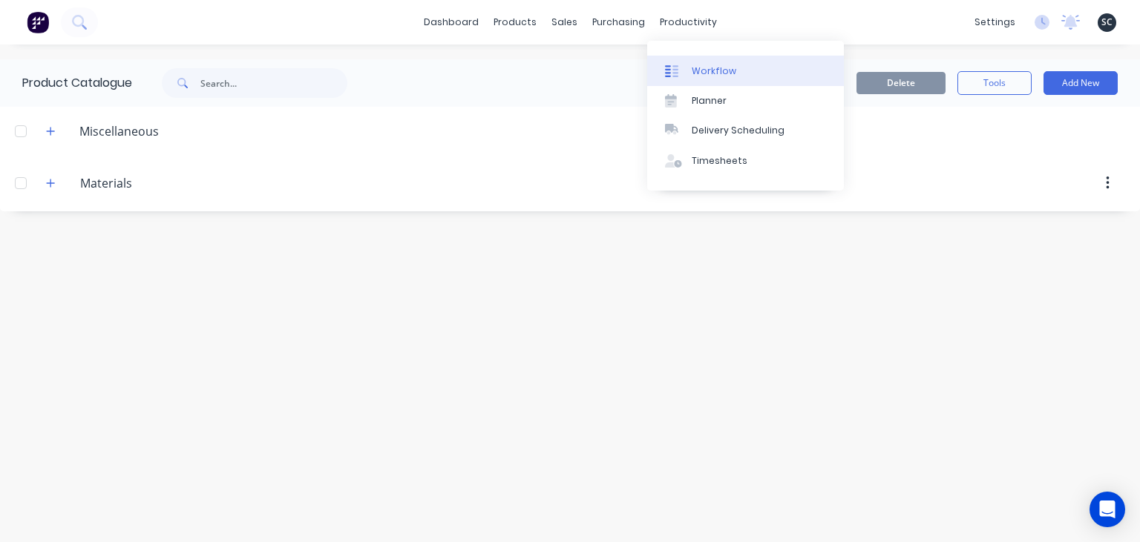
click at [723, 62] on link "Workflow" at bounding box center [745, 71] width 197 height 30
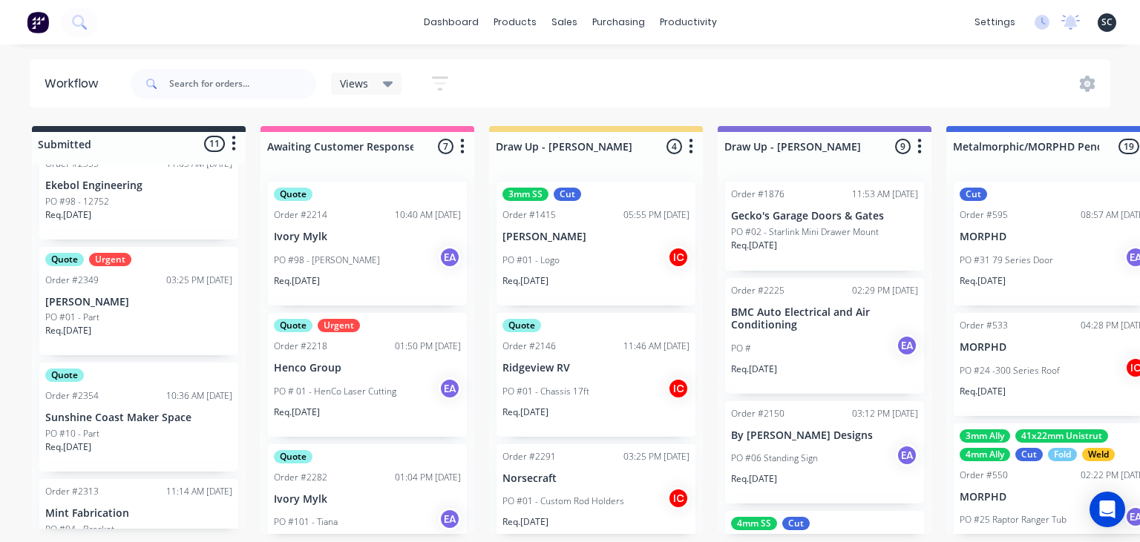
scroll to position [427, 0]
click at [132, 316] on div "PO #01 - Part" at bounding box center [138, 314] width 187 height 13
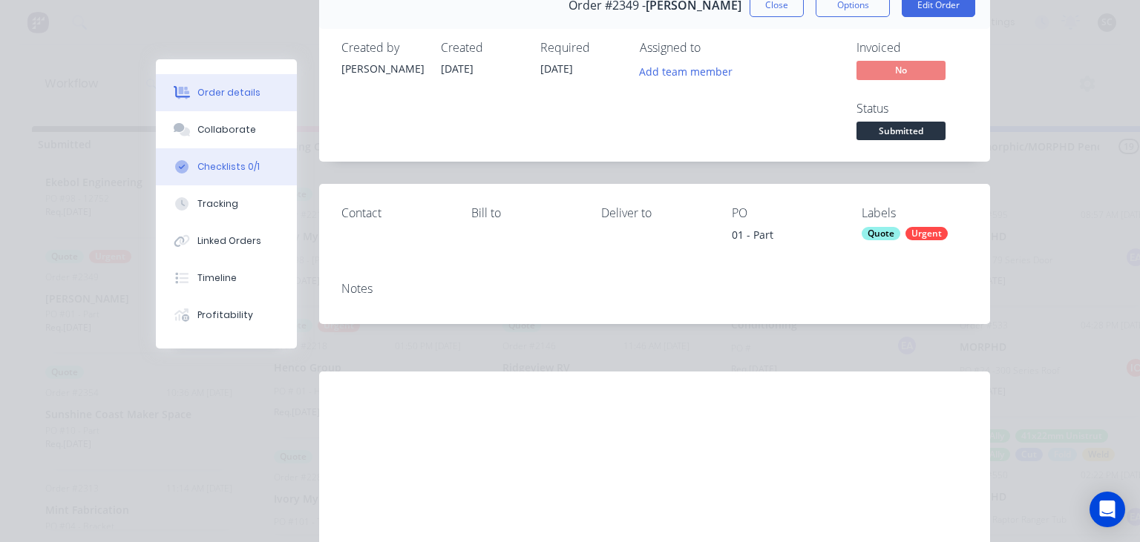
scroll to position [85, 0]
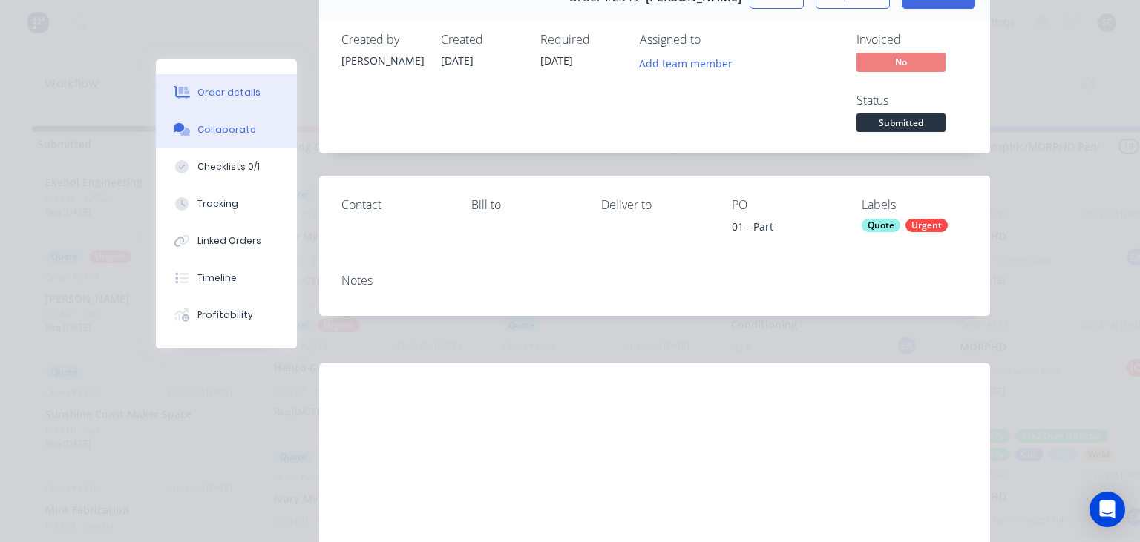
click at [238, 141] on button "Collaborate" at bounding box center [226, 129] width 141 height 37
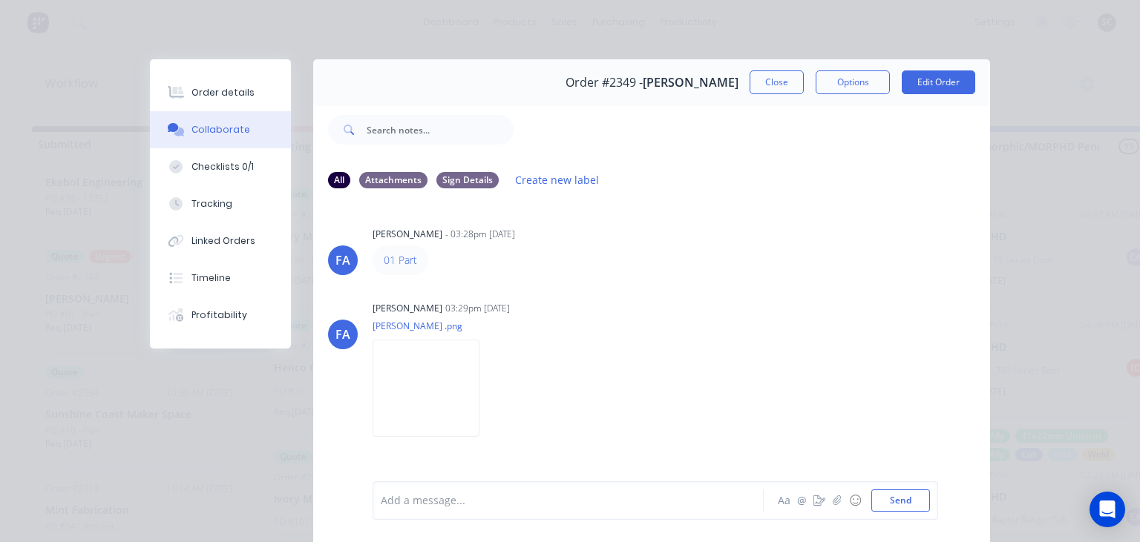
scroll to position [329, 0]
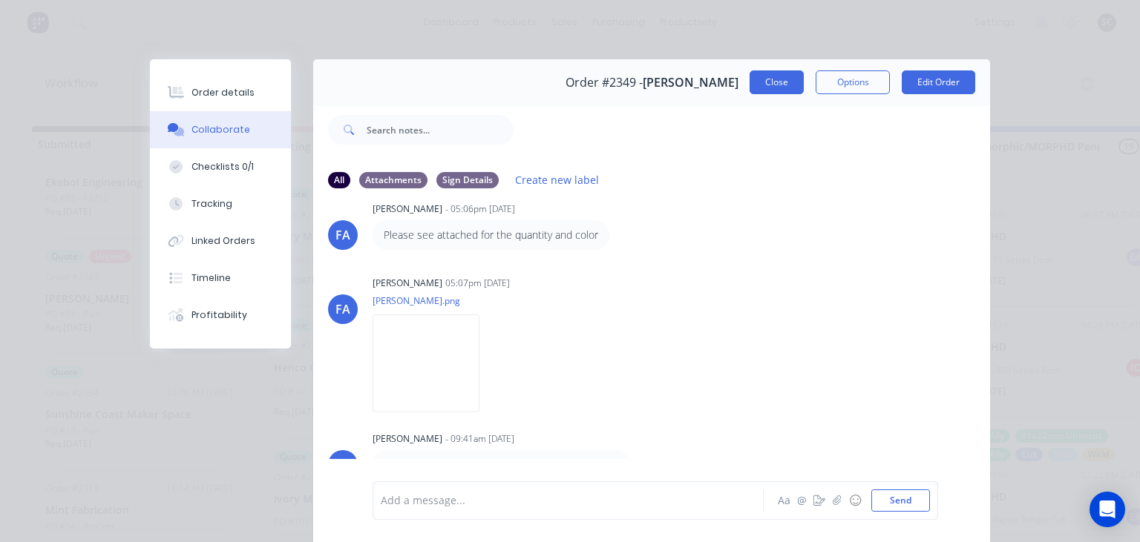
click at [769, 80] on button "Close" at bounding box center [776, 82] width 54 height 24
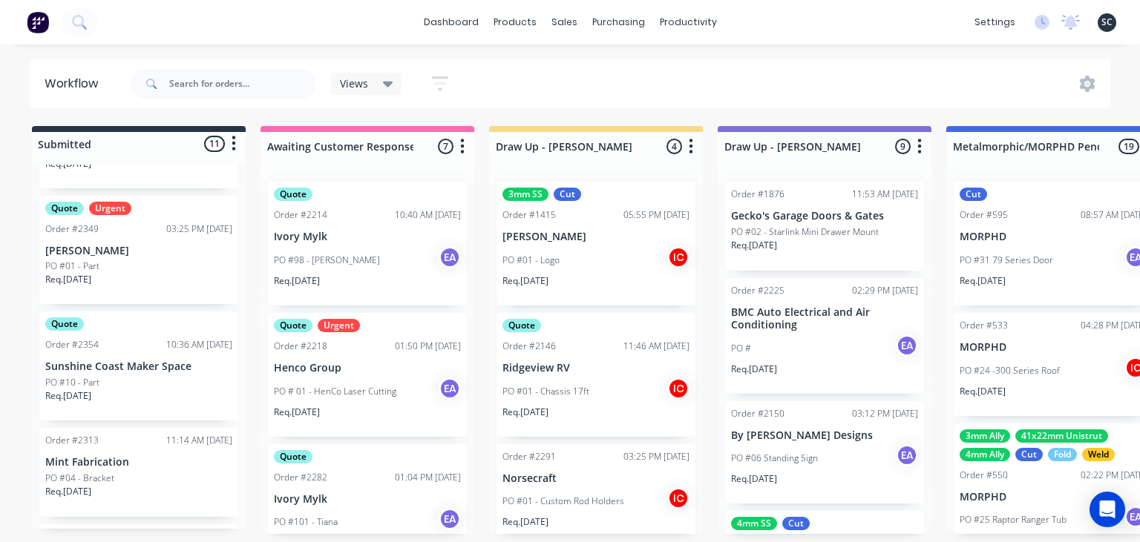
scroll to position [341, 0]
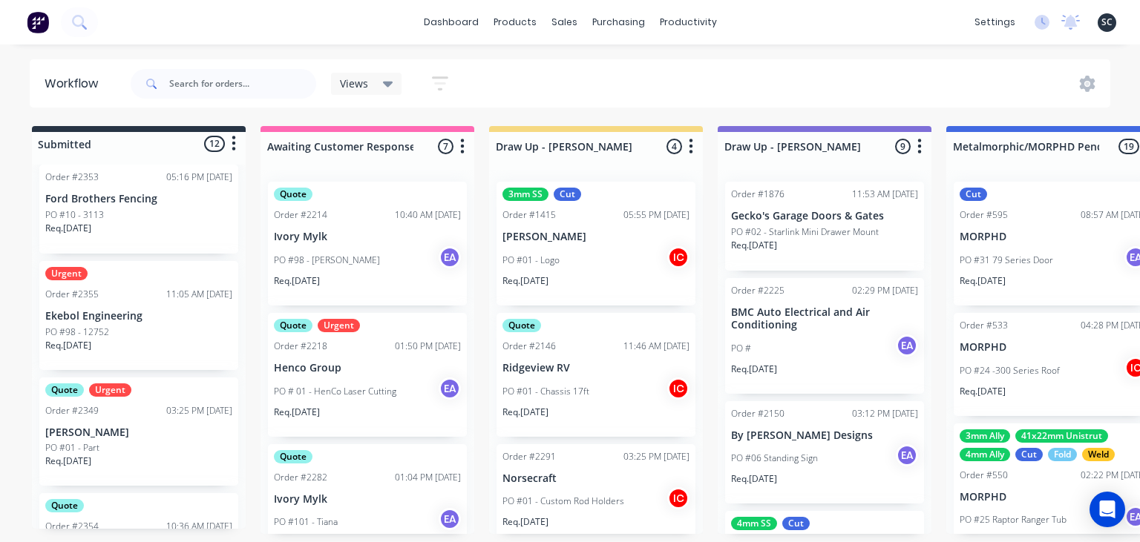
scroll to position [341, 0]
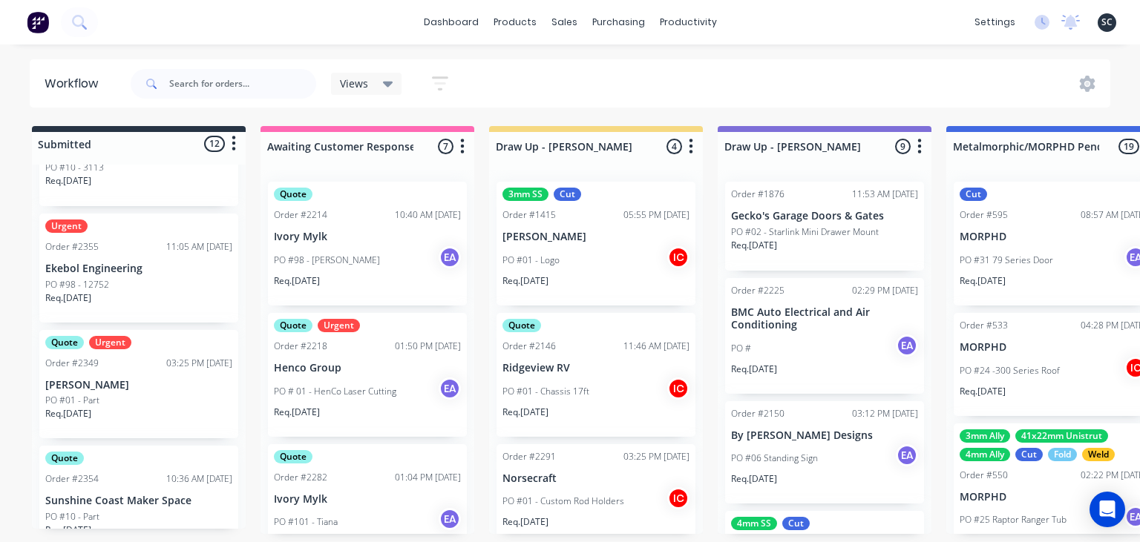
click at [129, 278] on div "Urgent Order #2355 11:05 AM 24/09/25 Ekebol Engineering PO #98 - 12752 Req. 29/…" at bounding box center [138, 268] width 199 height 109
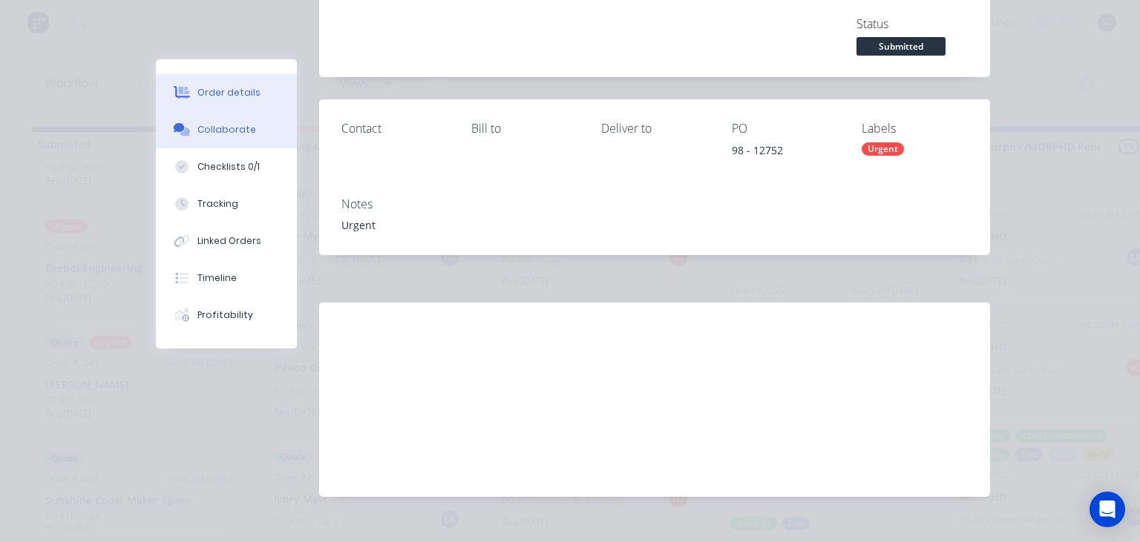
scroll to position [171, 0]
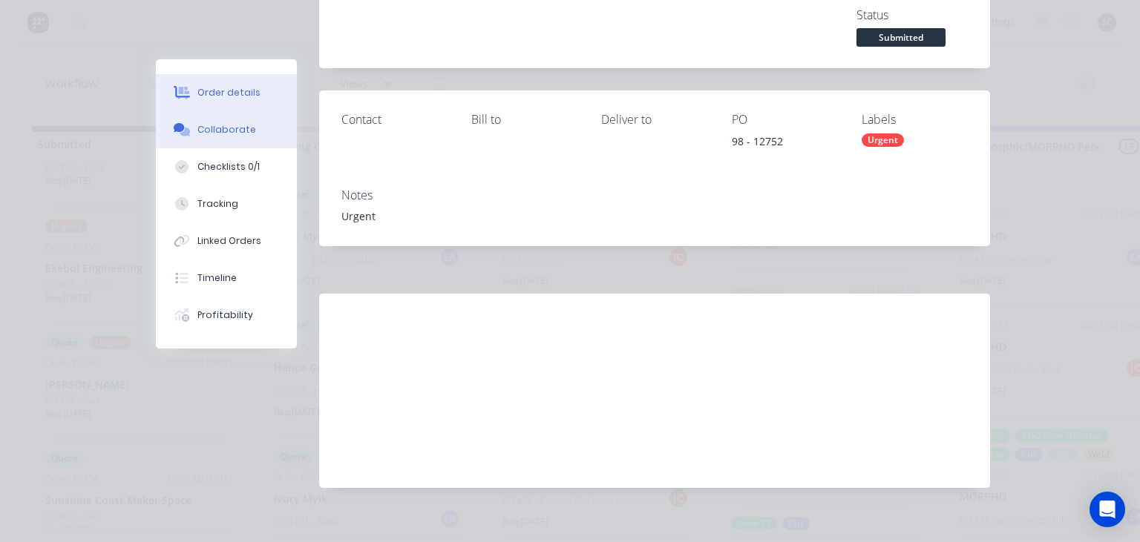
click at [240, 128] on div "Collaborate" at bounding box center [226, 129] width 59 height 13
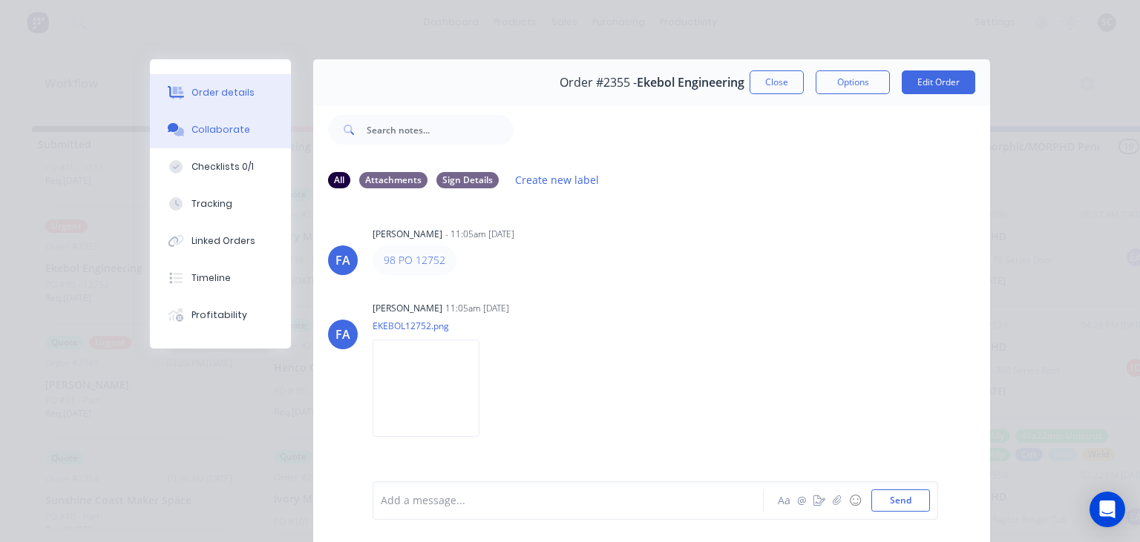
click at [263, 108] on button "Order details" at bounding box center [220, 92] width 141 height 37
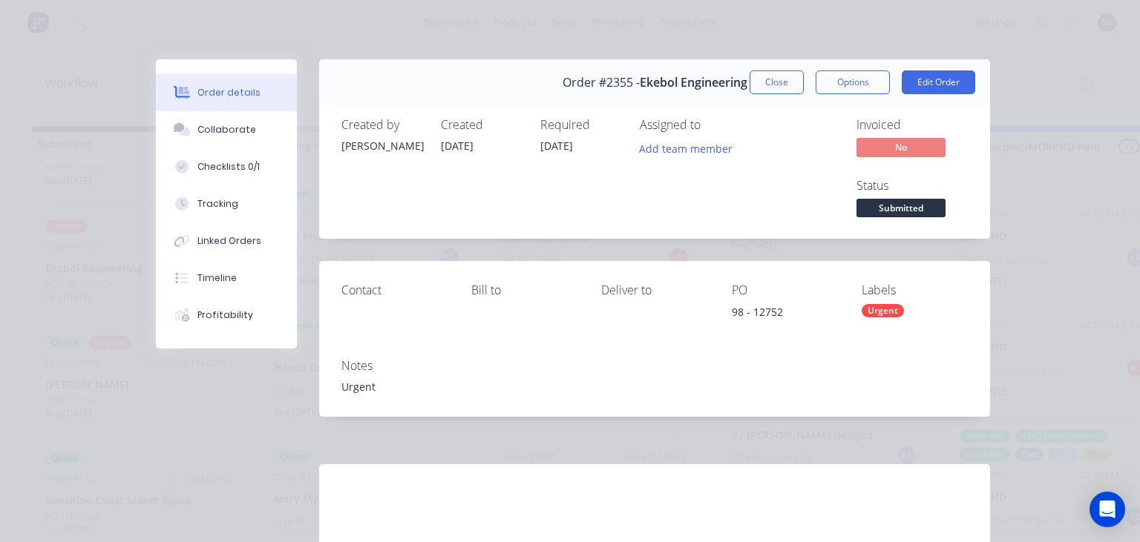
drag, startPoint x: 788, startPoint y: 85, endPoint x: 616, endPoint y: 263, distance: 248.2
click at [787, 85] on button "Close" at bounding box center [776, 82] width 54 height 24
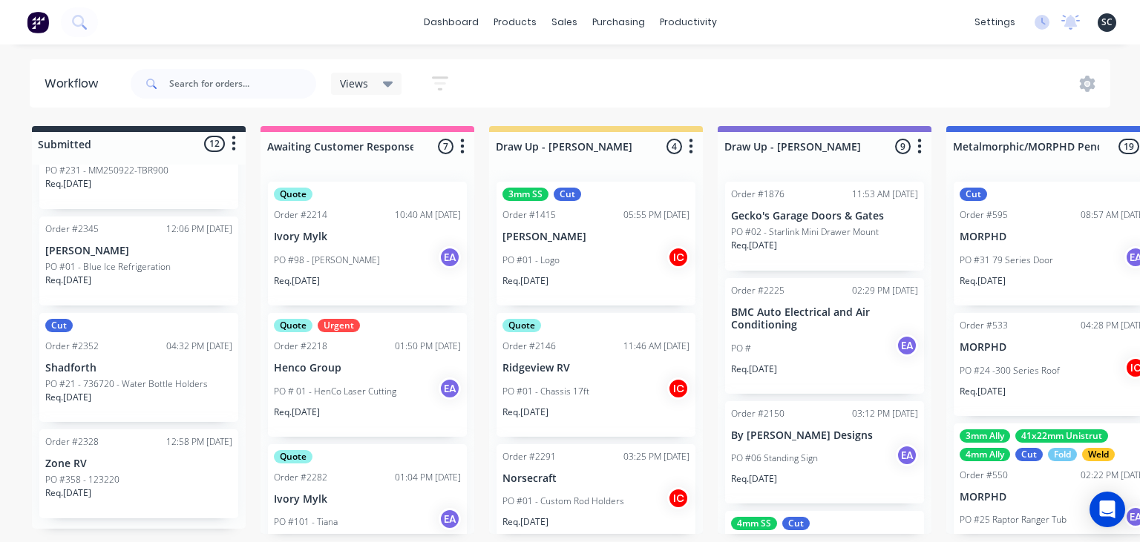
scroll to position [977, 0]
click at [139, 387] on p "PO #21 - 736720 - Water Bottle Holders" at bounding box center [126, 383] width 163 height 13
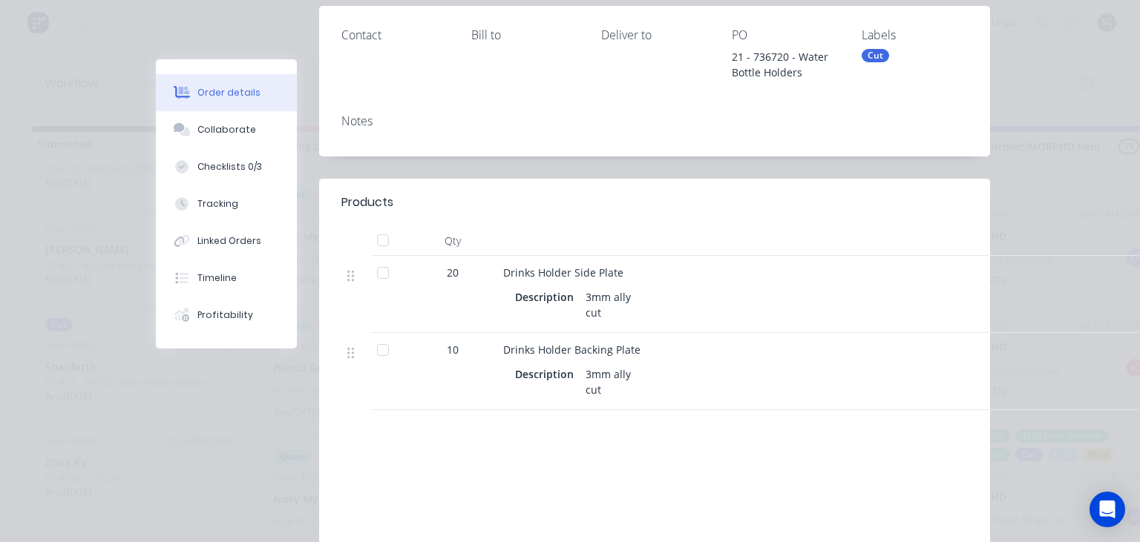
scroll to position [256, 0]
click at [222, 126] on div "Collaborate" at bounding box center [226, 129] width 59 height 13
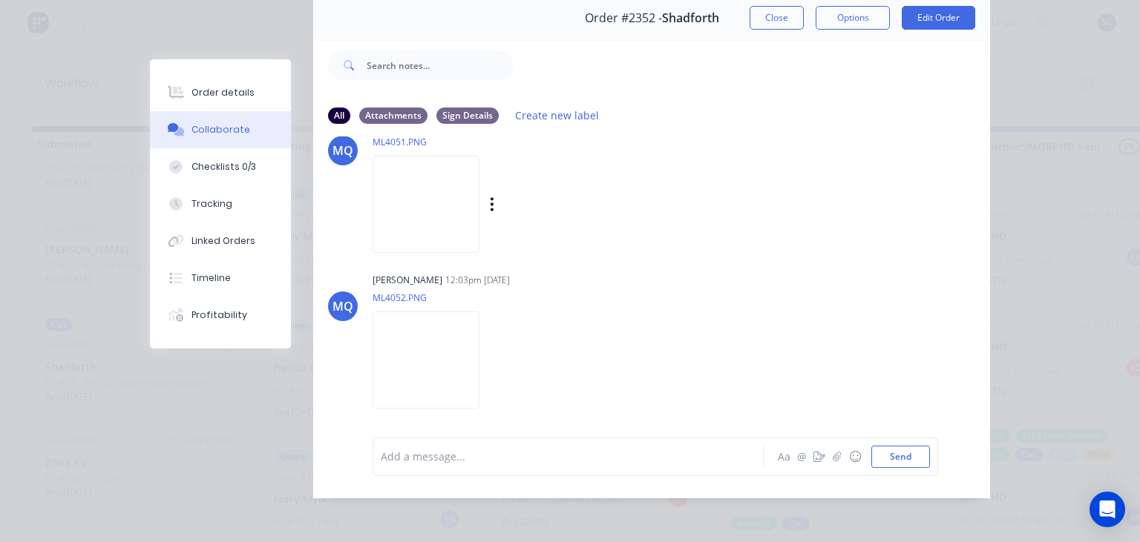
scroll to position [66, 0]
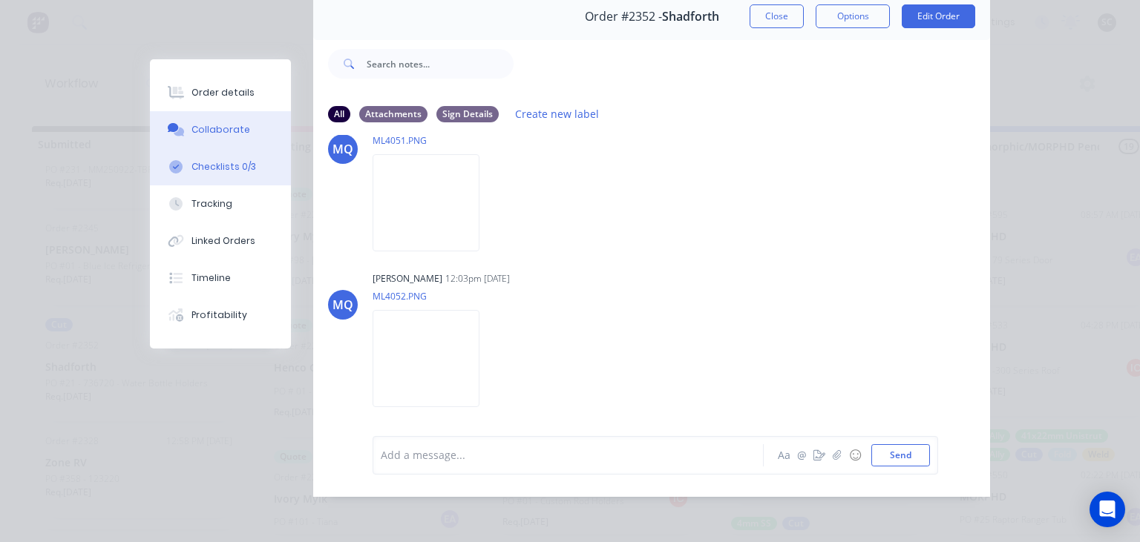
drag, startPoint x: 238, startPoint y: 175, endPoint x: 260, endPoint y: 178, distance: 21.7
click at [238, 174] on button "Checklists 0/3" at bounding box center [220, 166] width 141 height 37
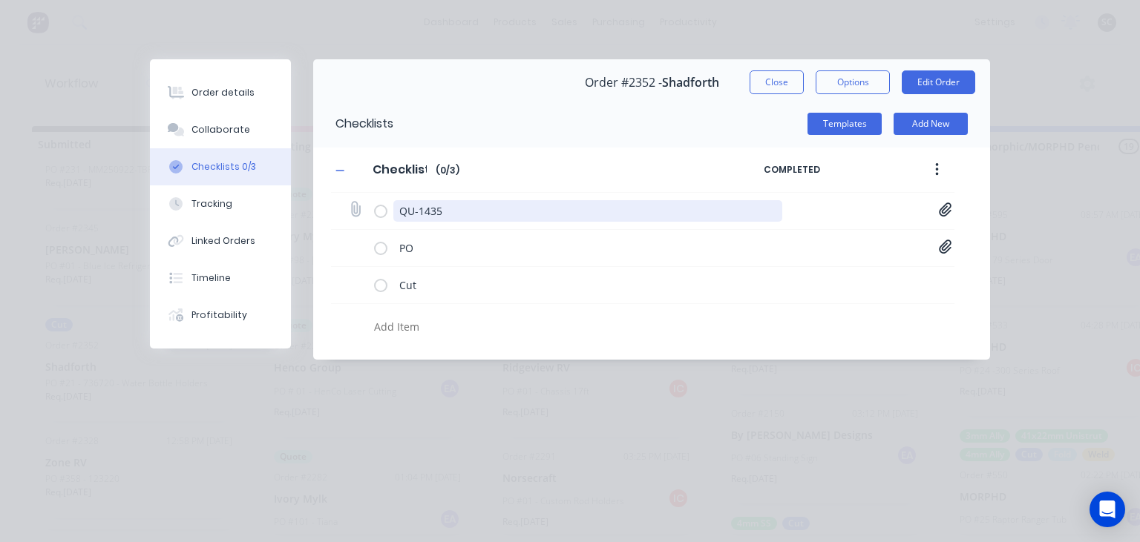
scroll to position [0, 0]
click at [948, 205] on icon at bounding box center [945, 210] width 13 height 15
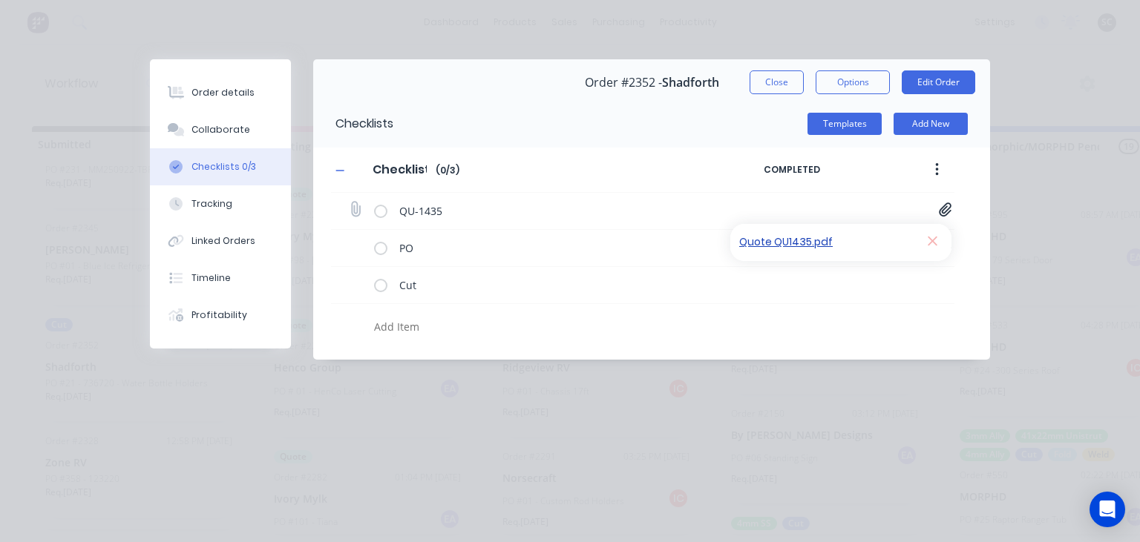
click at [820, 239] on link "Quote QU1435.pdf" at bounding box center [825, 242] width 173 height 16
click at [782, 82] on button "Close" at bounding box center [776, 82] width 54 height 24
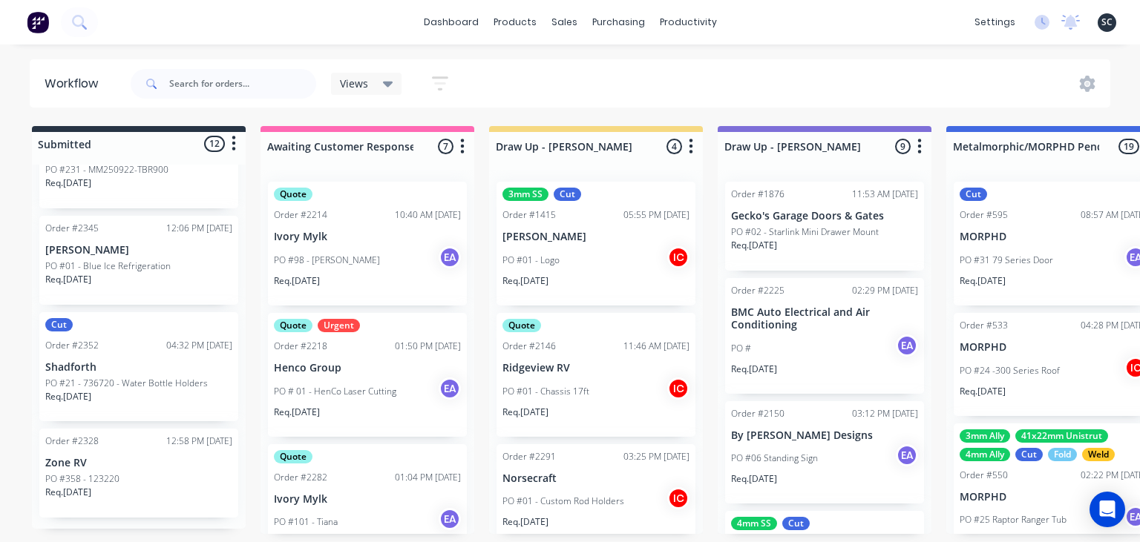
type textarea "x"
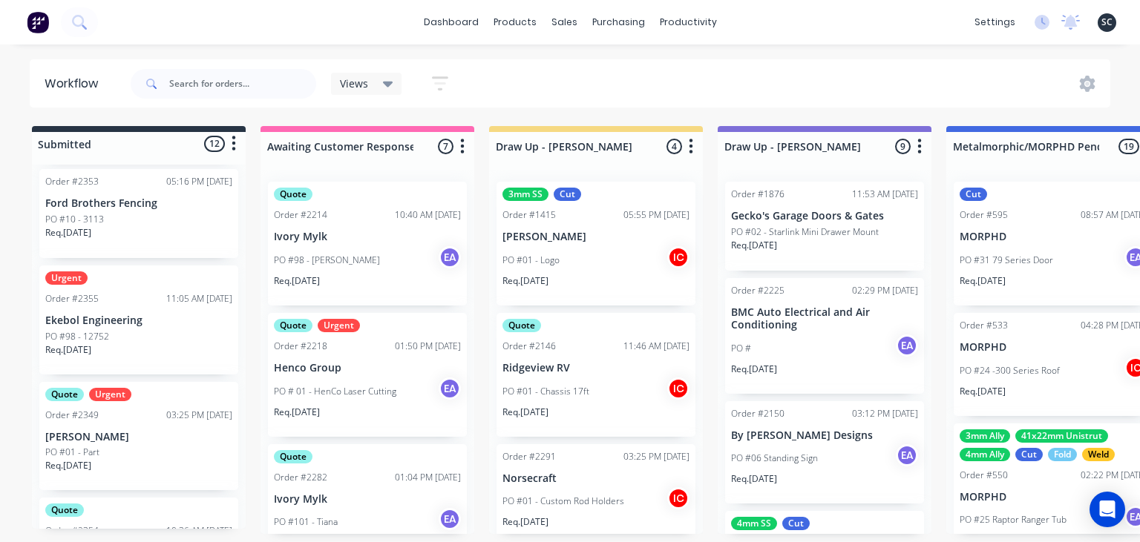
scroll to position [208, 0]
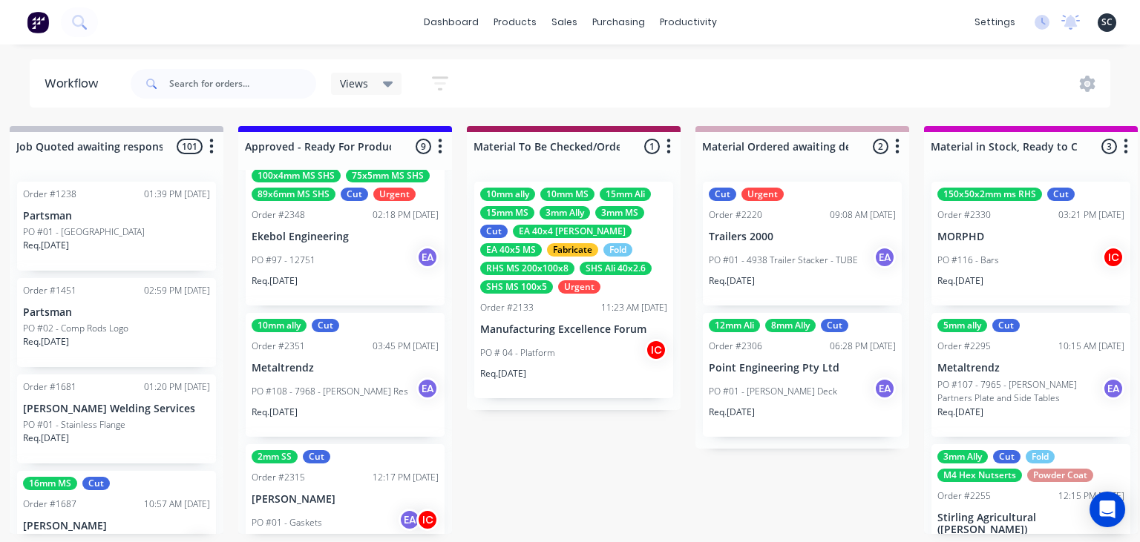
scroll to position [427, 0]
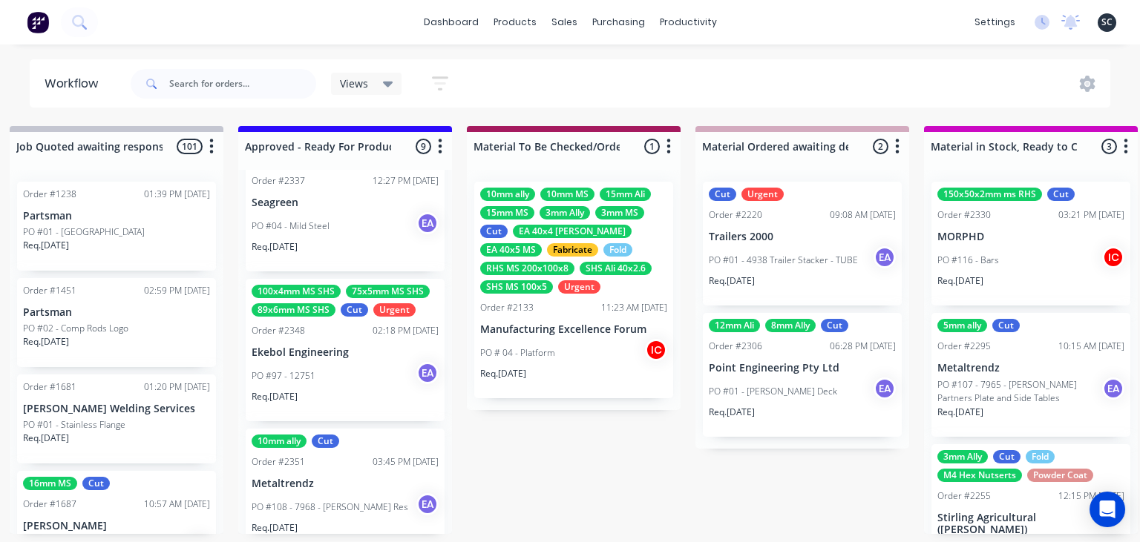
click at [360, 372] on div "PO #97 - 12751 EA" at bounding box center [345, 376] width 187 height 28
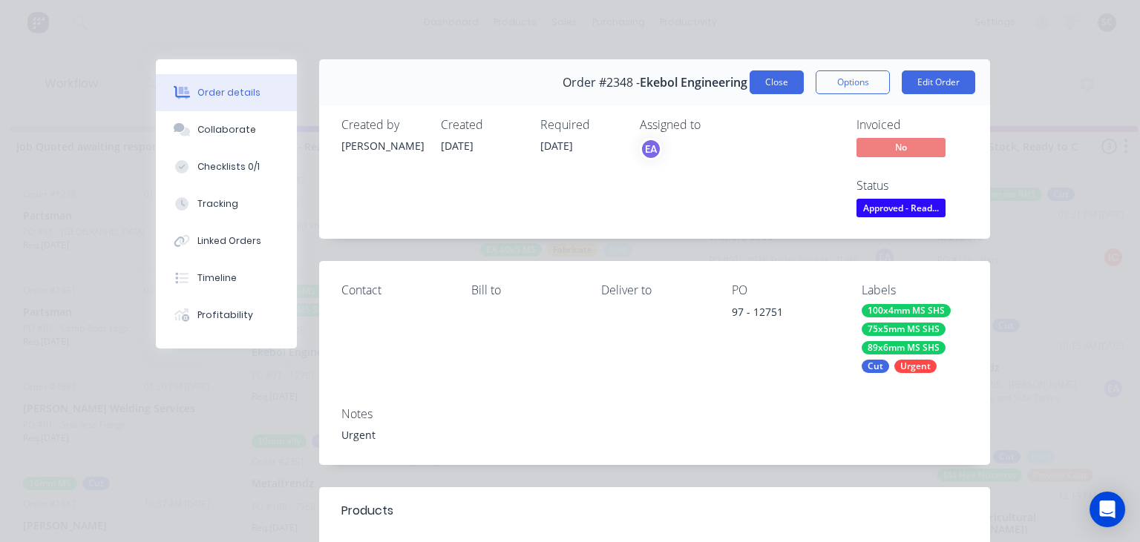
click at [779, 91] on button "Close" at bounding box center [776, 82] width 54 height 24
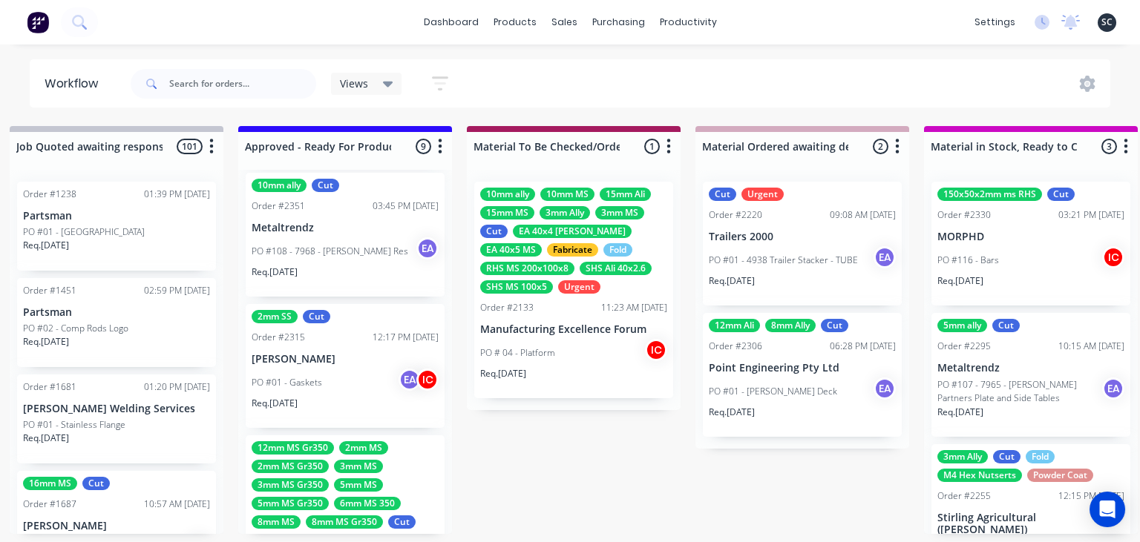
scroll to position [944, 0]
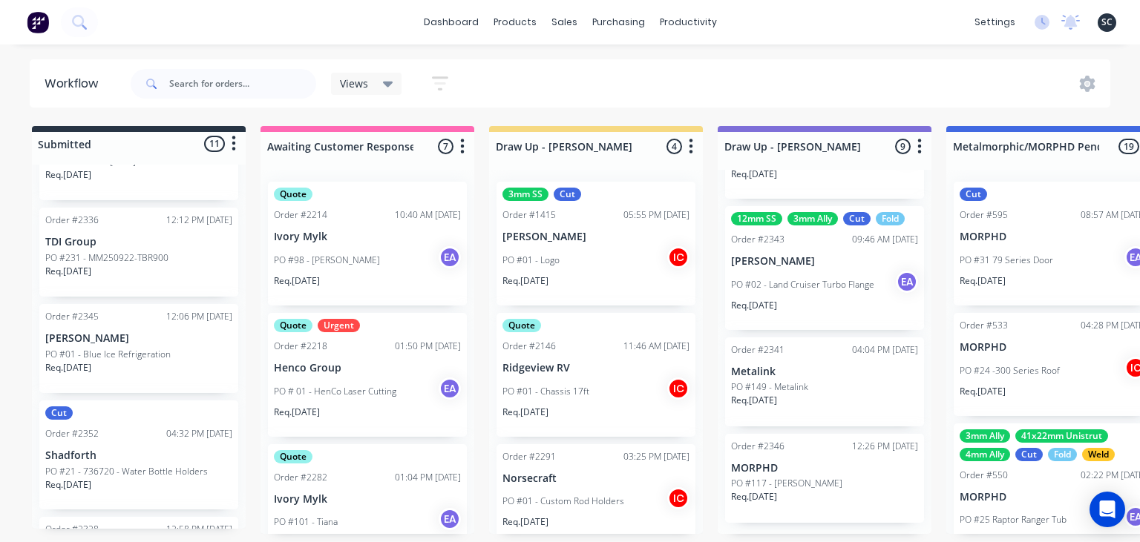
scroll to position [861, 0]
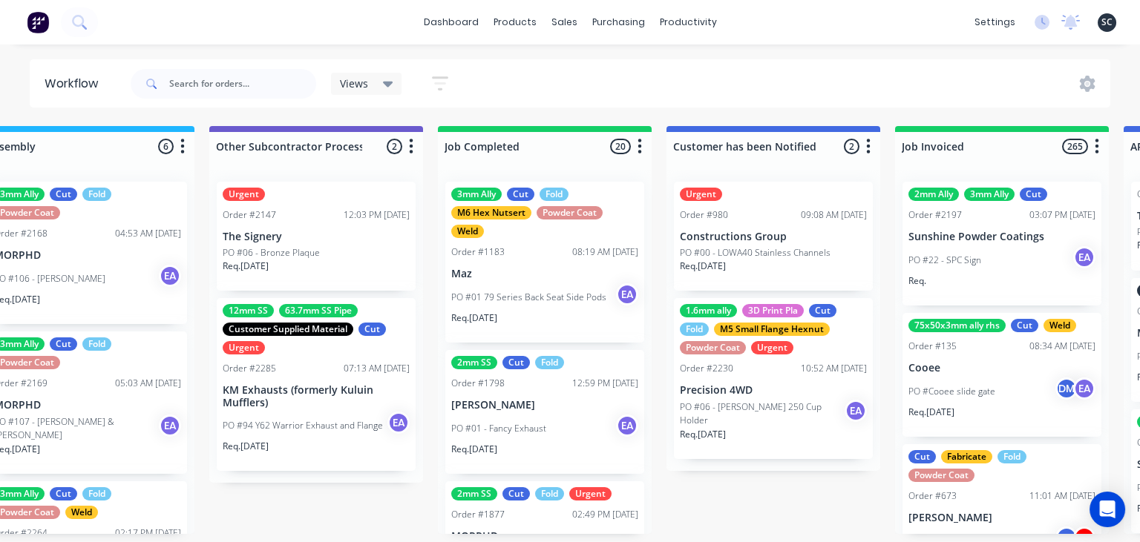
scroll to position [0, 4619]
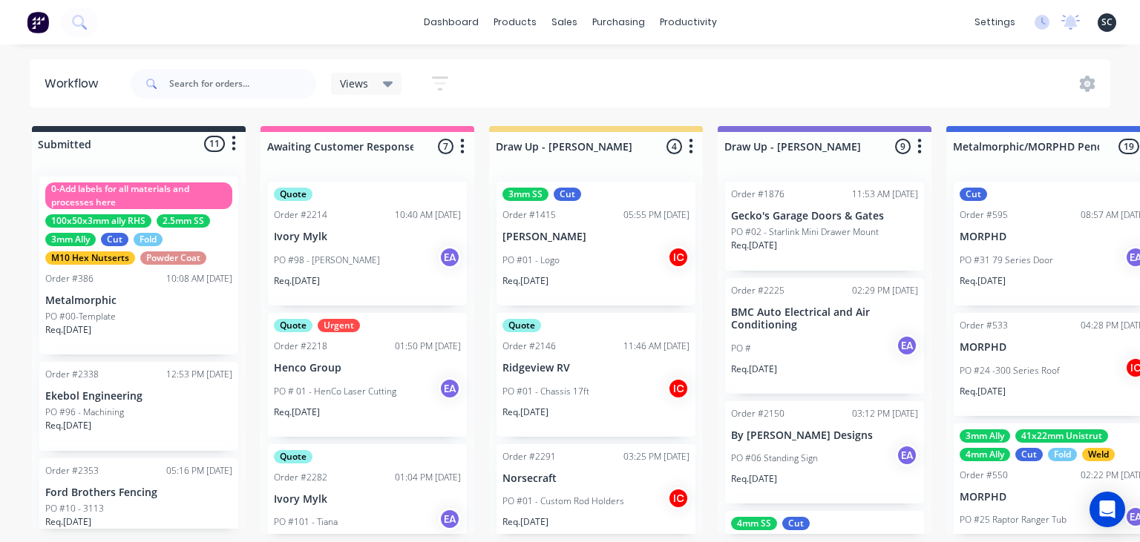
scroll to position [944, 0]
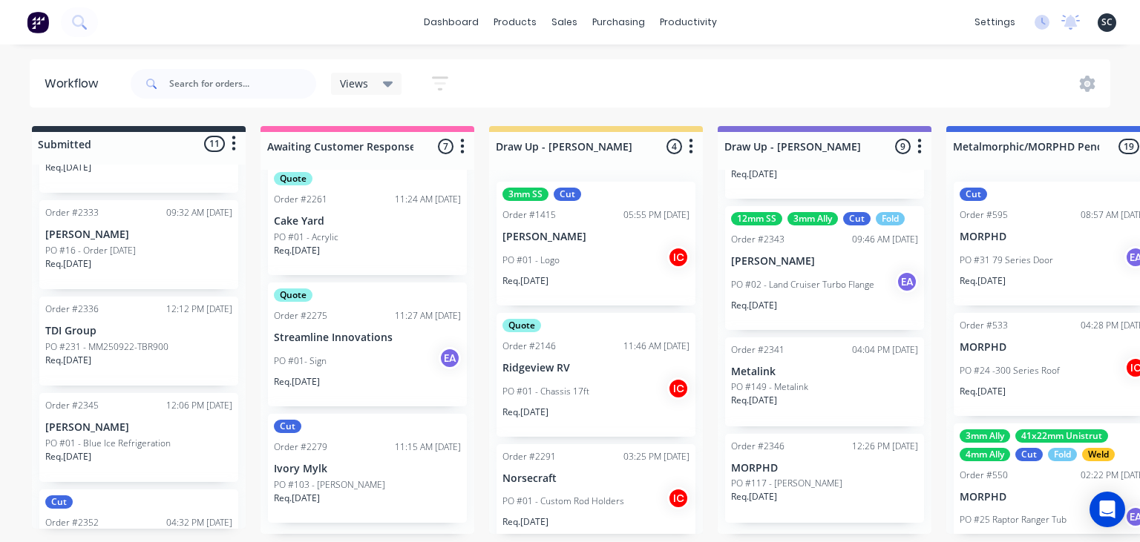
scroll to position [861, 0]
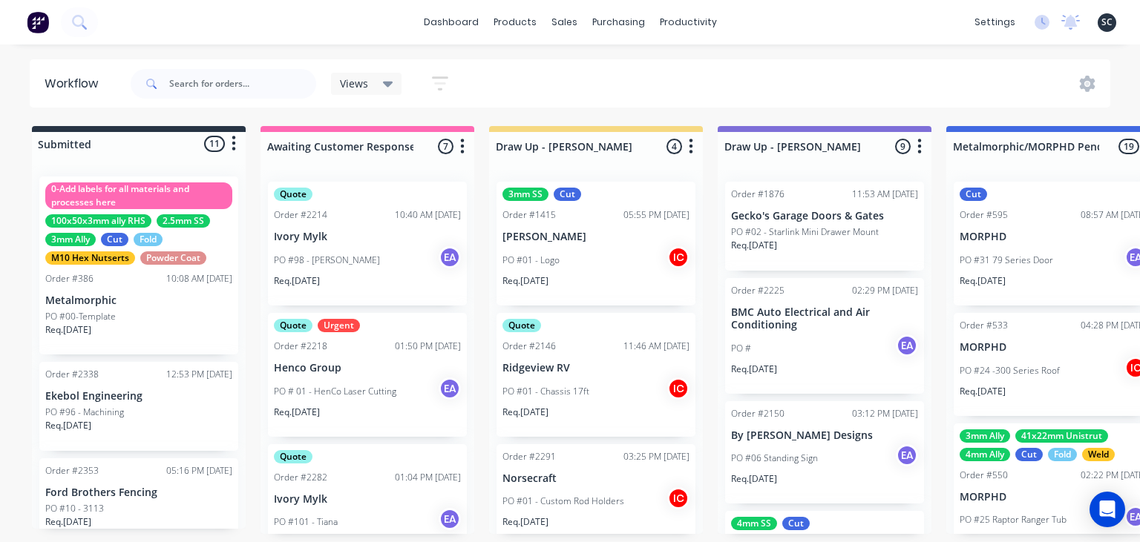
scroll to position [944, 0]
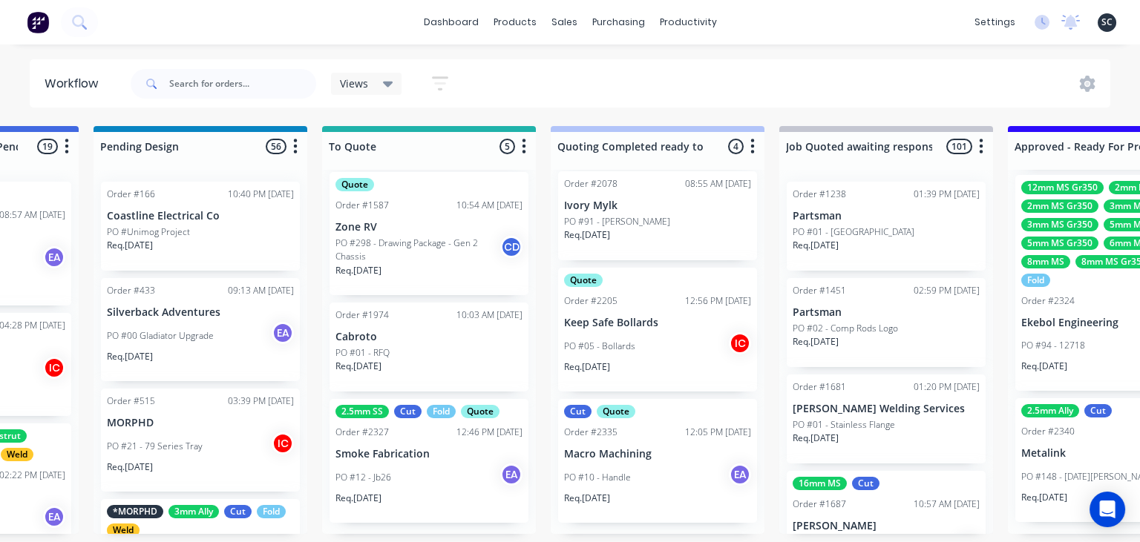
scroll to position [276, 0]
drag, startPoint x: 364, startPoint y: 533, endPoint x: 404, endPoint y: 533, distance: 40.1
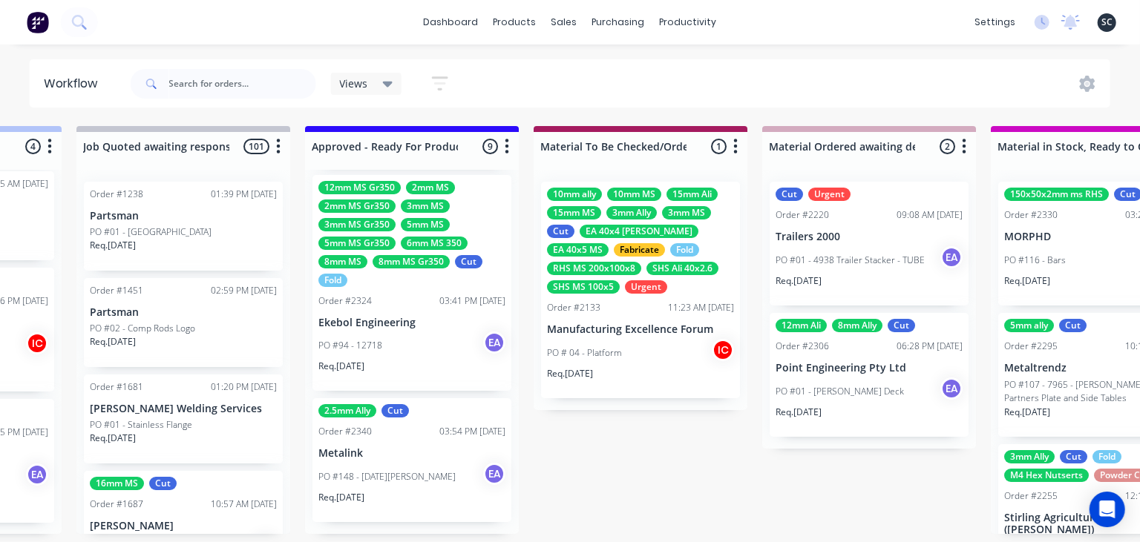
scroll to position [944, 0]
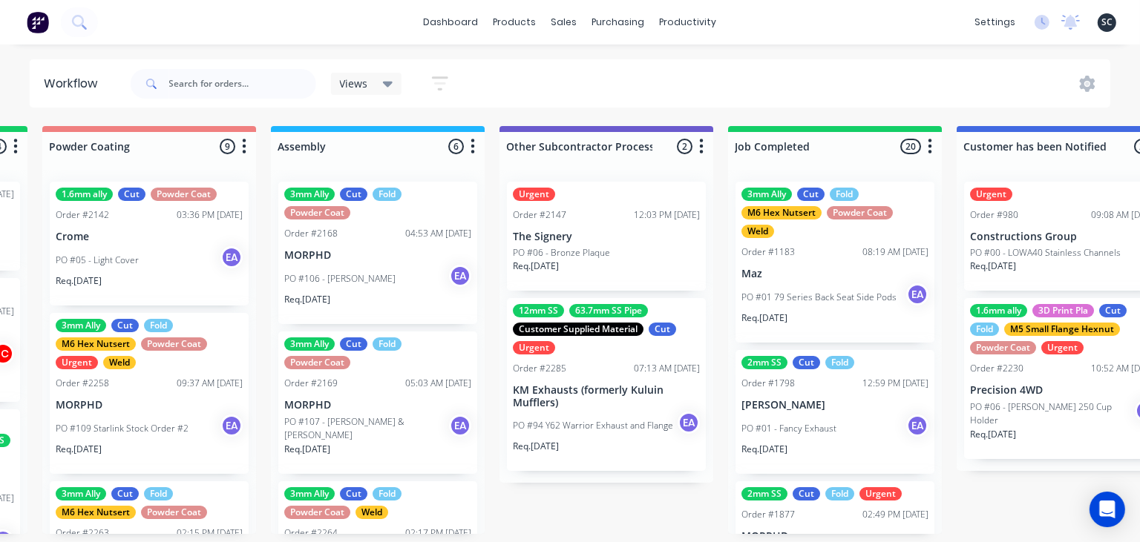
scroll to position [0, 4377]
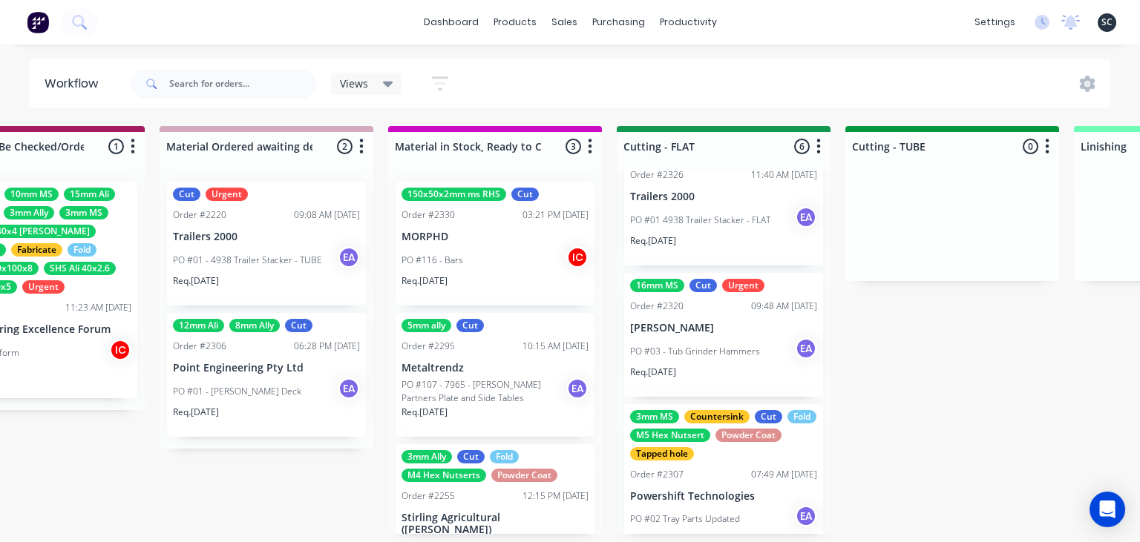
scroll to position [0, 0]
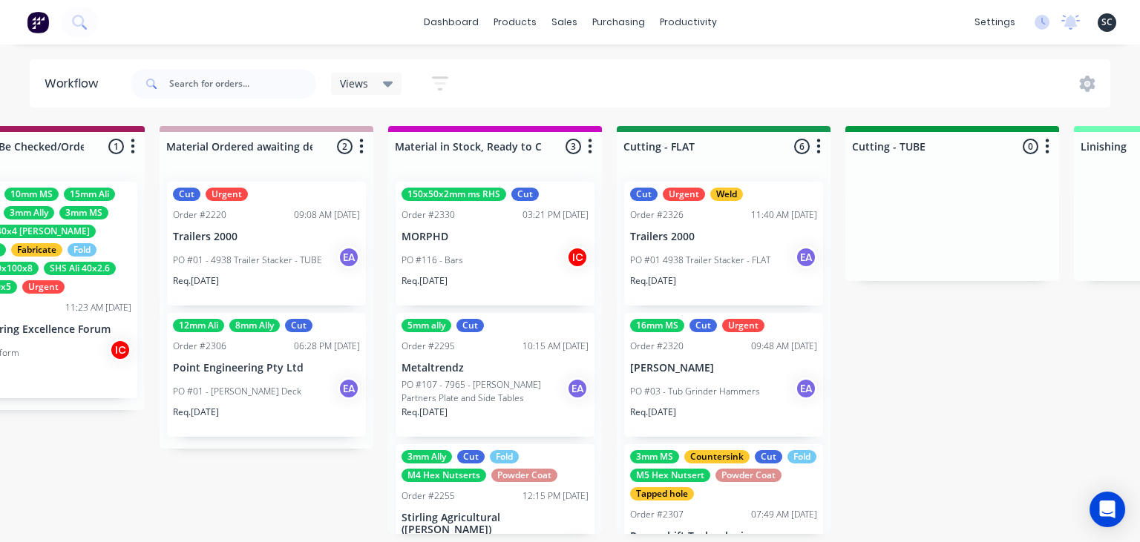
click at [1041, 378] on div "Submitted 11 Status colour #273444 hex #273444 Save Cancel Summaries Total orde…" at bounding box center [668, 330] width 6133 height 408
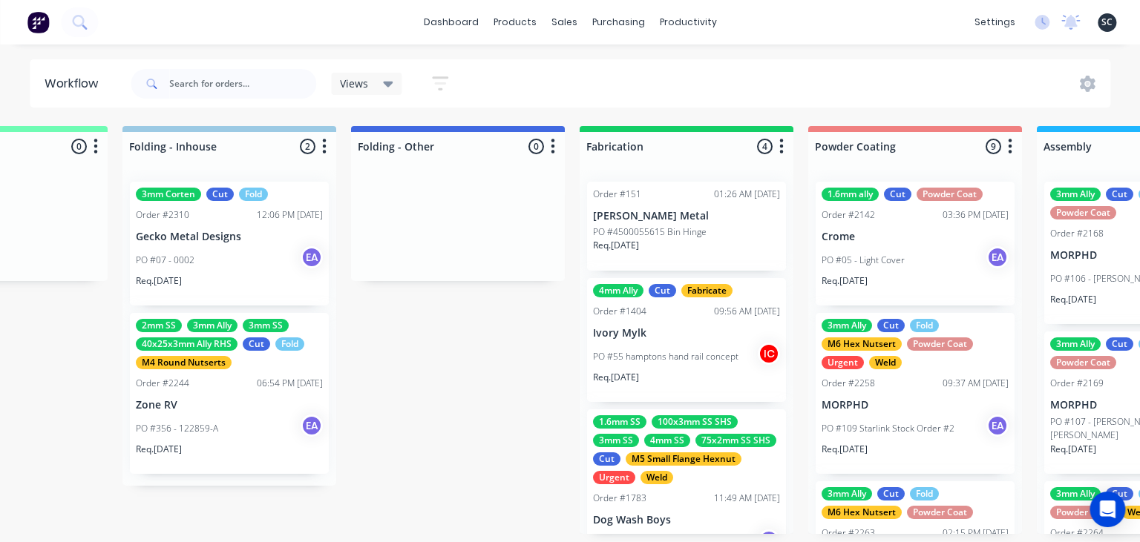
scroll to position [234, 0]
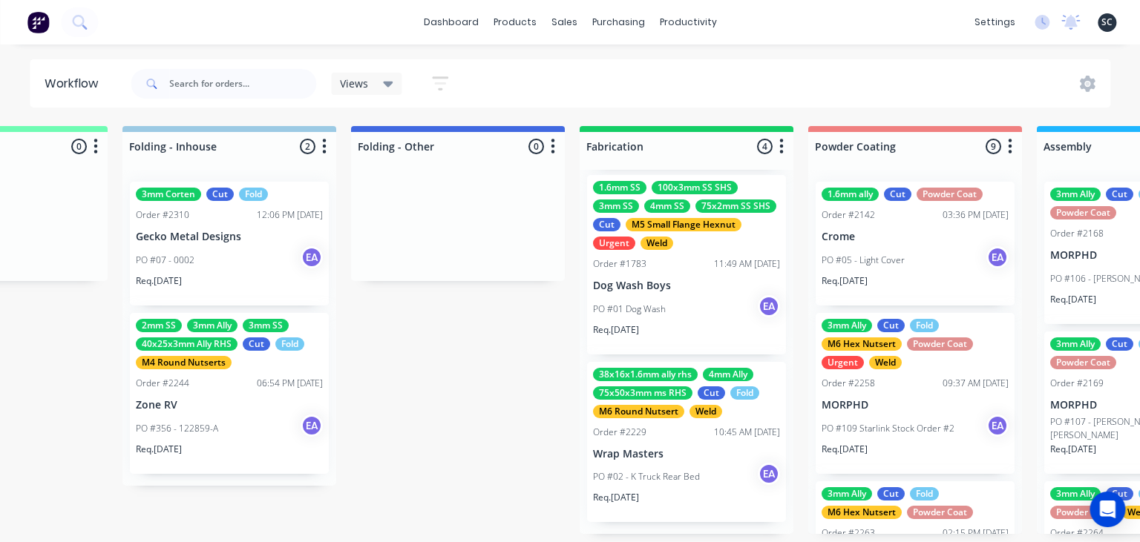
click at [668, 460] on div "38x16x1.6mm ally rhs 4mm Ally 75x50x3mm ms RHS Cut Fold M6 Round Nutsert Weld O…" at bounding box center [686, 442] width 199 height 161
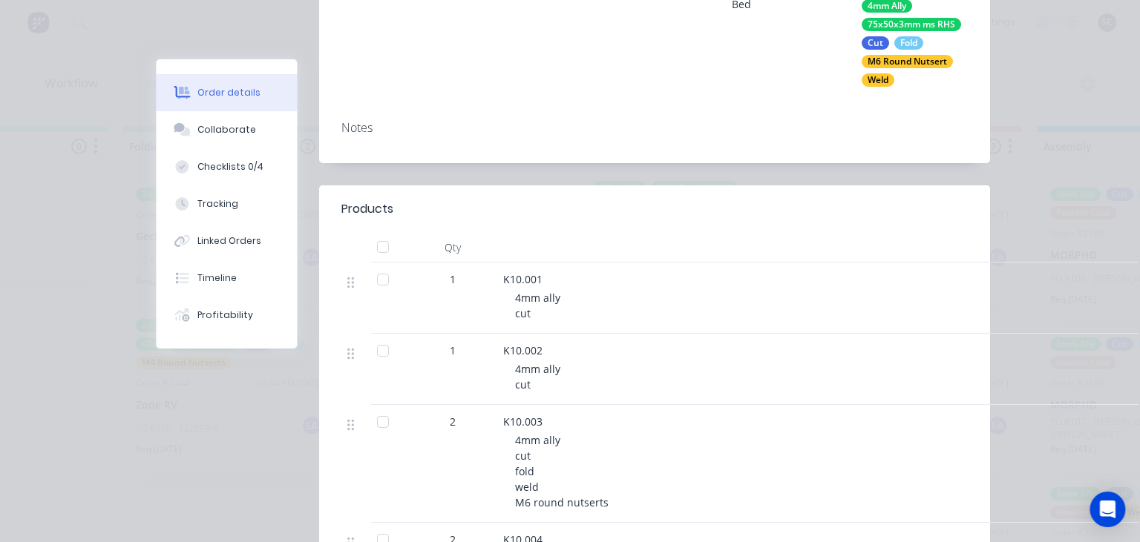
scroll to position [427, 0]
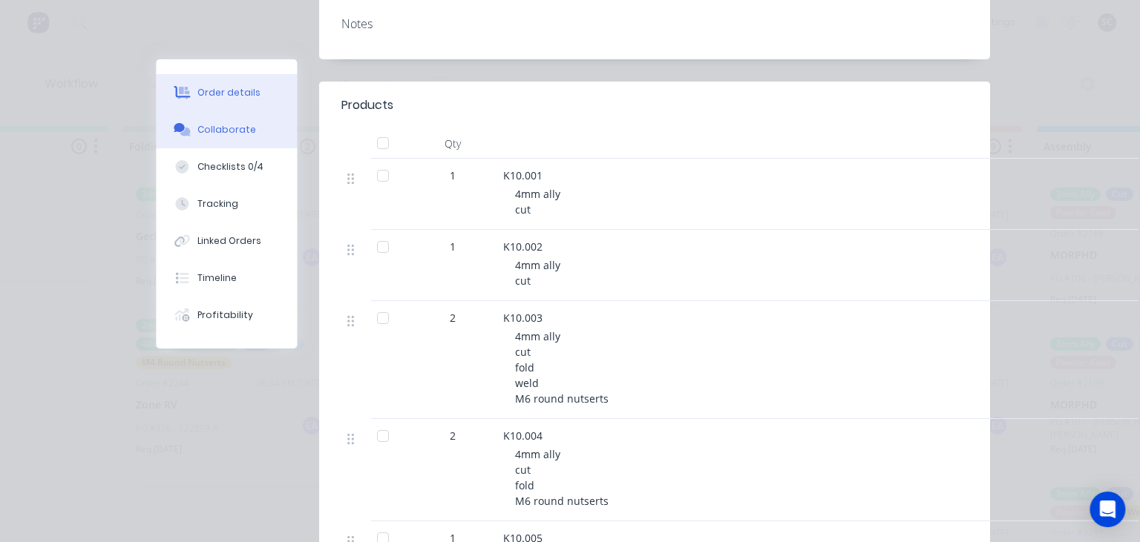
click at [211, 131] on div "Collaborate" at bounding box center [226, 129] width 59 height 13
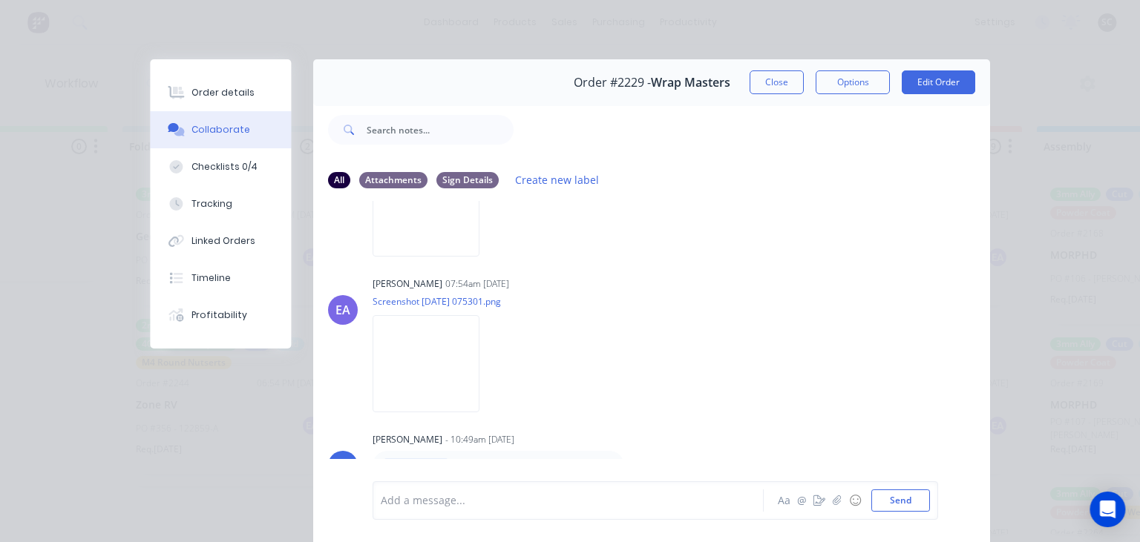
scroll to position [181, 0]
click at [664, 298] on div "Emma Arena 07:54am 08/09/25 Screenshot 2025-09-08 075301.png Labels Download" at bounding box center [559, 339] width 373 height 134
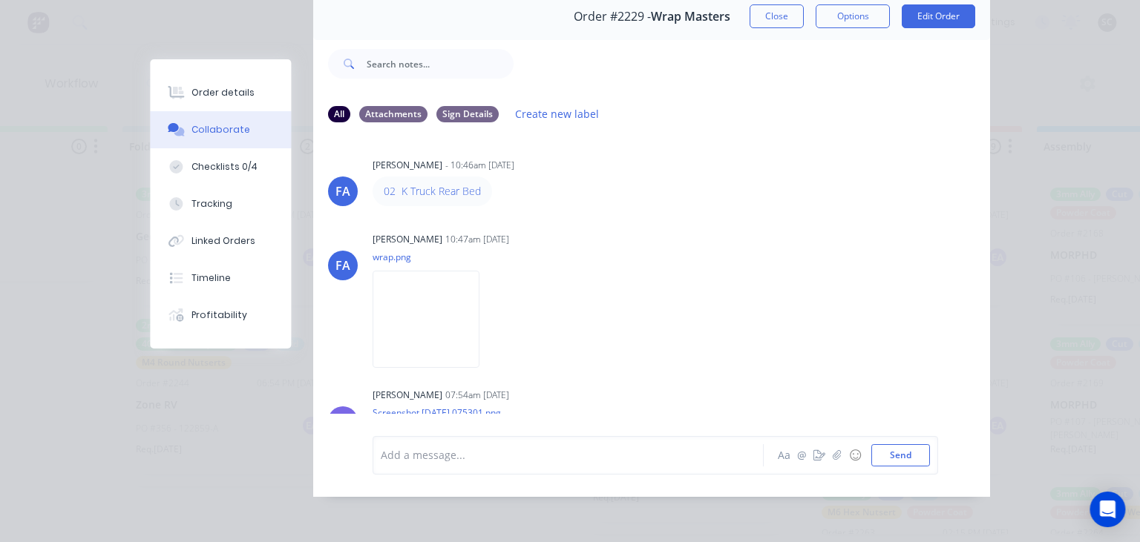
scroll to position [0, 0]
click at [769, 24] on button "Close" at bounding box center [776, 16] width 54 height 24
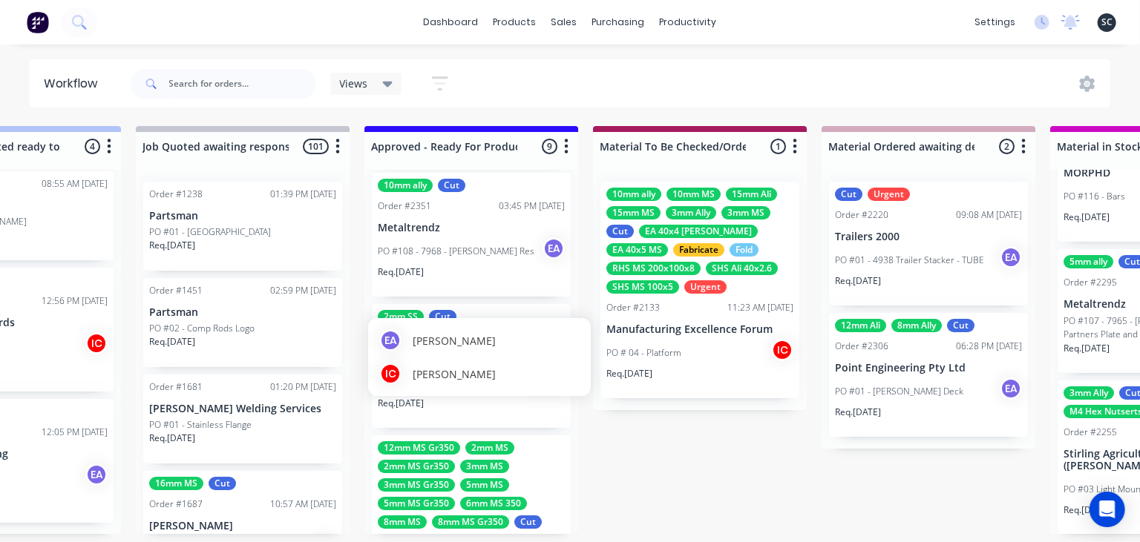
scroll to position [944, 0]
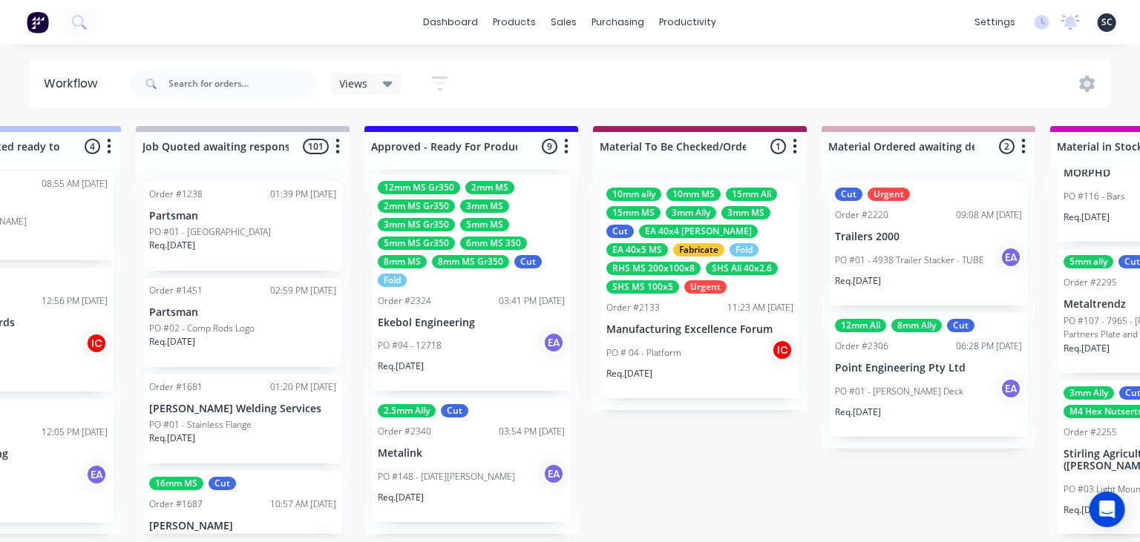
drag, startPoint x: 715, startPoint y: 463, endPoint x: 586, endPoint y: 485, distance: 131.0
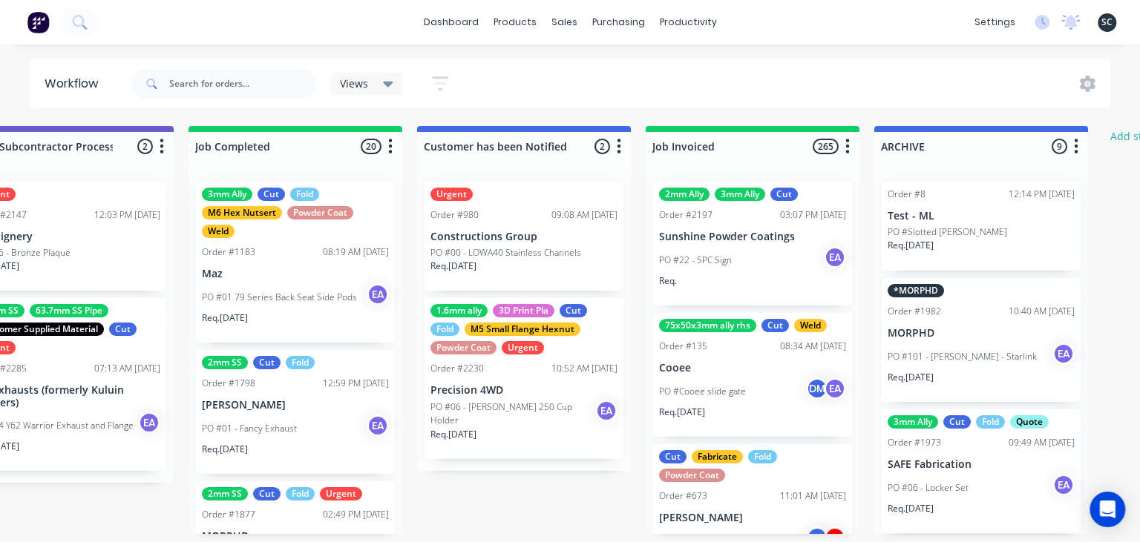
scroll to position [0, 4874]
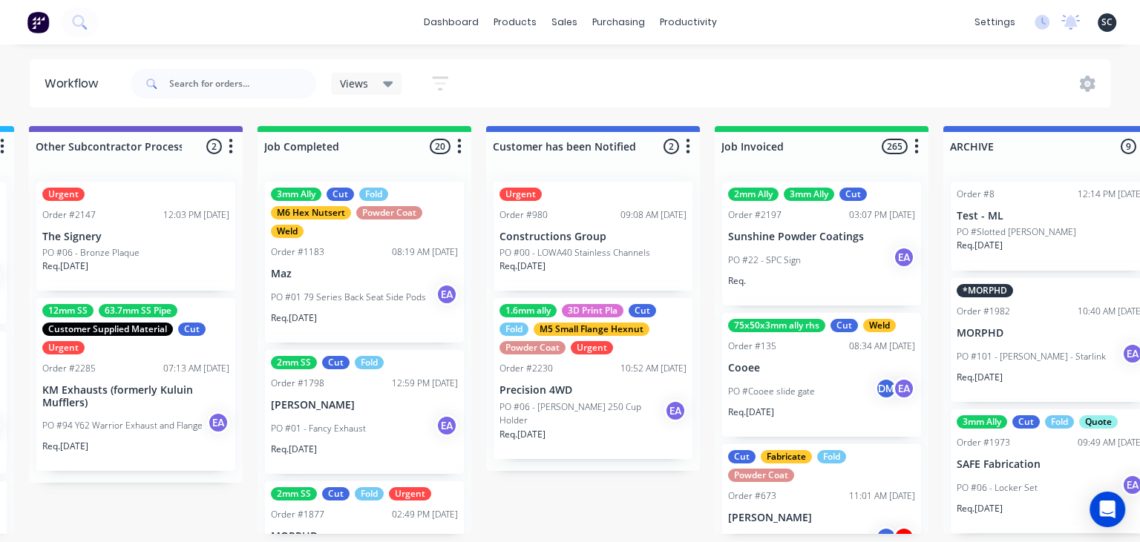
scroll to position [0, 4796]
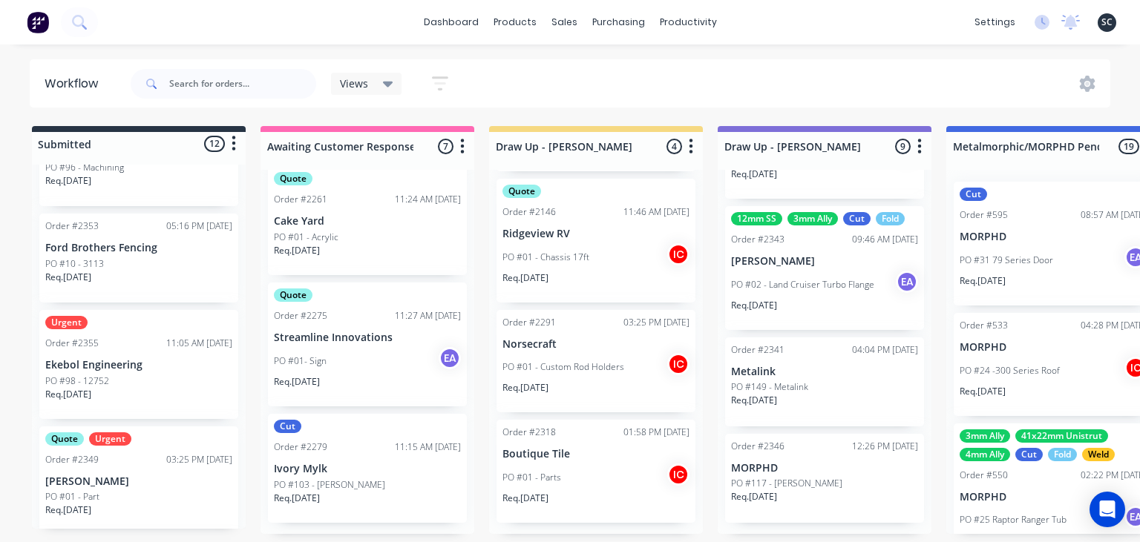
scroll to position [208, 0]
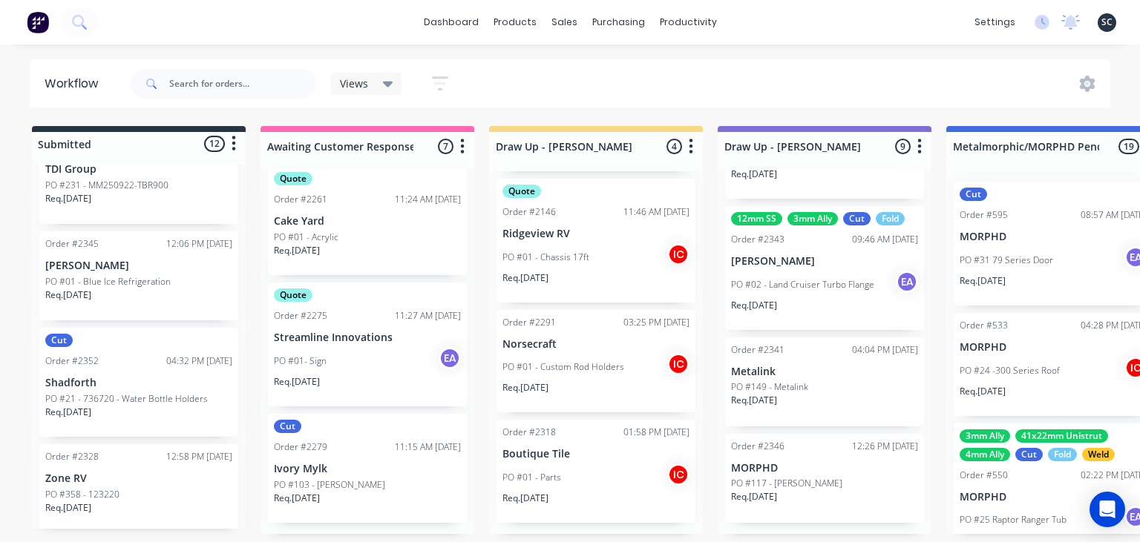
scroll to position [977, 0]
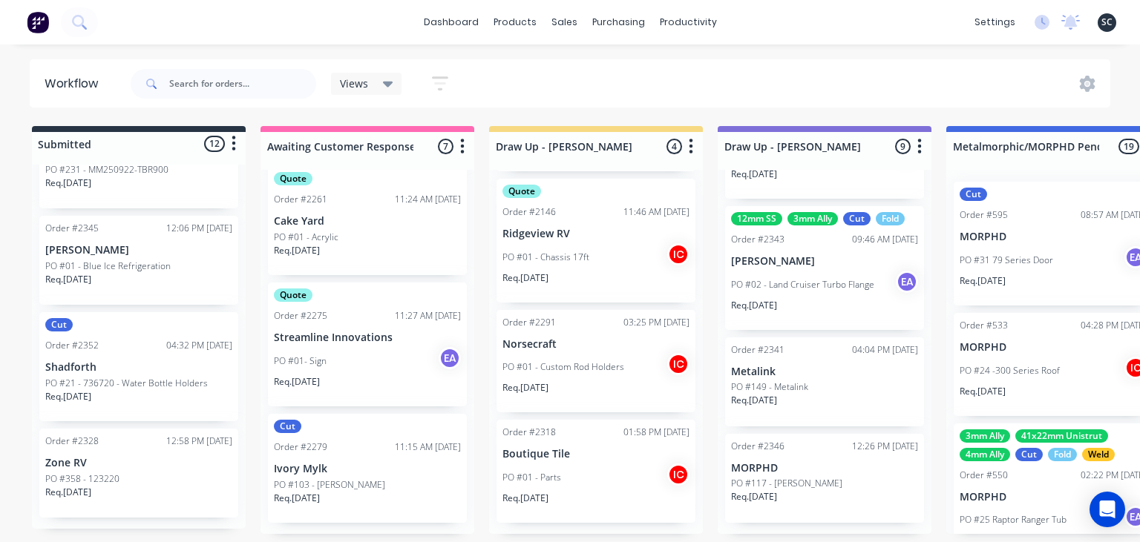
scroll to position [234, 0]
